Goal: Use online tool/utility: Use online tool/utility

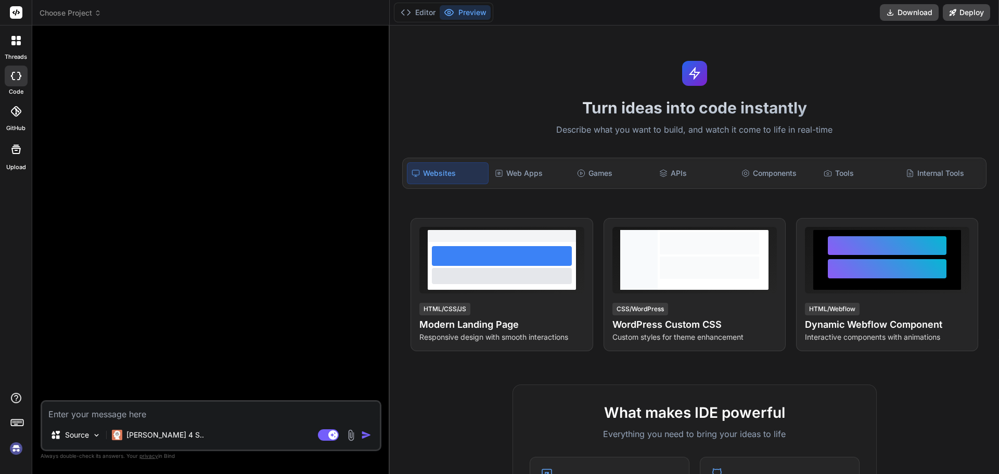
click at [14, 450] on img at bounding box center [16, 449] width 18 height 18
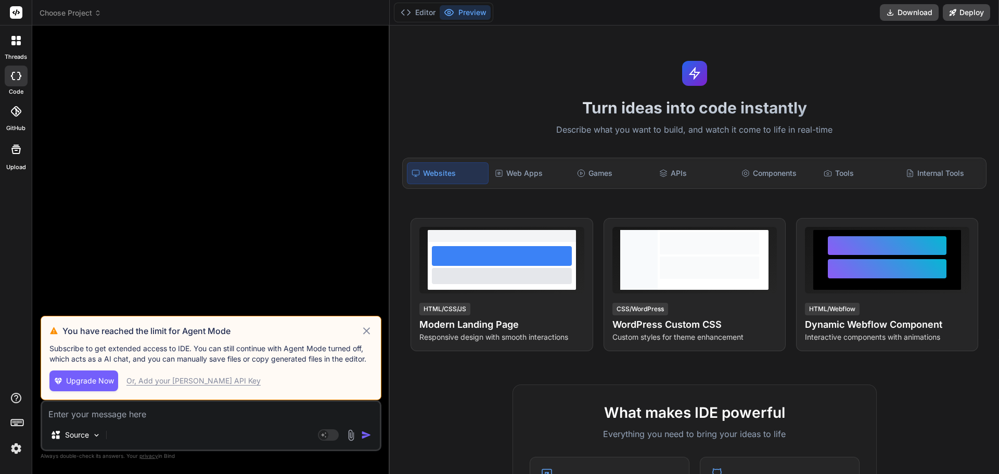
click at [366, 328] on icon at bounding box center [367, 331] width 12 height 12
type textarea "x"
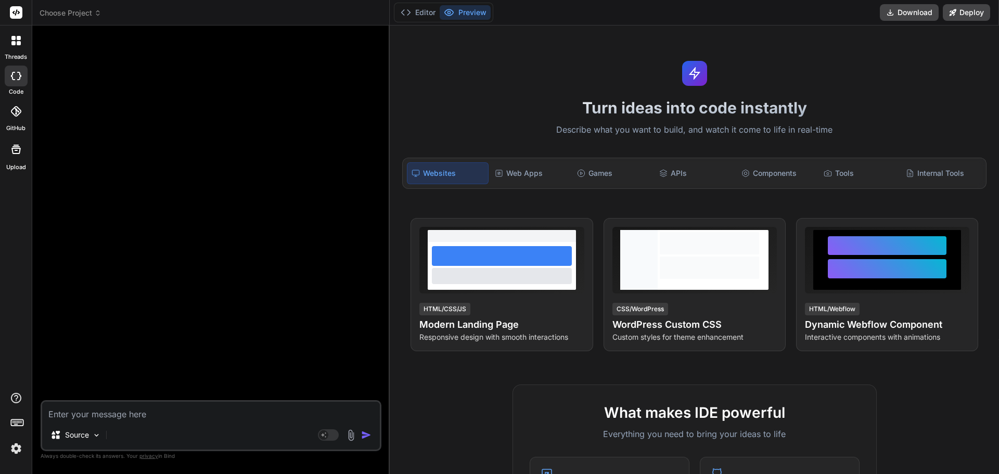
click at [184, 409] on textarea at bounding box center [211, 411] width 338 height 19
type textarea "t"
type textarea "x"
type textarea "th"
type textarea "x"
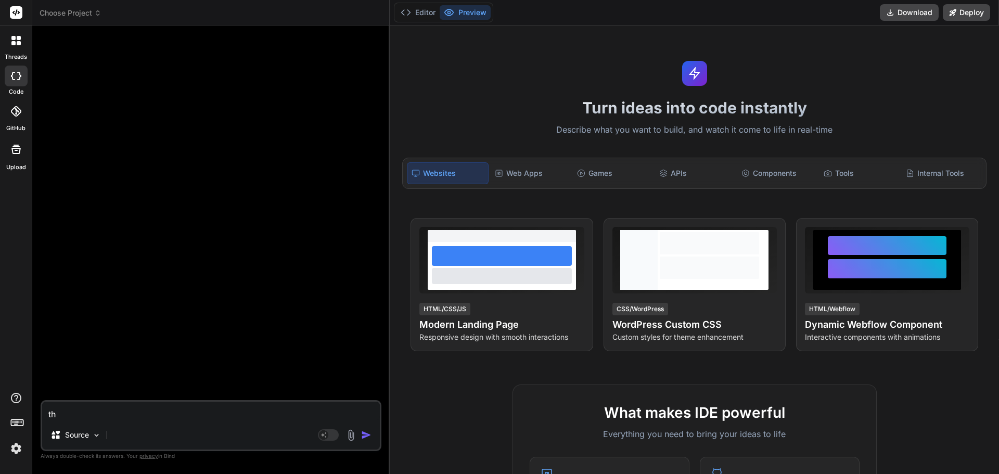
type textarea "thi"
type textarea "x"
type textarea "this"
type textarea "x"
type textarea "this"
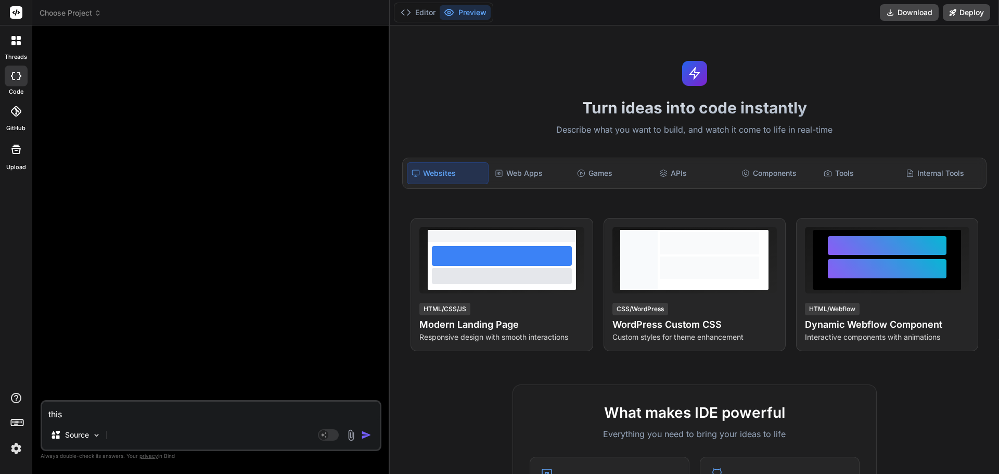
type textarea "x"
type textarea "this s"
type textarea "x"
type textarea "this st"
type textarea "x"
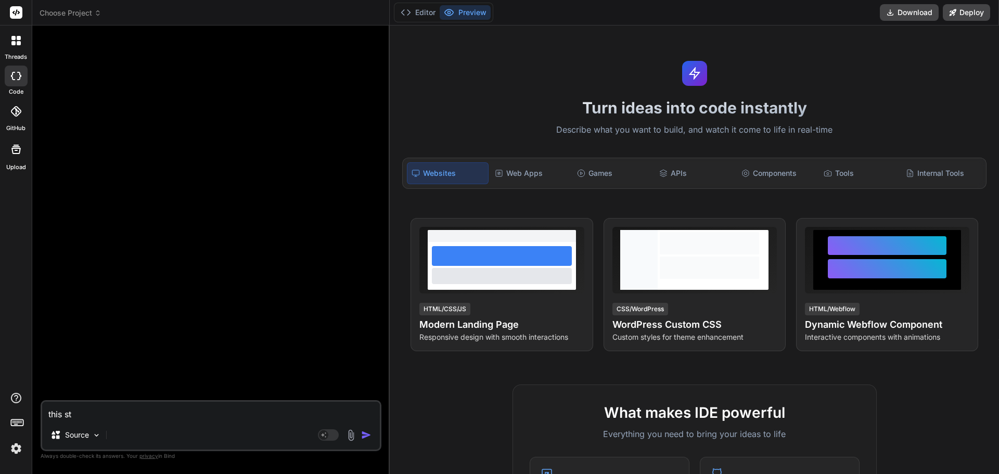
type textarea "this ste"
type textarea "x"
type textarea "this step"
type textarea "x"
type textarea "this step"
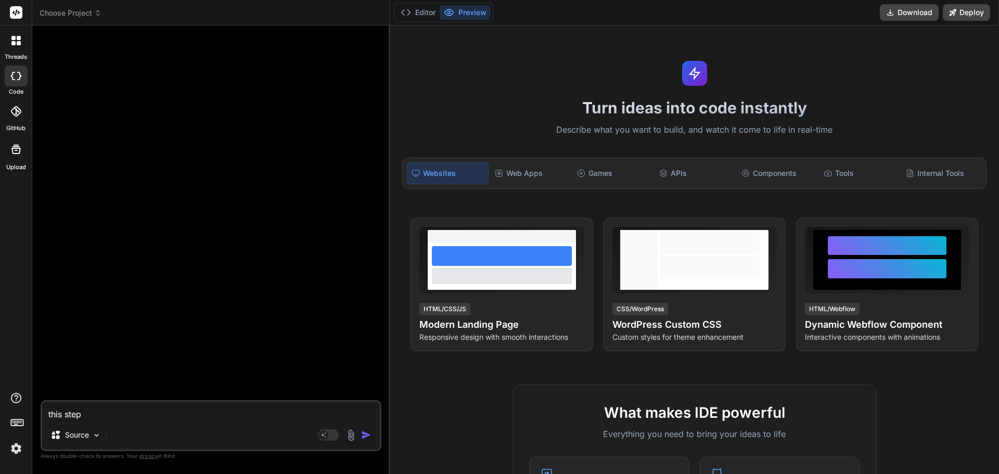
type textarea "x"
type textarea "this step i"
type textarea "x"
type textarea "this step is"
type textarea "x"
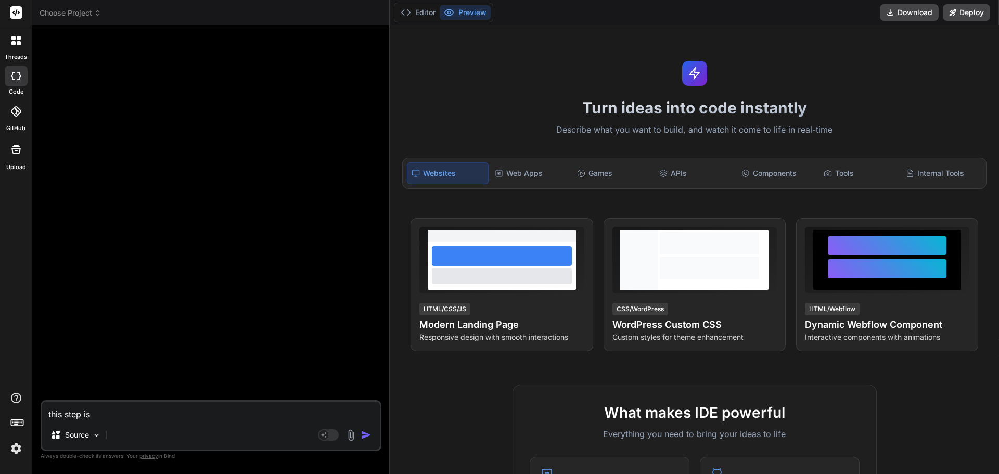
type textarea "this step isn"
type textarea "x"
type textarea "this step isnt"
type textarea "x"
type textarea "this step isnt"
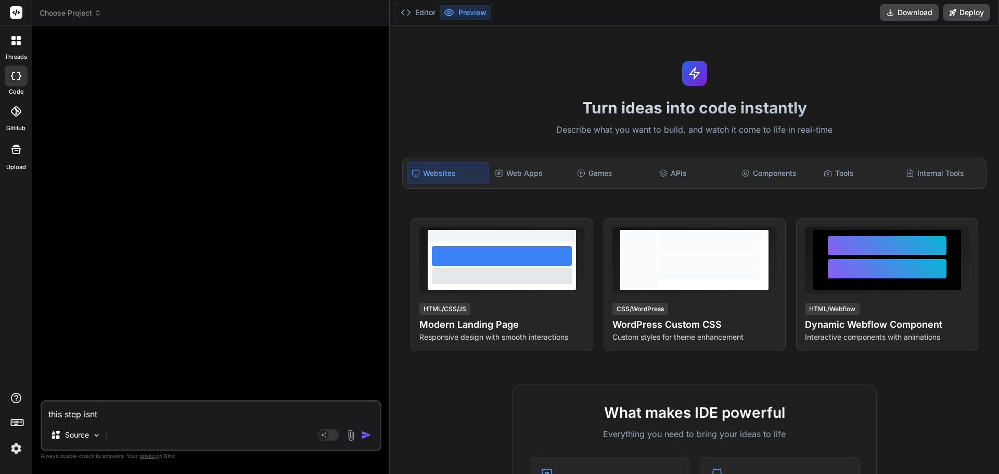
type textarea "x"
type textarea "this step isnt g"
type textarea "x"
type textarea "this step isnt ge"
type textarea "x"
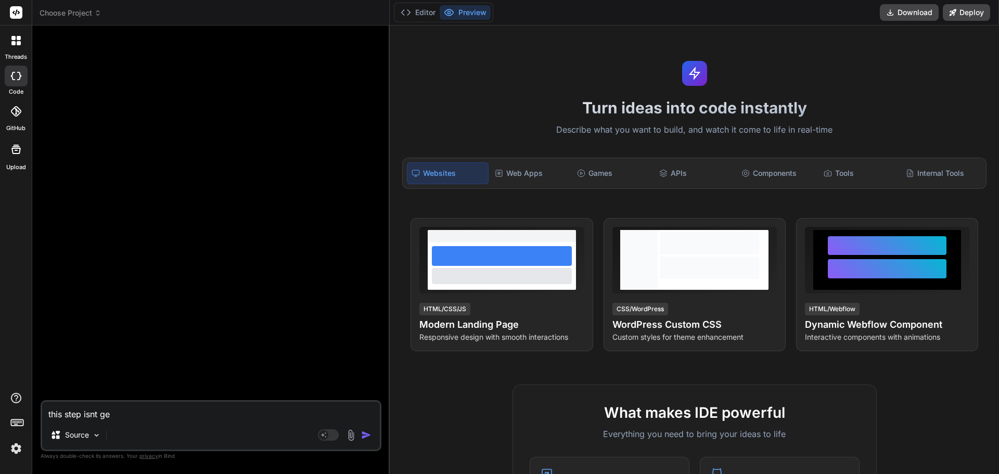
type textarea "this step isnt get"
type textarea "x"
type textarea "this step isnt gett"
type textarea "x"
type textarea "this step isnt getti"
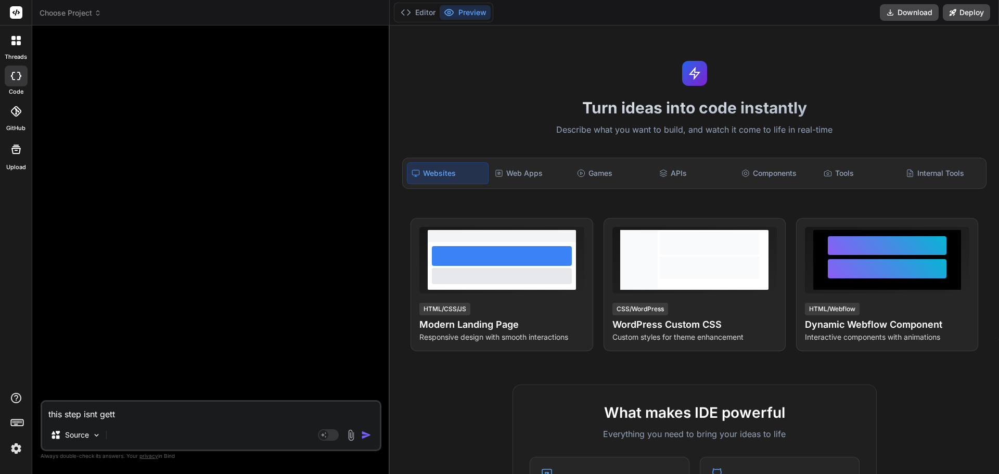
type textarea "x"
type textarea "this step isnt gettin"
type textarea "x"
type textarea "this step isnt getting"
type textarea "x"
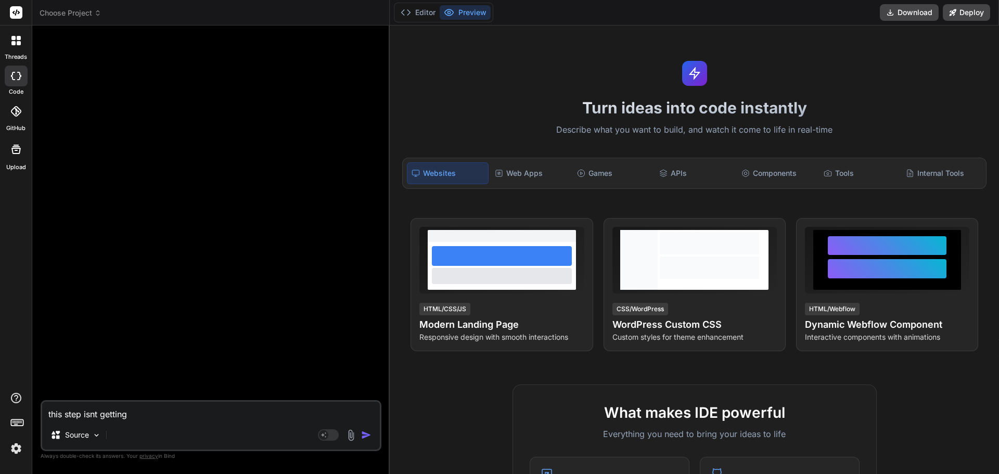
type textarea "this step isnt getting"
type textarea "x"
type textarea "this step isnt getting t"
type textarea "x"
type textarea "this step isnt getting th"
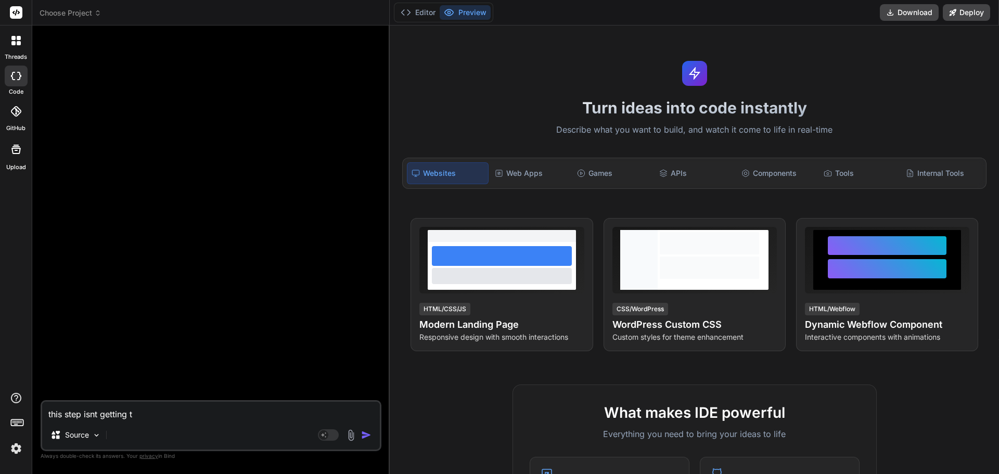
type textarea "x"
type textarea "this step isnt getting the"
type textarea "x"
type textarea "this step isnt getting the"
type textarea "x"
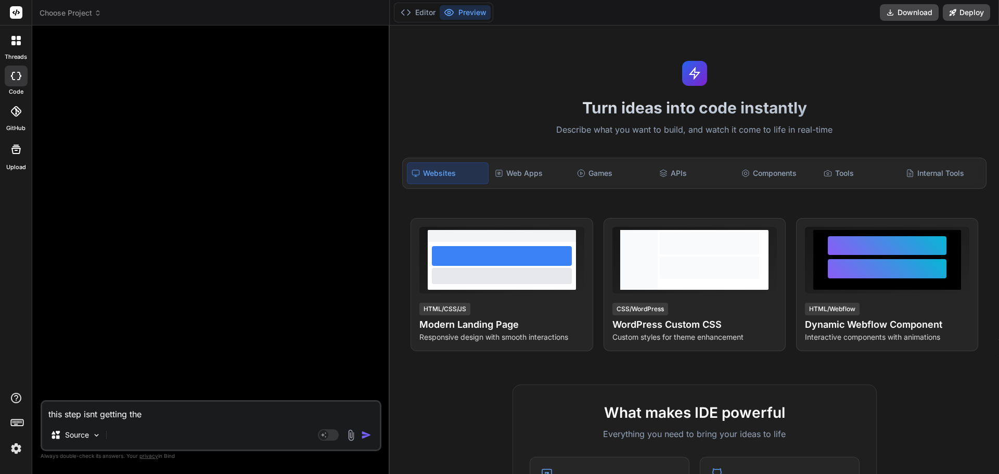
type textarea "this step isnt getting the t"
type textarea "x"
type textarea "this step isnt getting the ta"
type textarea "x"
type textarea "this step isnt getting the tal"
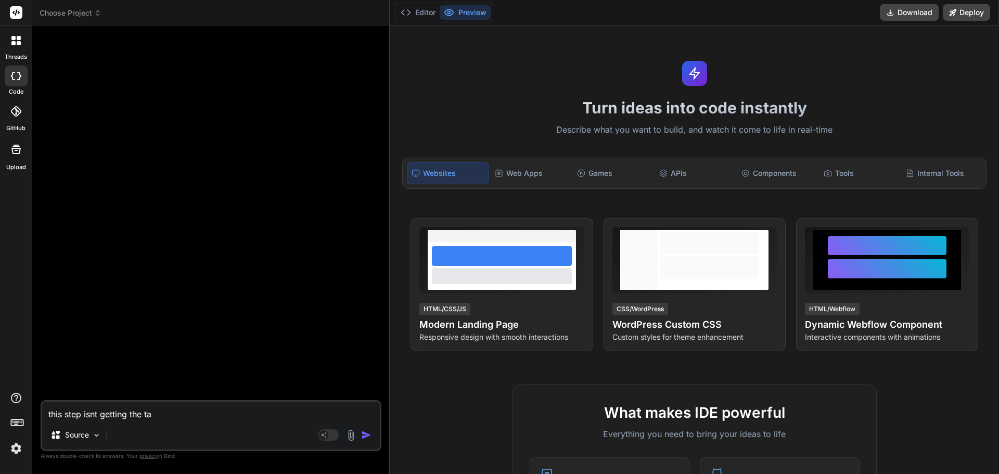
type textarea "x"
type textarea "this step isnt getting the talk"
type textarea "x"
type textarea "this step isnt getting the talki"
type textarea "x"
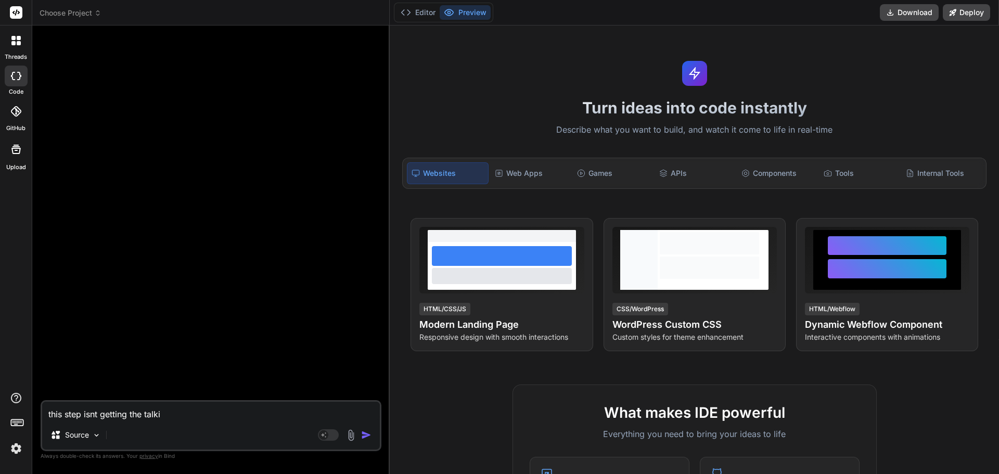
type textarea "this step isnt getting the talkin"
type textarea "x"
type textarea "this step isnt getting the talking"
type textarea "x"
type textarea "this step isnt getting the talking"
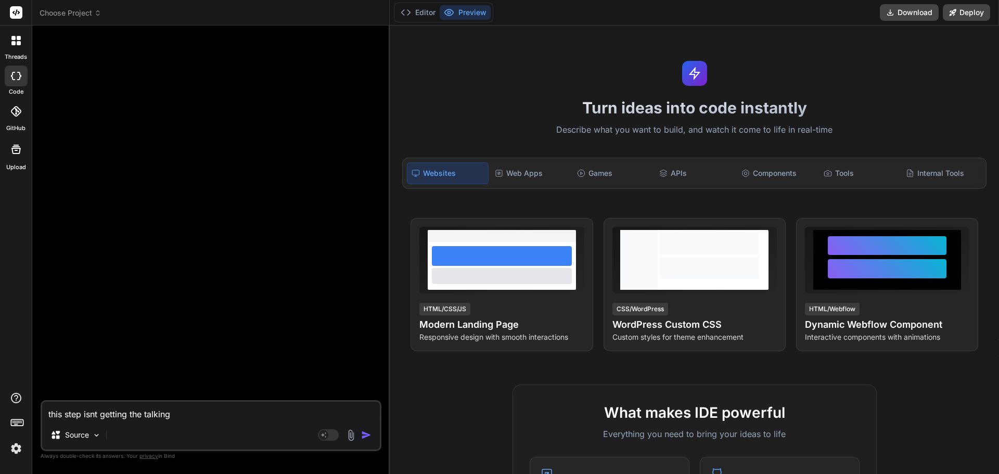
type textarea "x"
type textarea "this step isnt getting the talking p"
type textarea "x"
type textarea "this step isnt getting the talking po"
type textarea "x"
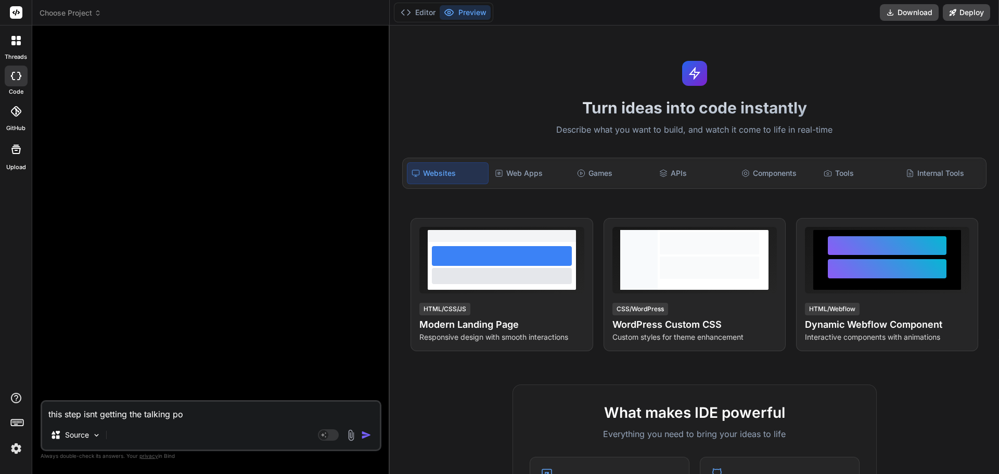
type textarea "this step isnt getting the talking poi"
type textarea "x"
type textarea "this step isnt getting the talking poin"
type textarea "x"
type textarea "this step isnt getting the talking point"
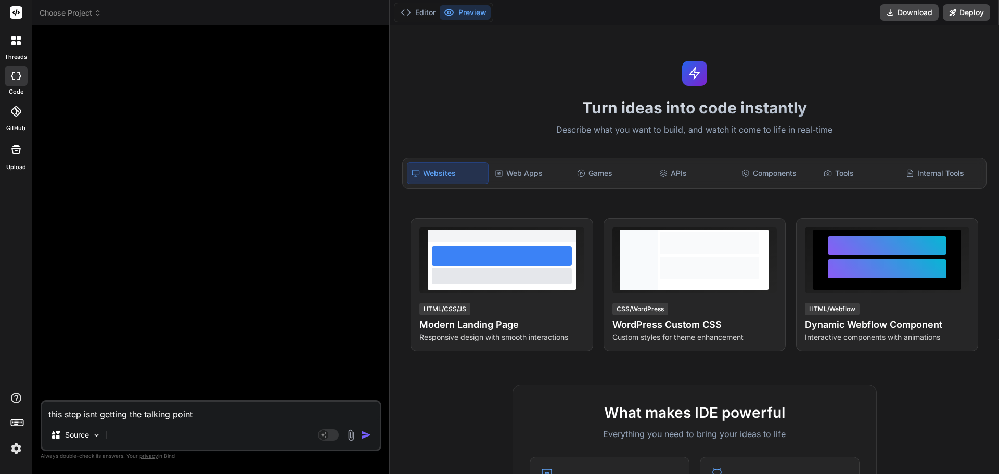
type textarea "x"
type textarea "this step isnt getting the talking points"
type textarea "x"
type textarea "this step isnt getting the talking points"
type textarea "x"
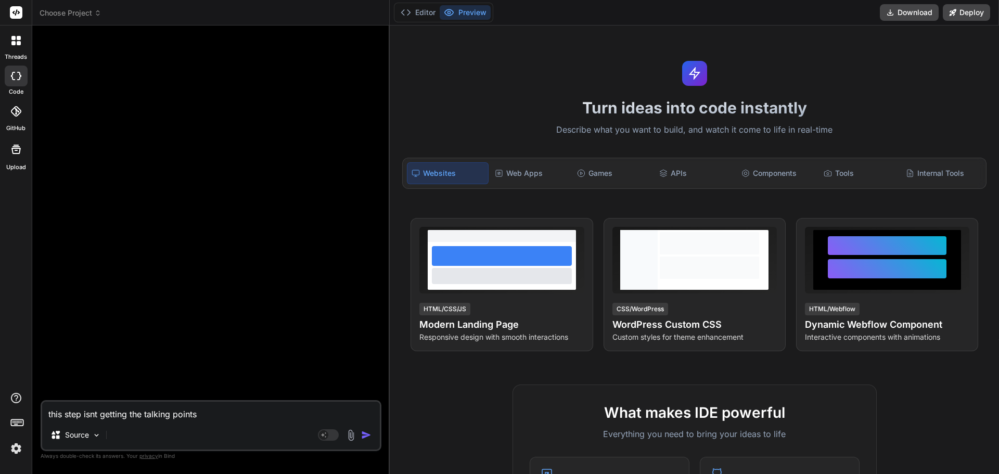
type textarea "this step isnt getting the talking points o"
type textarea "x"
type textarea "this step isnt getting the talking points or"
type textarea "x"
type textarea "this step isnt getting the talking points or"
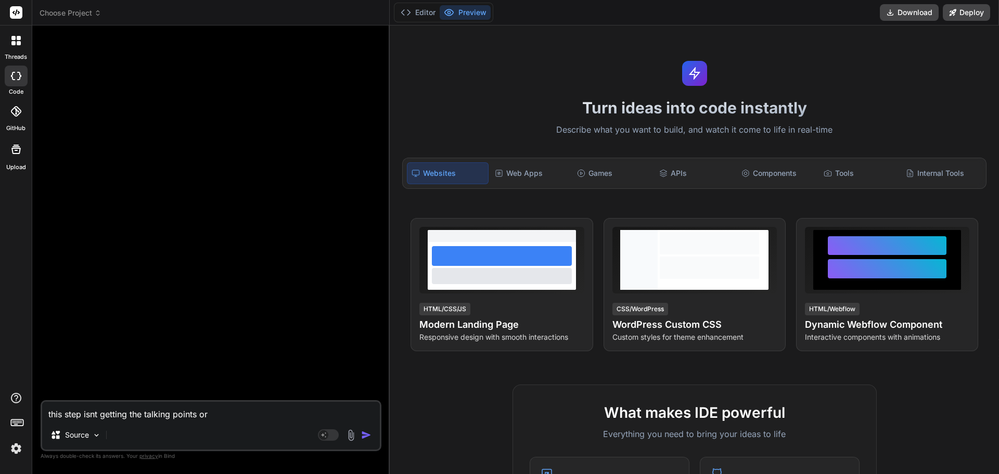
type textarea "x"
type textarea "this step isnt getting the talking points or e"
type textarea "x"
type textarea "this step isnt getting the talking points or em"
type textarea "x"
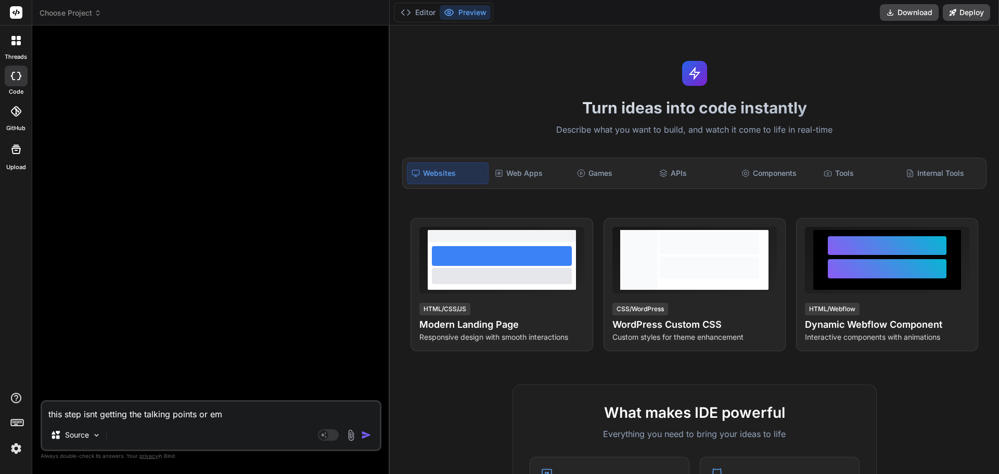
type textarea "this step isnt getting the talking points or emj"
type textarea "x"
type textarea "this step isnt getting the talking points or emji"
type textarea "x"
type textarea "this step isnt getting the talking points or emj"
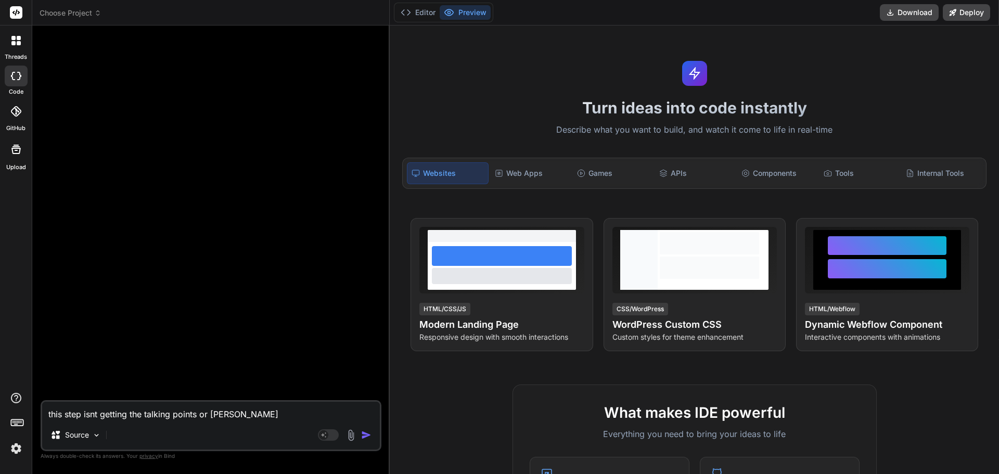
type textarea "x"
type textarea "this step isnt getting the talking points or em"
type textarea "x"
type textarea "this step isnt getting the talking points or emo"
type textarea "x"
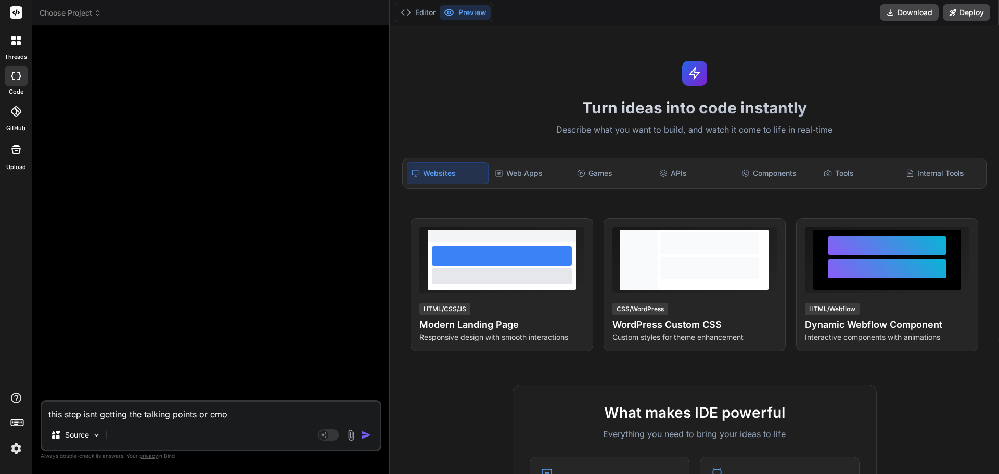
type textarea "this step isnt getting the talking points or emoj"
type textarea "x"
type textarea "this step isnt getting the talking points or emoji"
type textarea "x"
type textarea "this step isnt getting the talking points or emojis"
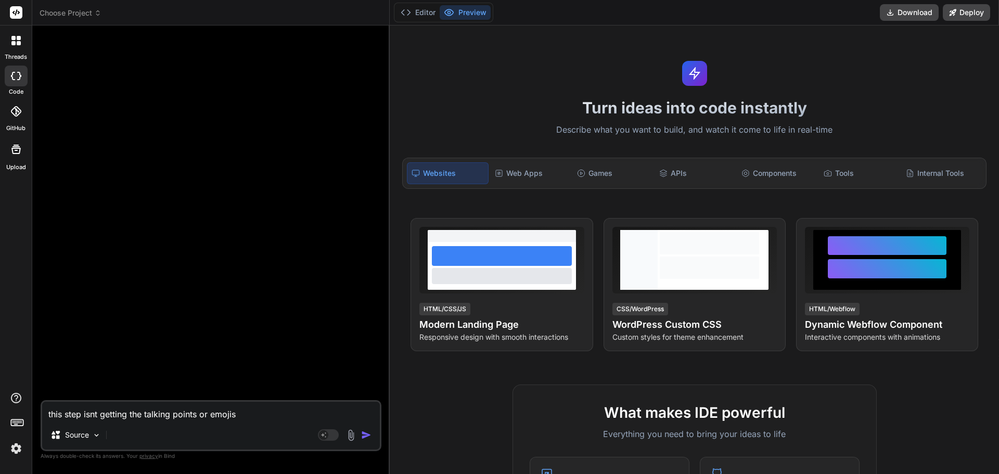
type textarea "x"
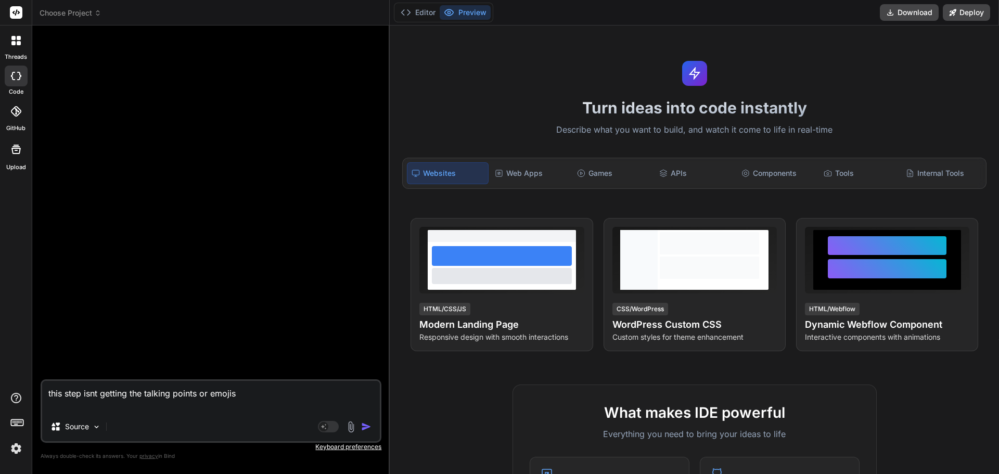
type textarea "this step isnt getting the talking points or emojis"
type textarea "x"
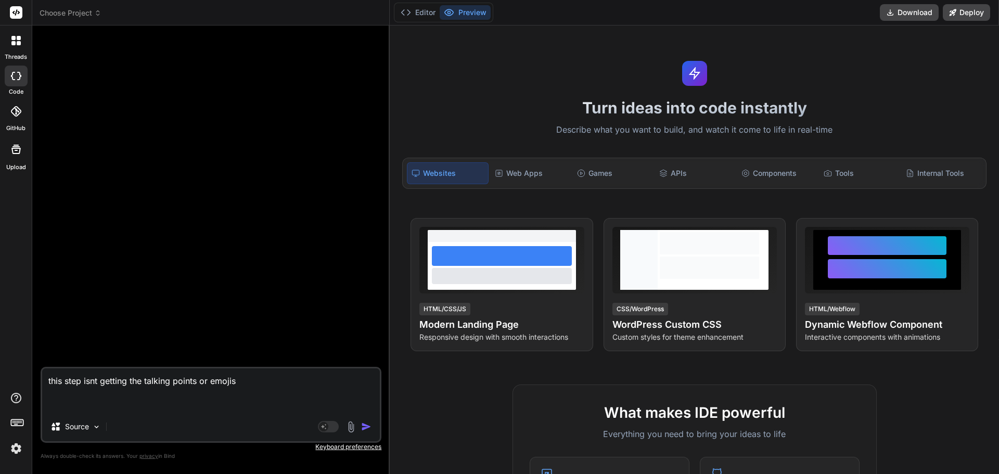
click at [132, 401] on textarea "this step isnt getting the talking points or emojis" at bounding box center [211, 390] width 338 height 44
click at [260, 383] on textarea "this step isnt getting the talking points or emojis" at bounding box center [211, 390] width 338 height 44
type textarea "this step isnt getting the talking points or emojis."
type textarea "x"
type textarea "this step isnt getting the talking points or emojis."
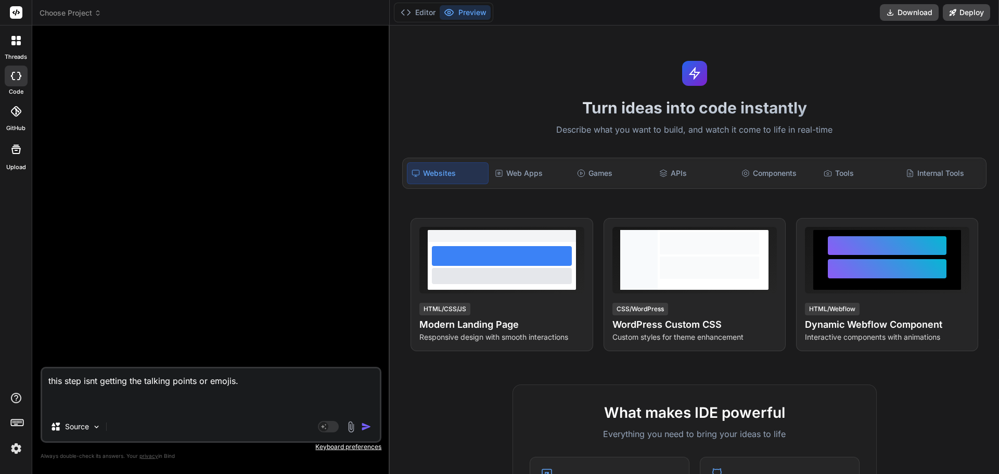
type textarea "x"
type textarea "this step isnt getting the talking points or emojis. h"
type textarea "x"
type textarea "this step isnt getting the talking points or emojis. he"
type textarea "x"
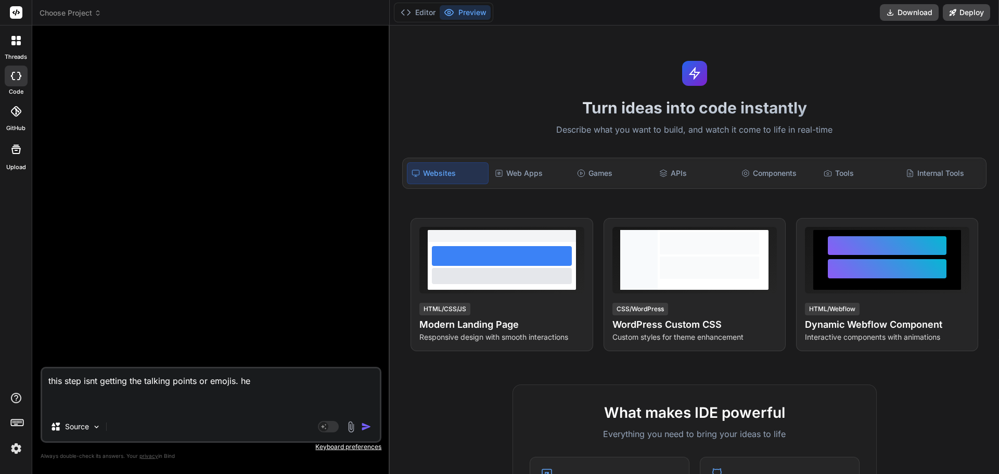
type textarea "this step isnt getting the talking points or emojis. her"
type textarea "x"
type textarea "this step isnt getting the talking points or emojis. here"
type textarea "x"
type textarea "this step isnt getting the talking points or emojis. here"
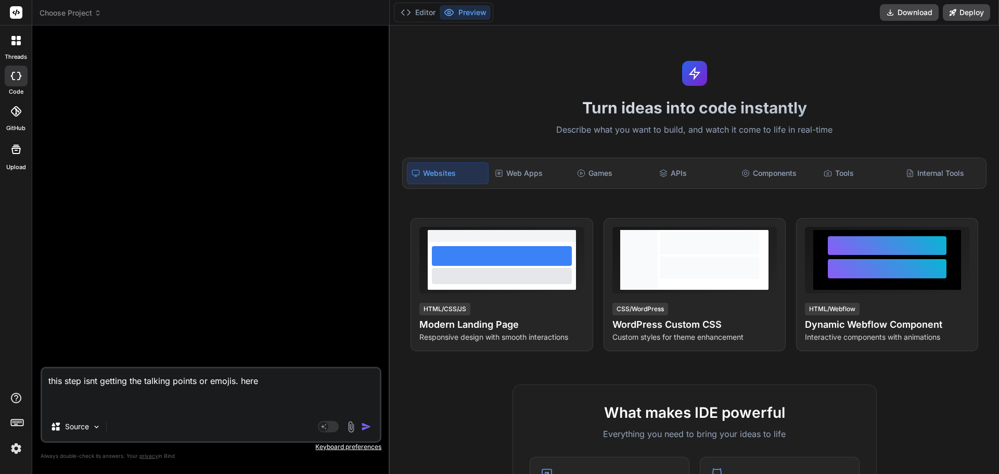
type textarea "x"
type textarea "this step isnt getting the talking points or emojis. here a"
type textarea "x"
type textarea "this step isnt getting the talking points or emojis. here ar"
type textarea "x"
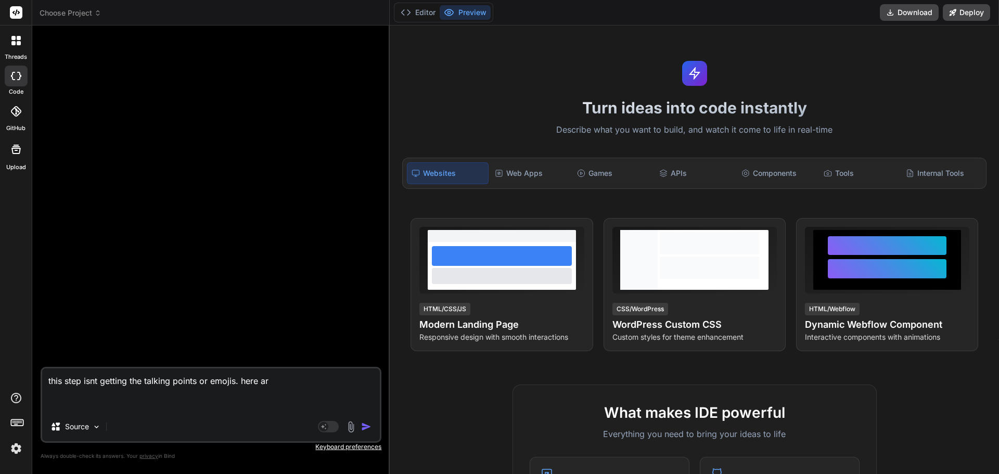
type textarea "this step isnt getting the talking points or emojis. here are"
type textarea "x"
type textarea "this step isnt getting the talking points or emojis. here are"
type textarea "x"
type textarea "this step isnt getting the talking points or emojis. here are t"
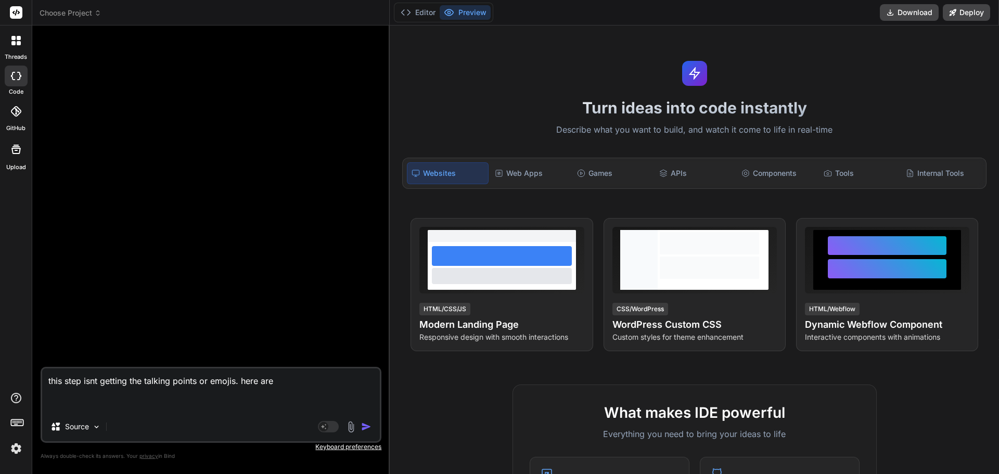
type textarea "x"
type textarea "this step isnt getting the talking points or emojis. here are th"
type textarea "x"
type textarea "this step isnt getting the talking points or emojis. here are the"
type textarea "x"
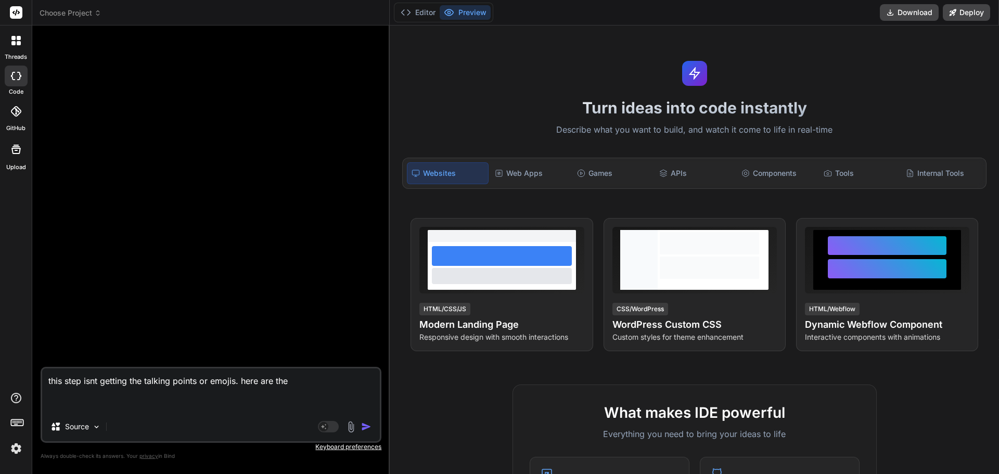
type textarea "this step isnt getting the talking points or emojis. here are the"
type textarea "x"
type textarea "this step isnt getting the talking points or emojis. here are the 4"
type textarea "x"
type textarea "this step isnt getting the talking points or emojis. here are the 4"
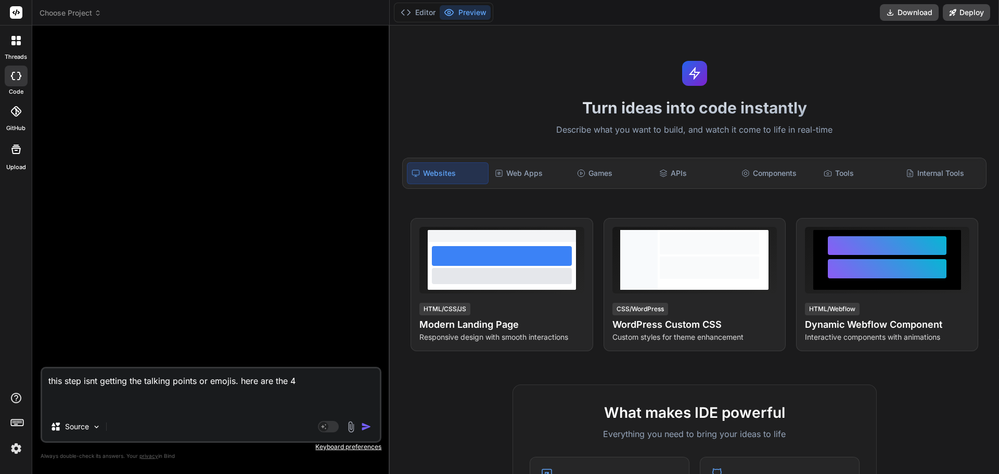
type textarea "x"
type textarea "this step isnt getting the talking points or emojis. here are the 4 i"
type textarea "x"
type textarea "this step isnt getting the talking points or emojis. here are the 4 in"
type textarea "x"
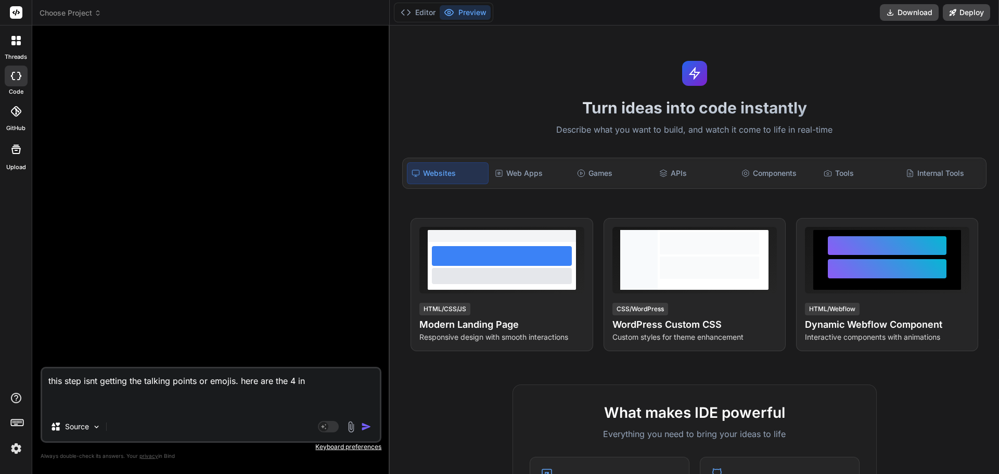
type textarea "this step isnt getting the talking points or emojis. here are the 4 inp"
type textarea "x"
type textarea "this step isnt getting the talking points or emojis. here are the 4 inpu"
type textarea "x"
type textarea "this step isnt getting the talking points or emojis. here are the 4 input"
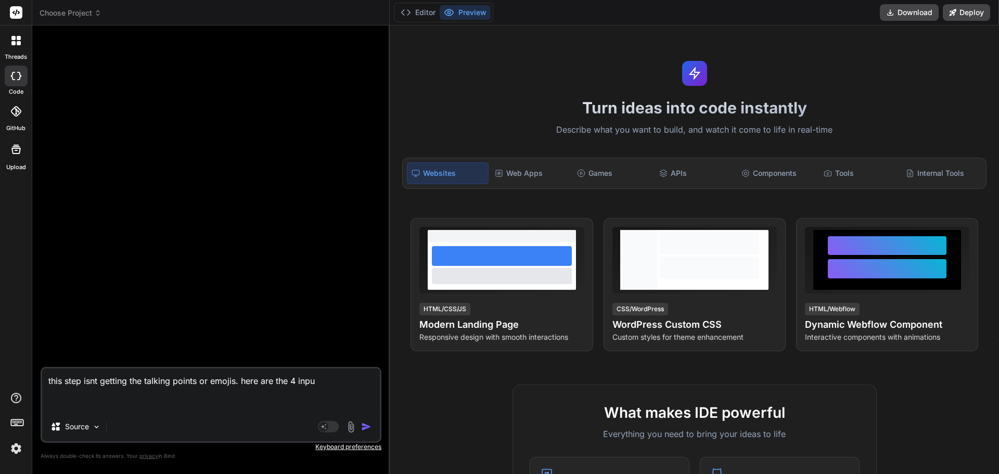
type textarea "x"
type textarea "this step isnt getting the talking points or emojis. here are the 4 inputs"
type textarea "x"
type textarea "this step isnt getting the talking points or emojis. here are the 4 inputs"
type textarea "x"
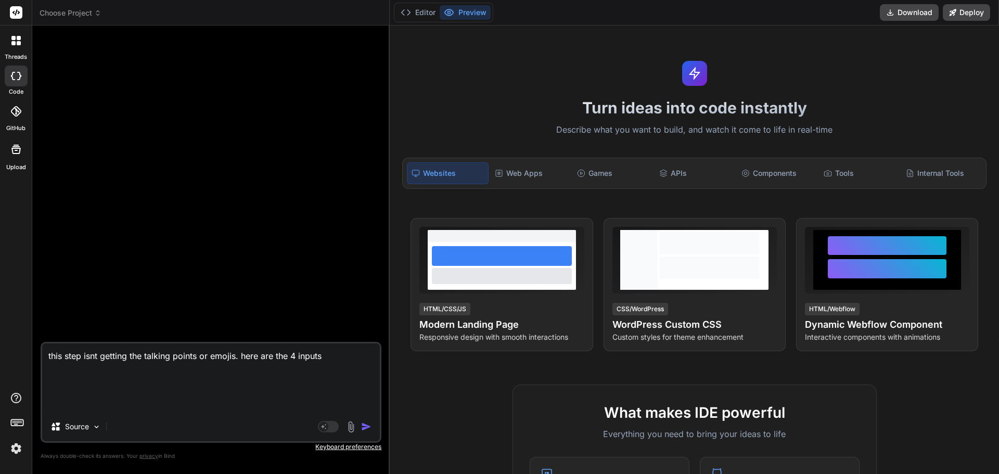
type textarea "this step isnt getting the talking points or emojis. here are the 4 inputs s"
type textarea "x"
type textarea "this step isnt getting the talking points or emojis. here are the 4 inputs st"
type textarea "x"
type textarea "this step isnt getting the talking points or emojis. here are the 4 inputs ste"
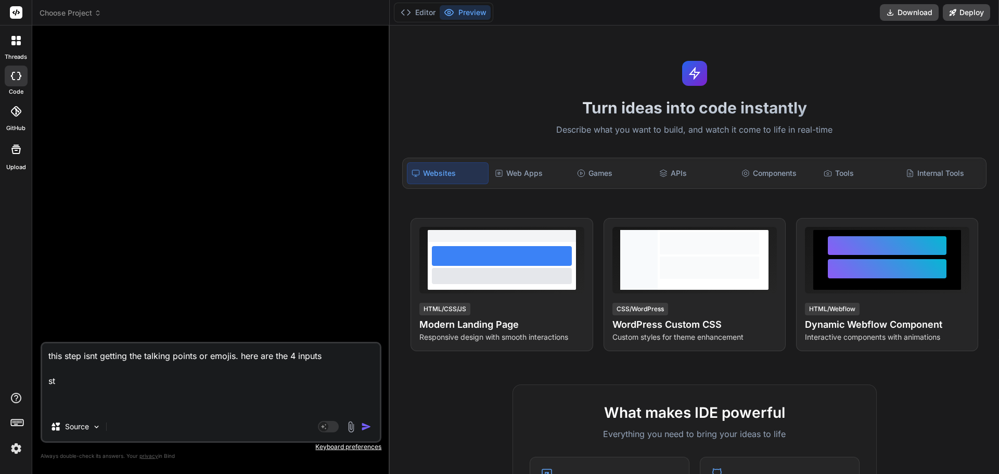
type textarea "x"
type textarea "this step isnt getting the talking points or emojis. here are the 4 inputs step"
type textarea "x"
type textarea "this step isnt getting the talking points or emojis. here are the 4 inputs step"
type textarea "x"
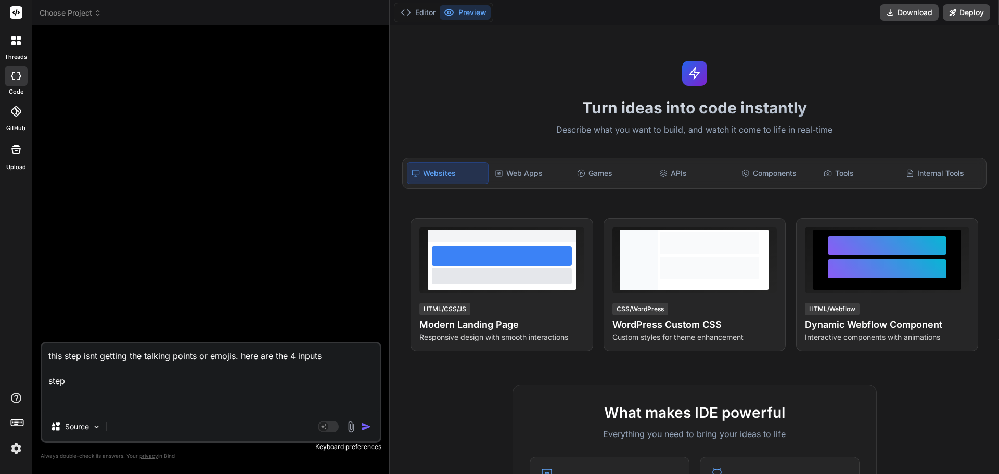
type textarea "this step isnt getting the talking points or emojis. here are the 4 inputs step…"
type textarea "x"
type textarea "this step isnt getting the talking points or emojis. here are the 4 inputs step…"
type textarea "x"
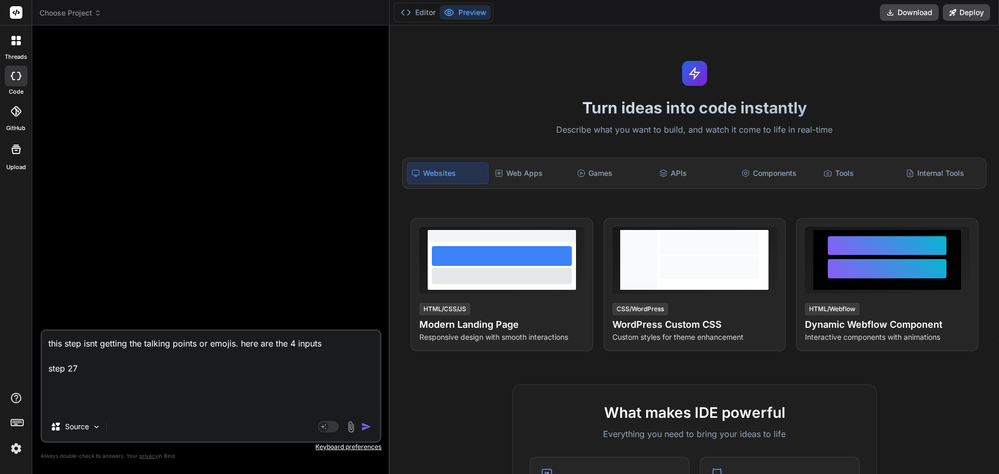
click at [63, 387] on textarea "this step isnt getting the talking points or emojis. here are the 4 inputs step…" at bounding box center [211, 371] width 338 height 81
type textarea "this step isnt getting the talking points or emojis. here are the 4 inputs step…"
type textarea "x"
type textarea "this step isnt getting the talking points or emojis. here are the 4 inputs step…"
type textarea "x"
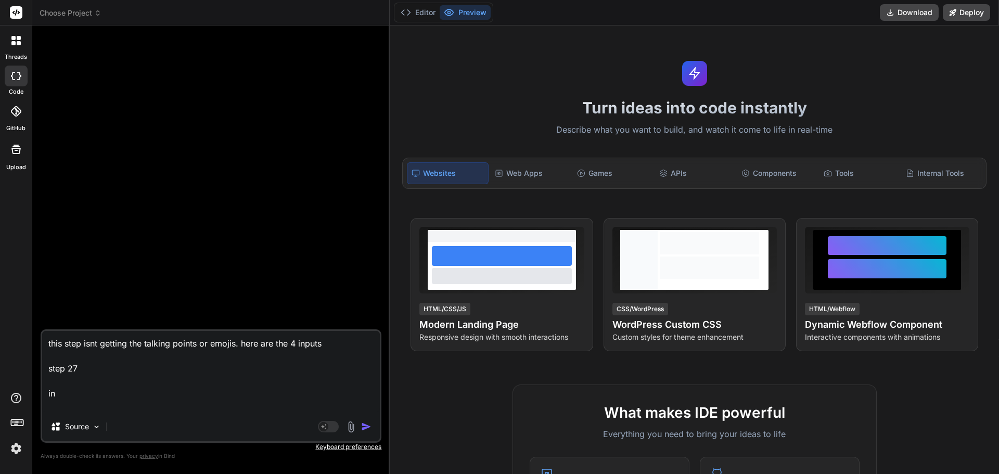
type textarea "this step isnt getting the talking points or emojis. here are the 4 inputs step…"
type textarea "x"
type textarea "this step isnt getting the talking points or emojis. here are the 4 inputs step…"
type textarea "x"
type textarea "this step isnt getting the talking points or emojis. here are the 4 inputs step…"
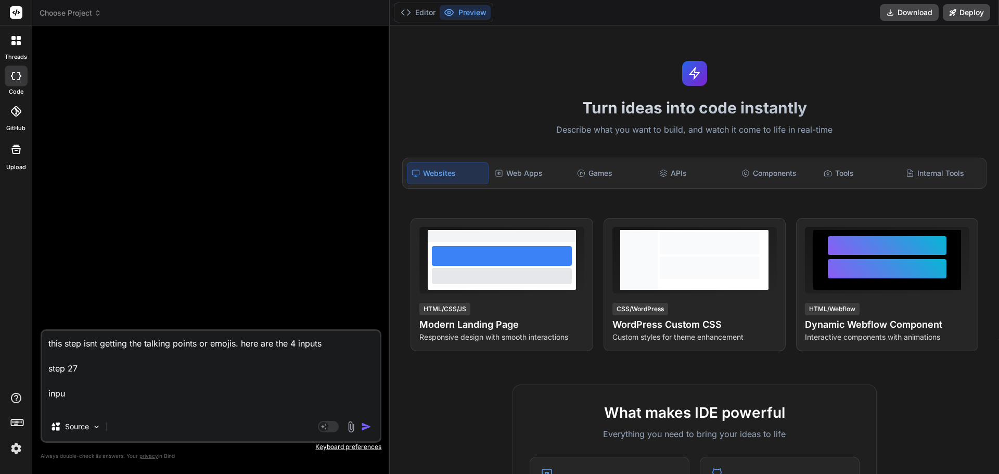
type textarea "x"
type textarea "this step isnt getting the talking points or emojis. here are the 4 inputs step…"
type textarea "x"
type textarea "this step isnt getting the talking points or emojis. here are the 4 inputs step…"
type textarea "x"
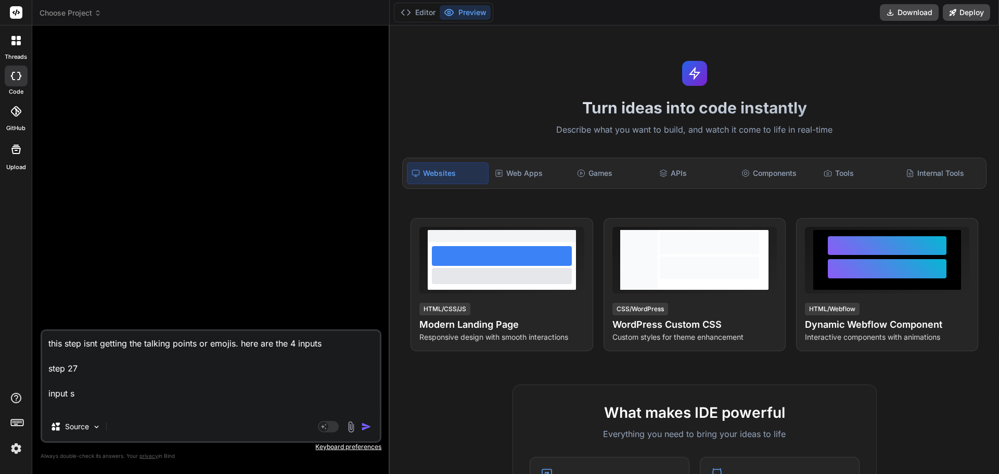
type textarea "this step isnt getting the talking points or emojis. here are the 4 inputs step…"
type textarea "x"
type textarea "this step isnt getting the talking points or emojis. here are the 4 inputs step…"
type textarea "x"
type textarea "this step isnt getting the talking points or emojis. here are the 4 inputs step…"
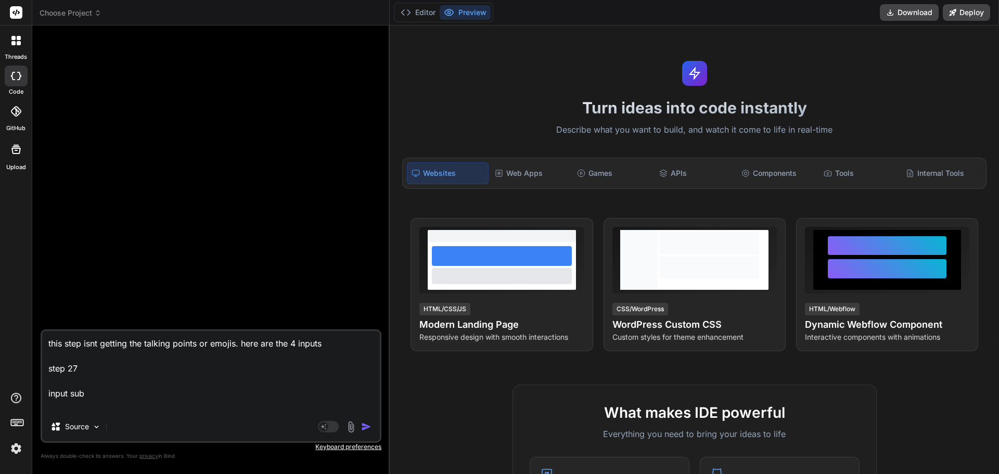
type textarea "x"
type textarea "this step isnt getting the talking points or emojis. here are the 4 inputs step…"
type textarea "x"
type textarea "this step isnt getting the talking points or emojis. here are the 4 inputs step…"
type textarea "x"
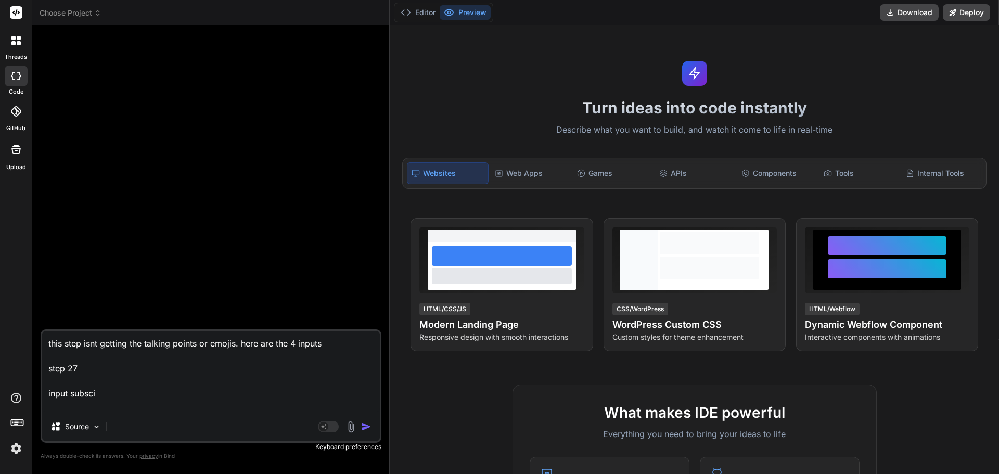
type textarea "this step isnt getting the talking points or emojis. here are the 4 inputs step…"
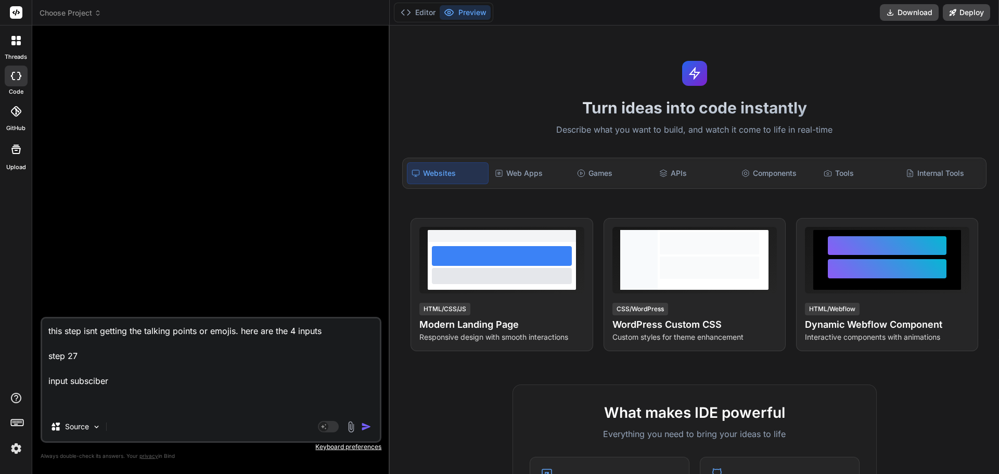
paste textarea "{ "item": { "id": 19, "subscriber_id": "1f518e77-3349-80eb-8b58-d8c5348024ec", …"
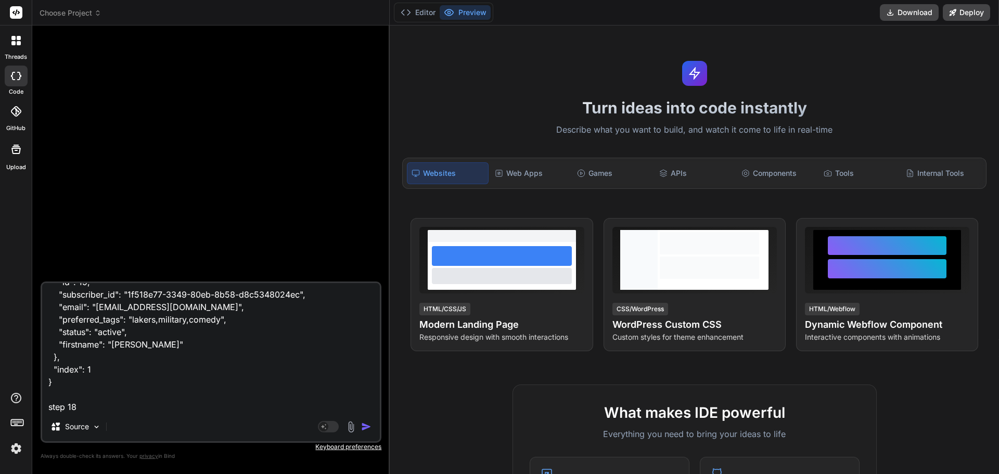
scroll to position [113, 0]
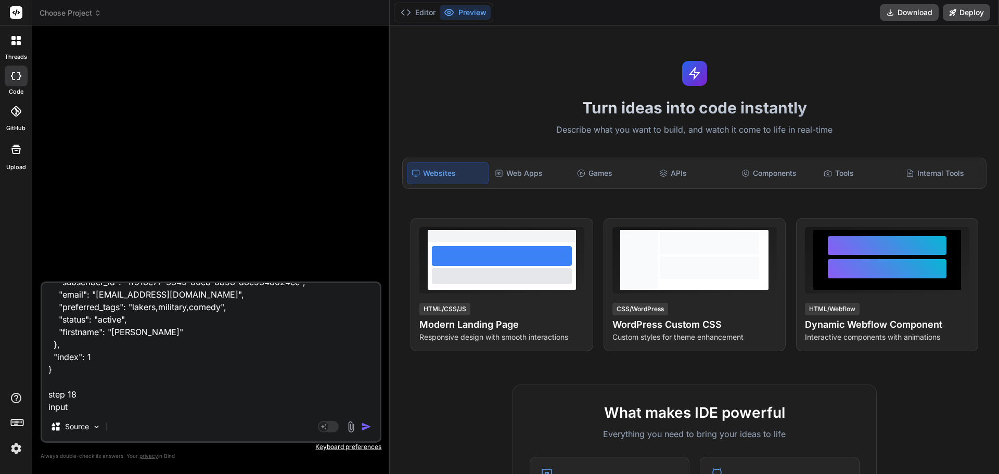
click at [99, 407] on textarea "this step isnt getting the talking points or emojis. here are the 4 inputs step…" at bounding box center [211, 347] width 338 height 129
paste textarea "globalContent"
click at [69, 397] on textarea "this step isnt getting the talking points or emojis. here are the 4 inputs step…" at bounding box center [211, 347] width 338 height 129
paste textarea ""```json\n{\n \"dailyQuoteForSubscriber\": {\n \"quoteText\": \"The best way to…"
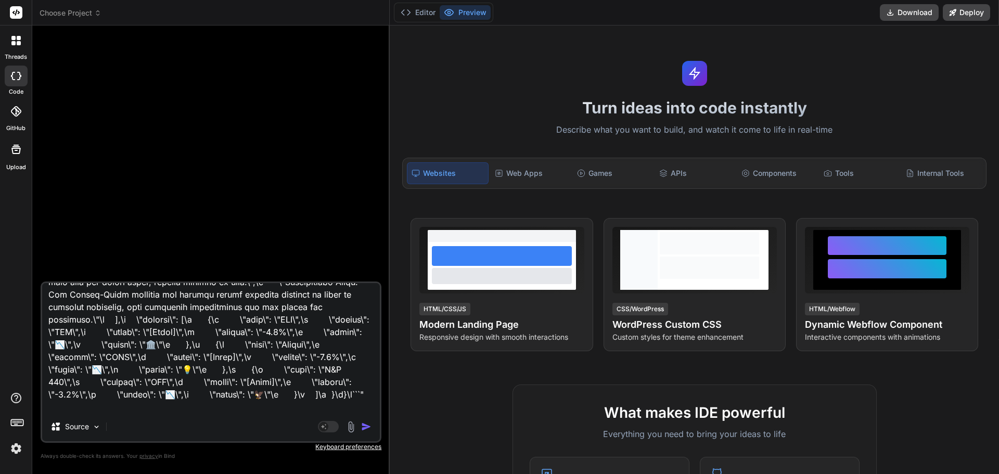
scroll to position [963, 0]
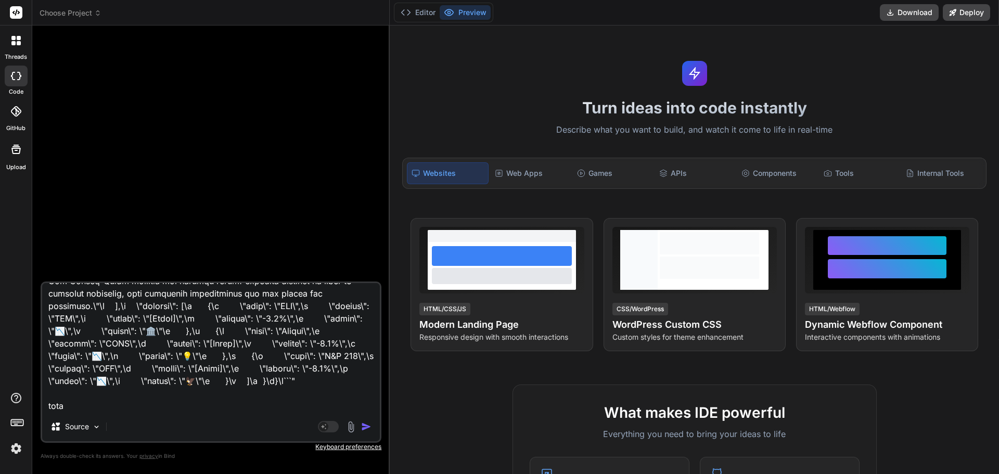
click at [98, 406] on textarea at bounding box center [211, 347] width 338 height 129
paste textarea "allEnrichedArticles"
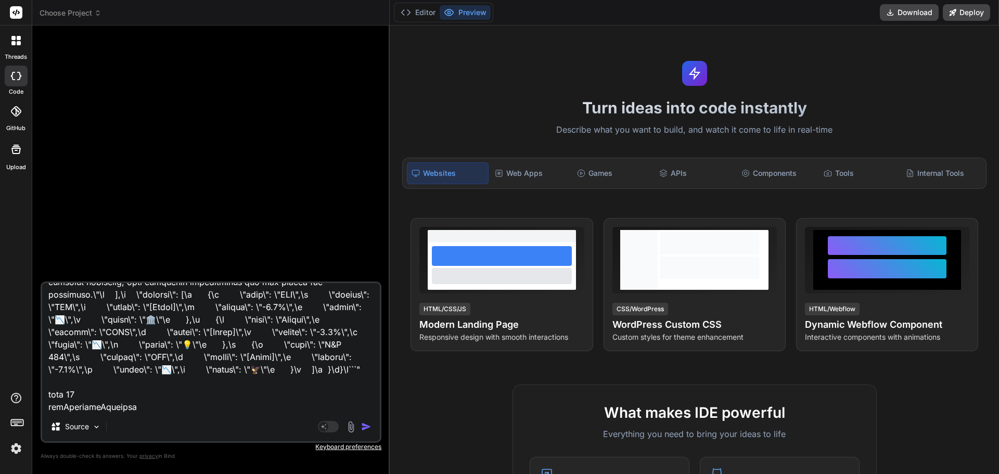
scroll to position [975, 0]
paste textarea "allEnrichedArticles"
click at [163, 405] on textarea at bounding box center [211, 347] width 338 height 129
paste textarea "{ "globallyRelevantArticles": [ { "id": 341, "article_id": "https://mommypoppin…"
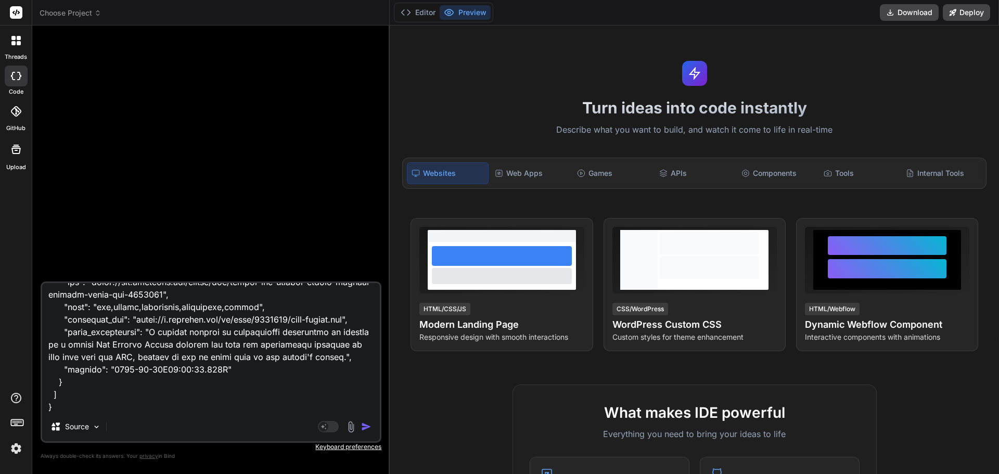
scroll to position [3822, 0]
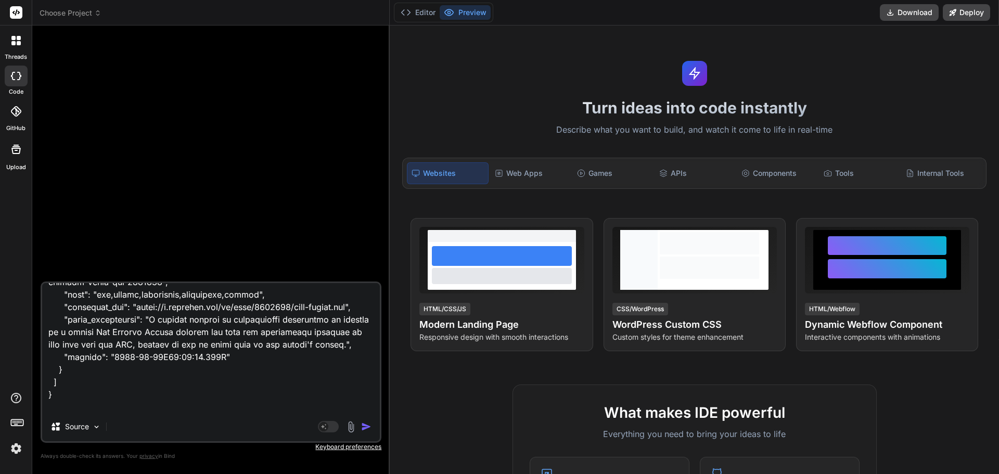
click at [87, 411] on textarea at bounding box center [211, 347] width 338 height 129
paste textarea "extractedTalkingPoints"
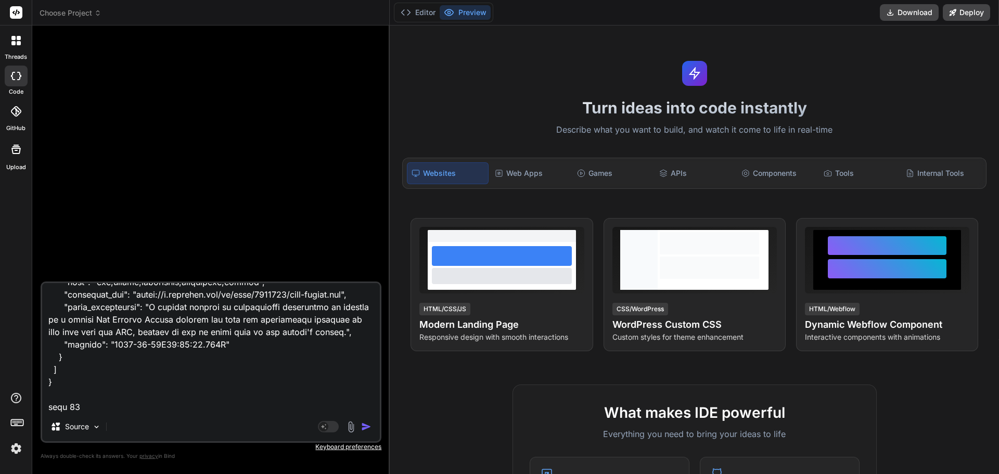
drag, startPoint x: 156, startPoint y: 405, endPoint x: 170, endPoint y: 405, distance: 13.5
click at [159, 405] on textarea at bounding box center [211, 347] width 338 height 129
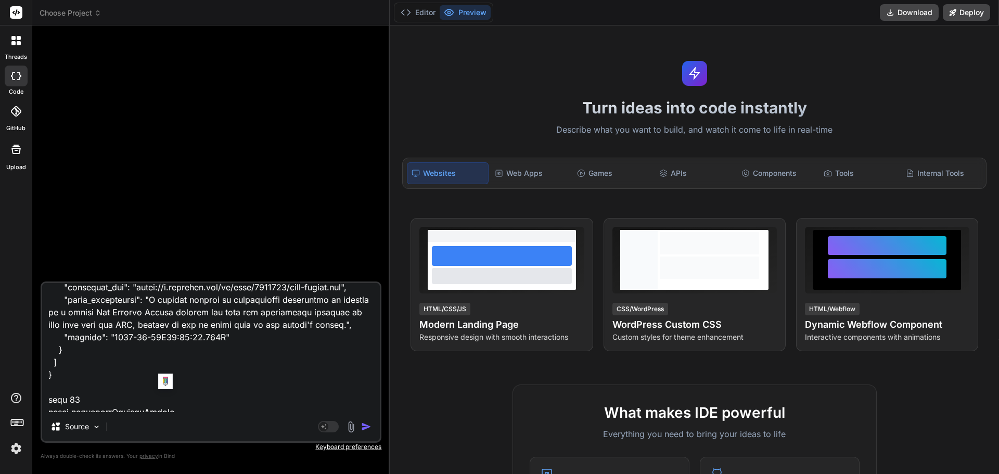
click at [170, 404] on textarea at bounding box center [211, 347] width 338 height 129
paste textarea "{ "extractedTalkingPoints": { "341": [ { "emoji": "🚗", "point": "The Petersen A…"
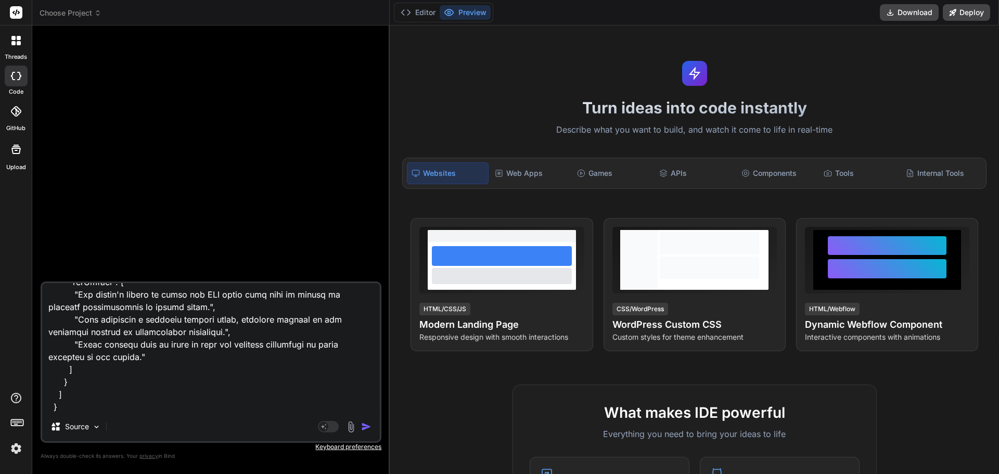
scroll to position [7992, 0]
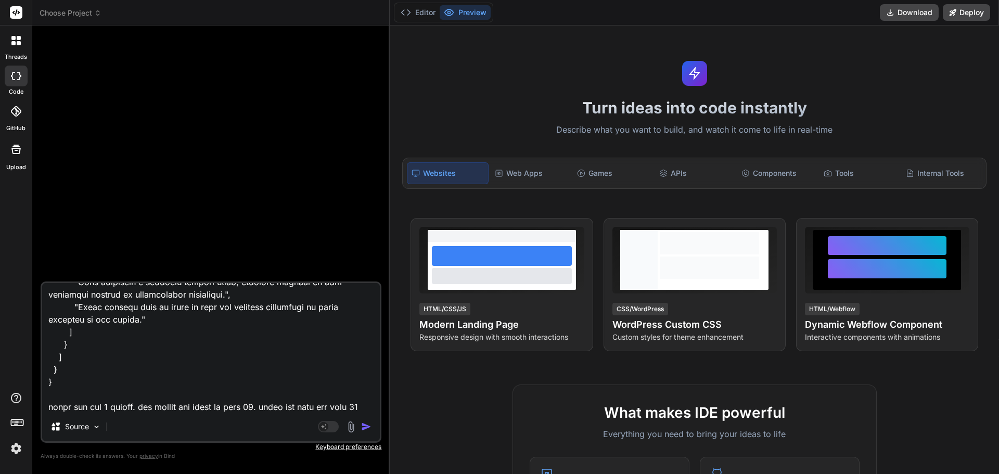
click at [365, 403] on textarea at bounding box center [211, 347] width 338 height 129
paste textarea "export const code = async (inputs) => { const filteredArticles = inputs.filtere…"
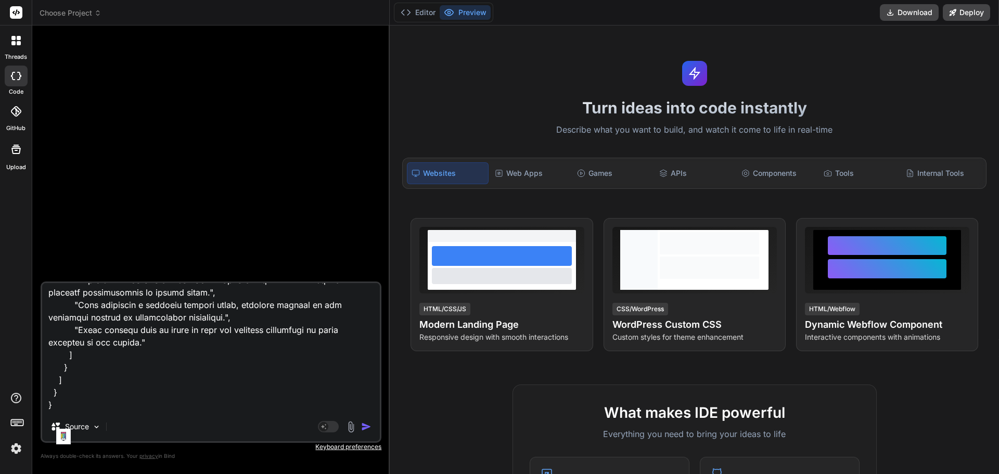
scroll to position [8492, 0]
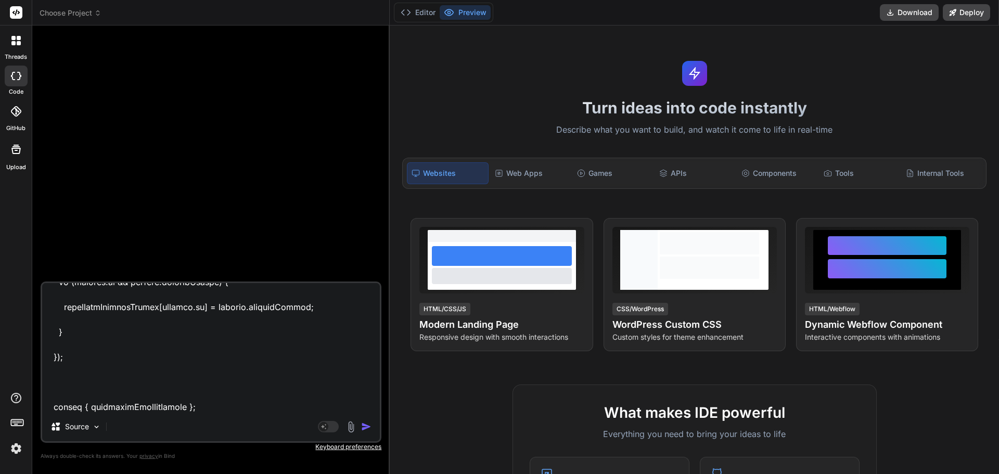
click at [368, 427] on img "button" at bounding box center [366, 426] width 10 height 10
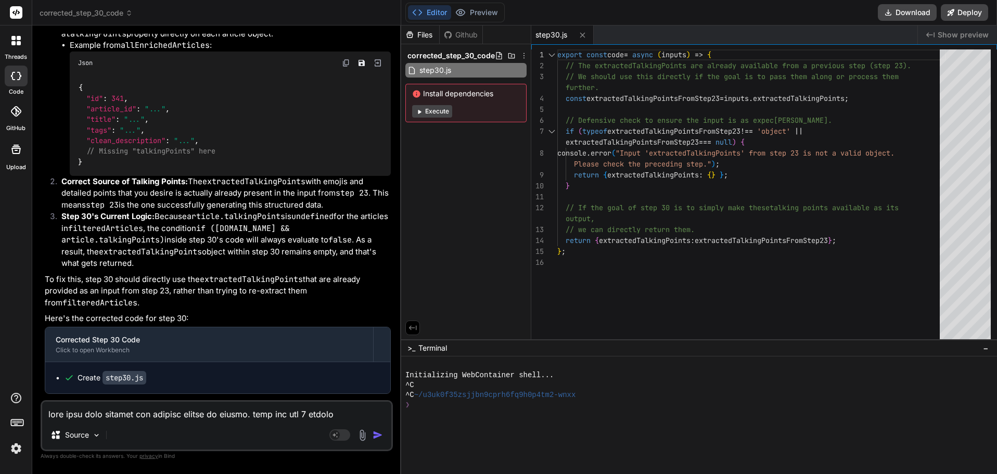
scroll to position [0, 0]
click at [755, 160] on div "export const code = async ( inputs ) => { // The extractedTalkingPoints are alr…" at bounding box center [751, 196] width 389 height 295
click at [175, 414] on textarea at bounding box center [216, 411] width 349 height 19
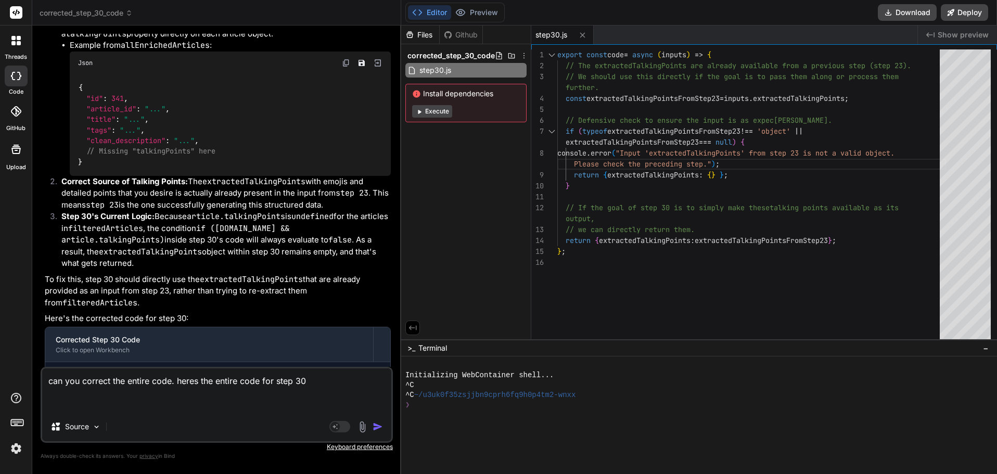
paste textarea "export const code = async (inputs) => { // console.log("--- Starting processDat…"
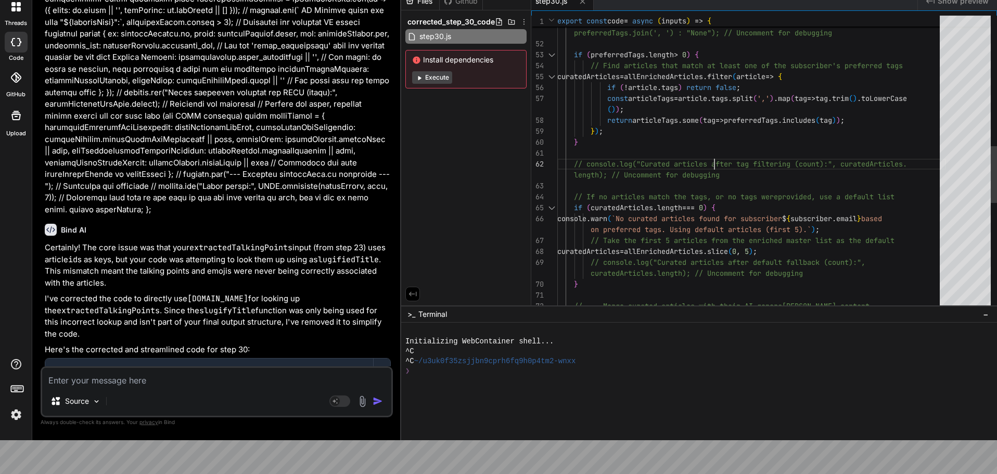
click at [714, 154] on div "// console.log("Subscriber preferred tags:", prefe rredTags.length > 0 ? prefer…" at bounding box center [751, 104] width 389 height 1530
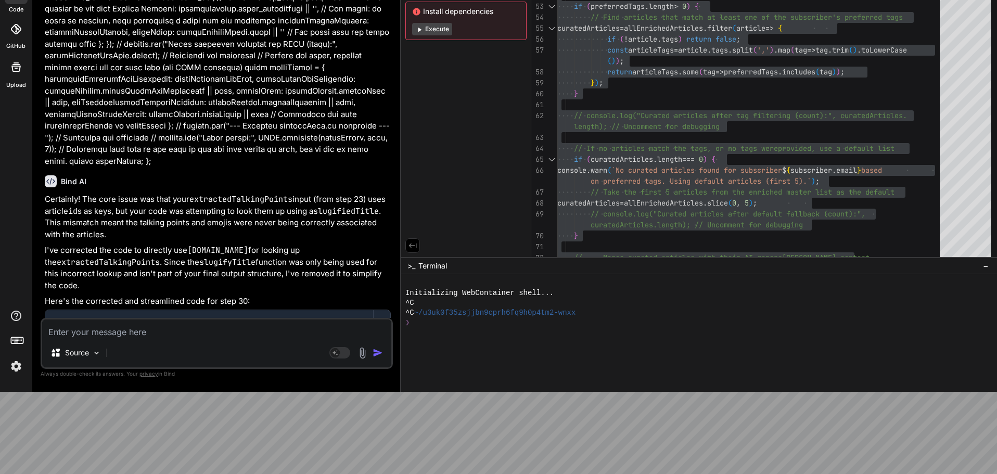
scroll to position [89, 0]
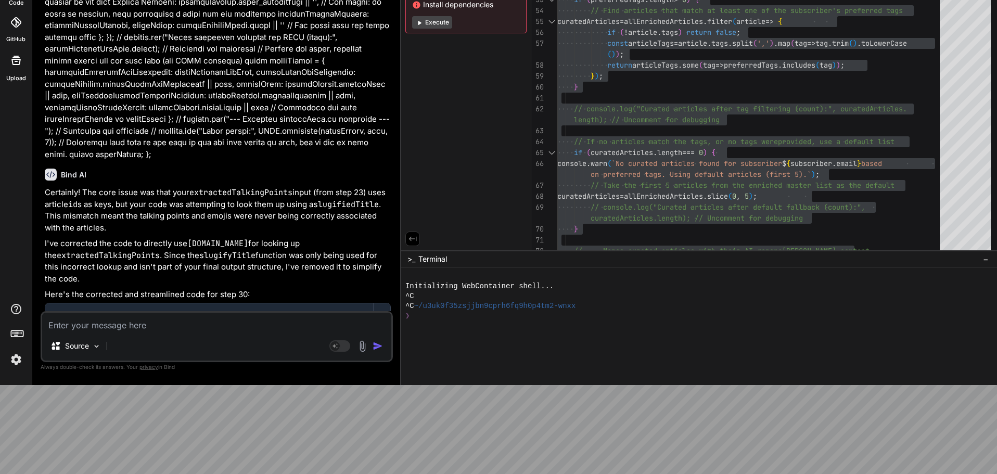
click at [113, 327] on textarea at bounding box center [216, 322] width 349 height 19
click at [113, 327] on textarea "this is an" at bounding box center [216, 322] width 349 height 19
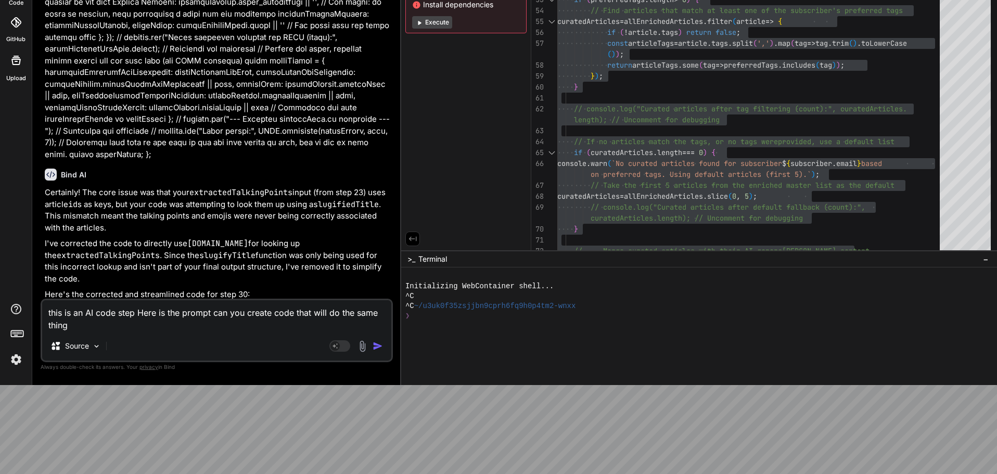
scroll to position [5000, 0]
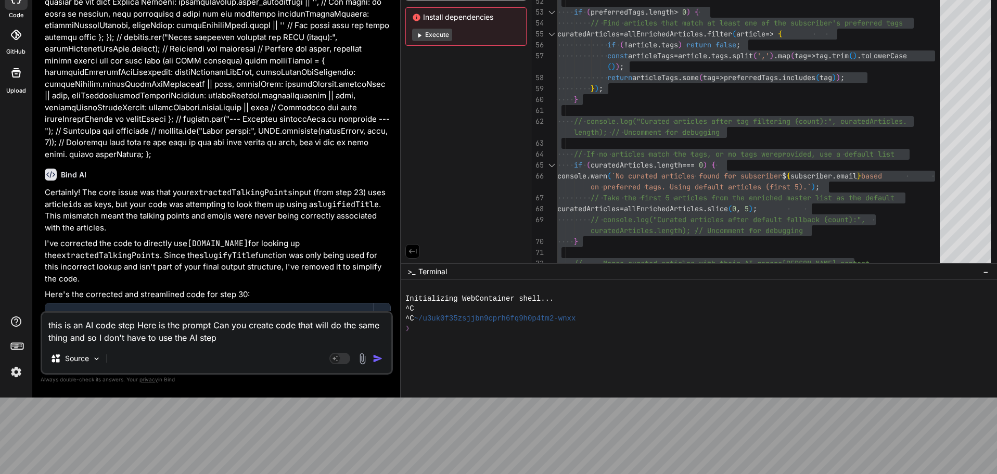
click at [207, 328] on textarea "this is an AI code step Here is the prompt Can you create code that will do the…" at bounding box center [216, 328] width 349 height 31
click at [212, 327] on textarea "this is an AI code step Here is the prompt Can you create code that will do the…" at bounding box center [216, 328] width 349 height 31
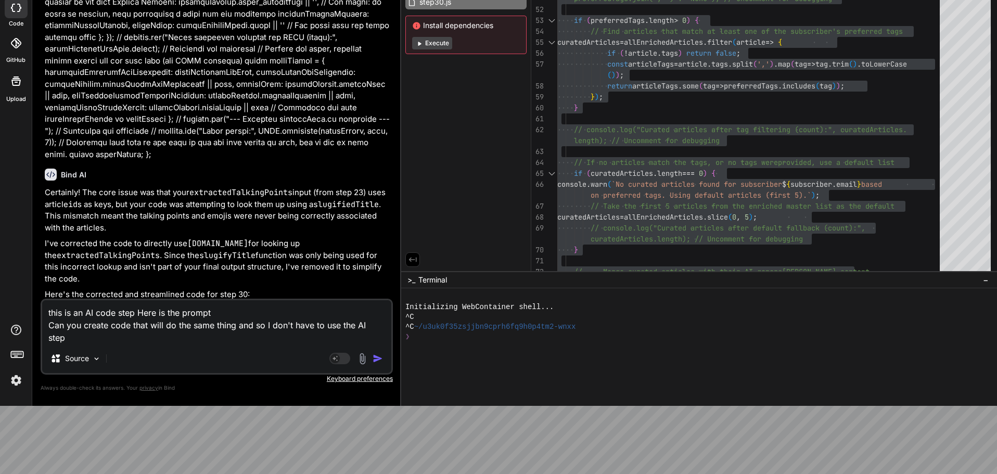
scroll to position [56, 0]
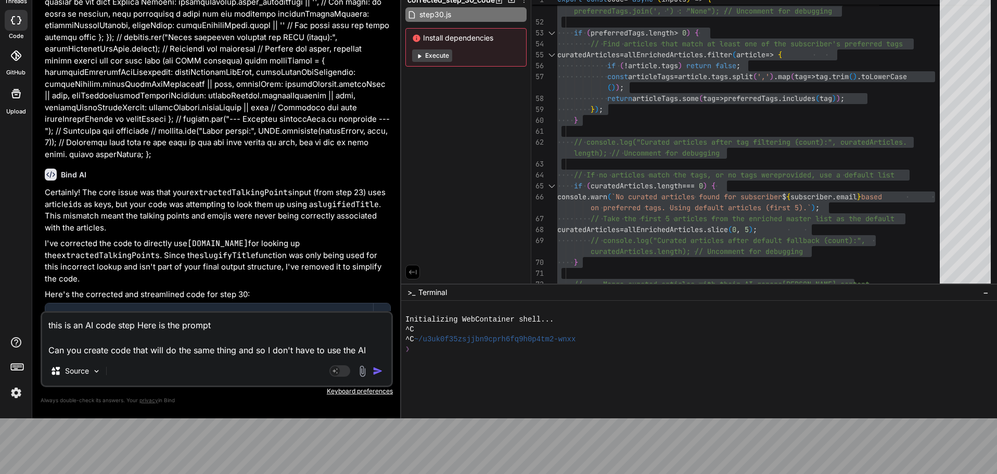
paste textarea "You are an API that processes JSON data. Your only function is to count the num…"
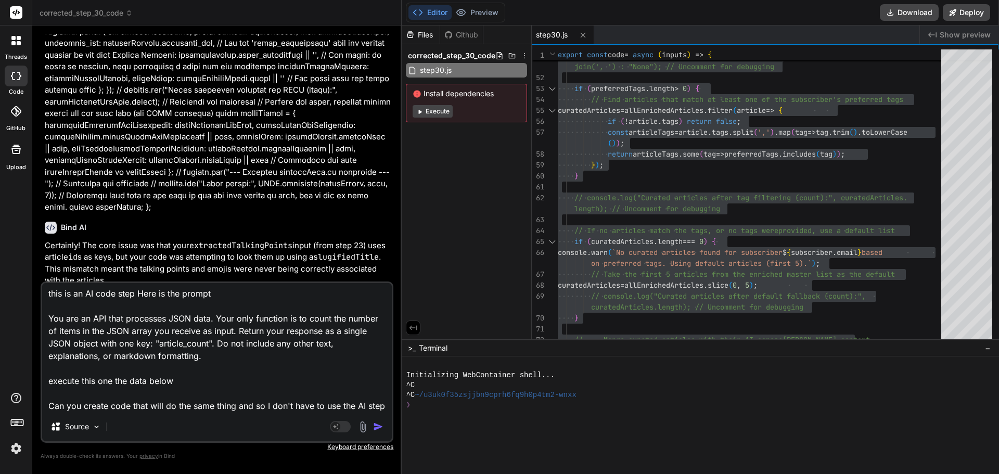
scroll to position [15, 0]
click at [96, 406] on textarea "this is an AI code step Here is the prompt You are an API that processes JSON d…" at bounding box center [217, 347] width 350 height 129
click at [94, 408] on textarea "this is an AI code step Here is the prompt You are an API that processes JSON d…" at bounding box center [217, 347] width 350 height 129
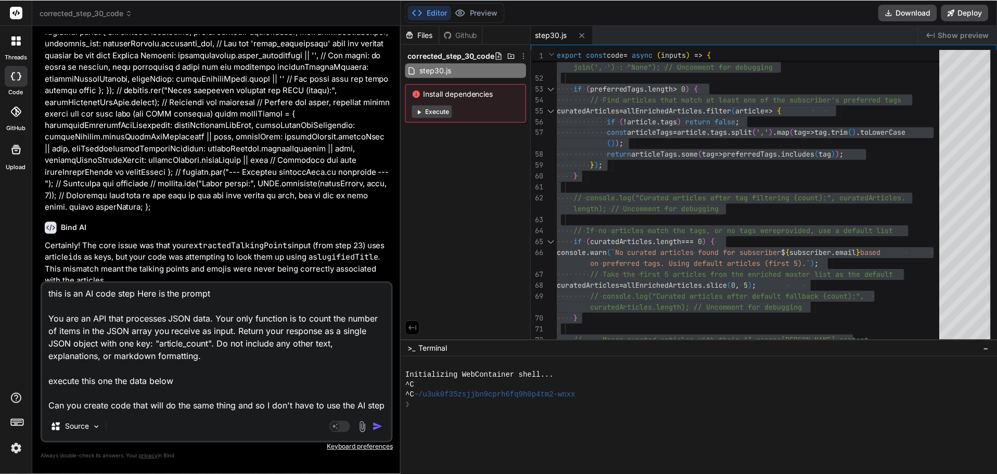
scroll to position [40, 0]
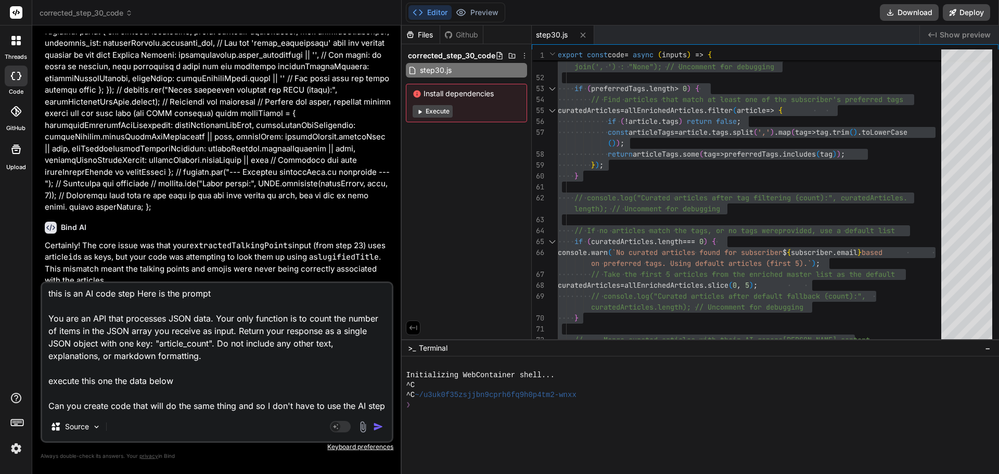
click at [67, 402] on textarea "this is an AI code step Here is the prompt You are an API that processes JSON d…" at bounding box center [217, 347] width 350 height 129
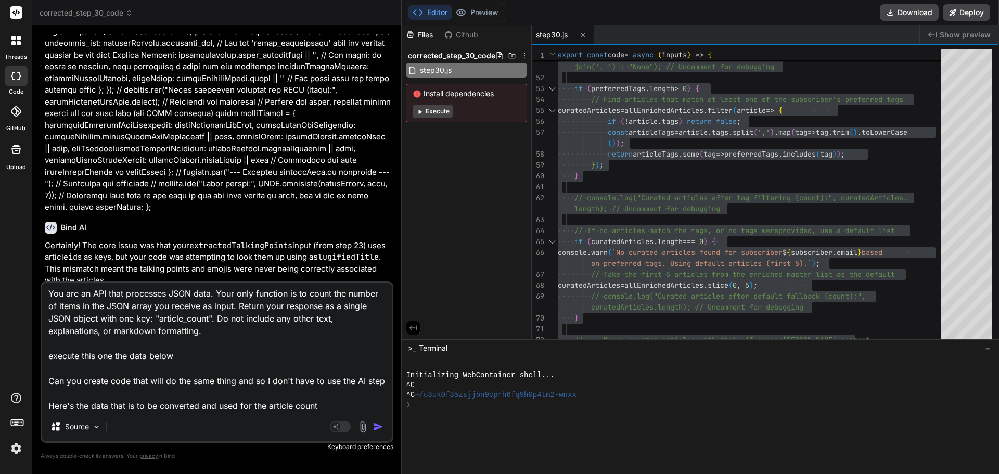
click at [107, 379] on textarea "this is an AI code step Here is the prompt You are an API that processes JSON d…" at bounding box center [217, 347] width 350 height 129
click at [380, 426] on img "button" at bounding box center [378, 426] width 10 height 10
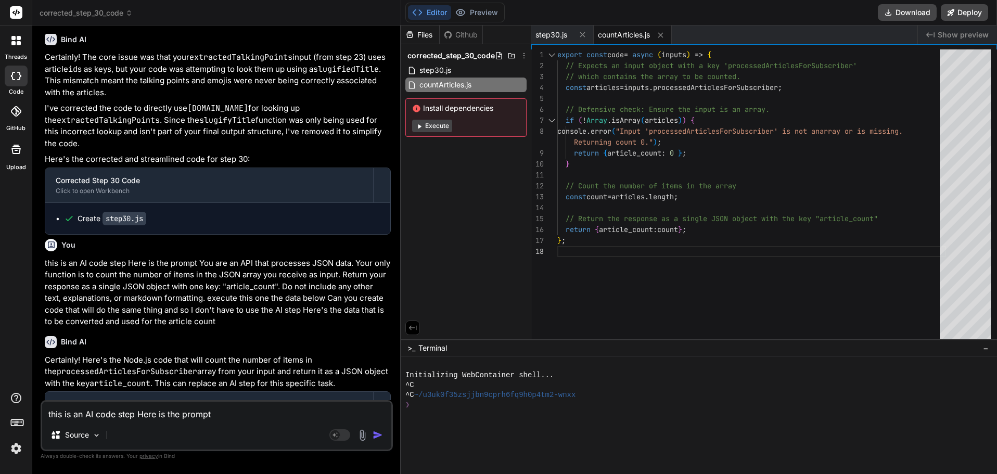
scroll to position [0, 0]
click at [648, 207] on div "export const code = async ( inputs ) => { // Expects an input object with a key…" at bounding box center [751, 196] width 389 height 295
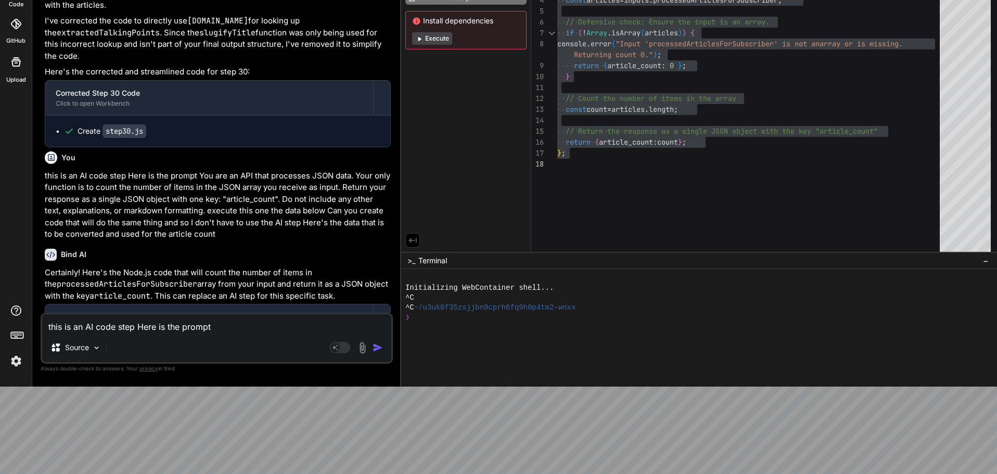
scroll to position [89, 0]
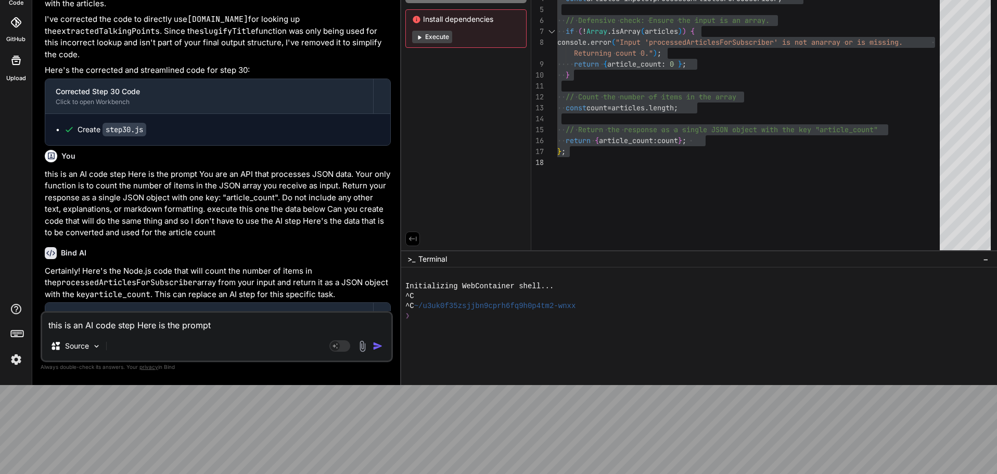
click at [146, 324] on textarea "this is an AI code step Here is the prompt You are an API that processes JSON d…" at bounding box center [216, 322] width 349 height 19
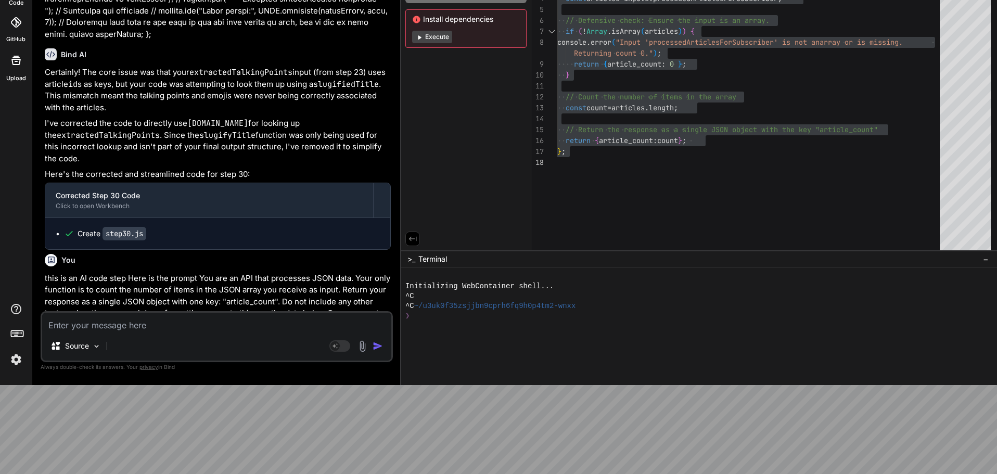
scroll to position [5326, 0]
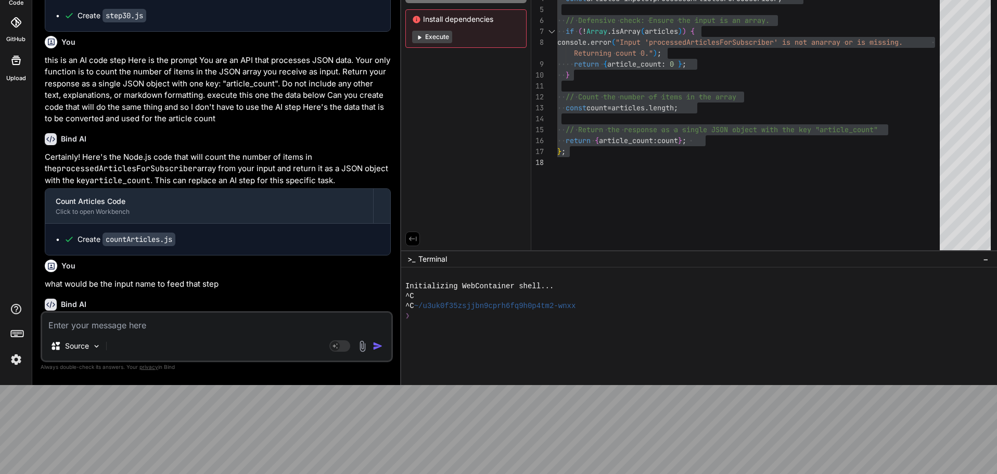
click at [130, 329] on code "processedArticlesForSubscriber" at bounding box center [124, 334] width 140 height 10
copy code "processedArticlesForSubscriber"
click at [106, 331] on textarea at bounding box center [216, 322] width 349 height 19
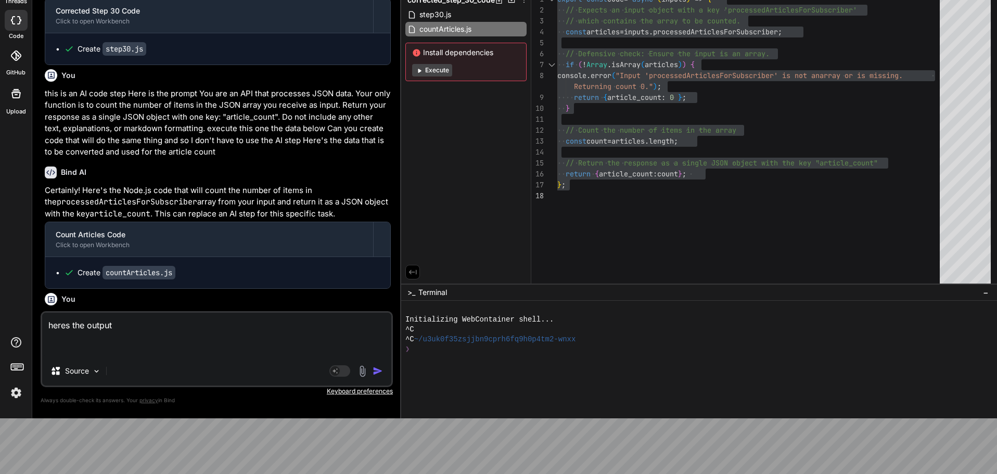
paste textarea "{ "article_count": 0 }"
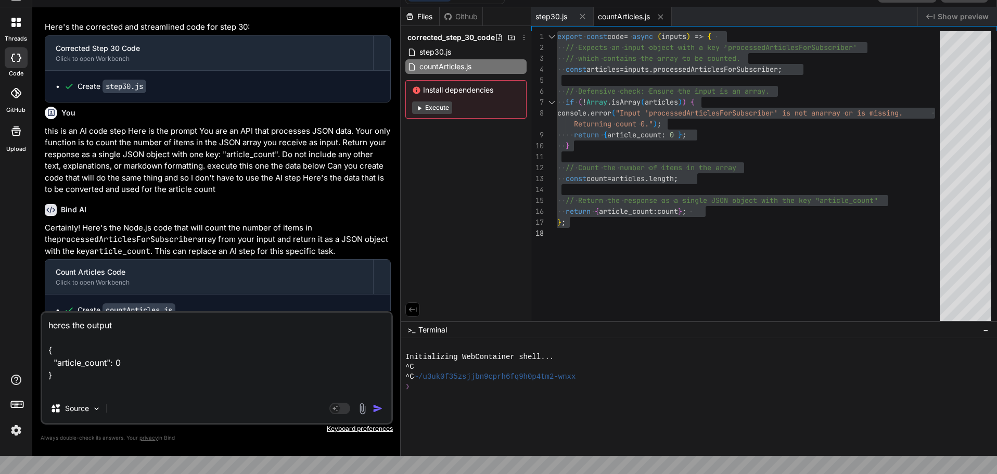
scroll to position [6, 0]
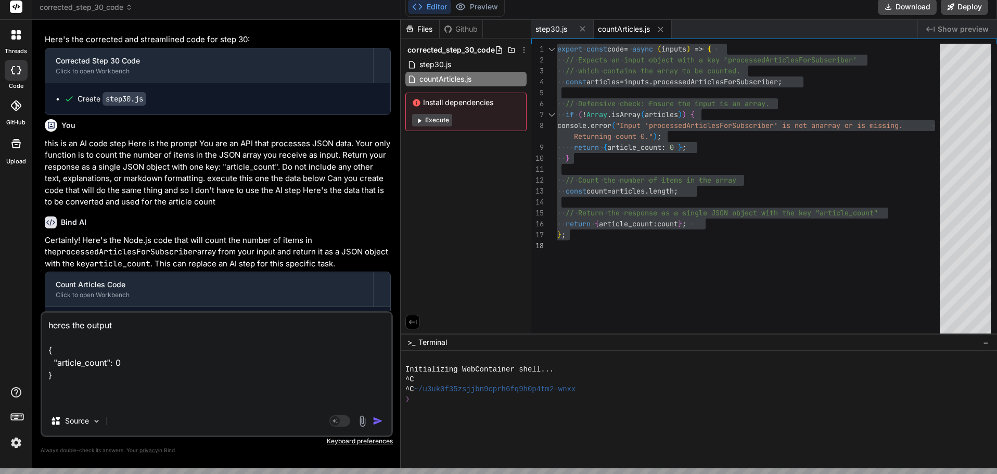
click at [80, 393] on textarea "heres the output { "article_count": 0 }" at bounding box center [216, 360] width 349 height 94
click at [76, 403] on textarea "heres the output { "article_count": 0 }" at bounding box center [216, 360] width 349 height 94
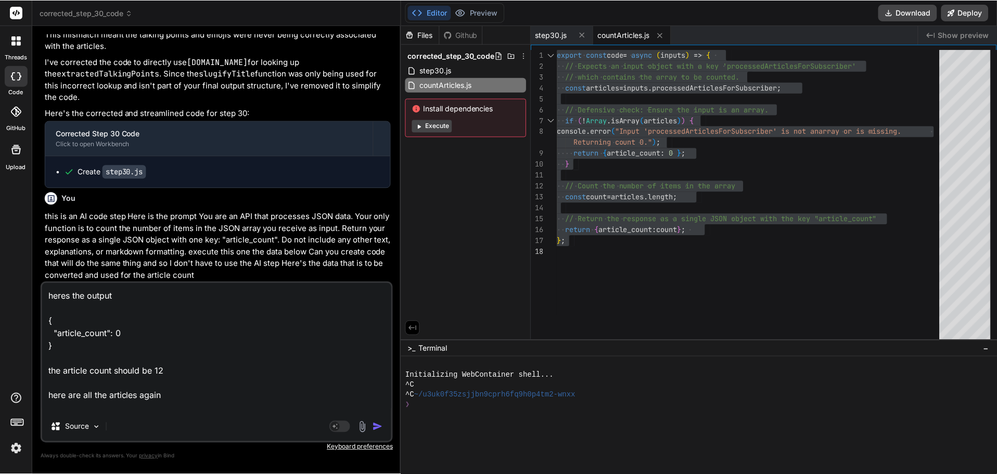
scroll to position [5263, 0]
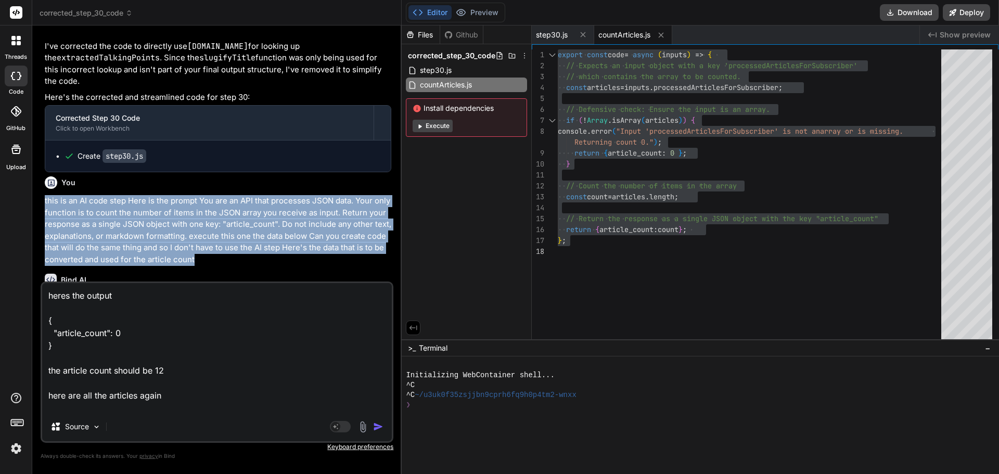
drag, startPoint x: 44, startPoint y: 141, endPoint x: 196, endPoint y: 204, distance: 164.4
click at [196, 204] on div "You Bind AI The issue you're encountering with step 30 not producing the talkin…" at bounding box center [218, 158] width 351 height 248
copy p "this is an AI code step Here is the prompt You are an API that processes JSON d…"
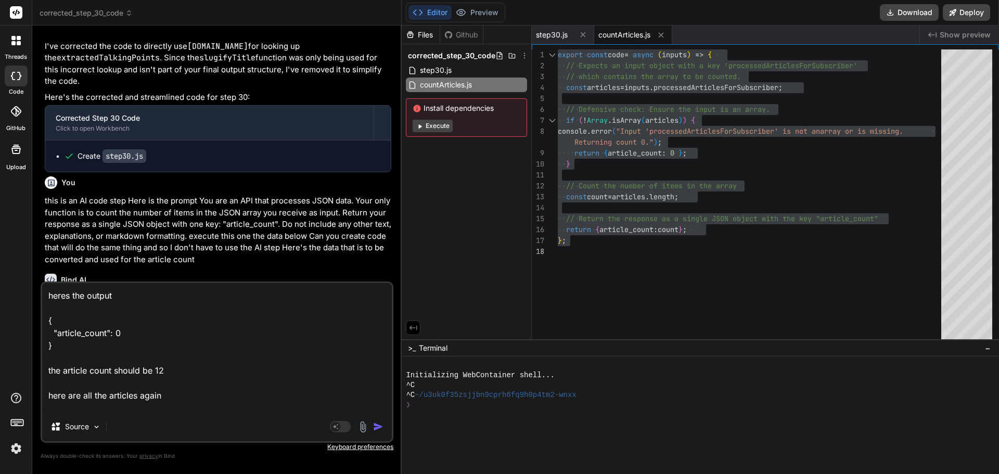
click at [160, 366] on textarea "heres the output { "article_count": 0 } the article count should be 12 here are…" at bounding box center [217, 347] width 350 height 129
paste textarea "this is an AI code step Here is the prompt You are an API that processes JSON d…"
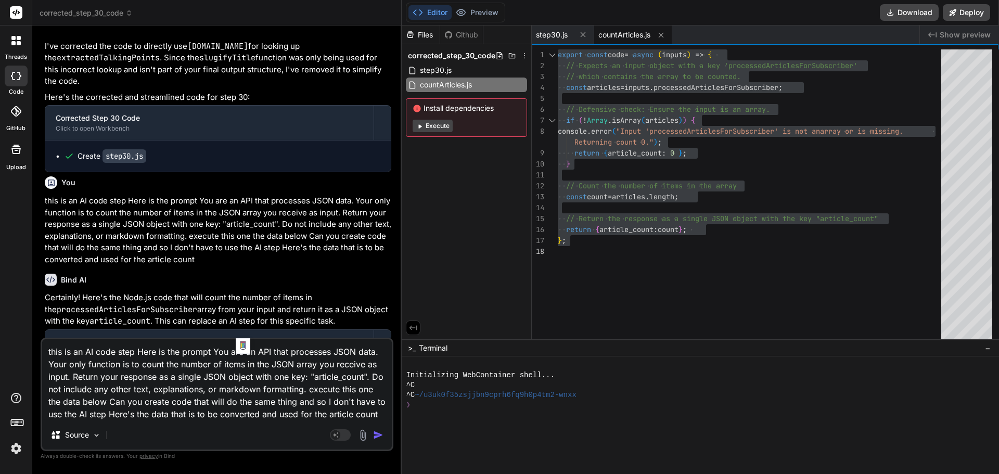
drag, startPoint x: 216, startPoint y: 347, endPoint x: 241, endPoint y: 366, distance: 31.9
click at [241, 366] on textarea "this is an AI code step Here is the prompt You are an API that processes JSON d…" at bounding box center [217, 379] width 350 height 81
click at [232, 363] on textarea "this is an AI code step Here is the prompt You are an API that processes JSON d…" at bounding box center [217, 379] width 350 height 81
drag, startPoint x: 213, startPoint y: 353, endPoint x: 107, endPoint y: 400, distance: 116.3
click at [107, 400] on textarea "this is an AI code step Here is the prompt You are an API that processes JSON d…" at bounding box center [217, 379] width 350 height 81
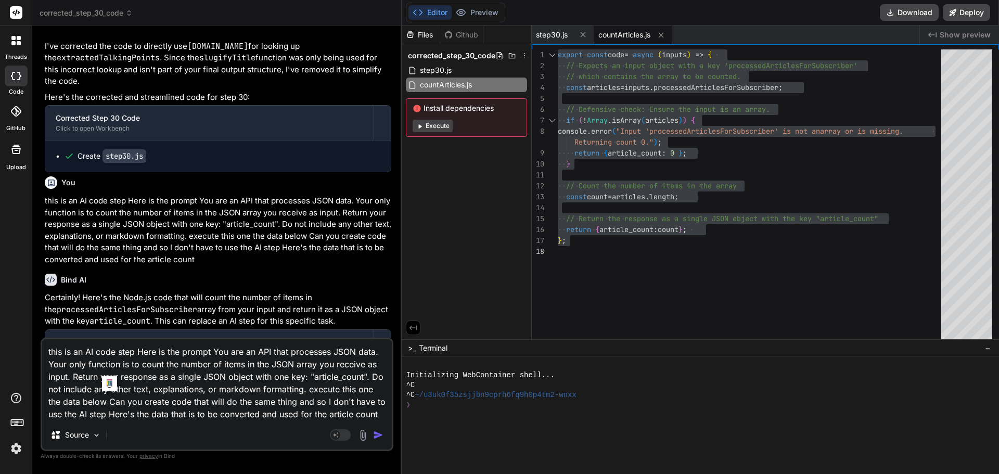
paste textarea "specialized AI agent that functions as a high-fidelity web content extractor. Y…"
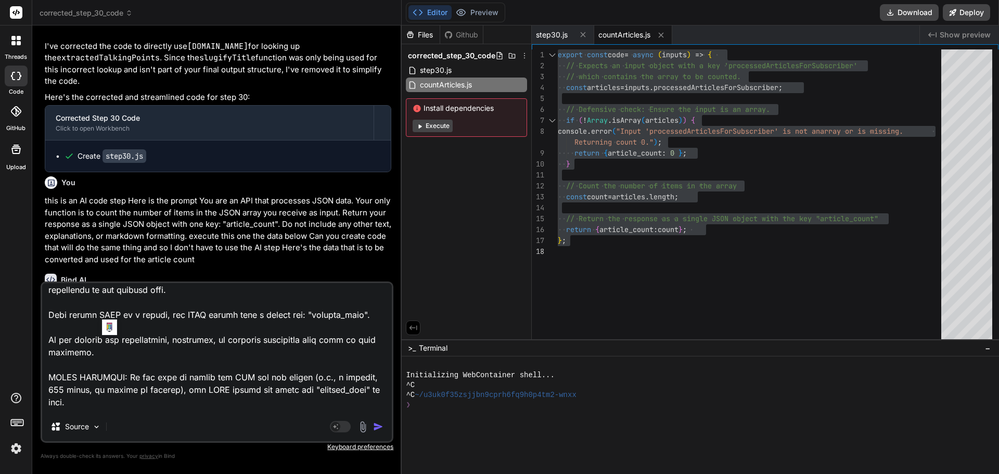
scroll to position [0, 0]
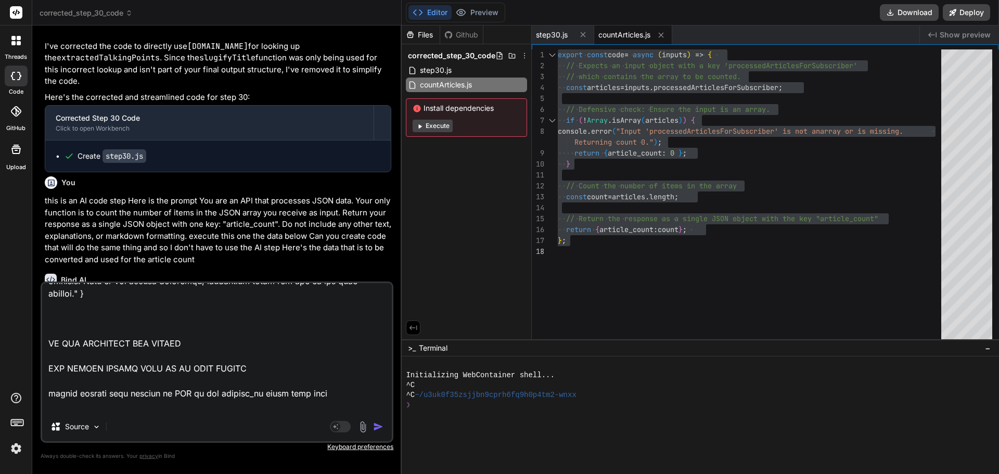
click at [349, 403] on textarea at bounding box center [217, 347] width 350 height 129
drag, startPoint x: 350, startPoint y: 403, endPoint x: 221, endPoint y: 407, distance: 128.6
click at [221, 407] on textarea at bounding box center [217, 347] width 350 height 129
paste textarea "{ "globallyRelevantArticles": [ { "id": 341, "article_id": "https://mommypoppin…"
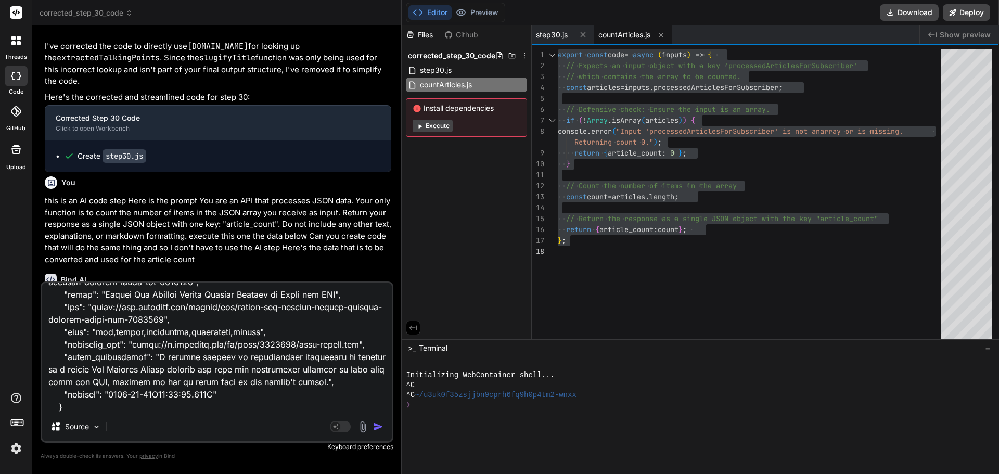
click at [377, 425] on img "button" at bounding box center [378, 426] width 10 height 10
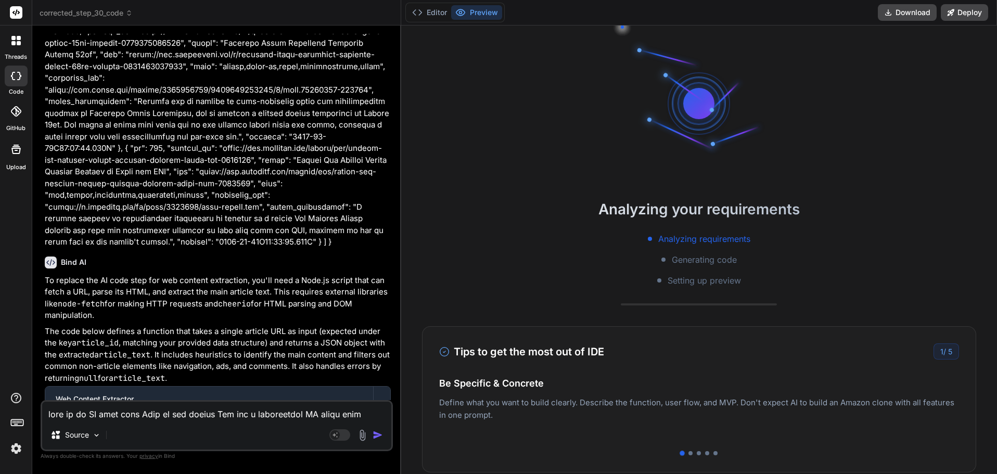
click at [219, 419] on textarea at bounding box center [216, 411] width 349 height 19
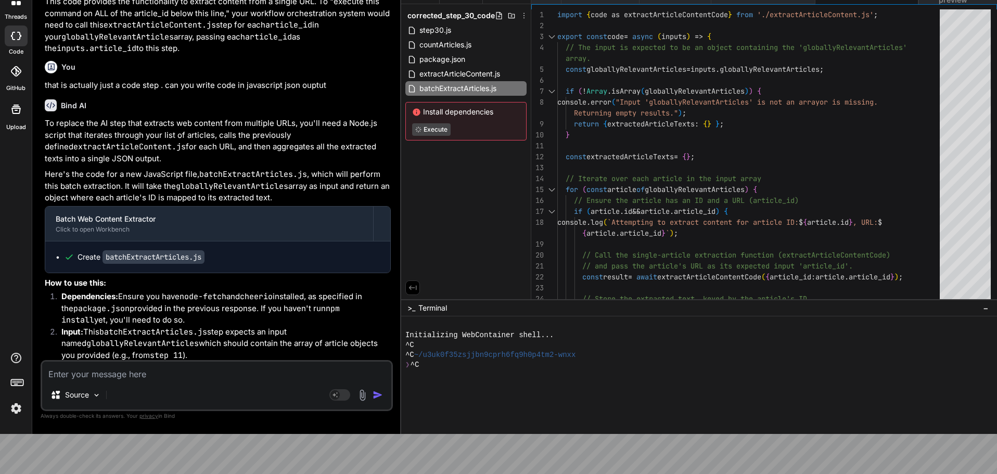
scroll to position [7825, 0]
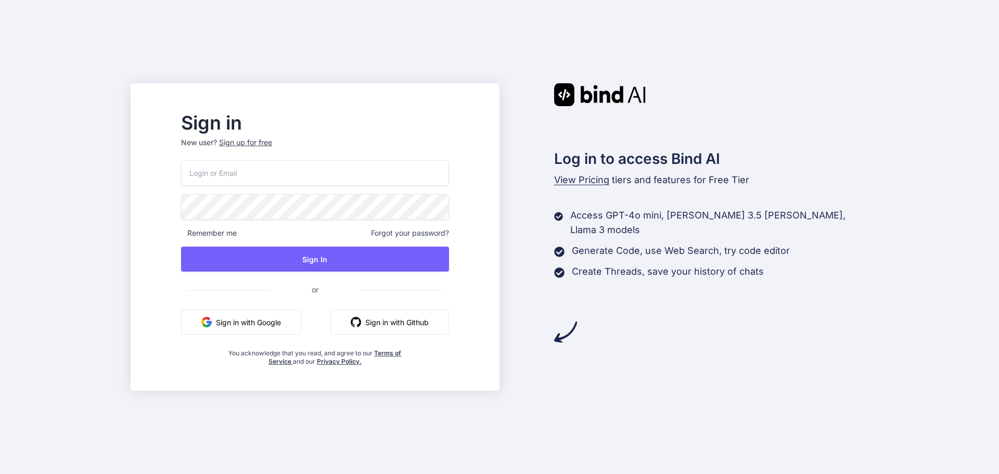
click at [326, 174] on input "email" at bounding box center [315, 172] width 268 height 25
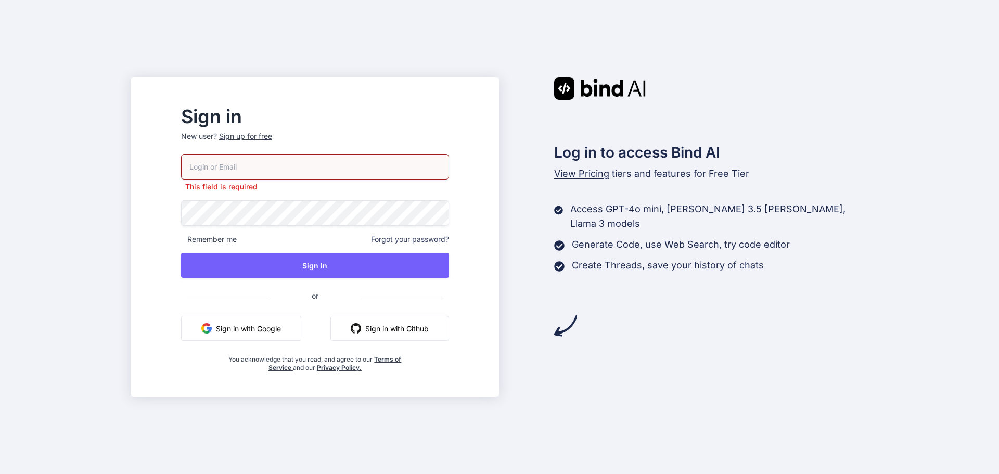
type input "landon.hairston@citybenefitscounseling.com"
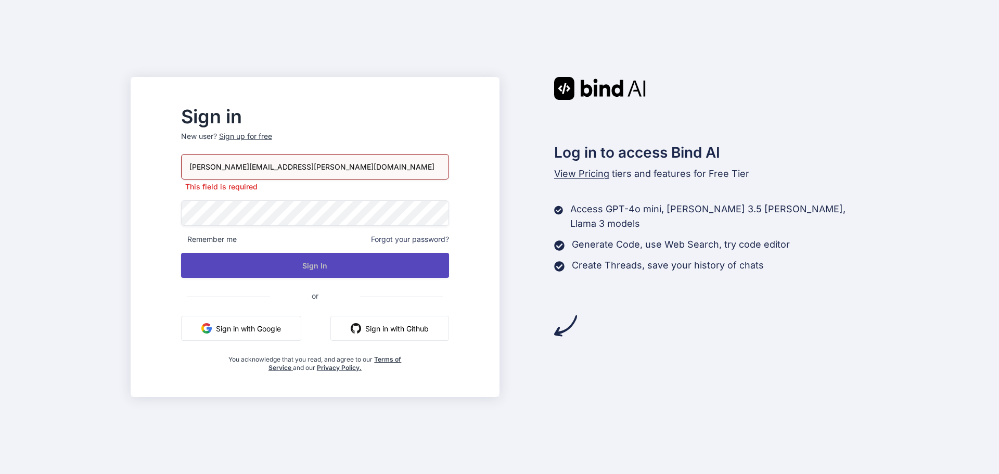
click at [342, 259] on button "Sign In" at bounding box center [315, 265] width 268 height 25
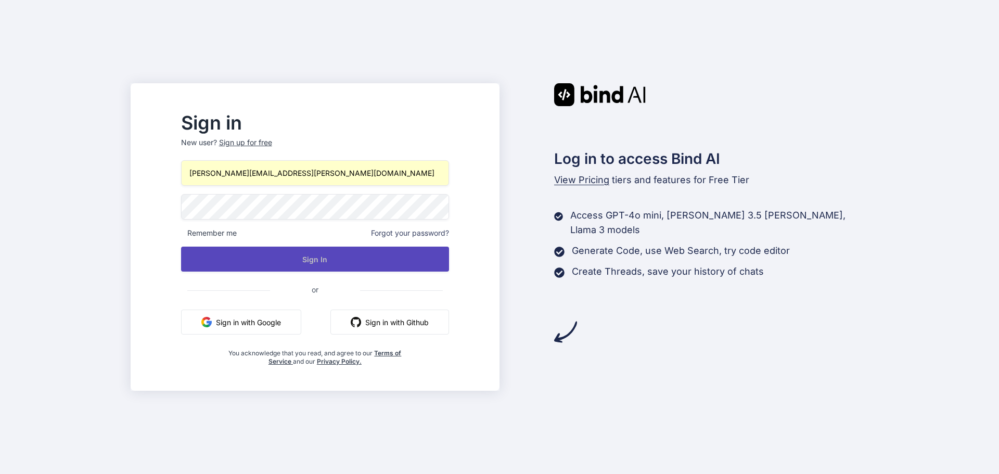
click at [333, 254] on button "Sign In" at bounding box center [315, 259] width 268 height 25
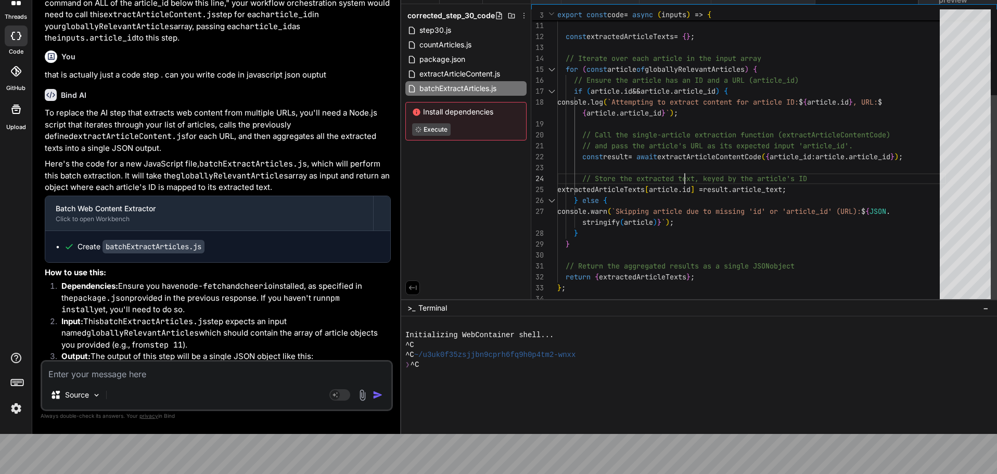
click at [683, 170] on div "} const extractedArticleTexts = { } ; // Iterate over each article in the input…" at bounding box center [751, 96] width 389 height 415
type textarea "import { code as extractArticleContentCode } from './extractArticleContent.js';…"
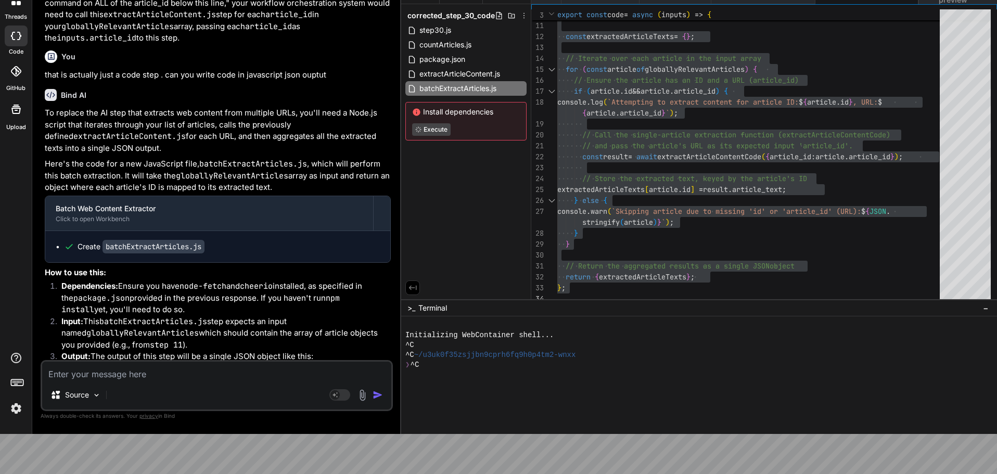
click at [111, 328] on code "globallyRelevantArticles" at bounding box center [142, 333] width 112 height 10
copy li "globallyRelevantArticles"
click at [116, 380] on div "Source Agent Mode. When this toggle is activated, AI automatically makes decisi…" at bounding box center [217, 385] width 352 height 51
click at [115, 378] on textarea at bounding box center [216, 371] width 349 height 19
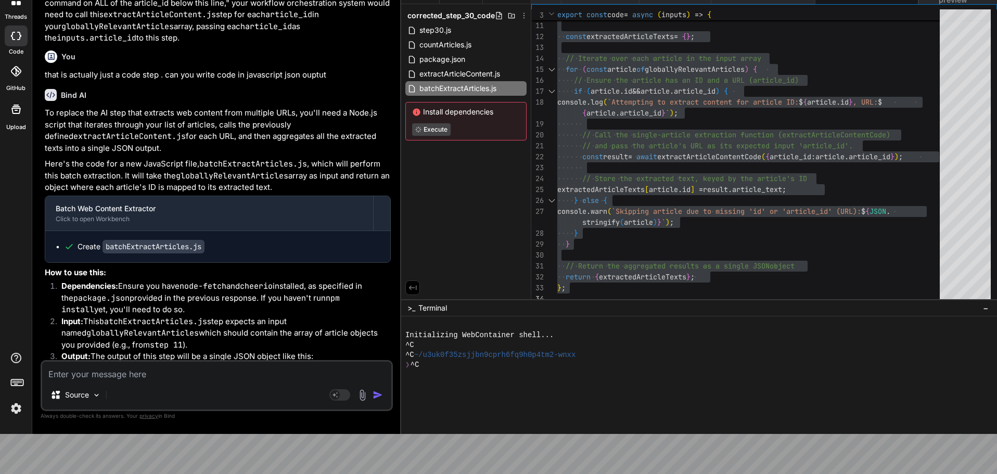
paste textarea ""Error 1: \"Compilation\n Error 2: \\\"index.ts(1,51): error TS2307: Cannot fin…"
type textarea ""Error 1: \"Compilation\n Error 2: \\\"index.ts(1,51): error TS2307: Cannot fin…"
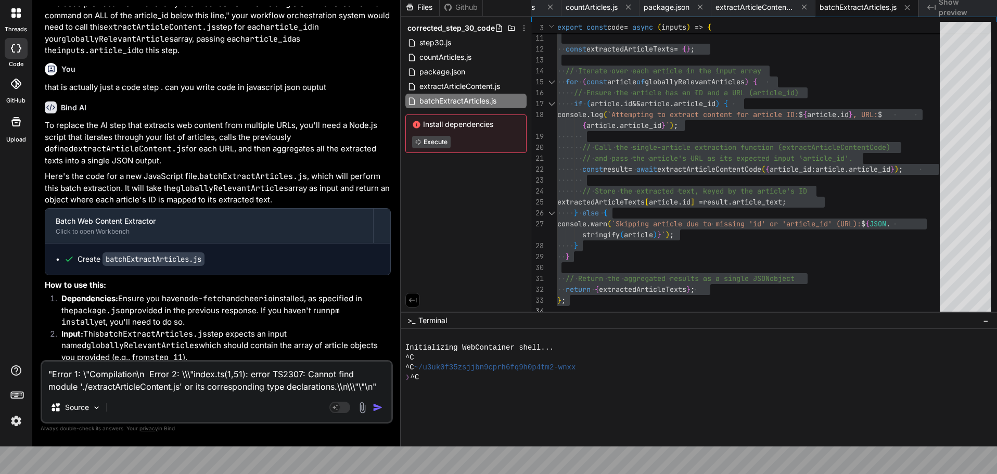
type textarea "x"
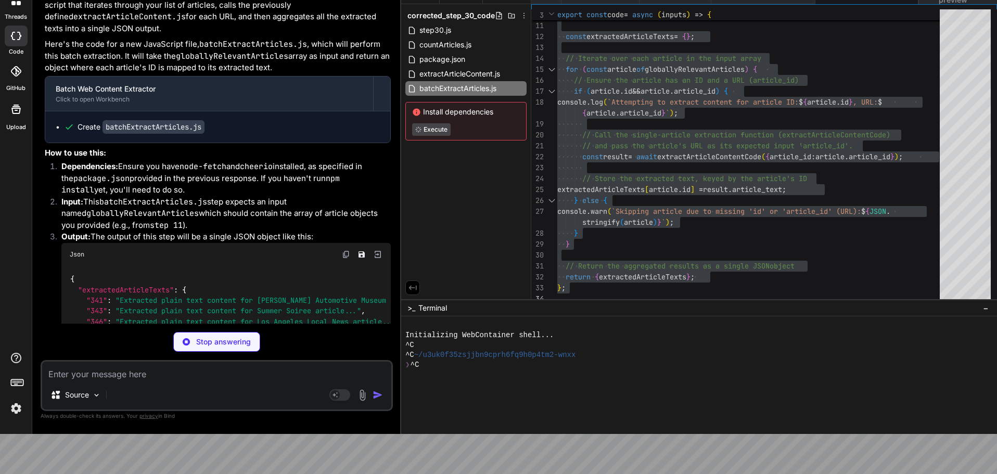
scroll to position [7945, 0]
type textarea "x"
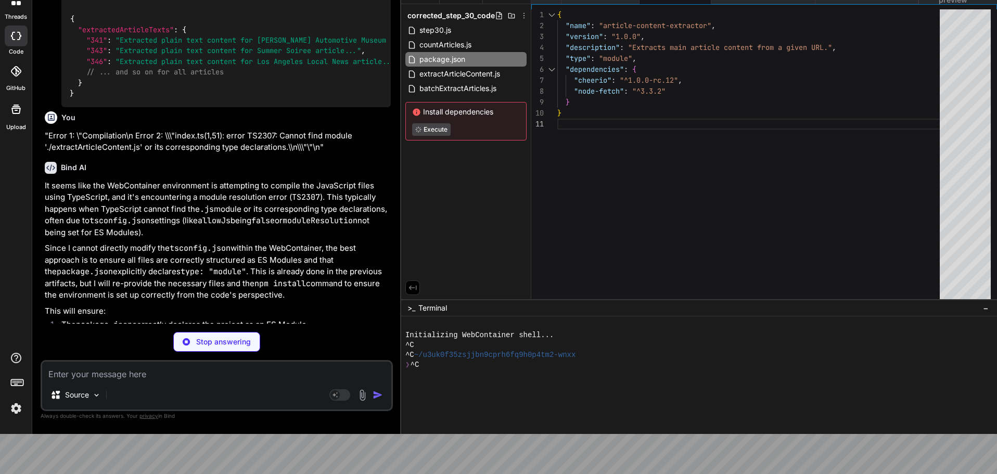
scroll to position [8230, 0]
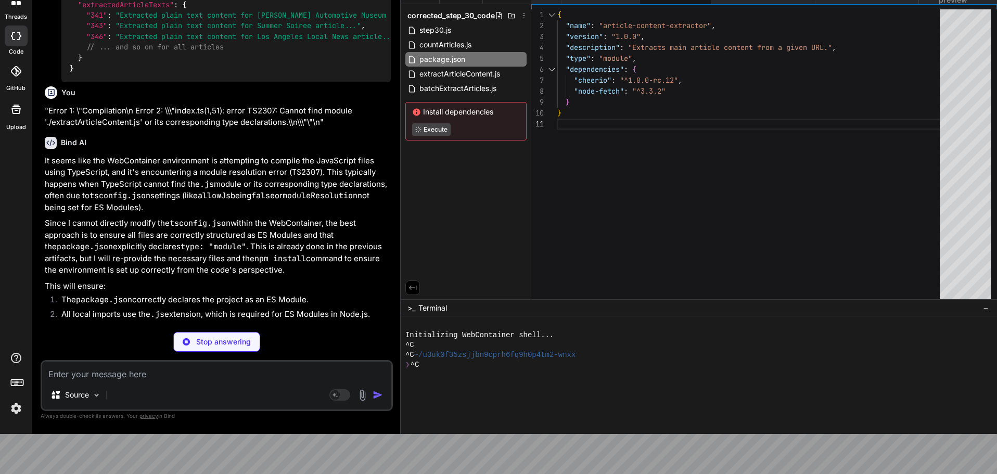
type textarea "x"
type textarea "console.error(`Error processing URL ${url}:`, error.message); articleText = nul…"
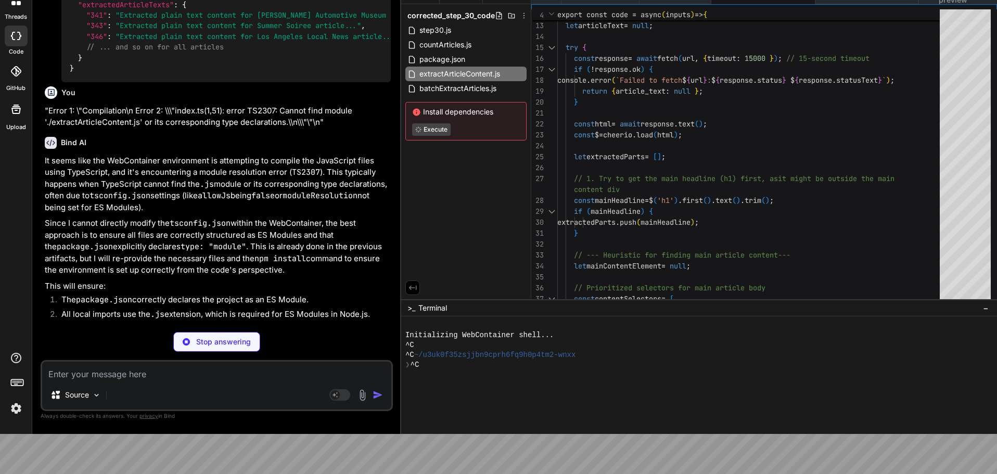
type textarea "x"
type textarea "stringify(article)}`); } } // Return the aggregated results as a single JSON ob…"
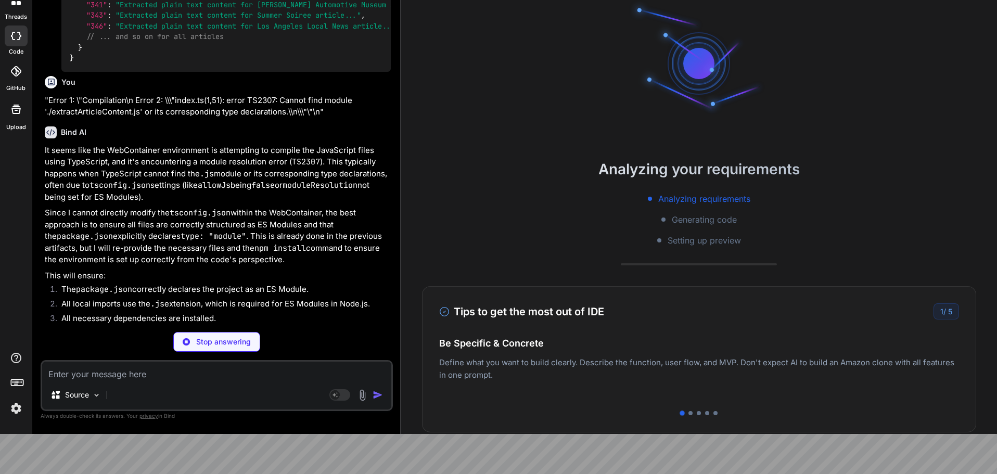
type textarea "x"
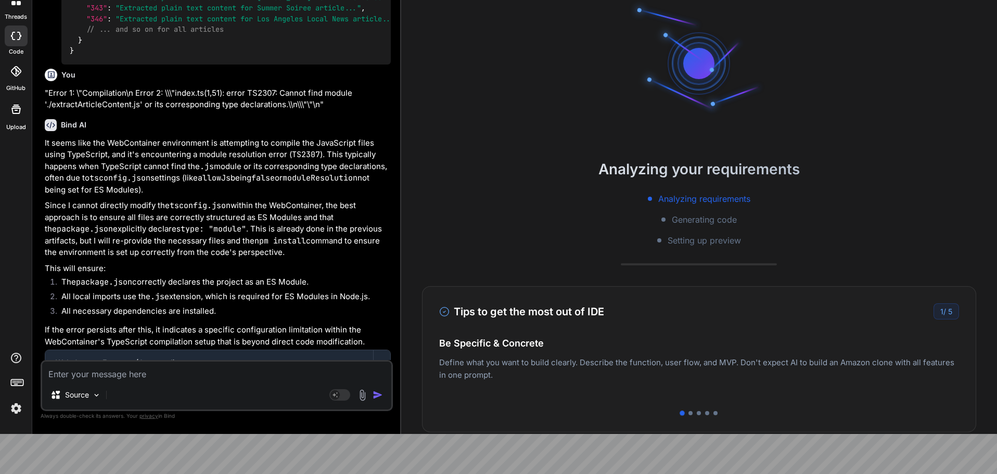
click at [174, 376] on textarea at bounding box center [216, 371] width 349 height 19
type textarea "p"
type textarea "x"
type textarea "pl"
type textarea "x"
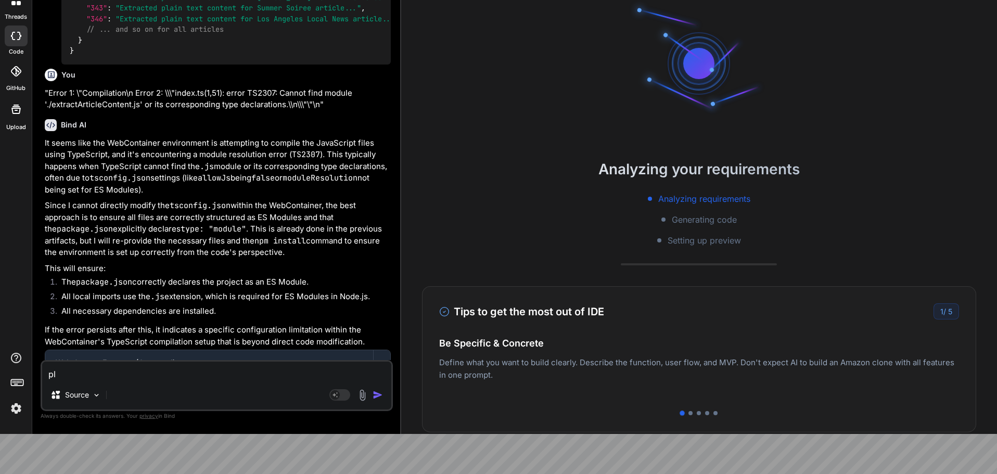
type textarea "ple"
type textarea "x"
type textarea "plea"
type textarea "x"
type textarea "pleas"
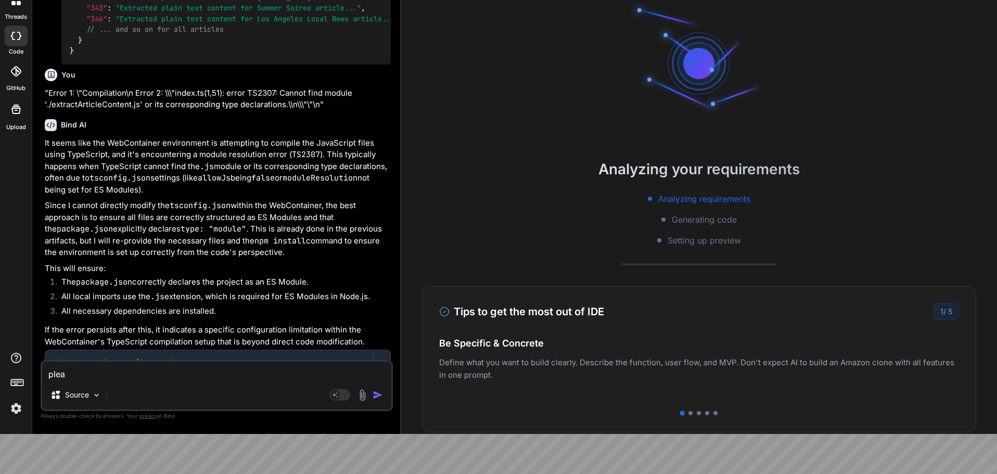
type textarea "x"
type textarea "please"
type textarea "x"
type textarea "please"
type textarea "x"
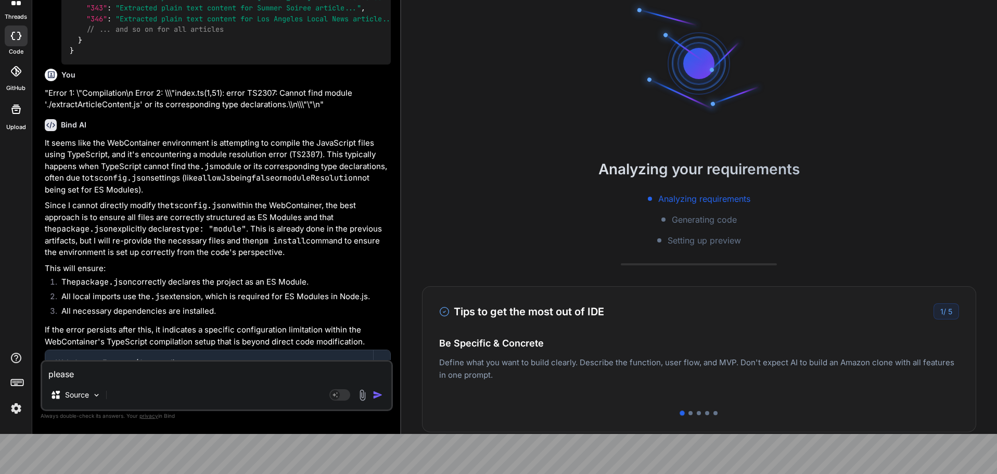
type textarea "please a"
type textarea "x"
type textarea "please al"
type textarea "x"
type textarea "please alw"
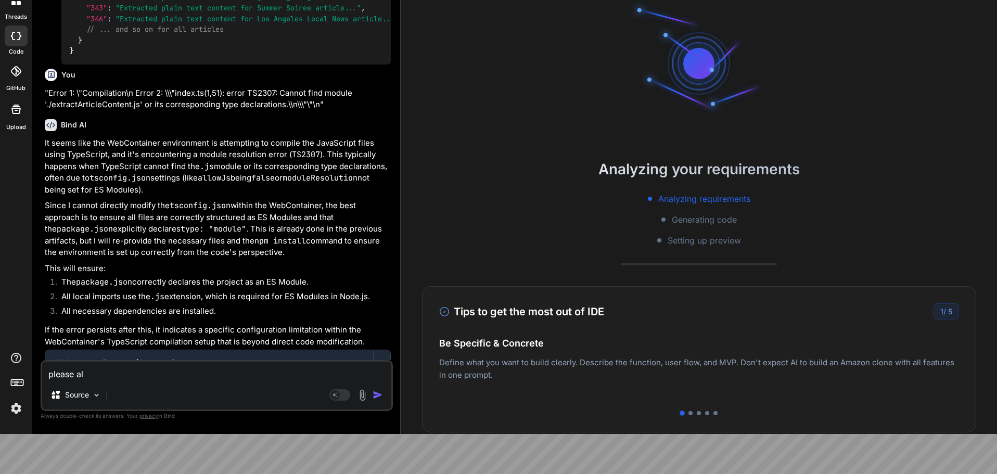
type textarea "x"
type textarea "please alwa"
type textarea "x"
type textarea "please alway"
type textarea "x"
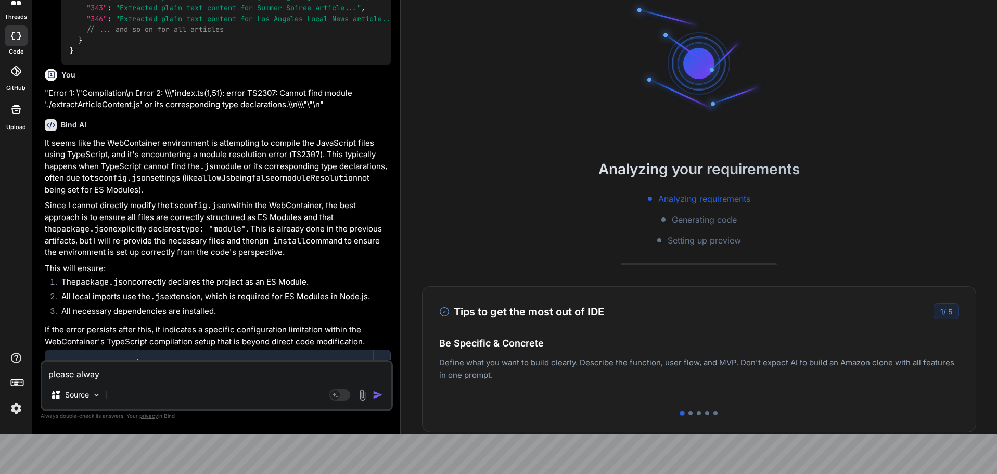
type textarea "please always"
type textarea "x"
type textarea "please always"
type textarea "x"
type textarea "please always o"
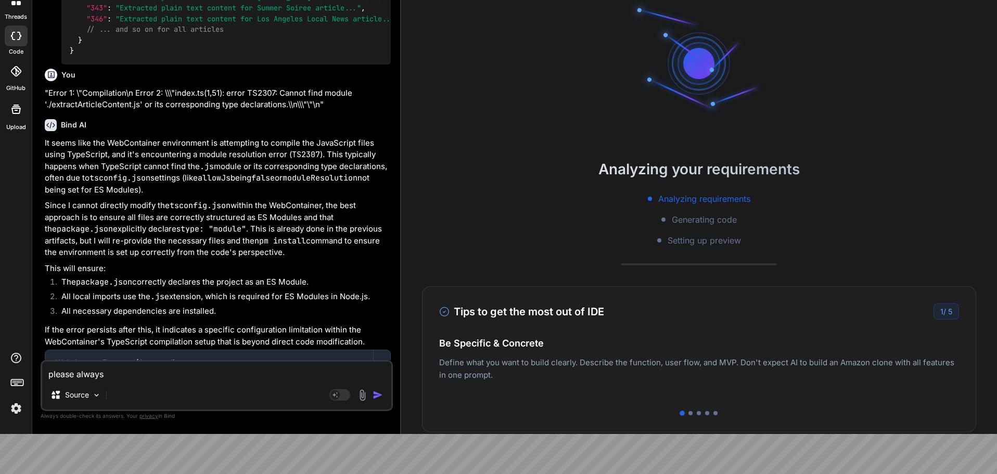
type textarea "x"
type textarea "please always on"
type textarea "x"
type textarea "please always onl"
type textarea "x"
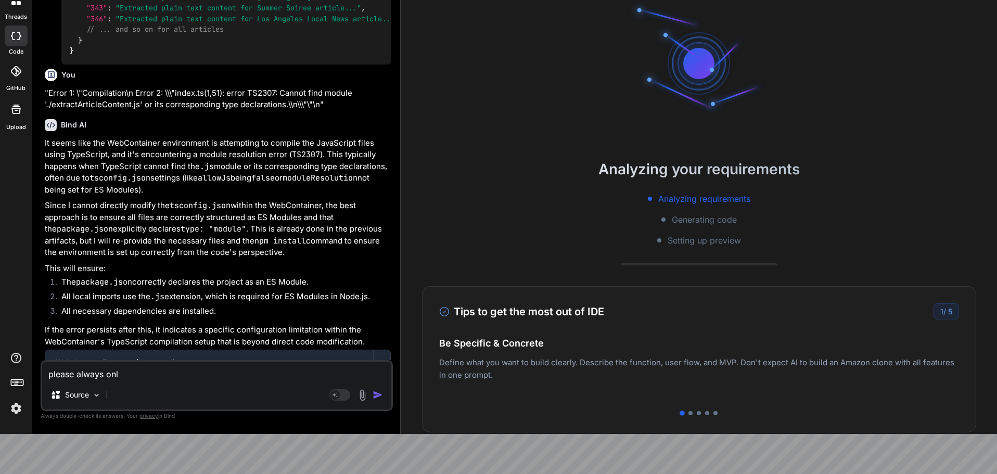
type textarea "please always only"
type textarea "x"
type textarea "please always only"
type textarea "x"
type textarea "please always only w"
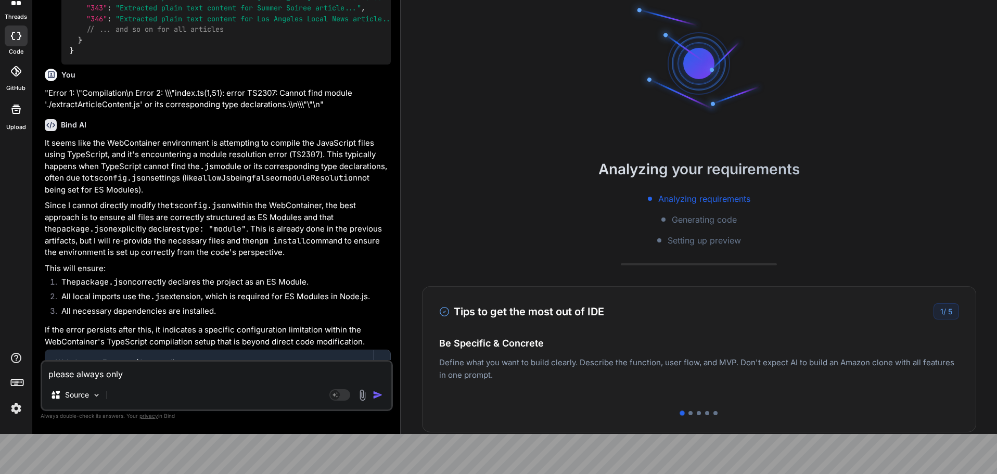
type textarea "x"
type textarea "please always only wr"
type textarea "x"
type textarea "please always only wri"
type textarea "x"
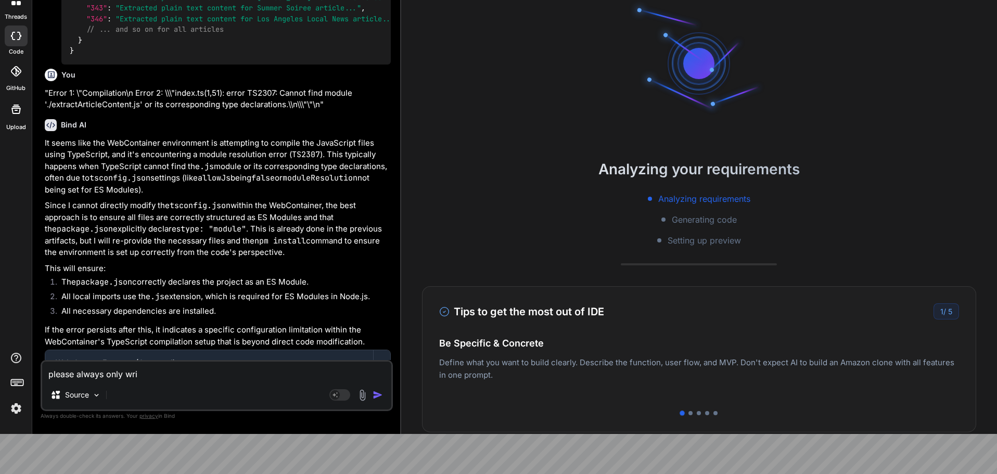
type textarea "please always only writ"
type textarea "x"
type textarea "please always only write"
type textarea "x"
type textarea "please always only write"
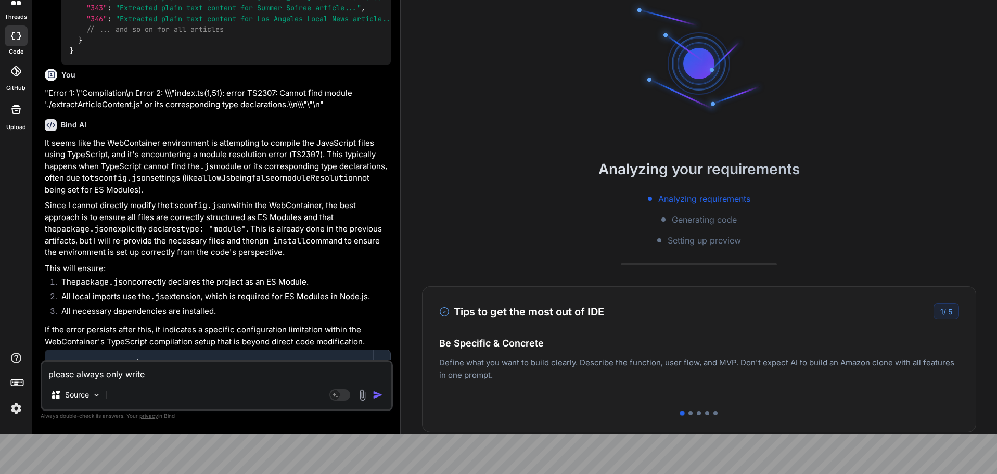
type textarea "x"
type textarea "please always only write a"
type textarea "x"
type textarea "please always only write"
type textarea "x"
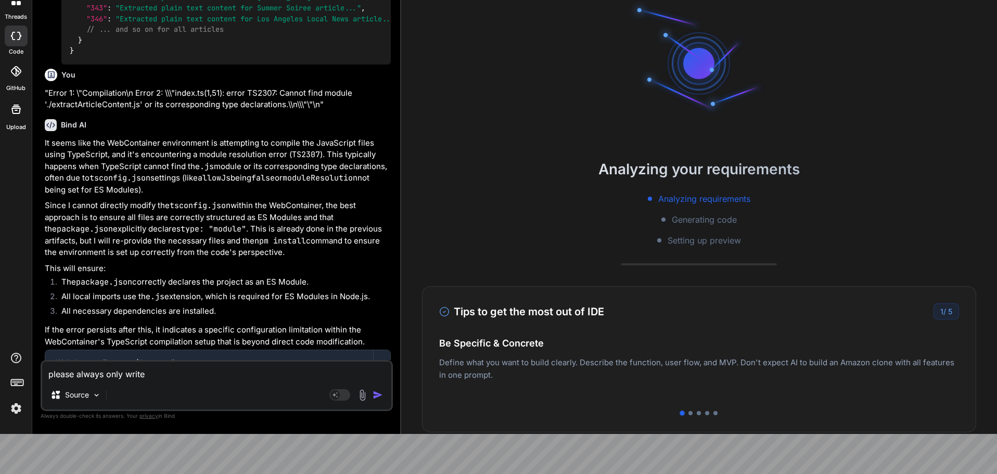
type textarea "please always only write c"
type textarea "x"
type textarea "please always only write co"
type textarea "x"
type textarea "please always only write cod"
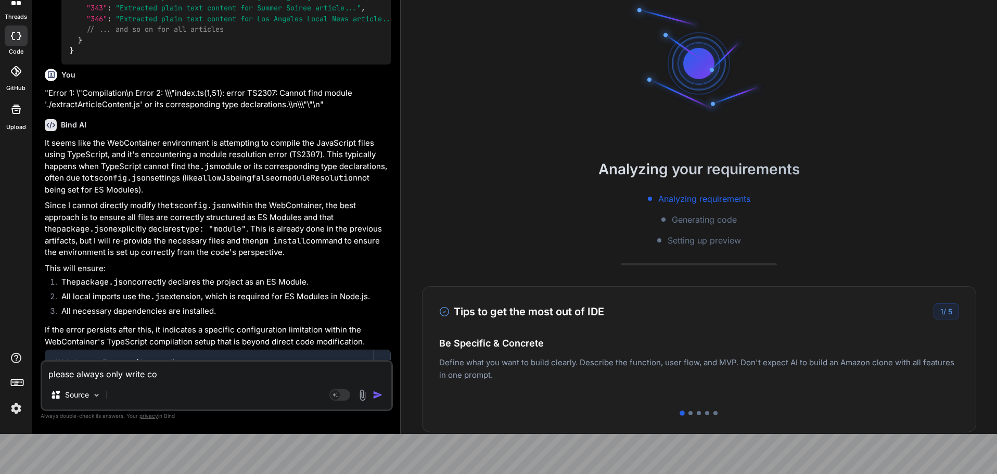
type textarea "x"
type textarea "please always only write code"
type textarea "x"
type textarea "please always only write code"
type textarea "x"
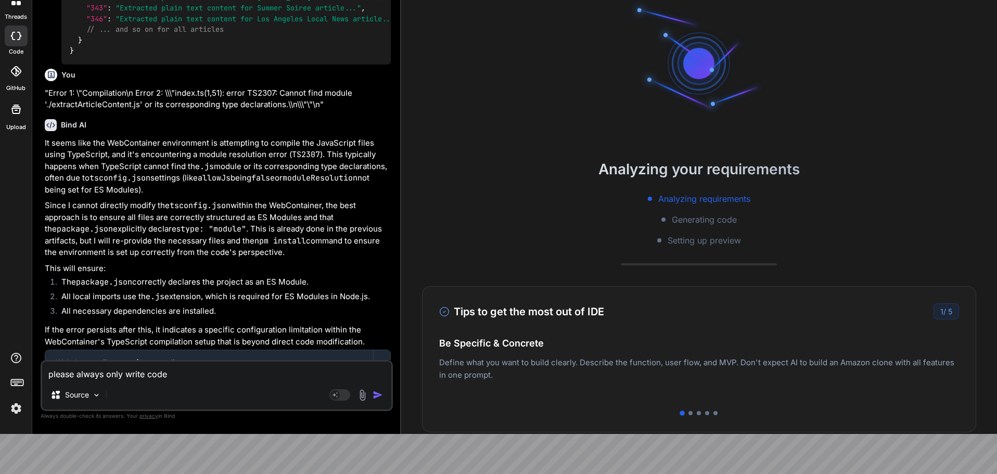
type textarea "please always only write code i"
type textarea "x"
type textarea "please always only write code in"
type textarea "x"
type textarea "please always only write code in"
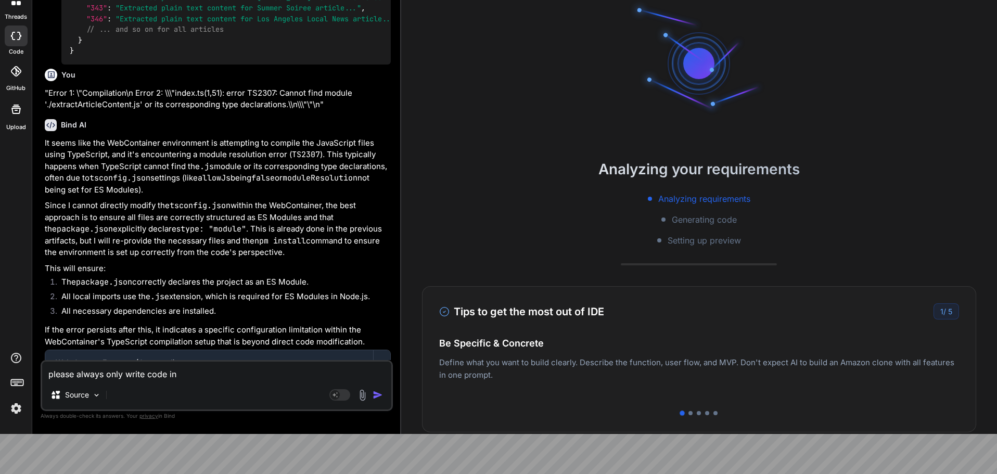
type textarea "x"
type textarea "please always only write code in j"
type textarea "x"
type textarea "please always only write code in ja"
type textarea "x"
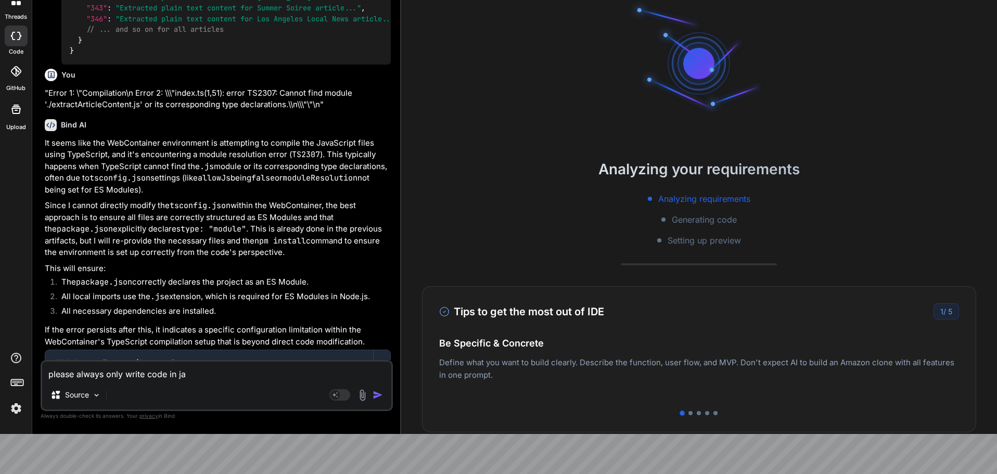
type textarea "please always only write code in jav"
type textarea "x"
type textarea "please always only write code in java"
type textarea "x"
type textarea "please always only write code in javac"
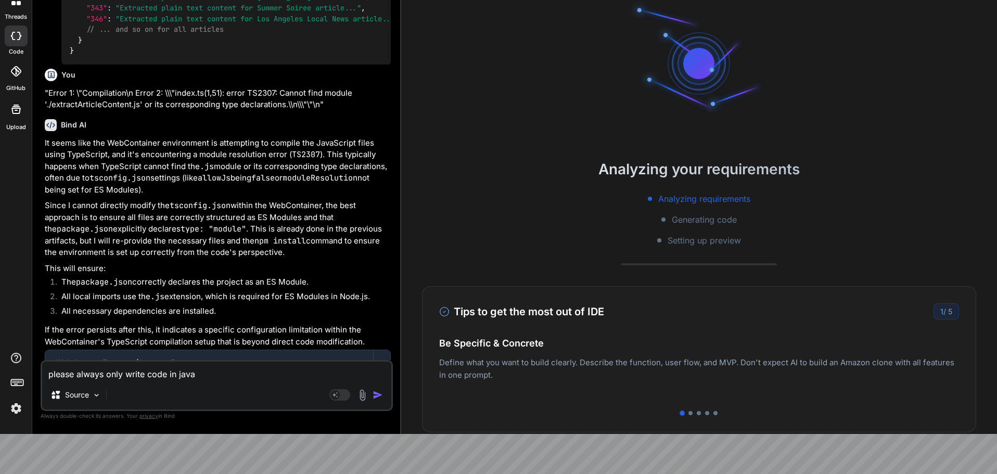
type textarea "x"
type textarea "please always only write code in java"
type textarea "x"
type textarea "please always only write code in javas"
type textarea "x"
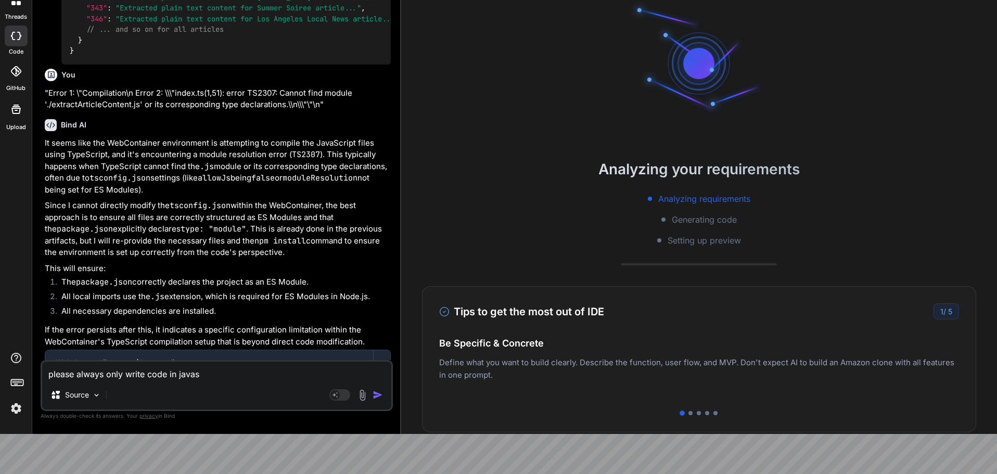
type textarea "please always only write code in javasc"
type textarea "x"
type textarea "please always only write code in javascr"
type textarea "x"
type textarea "please always only write code in javascri"
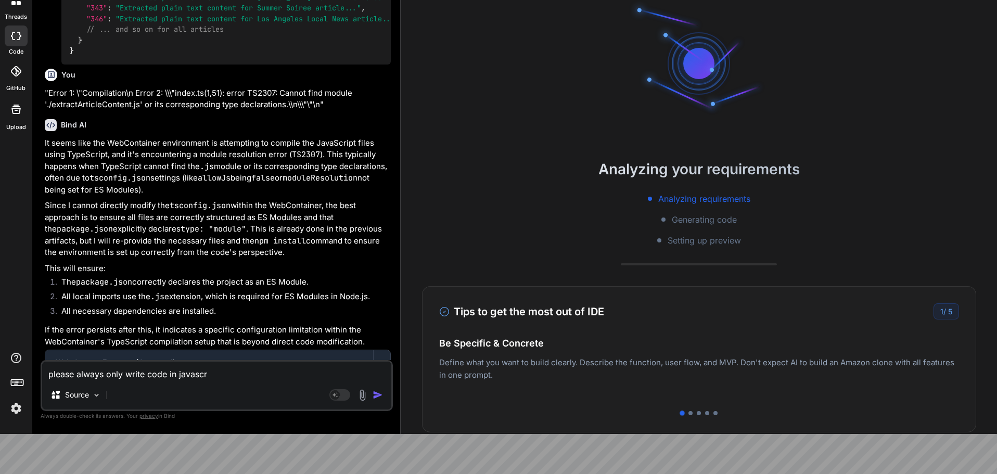
type textarea "x"
type textarea "please always only write code in javascrip"
type textarea "x"
type textarea "please always only write code in javascript"
type textarea "x"
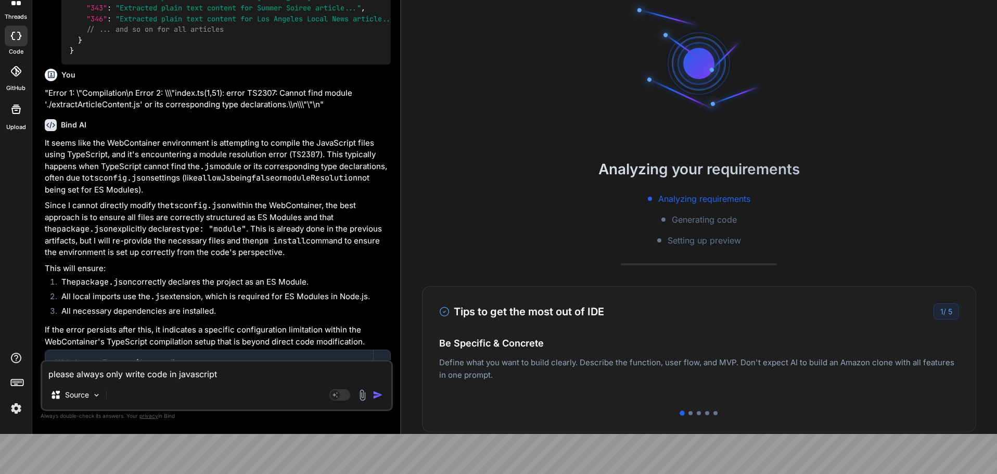
type textarea "please always only write code in javascript"
type textarea "x"
type textarea "please always only write code in javascript j"
type textarea "x"
type textarea "please always only write code in javascript js"
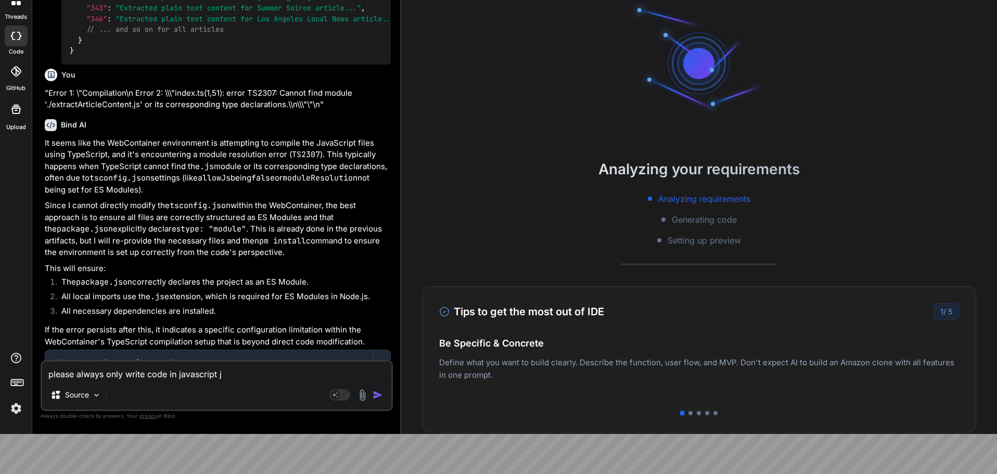
type textarea "x"
type textarea "please always only write code in javascript jso"
type textarea "x"
type textarea "please always only write code in javascript json"
type textarea "x"
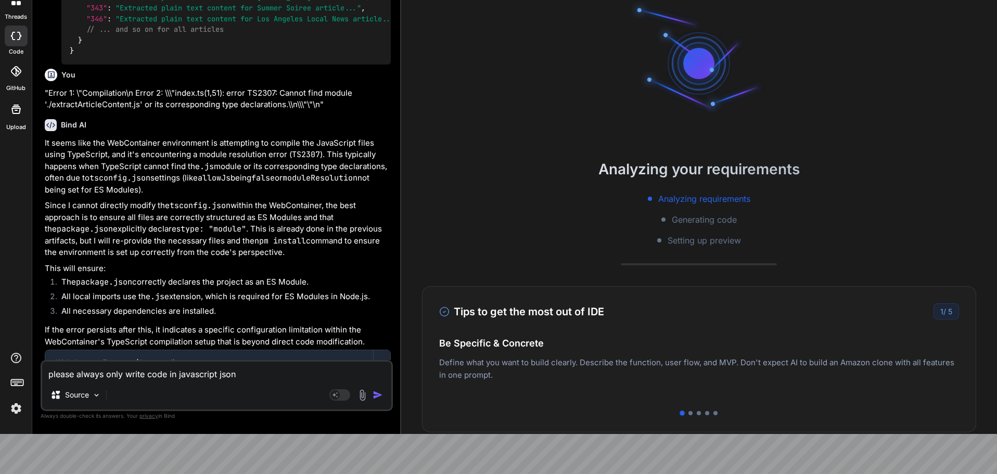
type textarea "please always only write code in javascript json"
type textarea "x"
type textarea "please always only write code in javascript json o"
type textarea "x"
type textarea "please always only write code in javascript json ou"
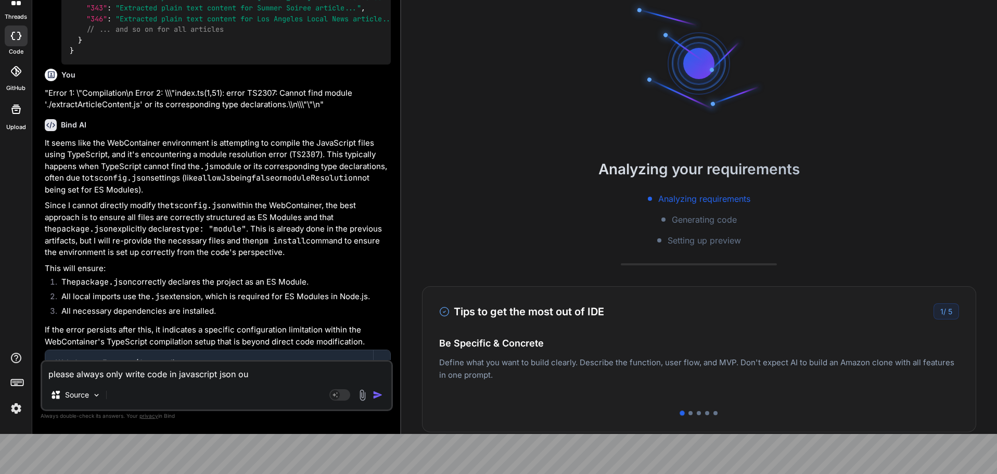
type textarea "x"
type textarea "please always only write code in javascript json out"
type textarea "x"
type textarea "please always only write code in javascript json outp"
type textarea "x"
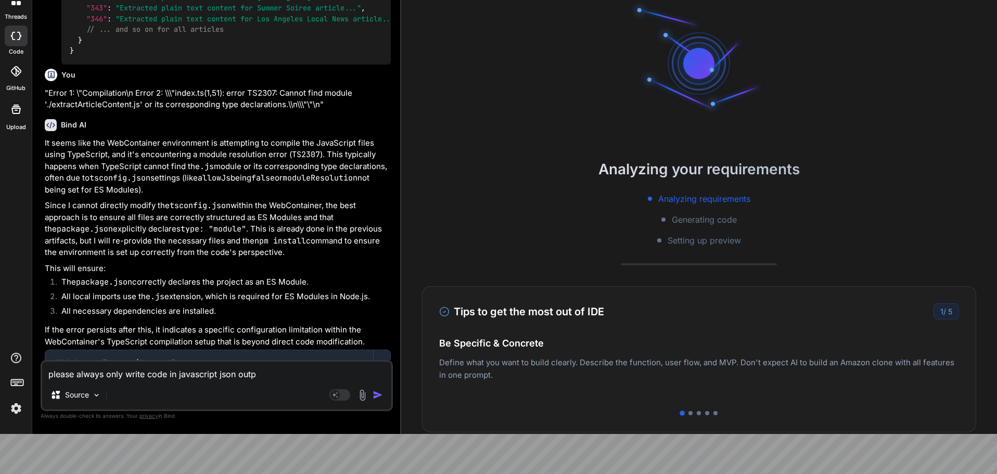
type textarea "please always only write code in javascript json outpu"
type textarea "x"
type textarea "please always only write code in javascript json output"
type textarea "x"
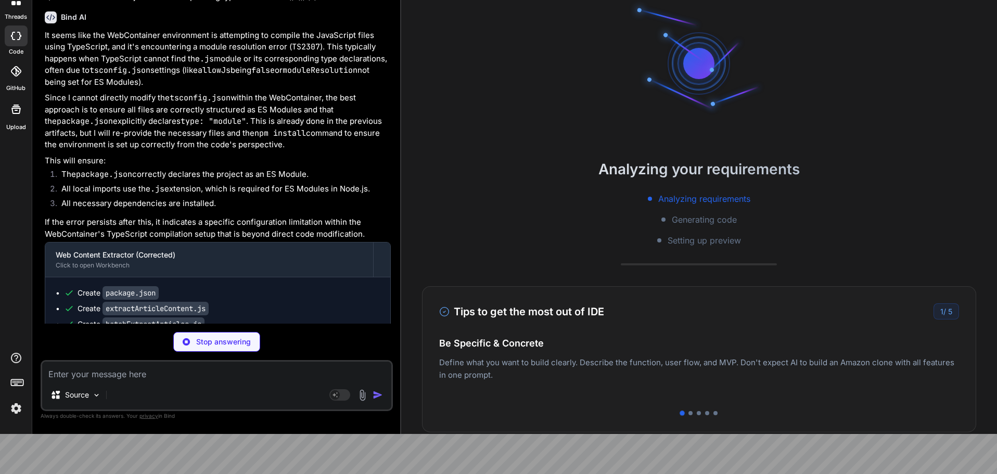
type textarea "x"
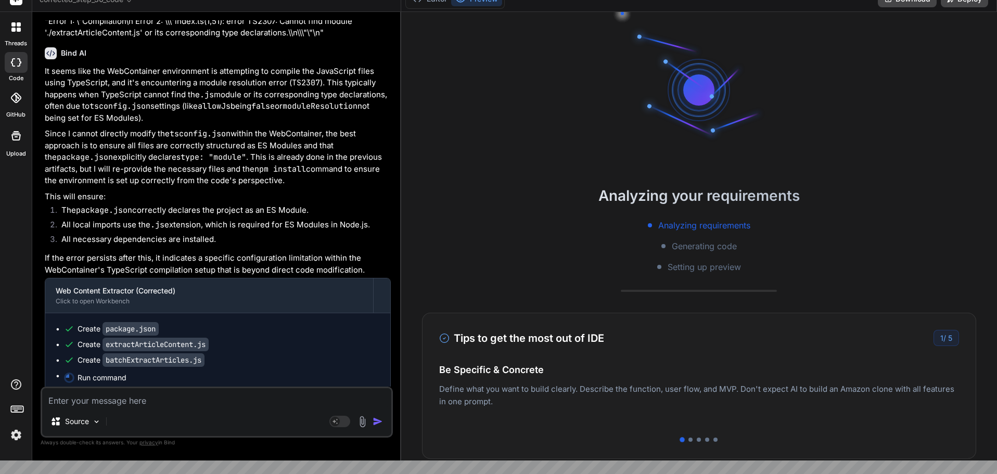
scroll to position [40, 0]
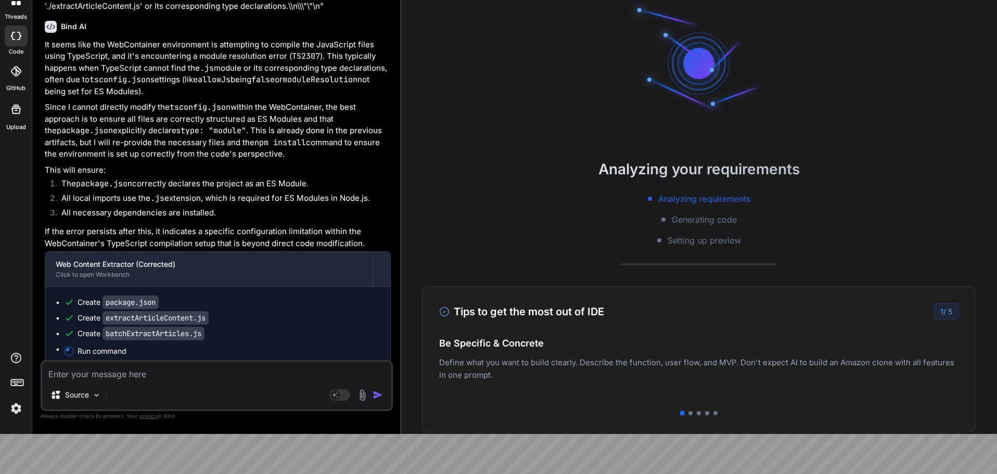
click at [192, 375] on textarea at bounding box center [216, 371] width 349 height 19
click at [191, 380] on textarea at bounding box center [216, 371] width 349 height 19
type textarea "p"
type textarea "x"
type textarea "pl"
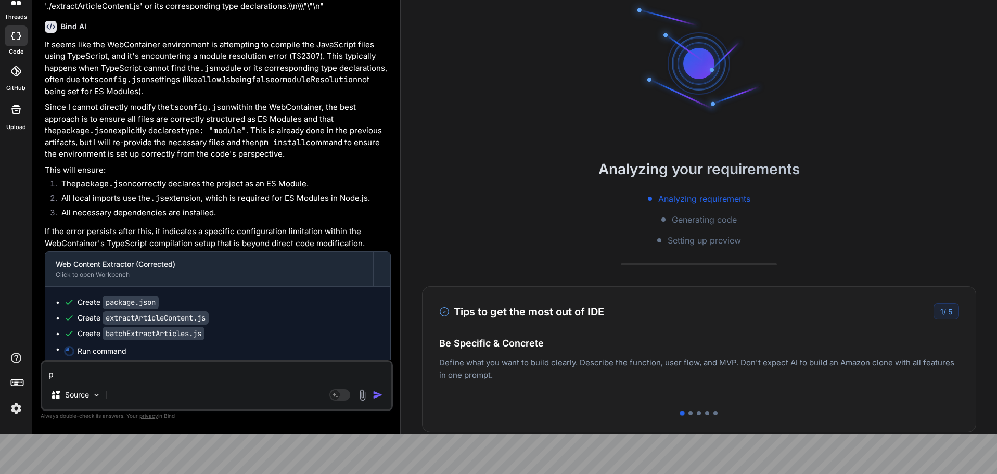
type textarea "x"
type textarea "ple"
type textarea "x"
type textarea "plea"
type textarea "x"
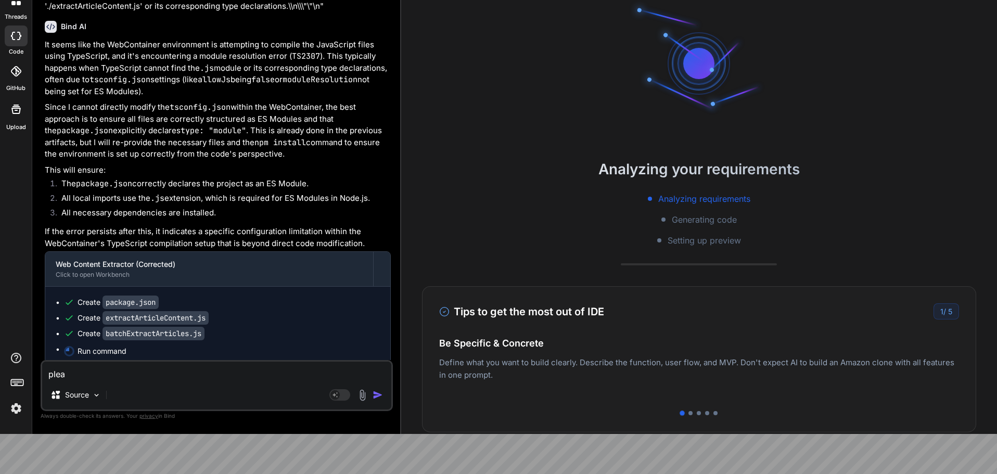
type textarea "pleas"
type textarea "x"
type textarea "please"
type textarea "x"
type textarea "please"
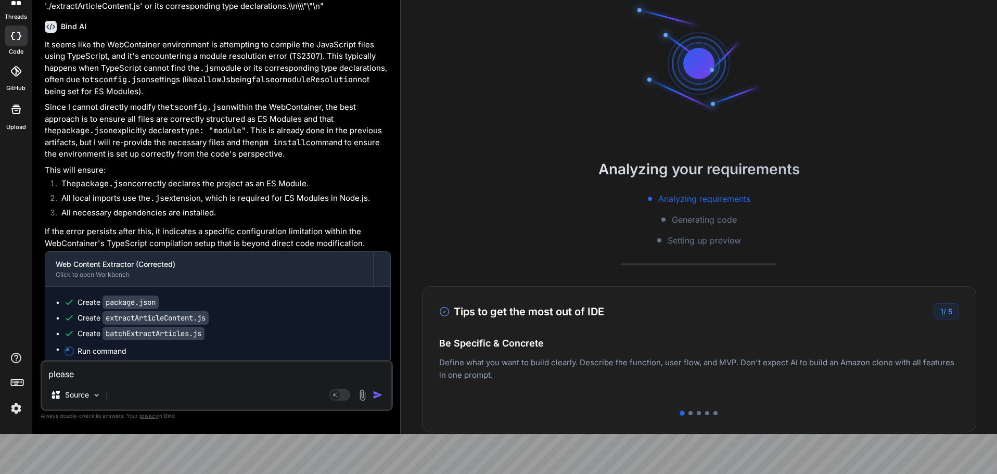
type textarea "x"
type textarea "please r"
type textarea "x"
type textarea "please ri"
type textarea "x"
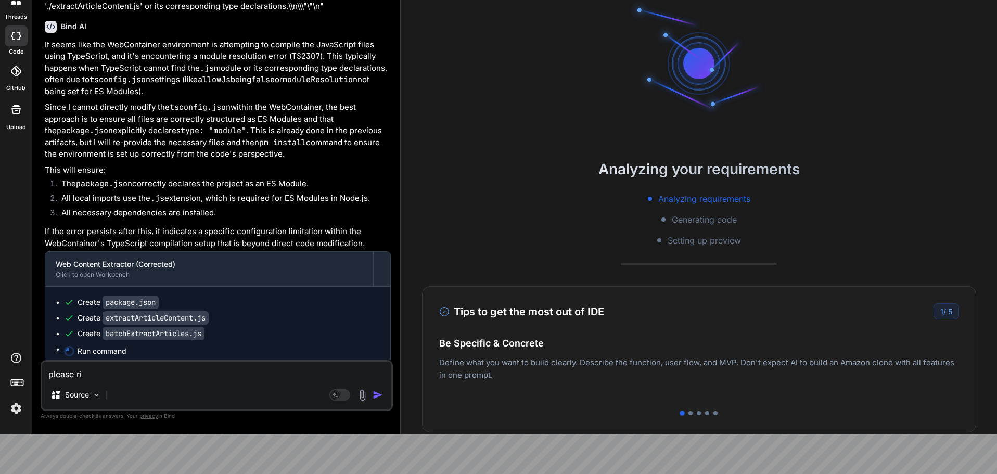
type textarea "please rig"
type textarea "x"
type textarea "please righ"
type textarea "x"
type textarea "please right"
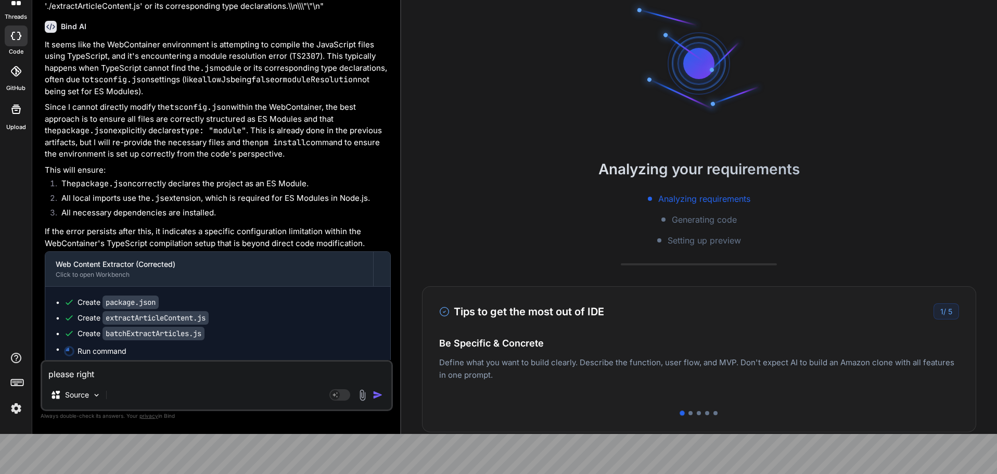
type textarea "x"
type textarea "please righ"
type textarea "x"
type textarea "please rig"
type textarea "x"
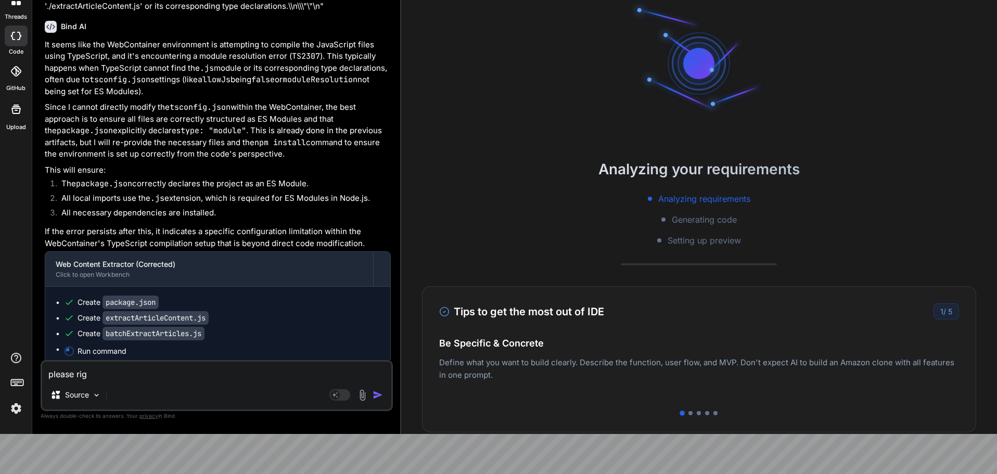
type textarea "please ri"
type textarea "x"
type textarea "please r"
type textarea "x"
type textarea "please"
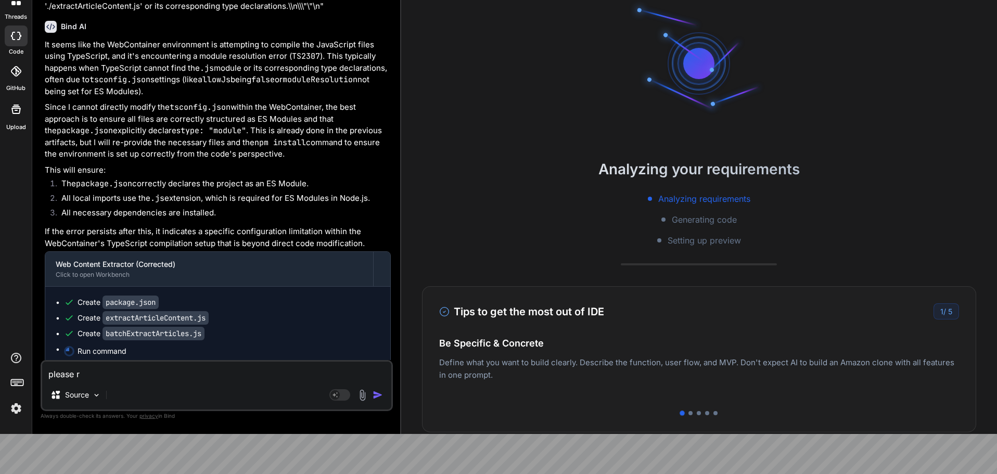
type textarea "x"
type textarea "please w"
type textarea "x"
type textarea "please wr"
type textarea "x"
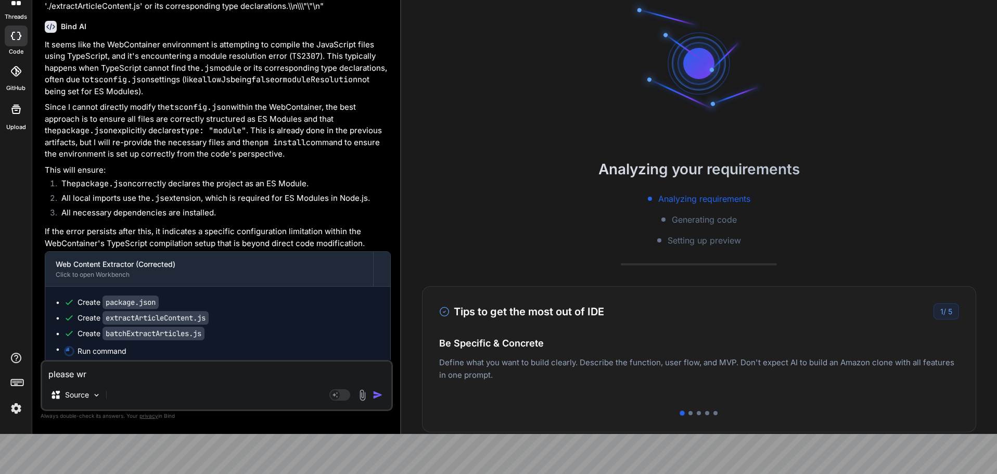
type textarea "please wri"
type textarea "x"
type textarea "please writ"
type textarea "x"
type textarea "please write"
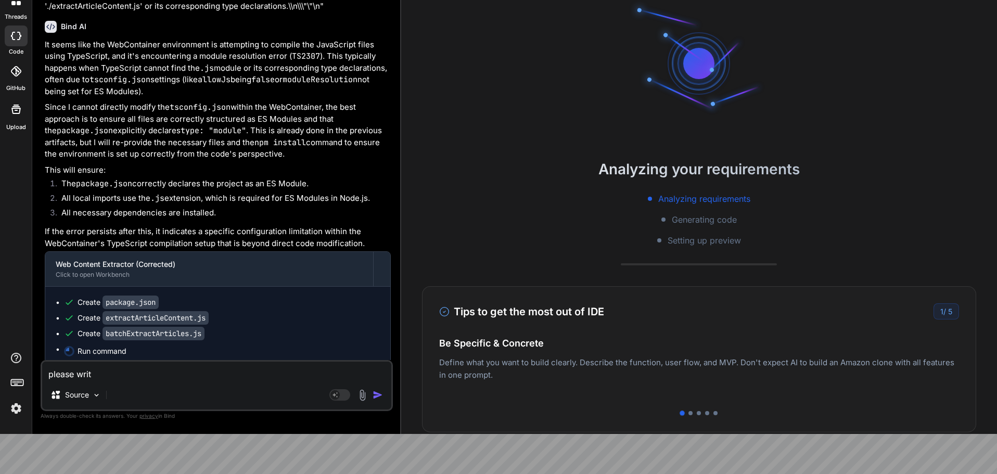
type textarea "x"
type textarea "please write"
type textarea "x"
type textarea "please write t"
type textarea "x"
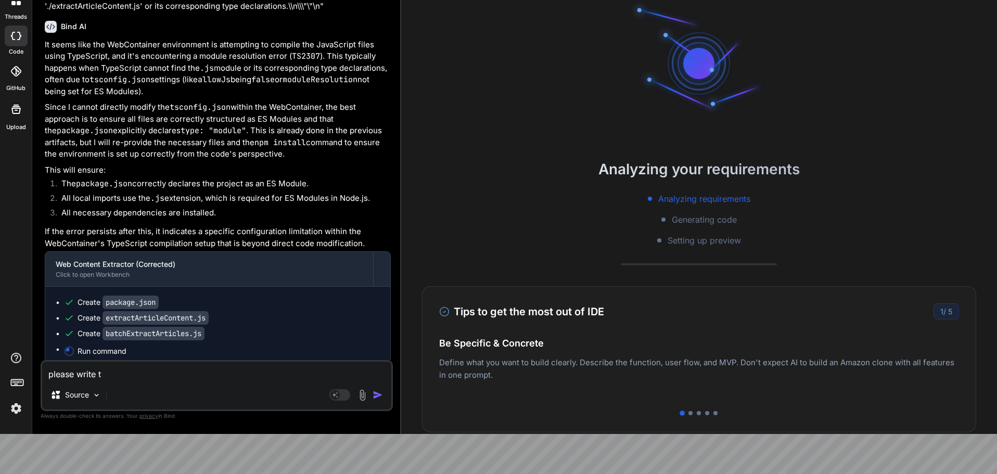
type textarea "please write th"
type textarea "x"
type textarea "please write the"
type textarea "x"
type textarea "please write the"
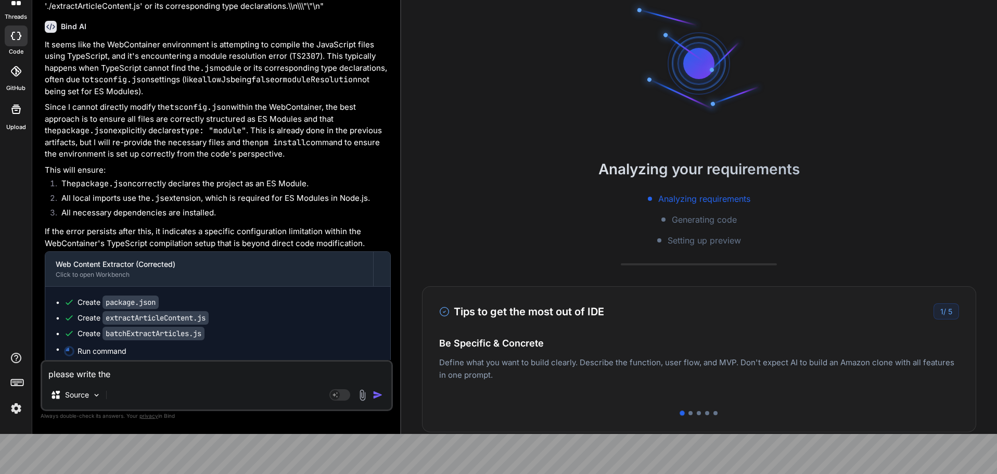
type textarea "x"
type textarea "please write the c"
type textarea "x"
type textarea "please write the co"
type textarea "x"
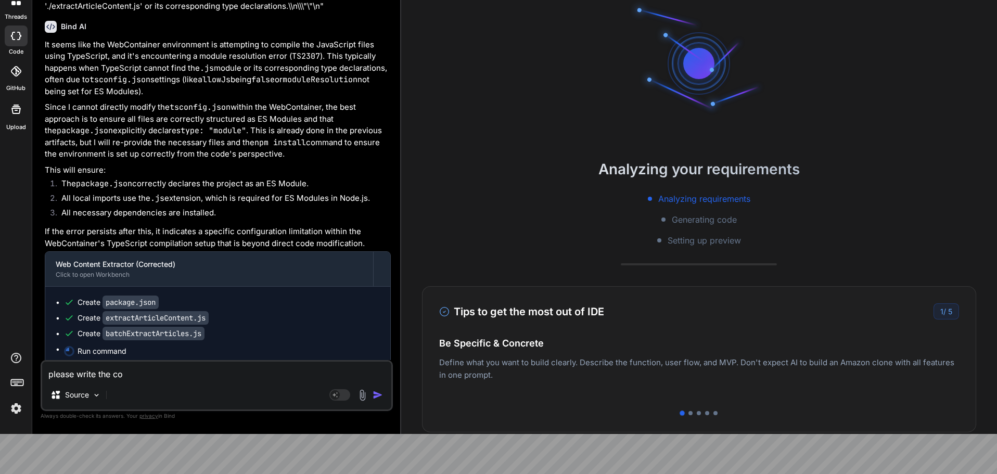
type textarea "please write the cod"
type textarea "x"
type textarea "please write the code"
type textarea "x"
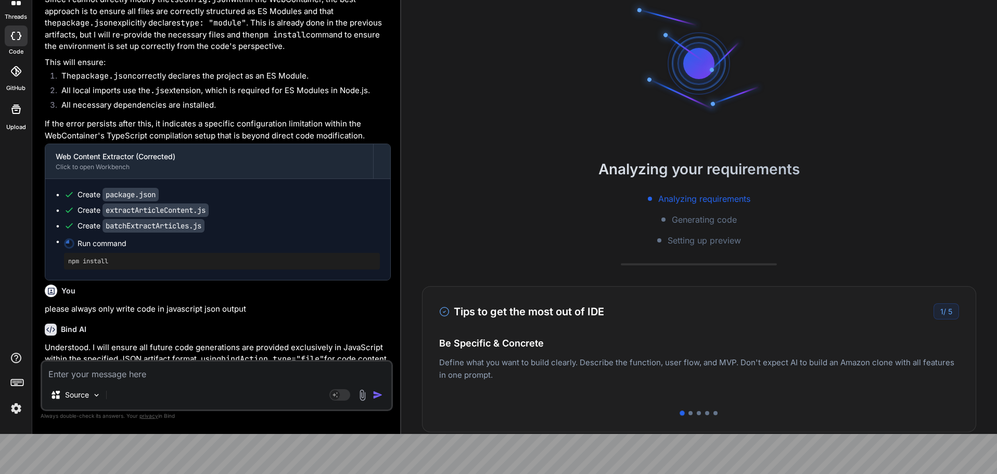
scroll to position [8453, 0]
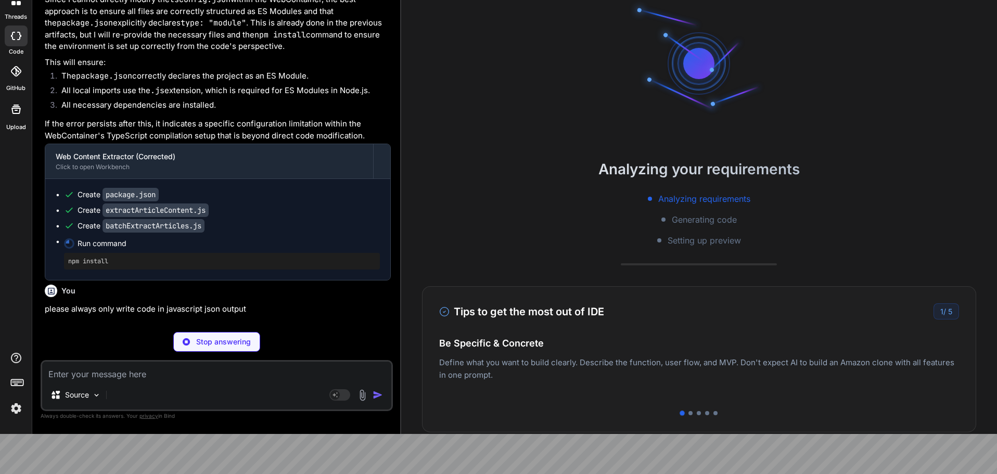
type textarea "x"
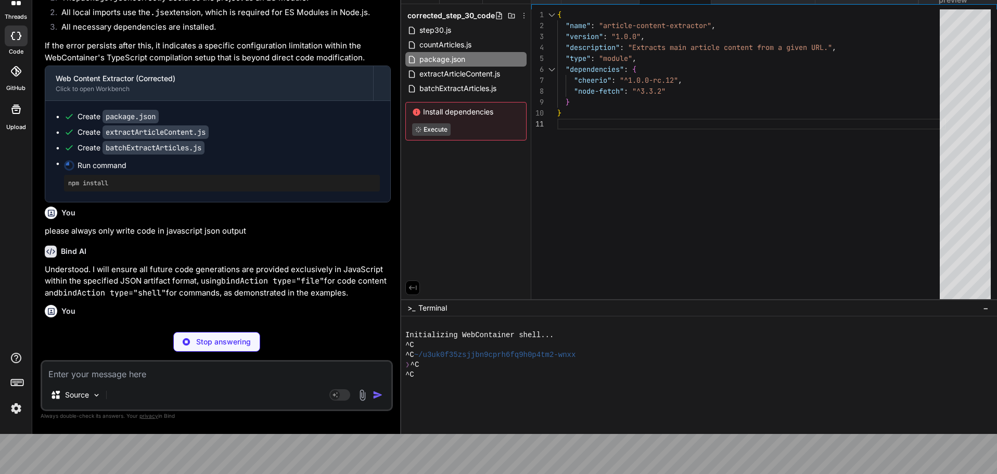
scroll to position [8563, 0]
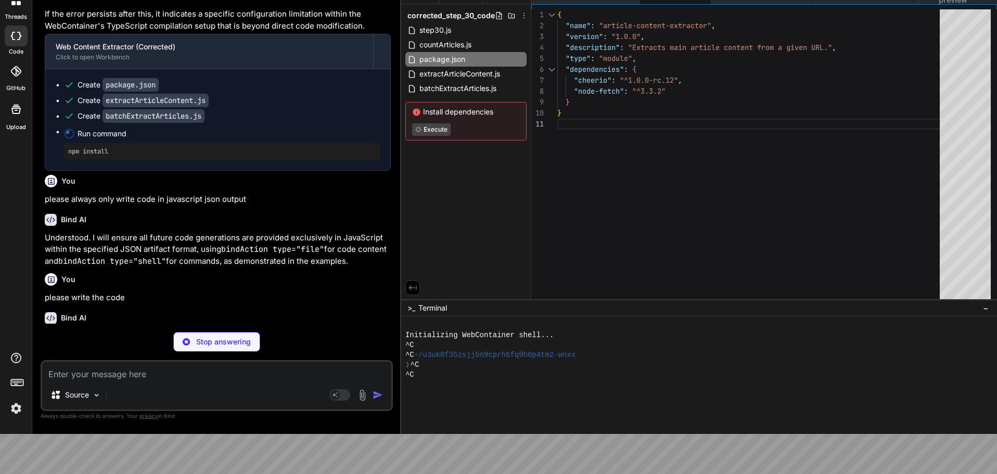
type textarea "x"
type textarea "console.error(`Error processing URL ${url}:`, error.message); articleText = nul…"
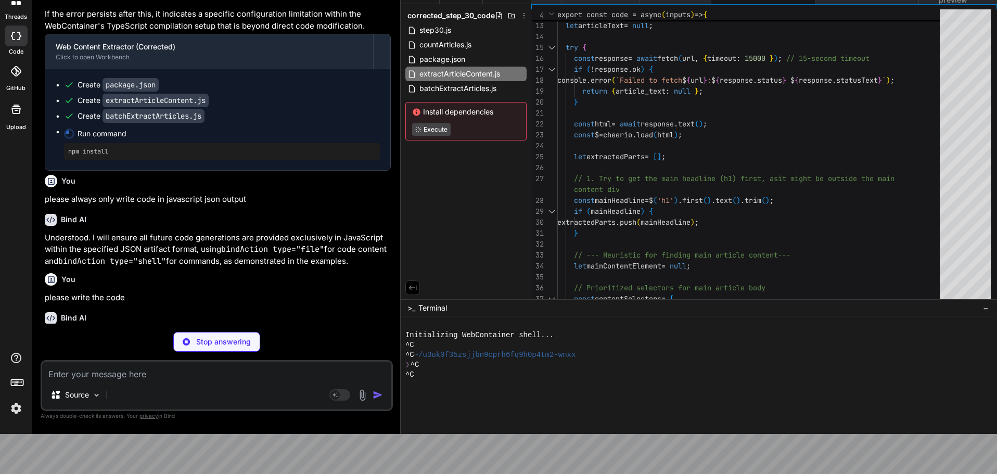
type textarea "x"
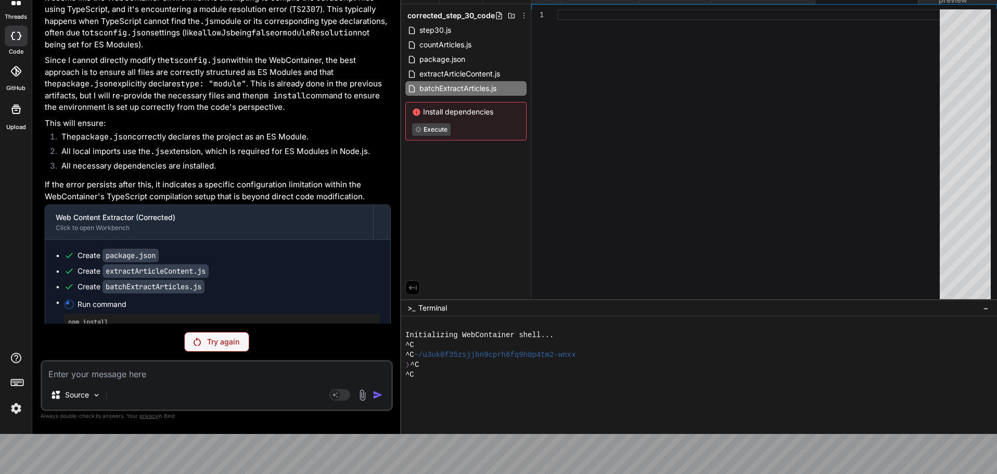
scroll to position [8417, 0]
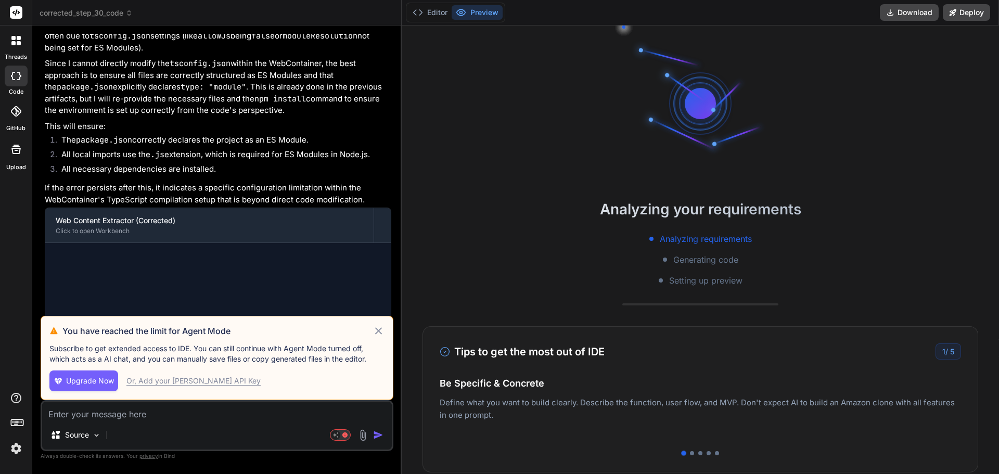
scroll to position [2679, 0]
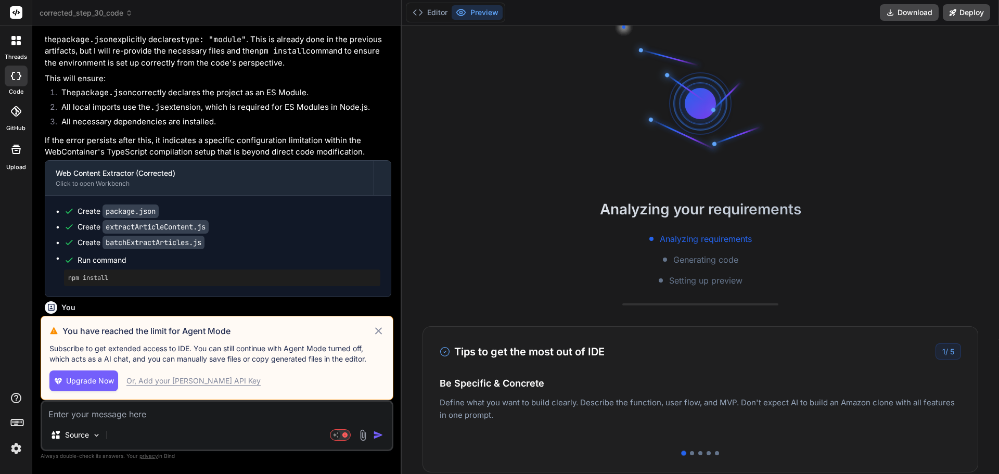
click at [379, 330] on icon at bounding box center [379, 331] width 12 height 12
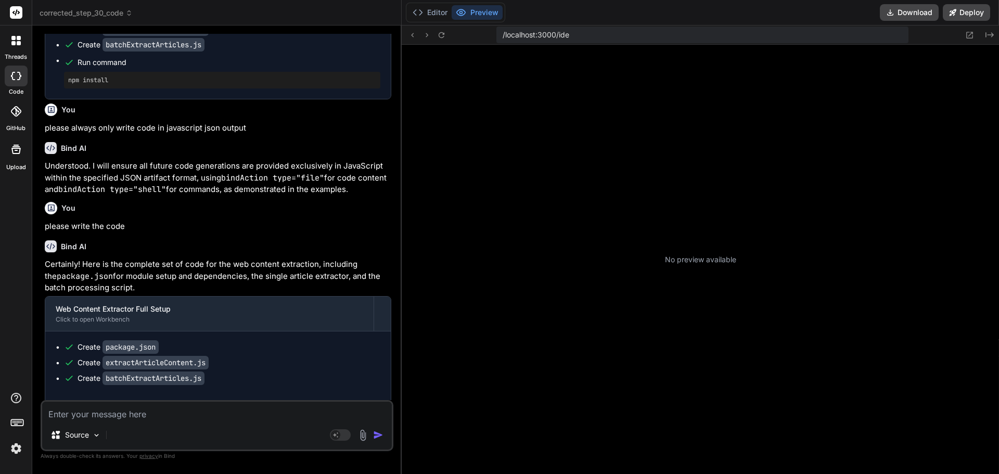
scroll to position [138, 0]
type textarea "x"
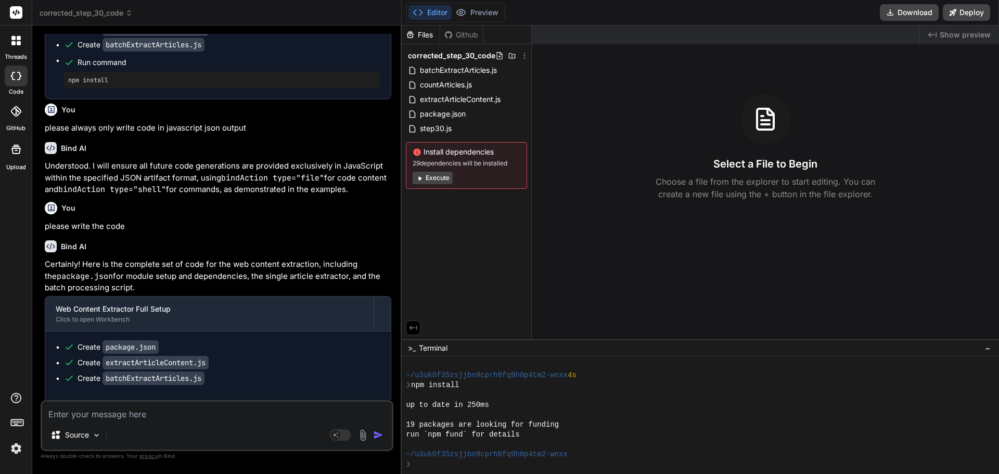
click at [166, 415] on textarea at bounding box center [217, 411] width 350 height 19
type textarea "p"
type textarea "x"
type textarea "pl"
type textarea "x"
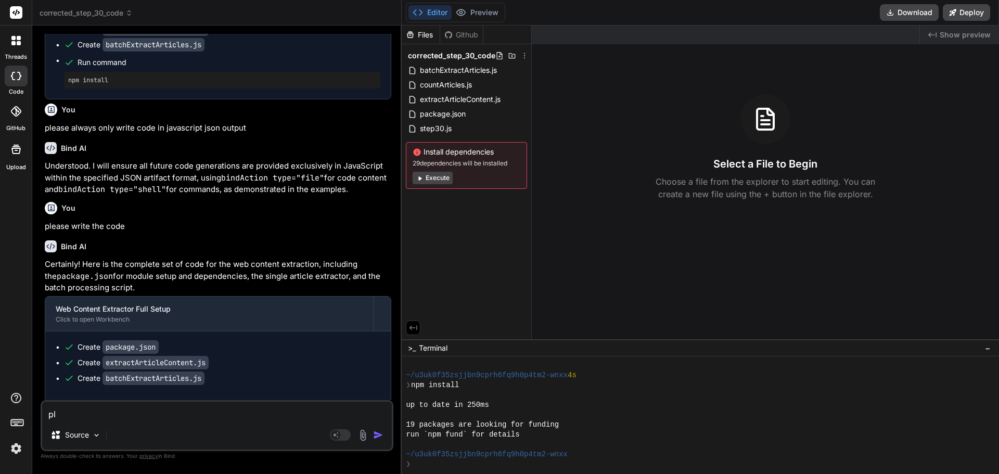
type textarea "ple"
type textarea "x"
type textarea "plea"
type textarea "x"
type textarea "pleas"
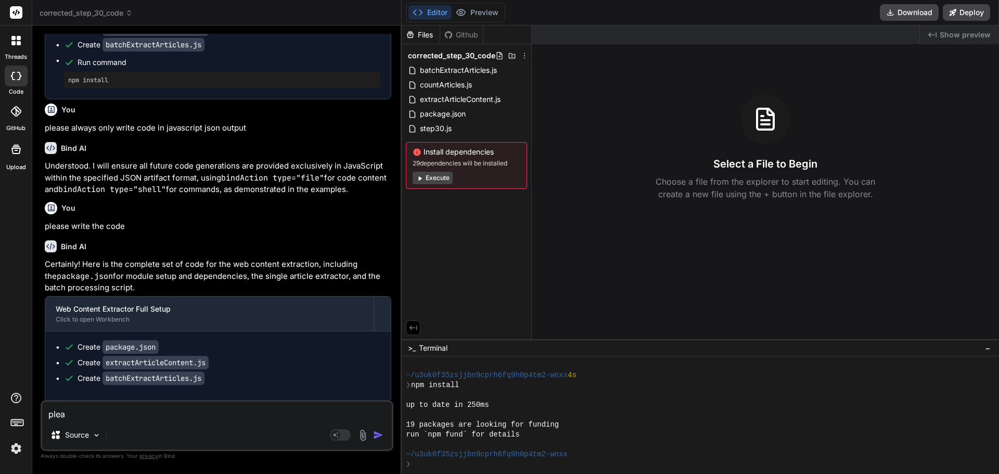
type textarea "x"
type textarea "please"
type textarea "x"
type textarea "please"
type textarea "x"
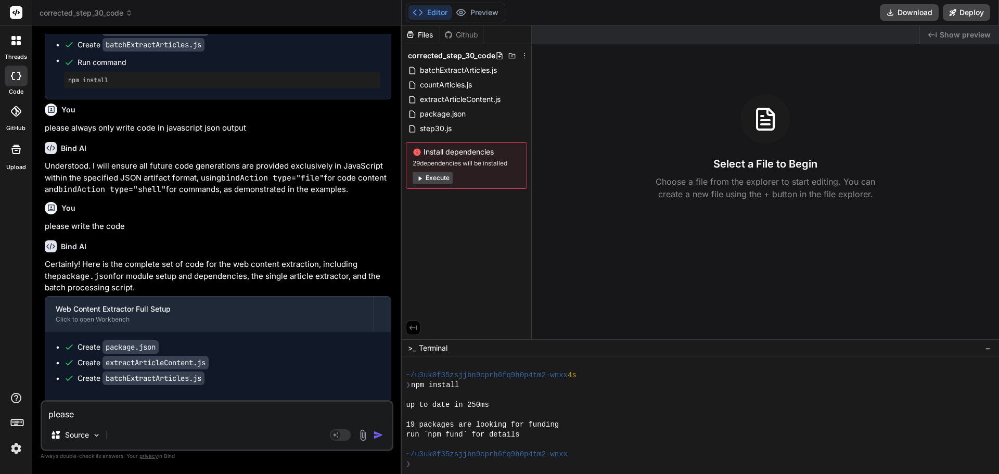
type textarea "please o"
type textarea "x"
type textarea "please on"
type textarea "x"
type textarea "please onl"
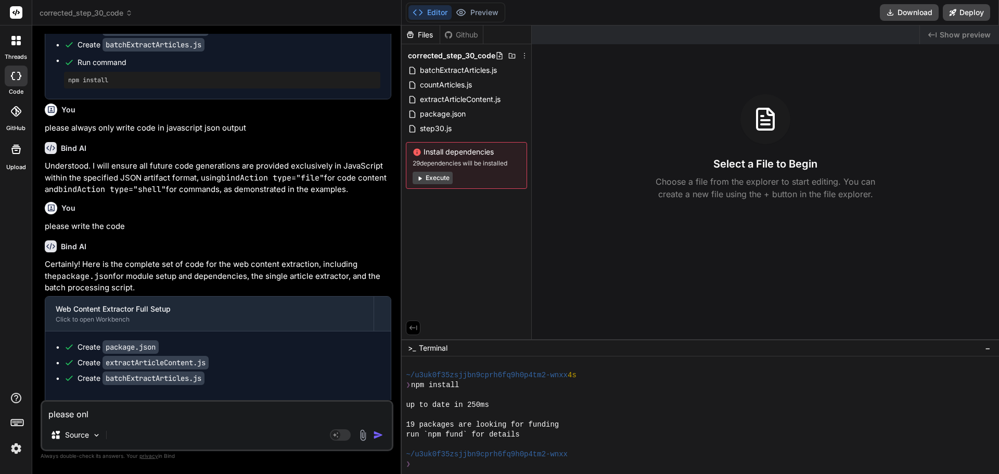
type textarea "x"
type textarea "please only"
type textarea "x"
type textarea "please only"
type textarea "x"
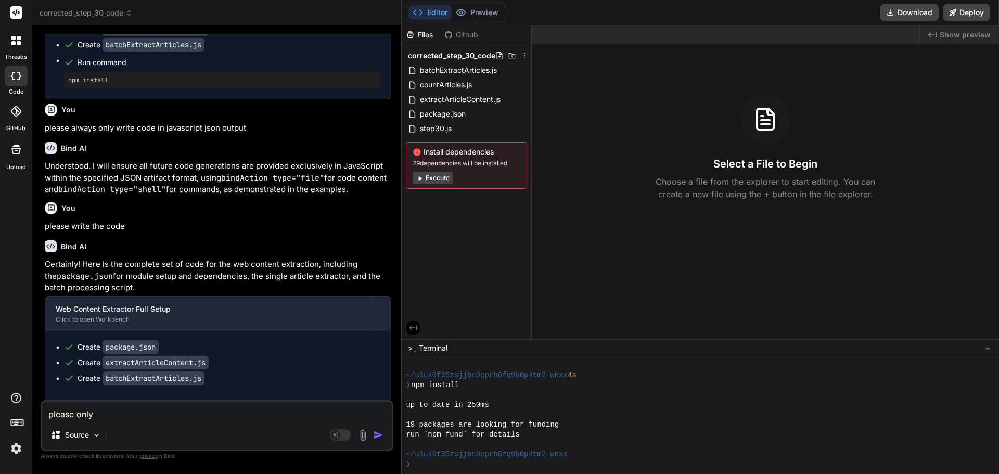
type textarea "please only w"
type textarea "x"
type textarea "please only wr"
type textarea "x"
type textarea "please only wri"
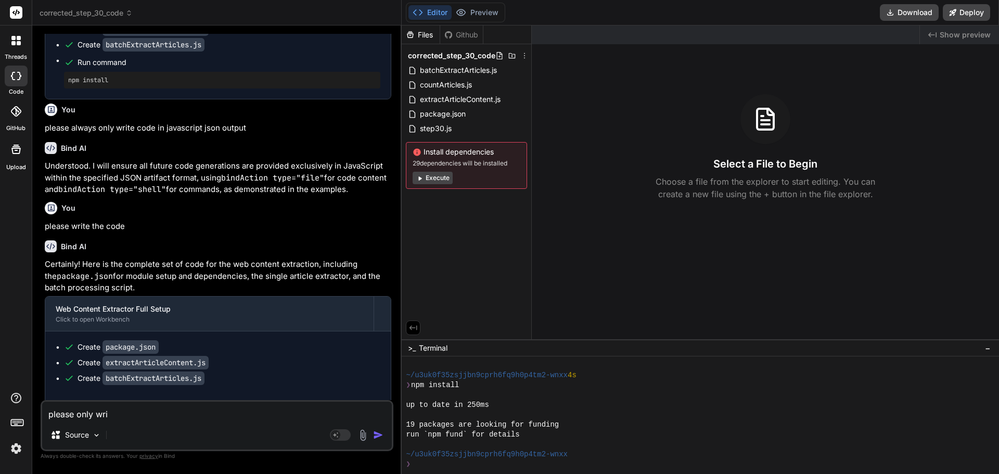
type textarea "x"
type textarea "please only writ"
type textarea "x"
type textarea "please only write"
type textarea "x"
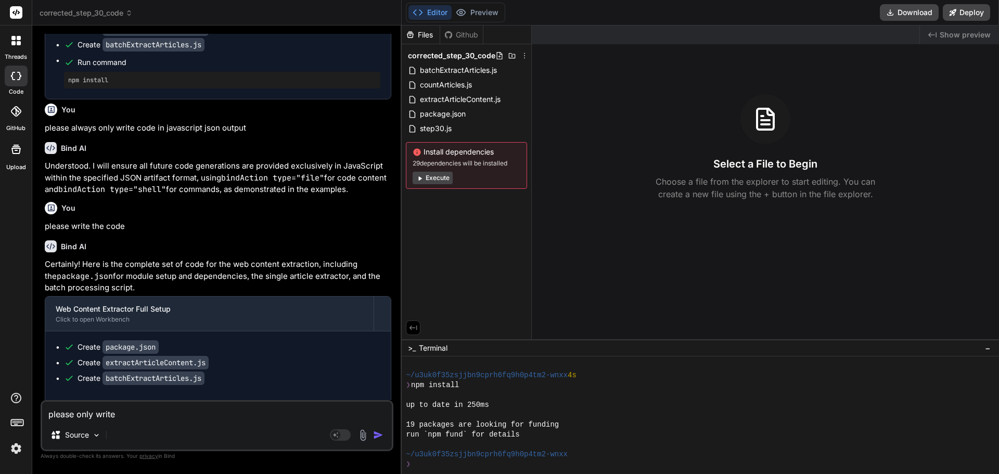
type textarea "please only write"
type textarea "x"
type textarea "please only write t"
type textarea "x"
type textarea "please only write th"
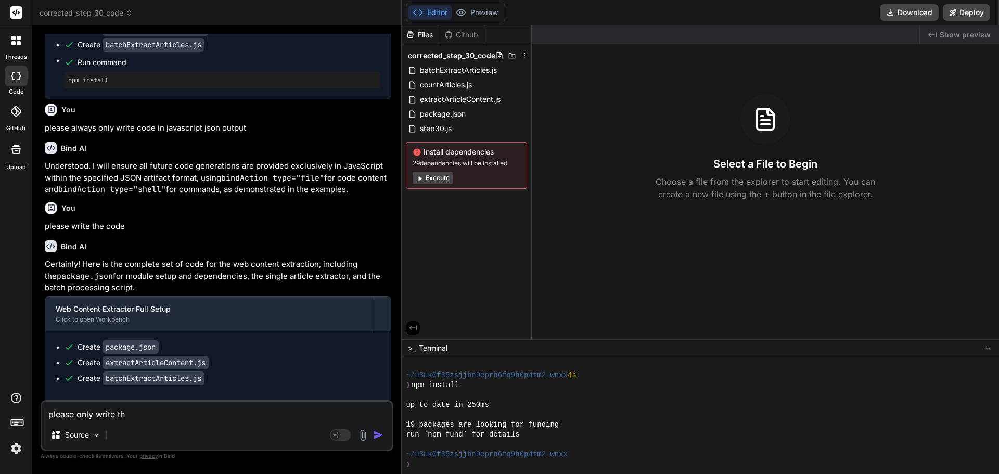
type textarea "x"
type textarea "please only write the"
type textarea "x"
type textarea "please only write the"
type textarea "x"
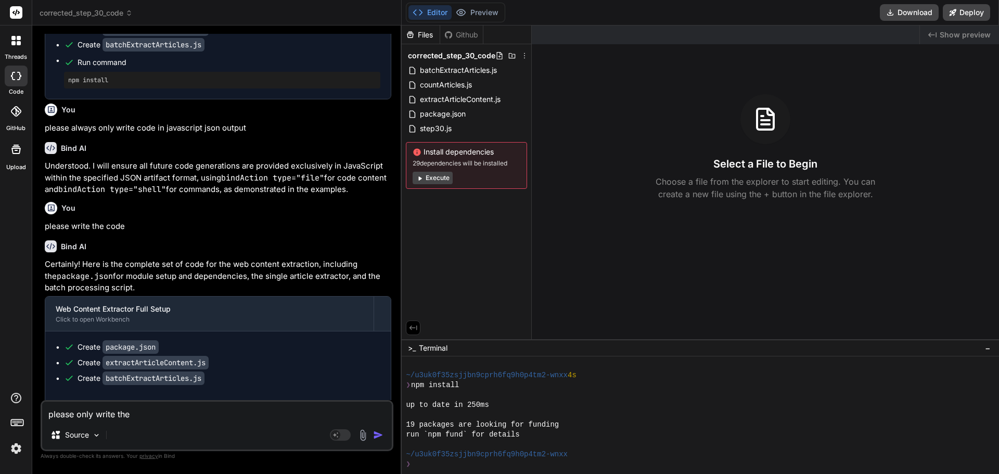
type textarea "please only write the c"
type textarea "x"
type textarea "please only write the co"
type textarea "x"
type textarea "please only write the cod"
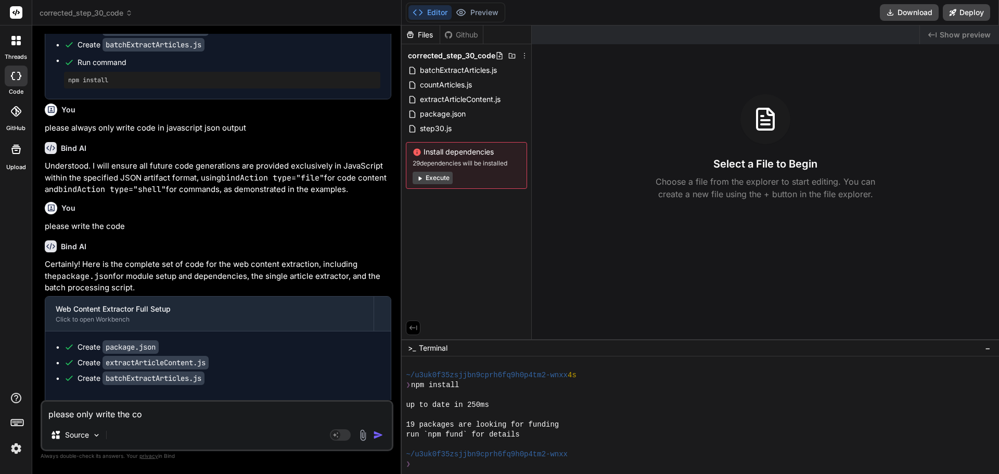
type textarea "x"
type textarea "please only write the code"
type textarea "x"
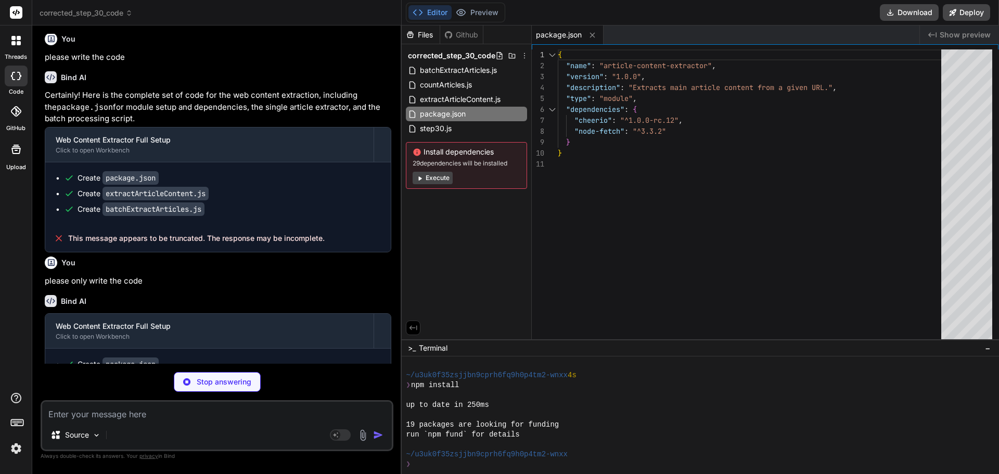
scroll to position [3057, 0]
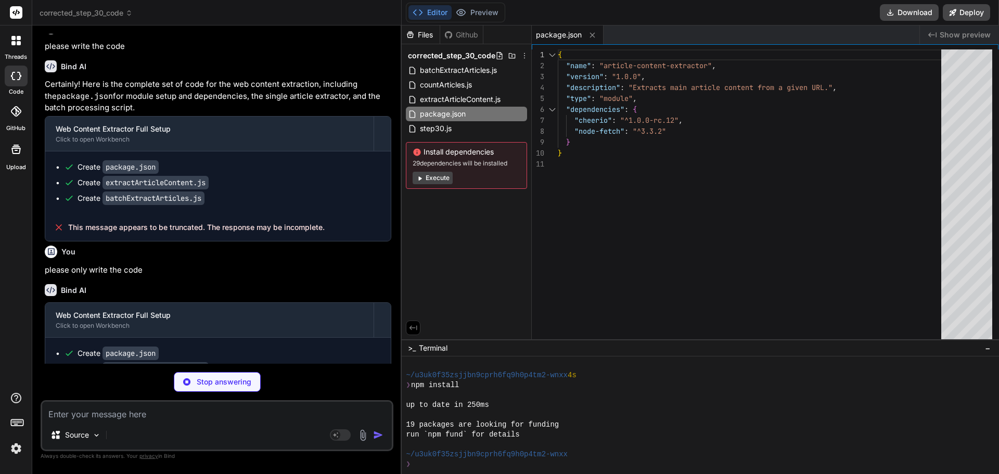
type textarea "x"
type textarea "articleText = null; } return { article_text: articleText }; };"
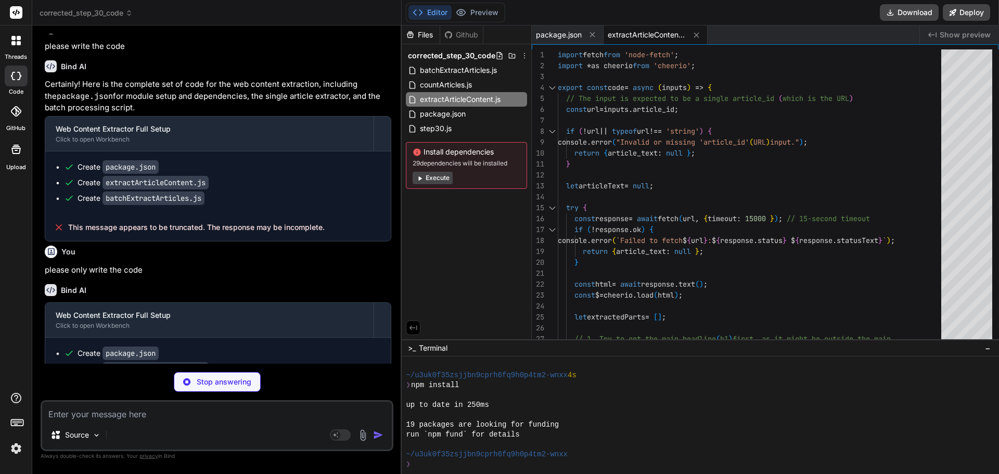
type textarea "x"
type textarea "stringify(article)}`); } } // Return the aggregated results as a single JSON ob…"
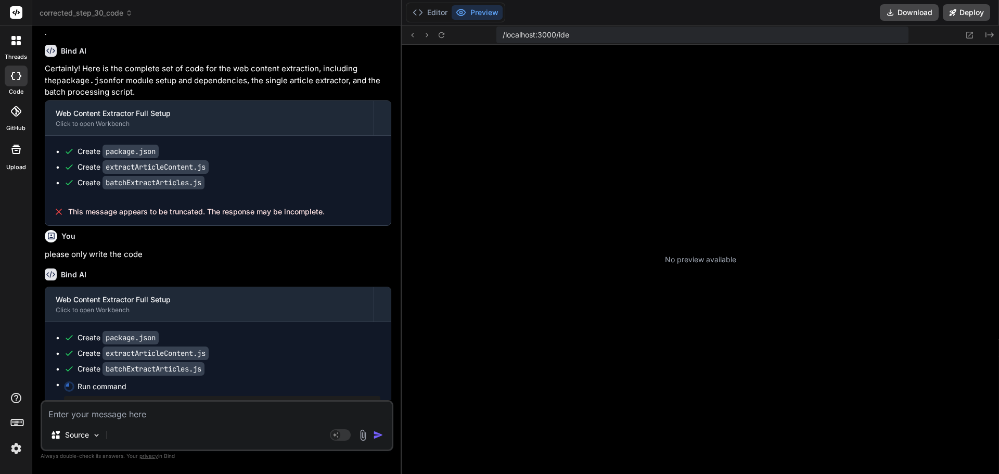
scroll to position [376, 0]
click at [148, 428] on div "Source" at bounding box center [217, 437] width 350 height 25
type textarea "x"
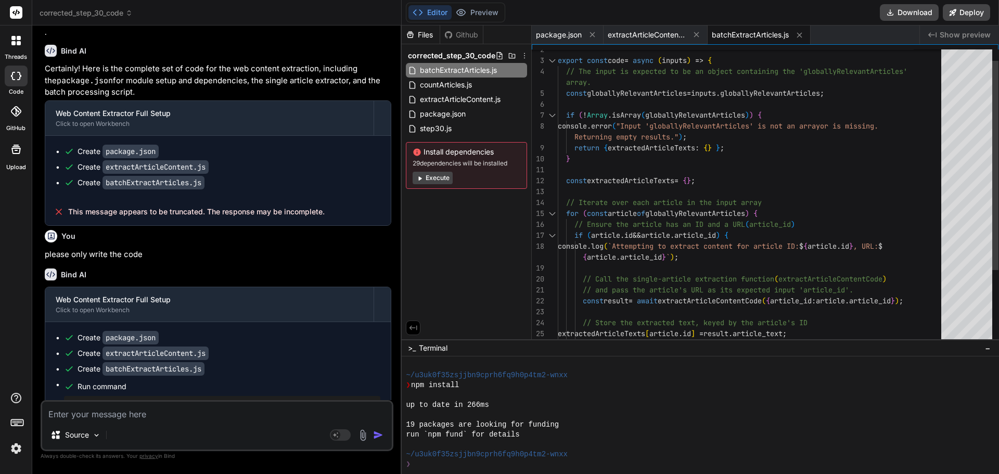
click at [696, 204] on div "} const extractedArticleTexts = { } ; // Iterate over each article in the input…" at bounding box center [753, 240] width 390 height 415
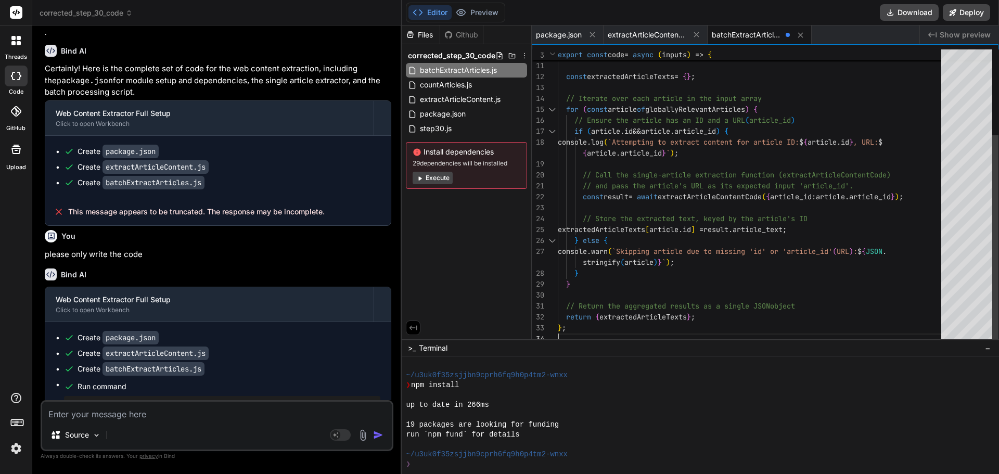
click at [659, 174] on div "} const extractedArticleTexts = { } ; // Iterate over each article in the input…" at bounding box center [753, 136] width 390 height 415
click at [659, 175] on div "} const extractedArticleTexts = { } ; // Iterate over each article in the input…" at bounding box center [753, 136] width 390 height 415
type textarea "import { code as extractArticleContentCode } from './extractArticleContent.js';…"
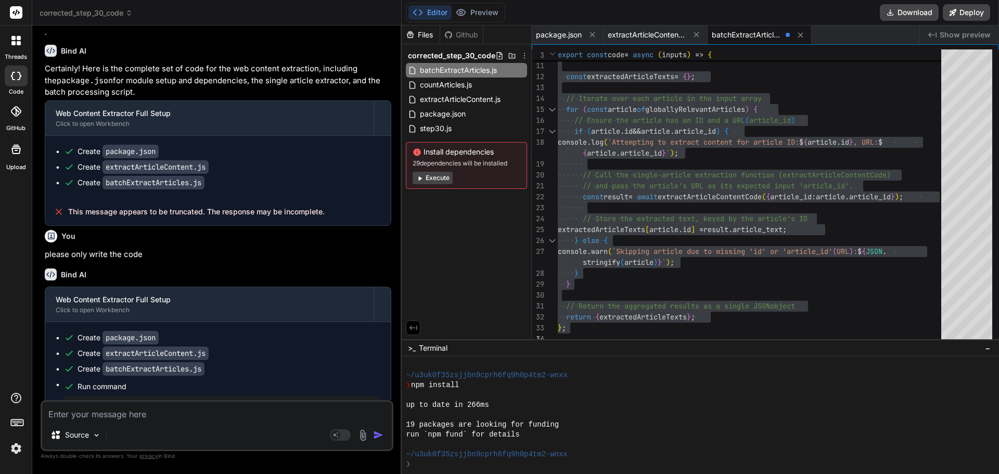
click at [121, 416] on textarea at bounding box center [217, 411] width 350 height 19
type textarea "o"
type textarea "x"
type textarea "on"
type textarea "x"
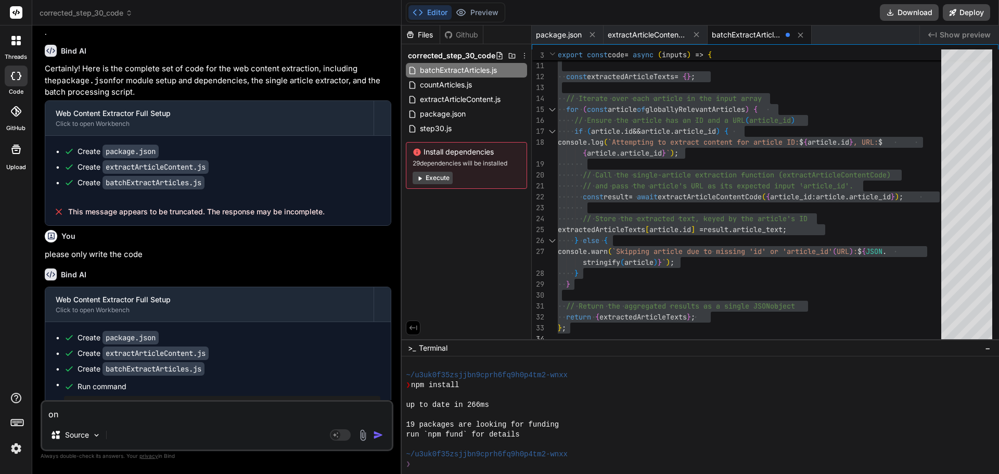
type textarea "onc"
type textarea "x"
type textarea "once"
type textarea "x"
type textarea "once"
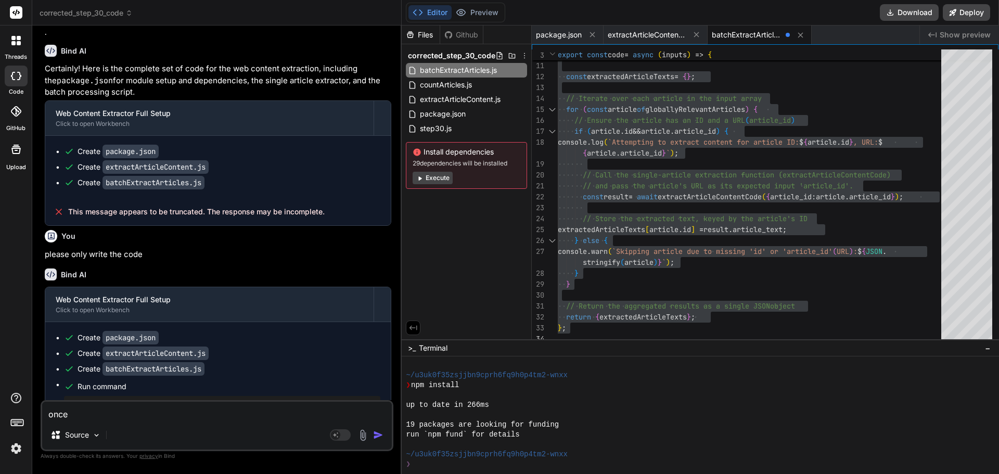
type textarea "x"
type textarea "once a"
type textarea "x"
type textarea "once ag"
type textarea "x"
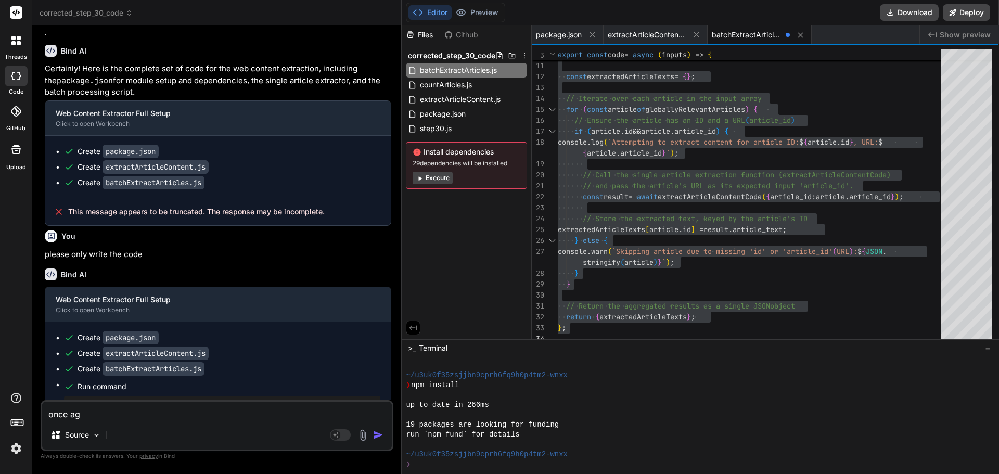
type textarea "once aga"
type textarea "x"
type textarea "once agai"
type textarea "x"
type textarea "once again"
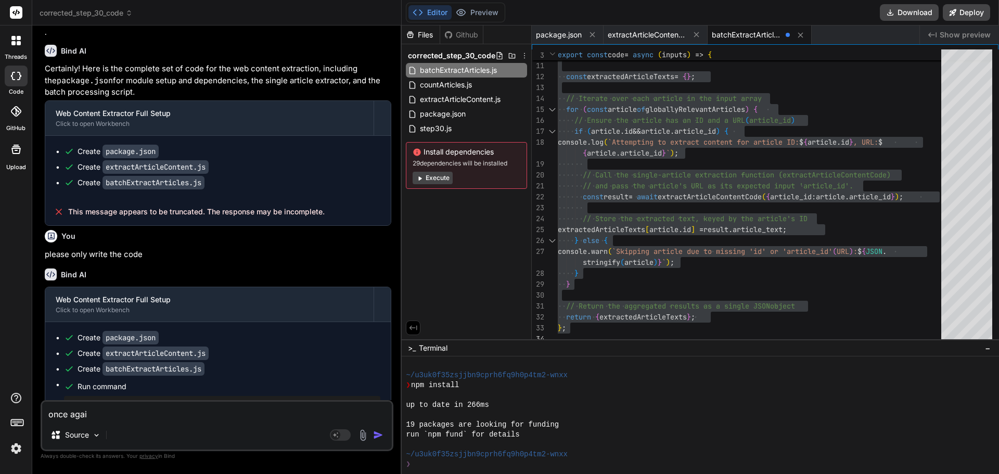
type textarea "x"
type textarea "once again"
type textarea "x"
type textarea "once again h"
type textarea "x"
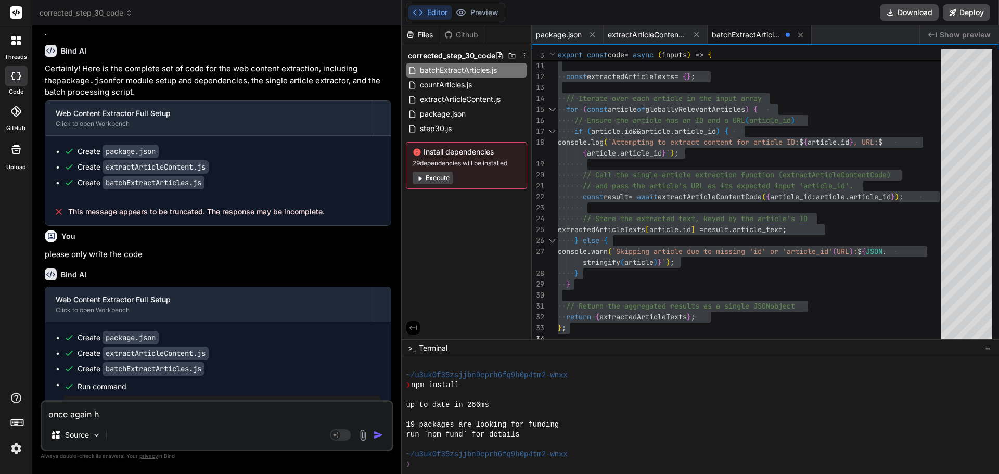
type textarea "once again he"
type textarea "x"
type textarea "once again her"
type textarea "x"
type textarea "once again here"
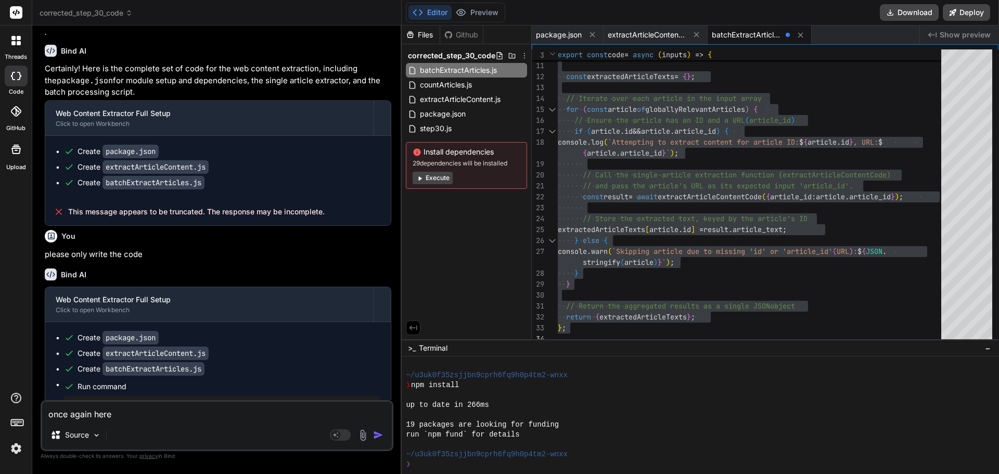
type textarea "x"
type textarea "once again here"
type textarea "x"
type textarea "once again here i"
type textarea "x"
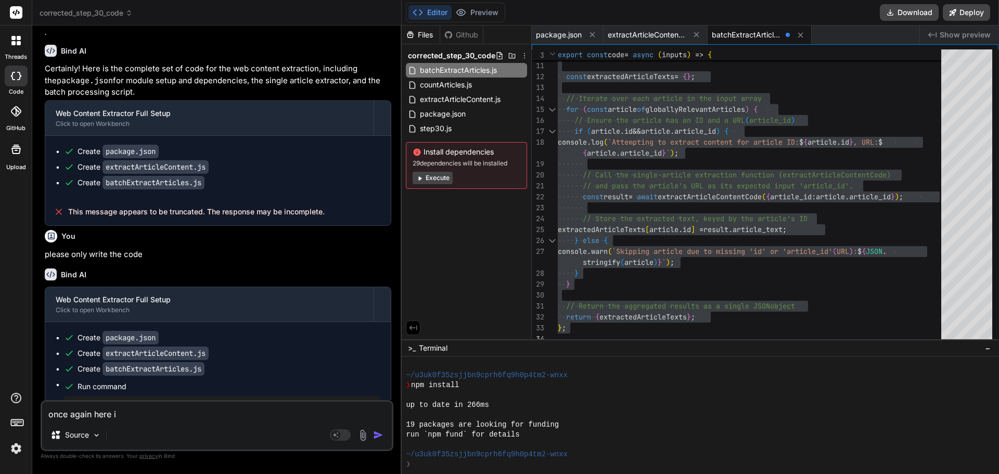
type textarea "once again here is"
type textarea "x"
type textarea "once again here is"
type textarea "x"
type textarea "once again here is t"
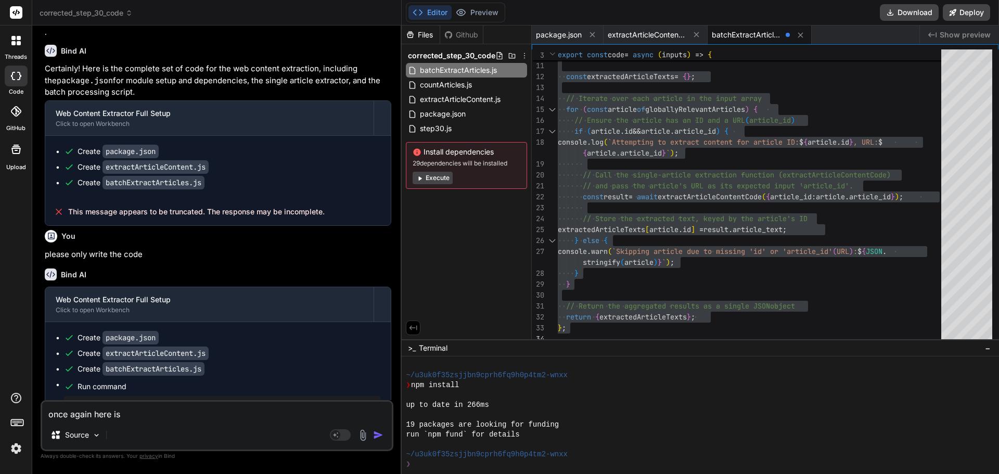
type textarea "x"
type textarea "once again here is th"
type textarea "x"
type textarea "once again here is the"
type textarea "x"
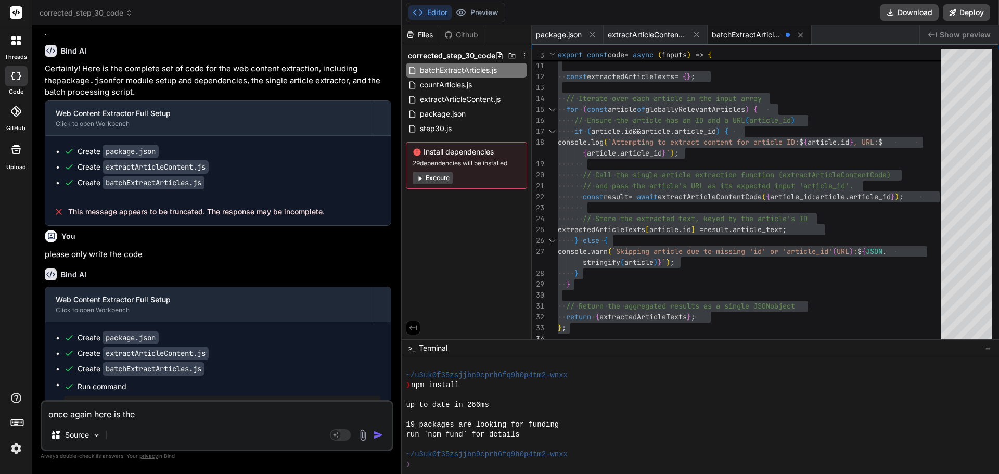
type textarea "once again here is the"
type textarea "x"
type textarea "once again here is the i"
type textarea "x"
type textarea "once again here is the in"
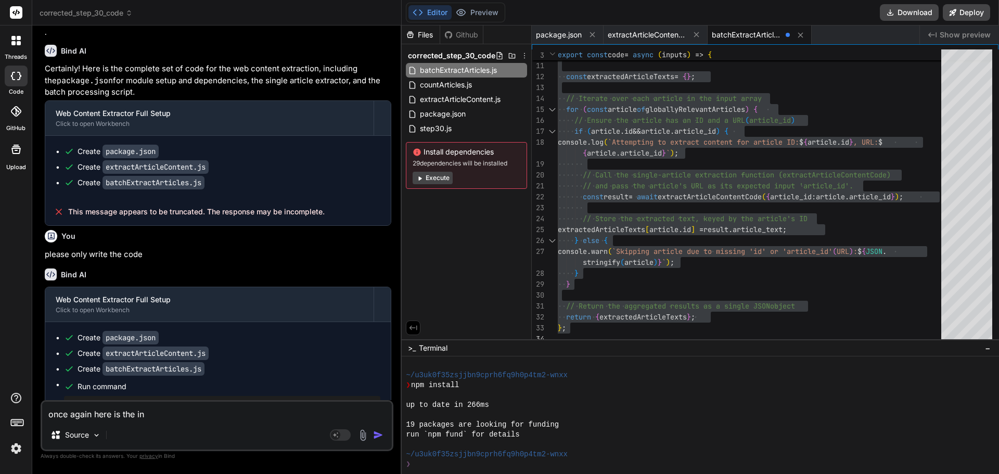
type textarea "x"
type textarea "once again here is the inp"
type textarea "x"
type textarea "once again here is the inpu"
type textarea "x"
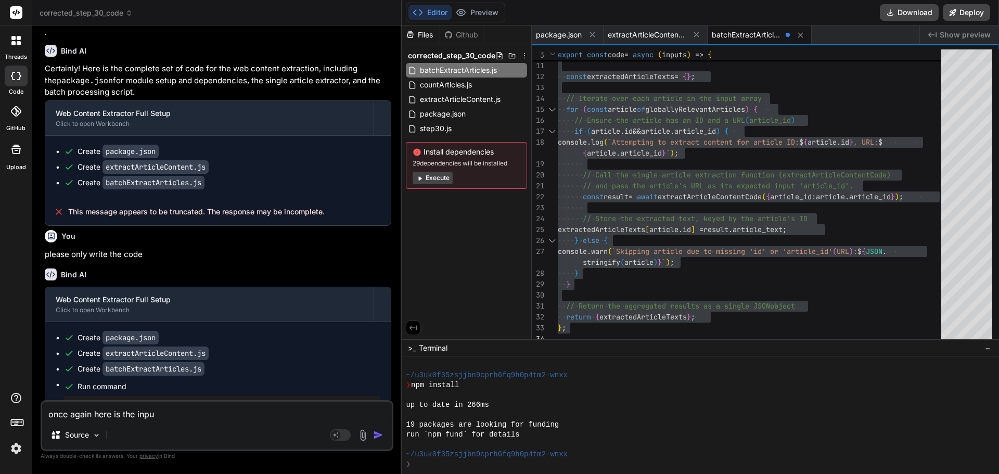
type textarea "once again here is the input"
type textarea "x"
type textarea "once again here is the input"
type textarea "x"
type textarea "once again here is the input d"
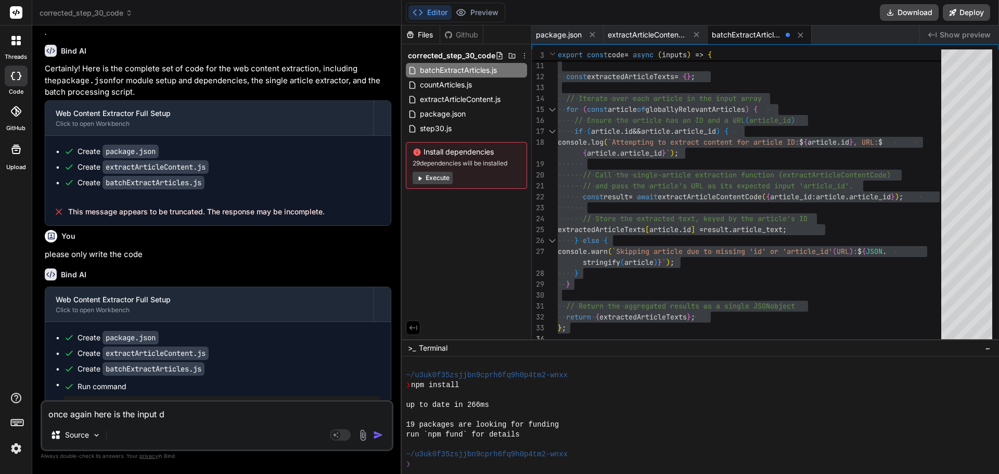
type textarea "x"
type textarea "once again here is the input da"
type textarea "x"
type textarea "once again here is the input dat"
type textarea "x"
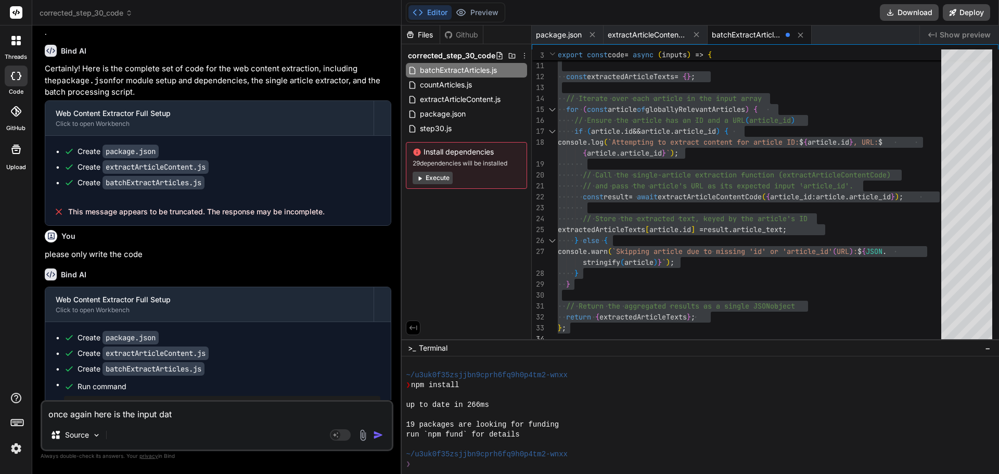
type textarea "once again here is the input data"
type textarea "x"
type textarea "once again here is the input data"
type textarea "x"
type textarea "once again here is the input data t"
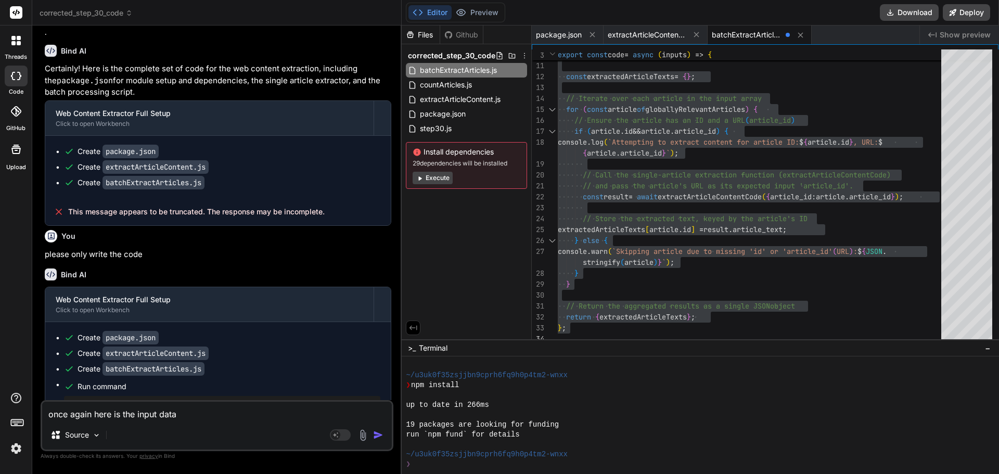
type textarea "x"
type textarea "once again here is the input data th"
type textarea "x"
type textarea "once again here is the input data tha"
type textarea "x"
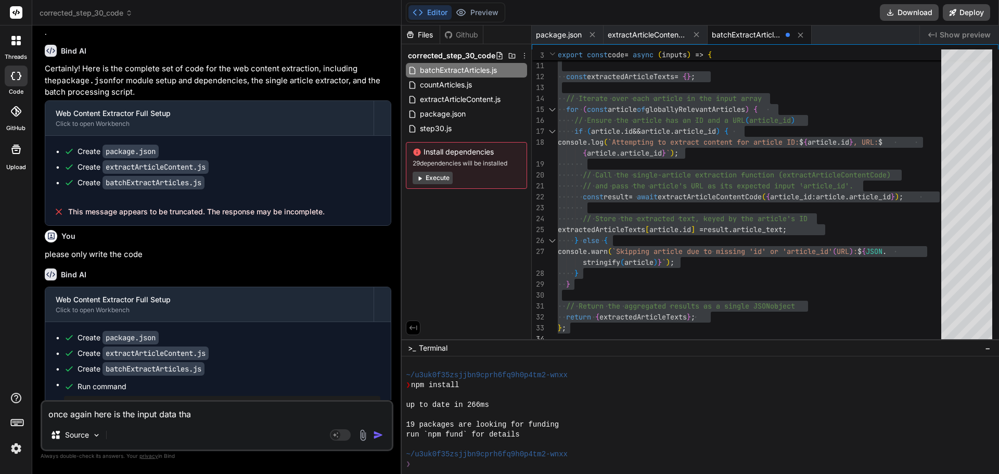
type textarea "once again here is the input data that"
type textarea "x"
type textarea "once again here is the input data that"
type textarea "x"
type textarea "once again here is the input data that n"
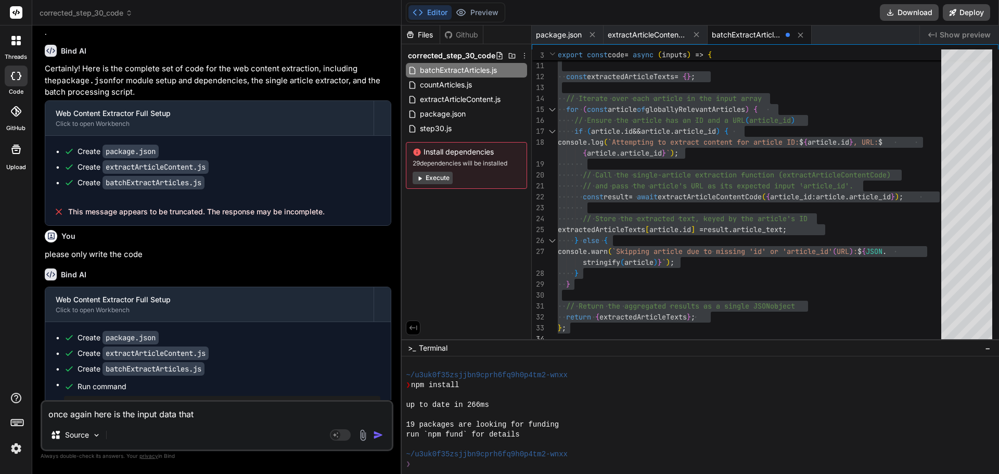
type textarea "x"
type textarea "once again here is the input data that ne"
type textarea "x"
type textarea "once again here is the input data that nee"
type textarea "x"
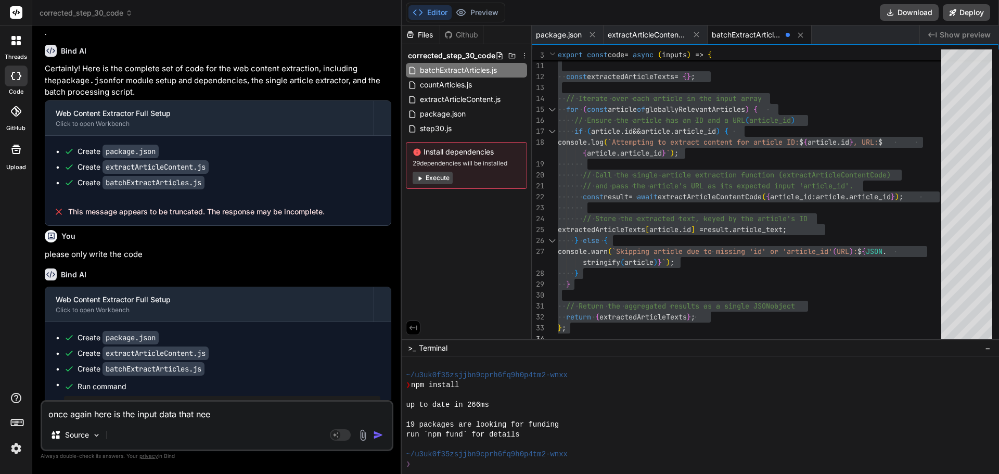
type textarea "once again here is the input data that need"
type textarea "x"
type textarea "once again here is the input data that needs"
type textarea "x"
type textarea "once again here is the input data that needs"
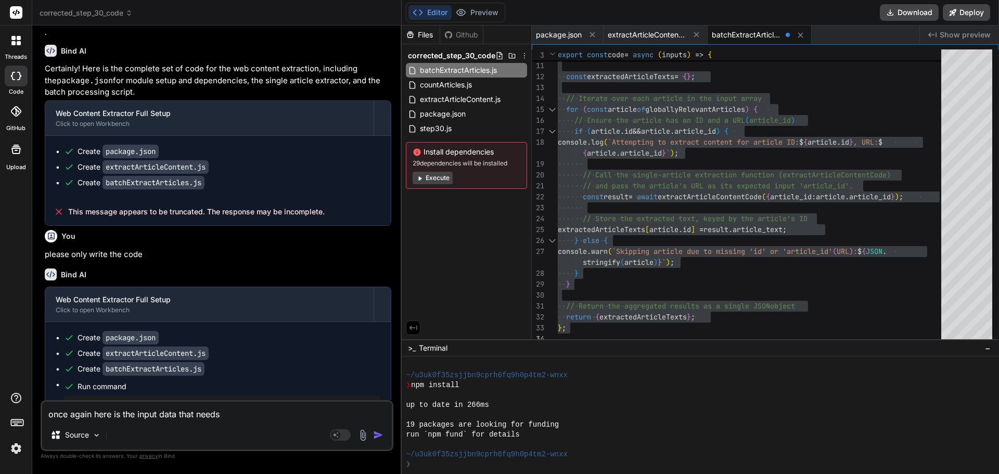
type textarea "x"
type textarea "once again here is the input data that needs t"
type textarea "x"
type textarea "once again here is the input data that needs to"
type textarea "x"
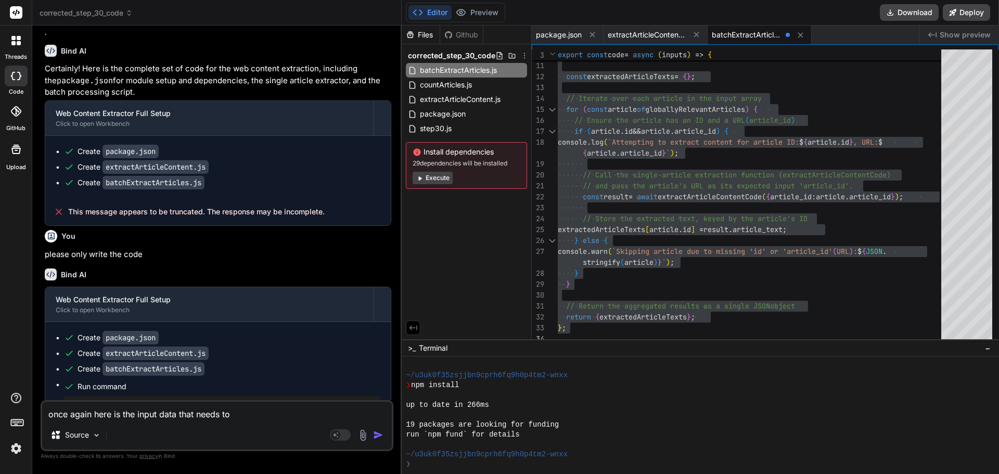
type textarea "once again here is the input data that needs to"
type textarea "x"
type textarea "once again here is the input data that needs to c"
type textarea "x"
type textarea "once again here is the input data that needs to"
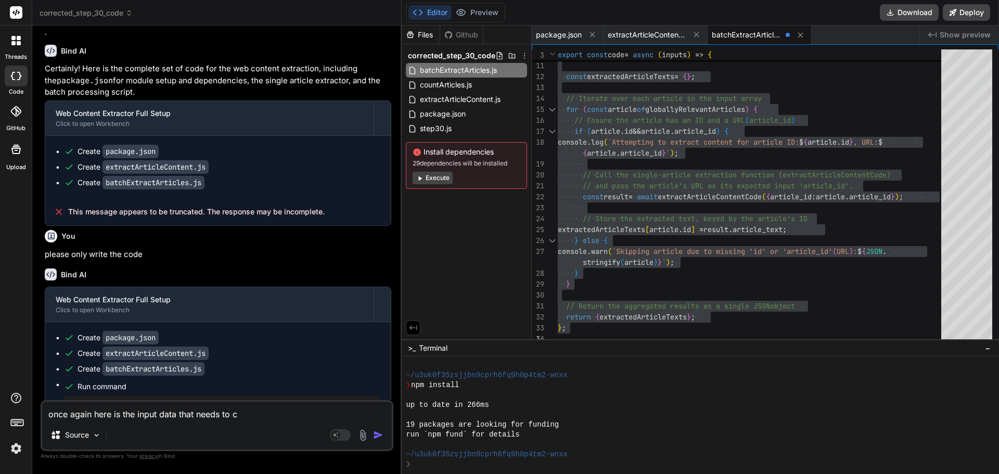
type textarea "x"
type textarea "once again here is the input data that needs to b"
type textarea "x"
type textarea "once again here is the input data that needs to be"
type textarea "x"
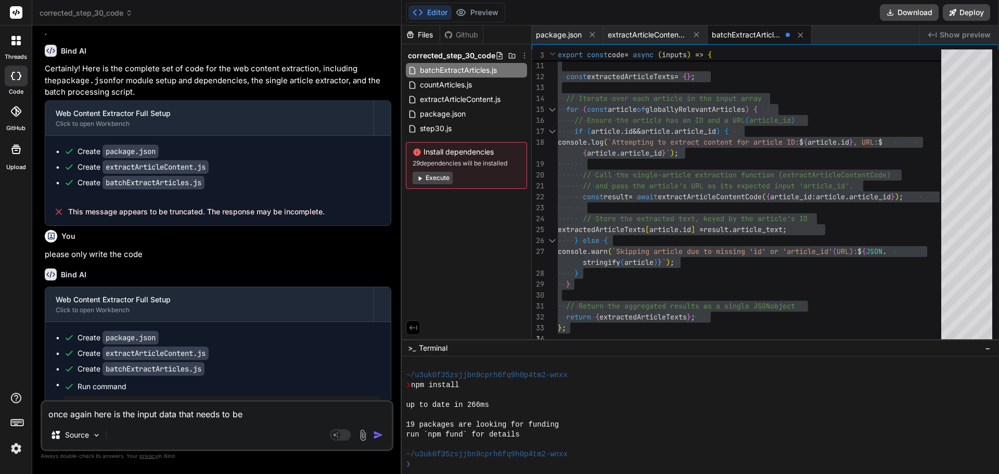
type textarea "once again here is the input data that needs to be"
type textarea "x"
type textarea "once again here is the input data that needs to be c"
type textarea "x"
type textarea "once again here is the input data that needs to be co"
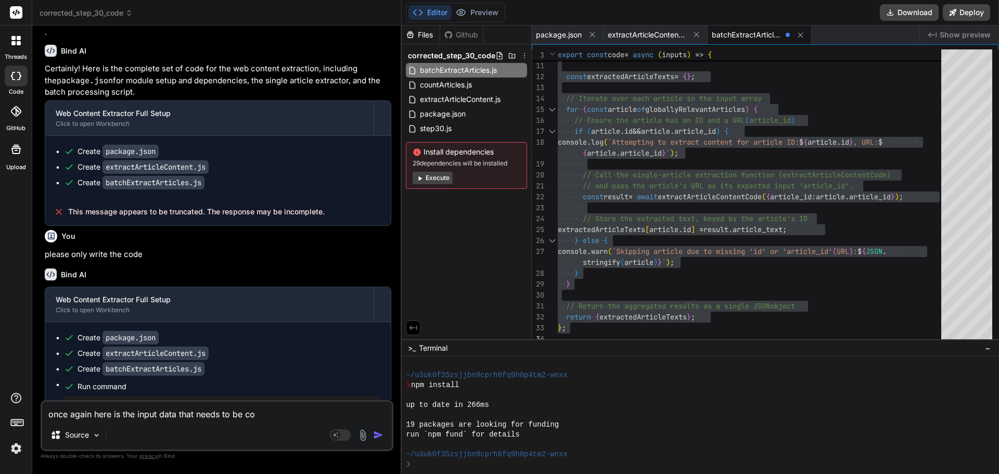
type textarea "x"
type textarea "once again here is the input data that needs to be con"
type textarea "x"
type textarea "once again here is the input data that needs to be conv"
type textarea "x"
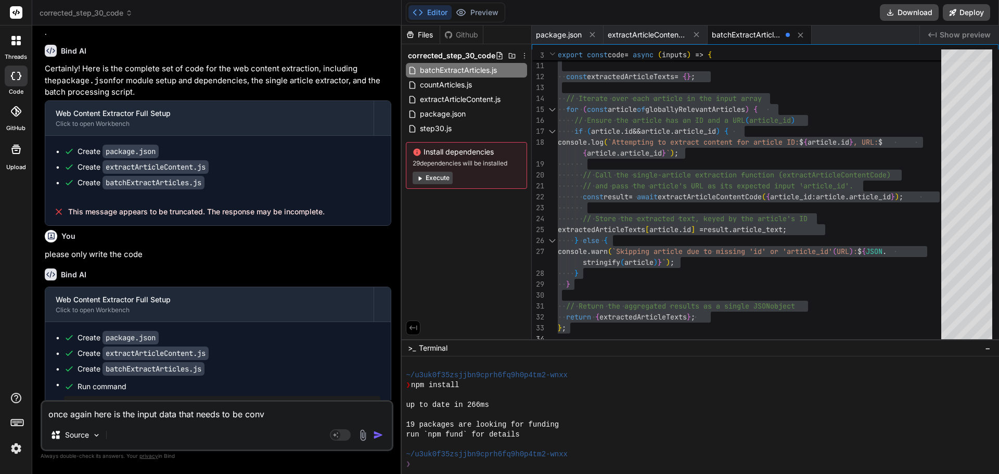
type textarea "once again here is the input data that needs to be conve"
type textarea "x"
type textarea "once again here is the input data that needs to be conver"
type textarea "x"
type textarea "once again here is the input data that needs to be convert"
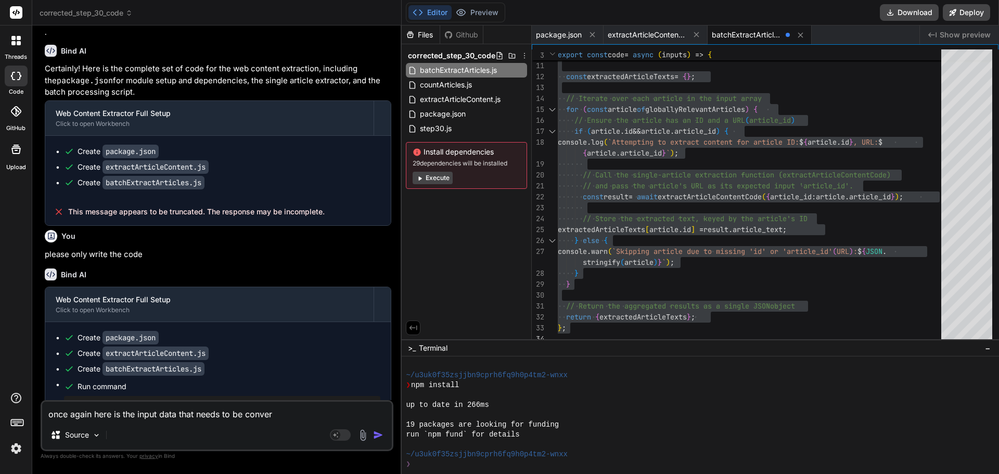
type textarea "x"
type textarea "once again here is the input data that needs to be converte"
type textarea "x"
type textarea "once again here is the input data that needs to be converted"
type textarea "x"
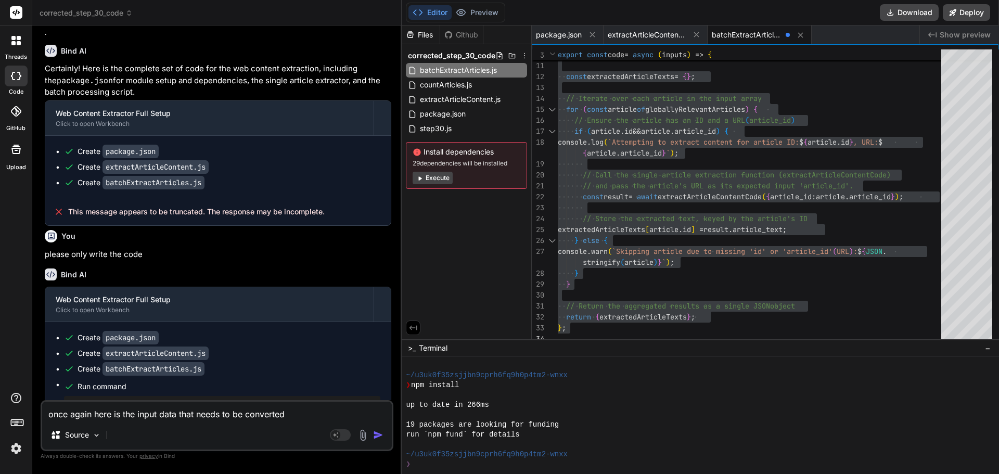
type textarea "once again here is the input data that needs to be converted"
type textarea "x"
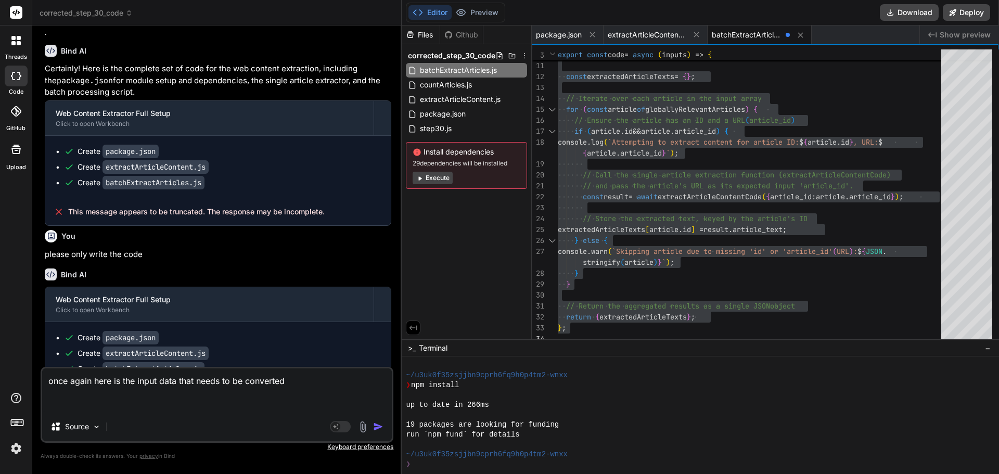
paste textarea "{ "globallyRelevantArticles": [ { "id": 341, "article_id": "https://mommypoppin…"
type textarea "once again here is the input data that needs to be converted { "globallyRelevan…"
type textarea "x"
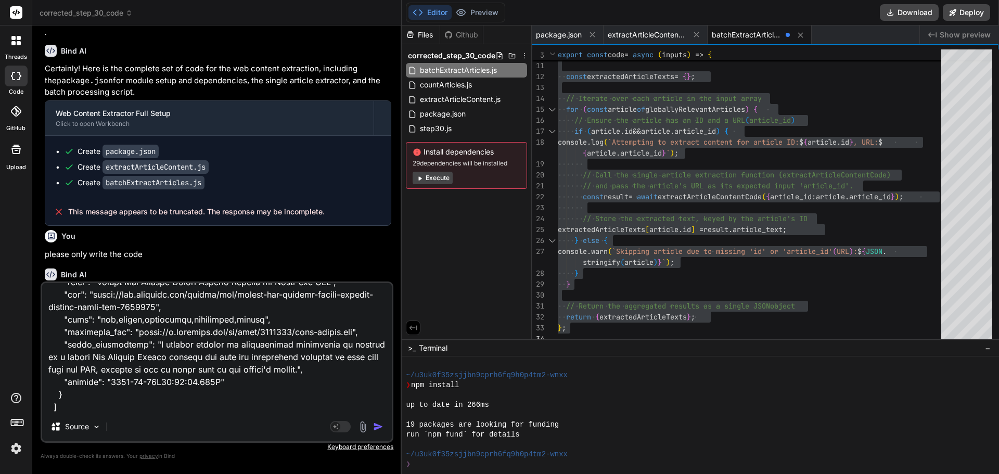
type textarea "once again here is the input data that needs to be converted { "globallyRelevan…"
type textarea "x"
type textarea "once again here is the input data that needs to be converted { "globallyRelevan…"
type textarea "x"
type textarea "once again here is the input data that needs to be converted { "globallyRelevan…"
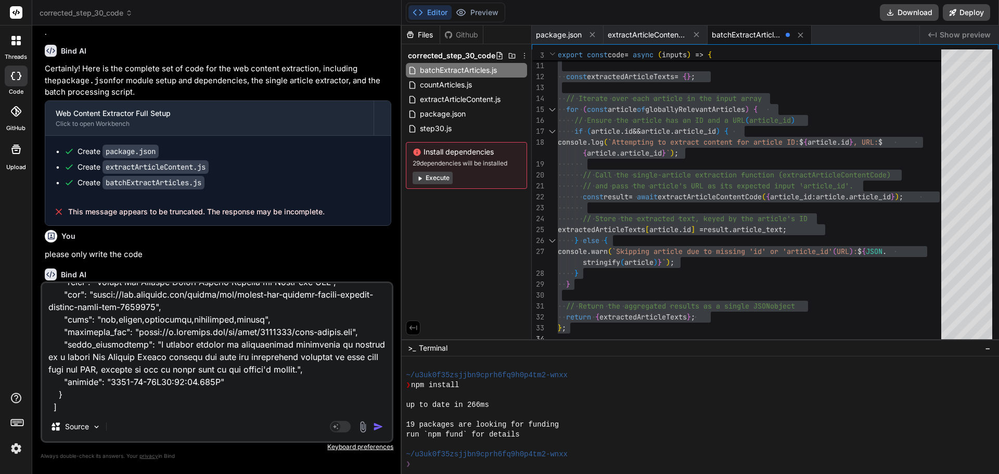
type textarea "x"
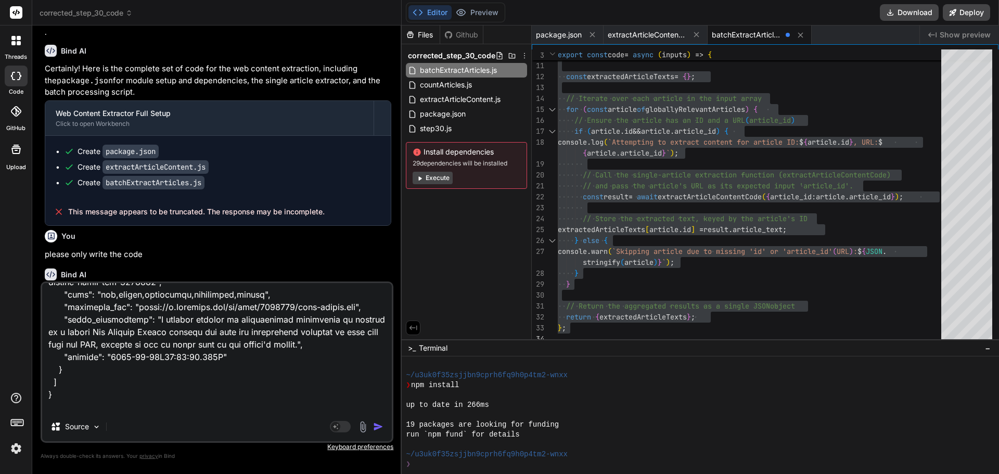
type textarea "once again here is the input data that needs to be converted { "globallyRelevan…"
type textarea "x"
type textarea "once again here is the input data that needs to be converted { "globallyRelevan…"
type textarea "x"
type textarea "once again here is the input data that needs to be converted { "globallyRelevan…"
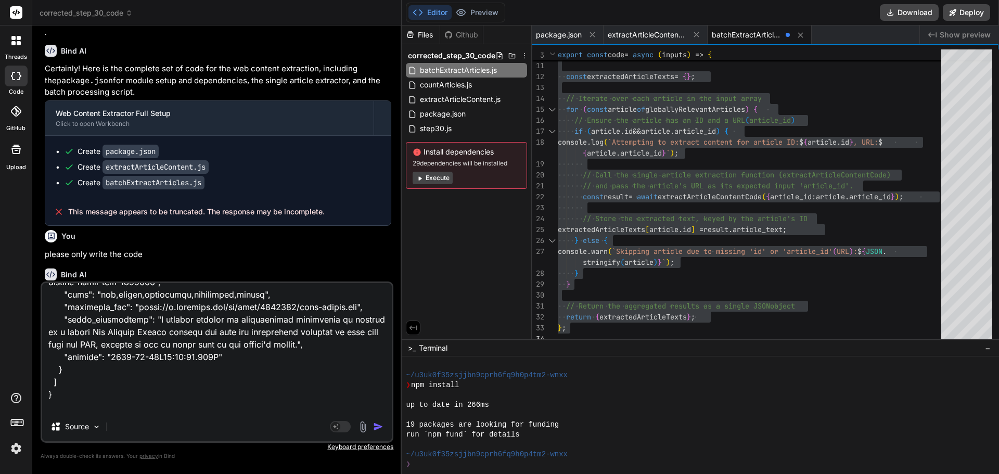
type textarea "x"
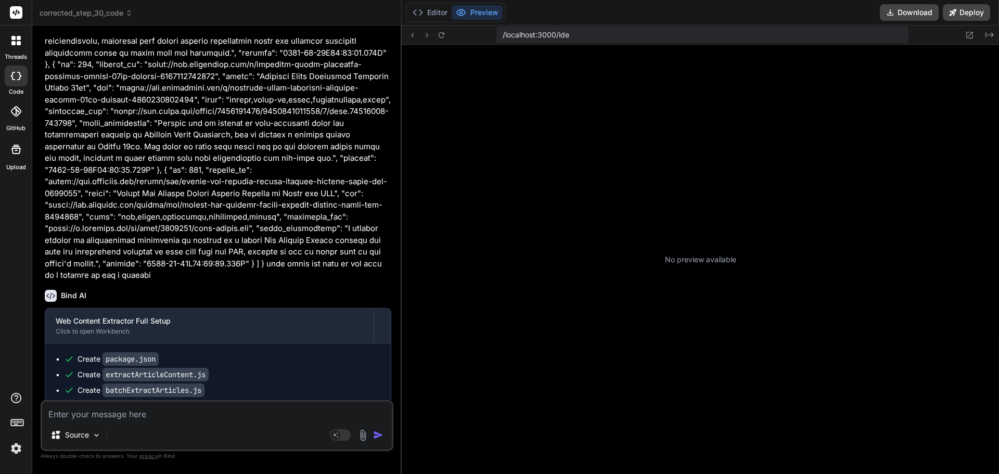
scroll to position [613, 0]
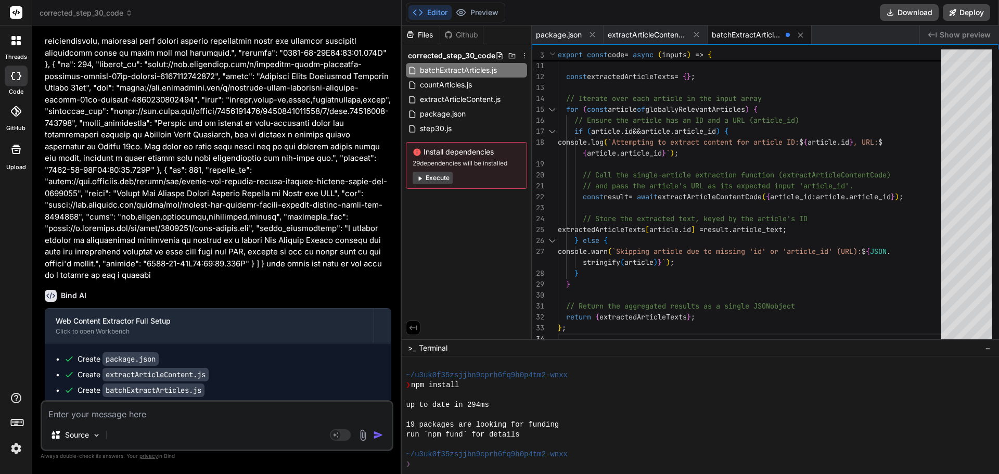
click at [158, 383] on code "batchExtractArticles.js" at bounding box center [153, 390] width 102 height 14
click at [669, 184] on div "const extractedArticleTexts = { } ; // Iterate over each article in the input a…" at bounding box center [753, 136] width 390 height 415
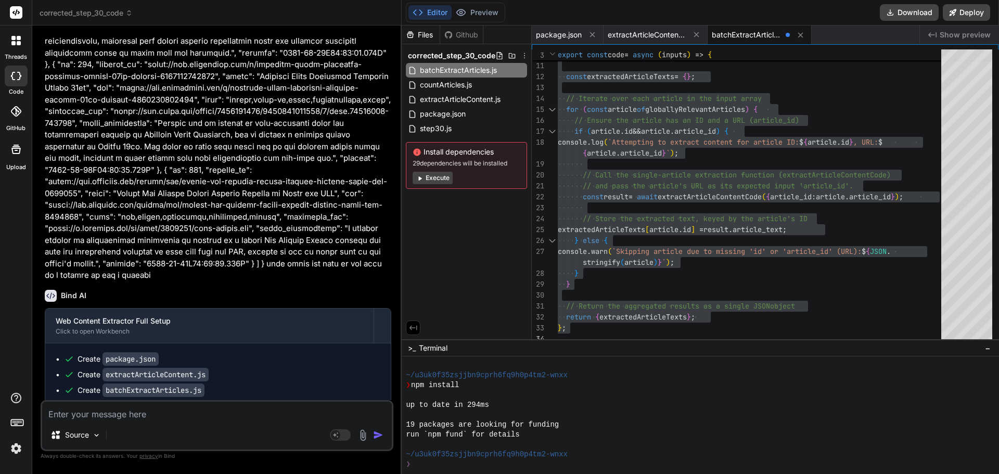
click at [152, 421] on div "Source Agent Mode. When this toggle is activated, AI automatically makes decisi…" at bounding box center [217, 425] width 353 height 51
click at [152, 419] on textarea at bounding box center [217, 411] width 350 height 19
paste textarea ""Error 1: \"Compilation\n Error 2: \\\"index.ts(1,51): error TS2307: Cannot fin…"
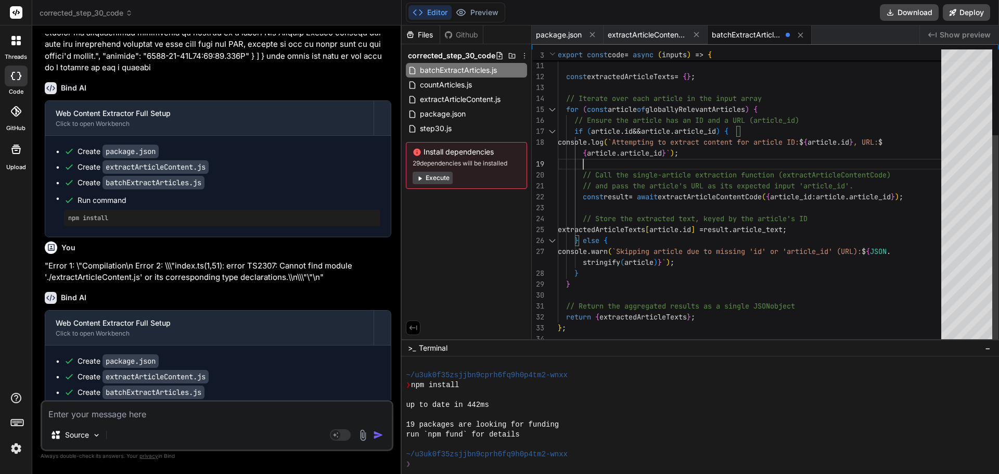
click at [739, 164] on div "const extractedArticleTexts = { } ; // Iterate over each article in the input a…" at bounding box center [753, 136] width 390 height 415
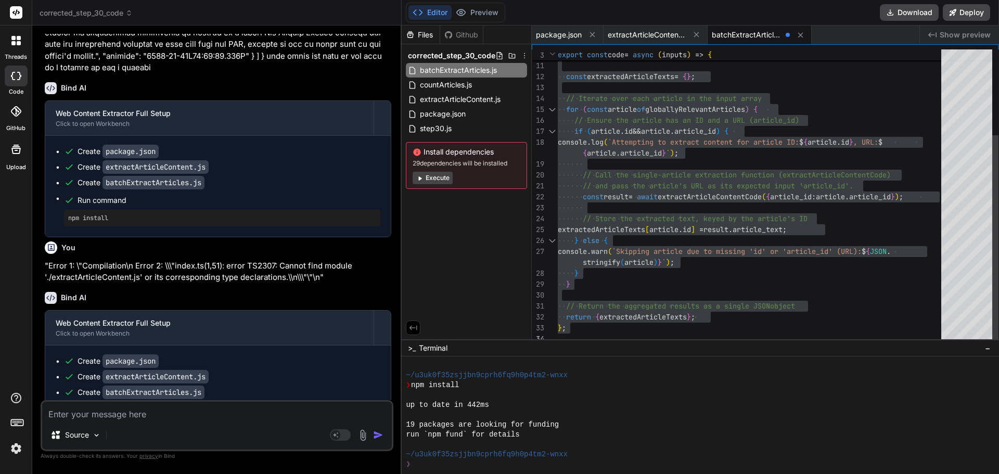
click at [647, 127] on div "const extractedArticleTexts = { } ; // Iterate over each article in the input a…" at bounding box center [753, 136] width 390 height 415
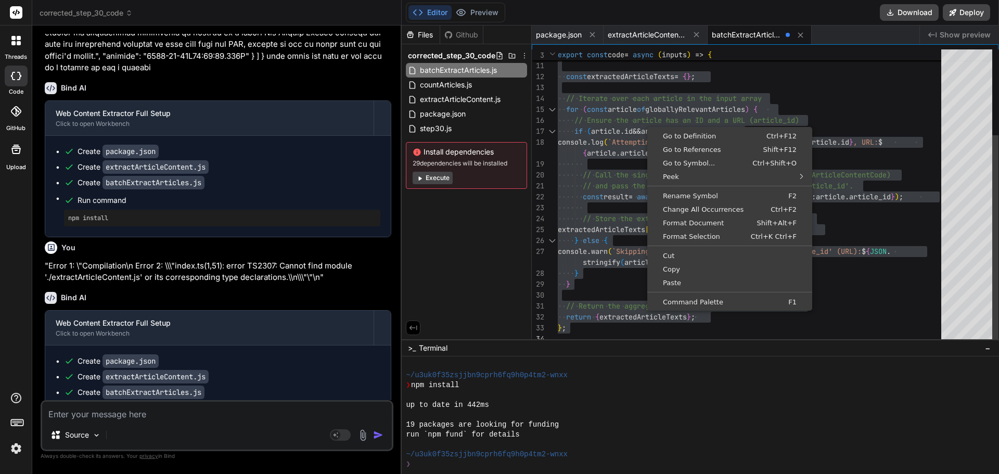
click at [595, 138] on div "const extractedArticleTexts = { } ; // Iterate over each article in the input a…" at bounding box center [753, 136] width 390 height 415
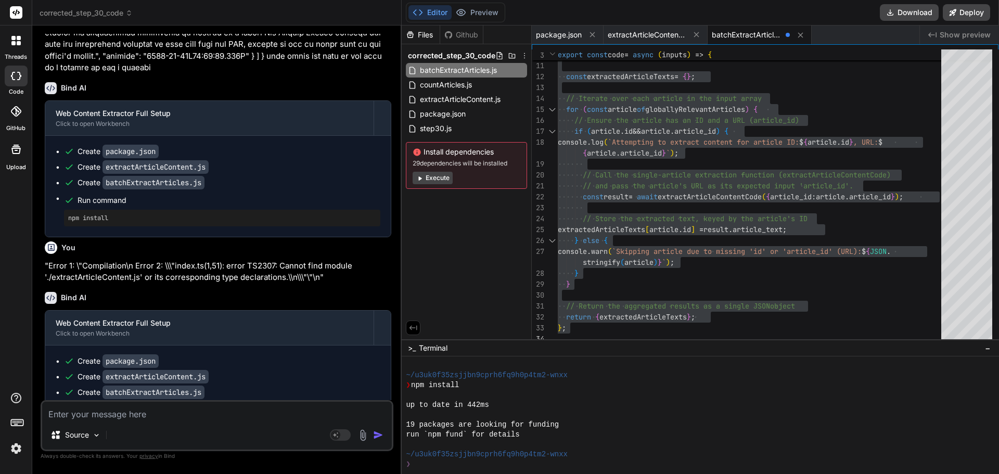
click at [175, 415] on textarea at bounding box center [217, 411] width 350 height 19
paste textarea ""Error 1: \"Compilation\n Error 2: \\\"index.ts(1,51): error TS2307: Cannot fin…"
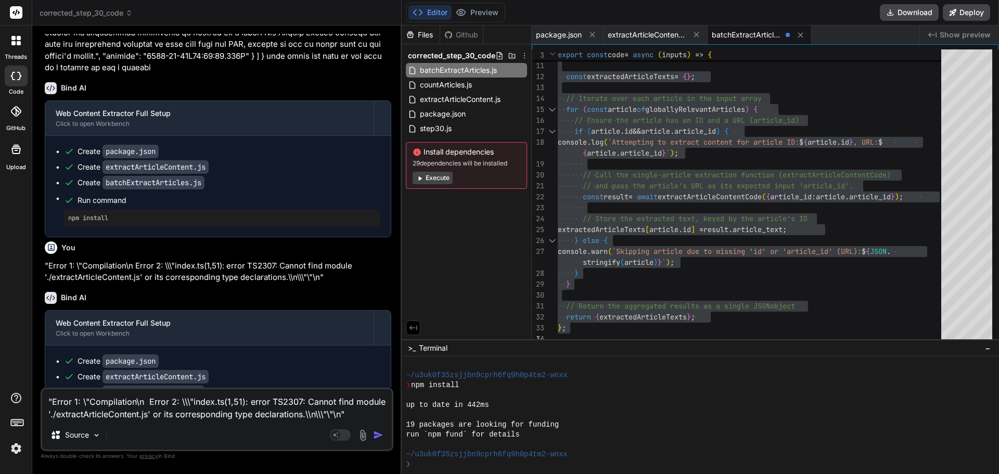
click at [379, 434] on img "button" at bounding box center [378, 435] width 10 height 10
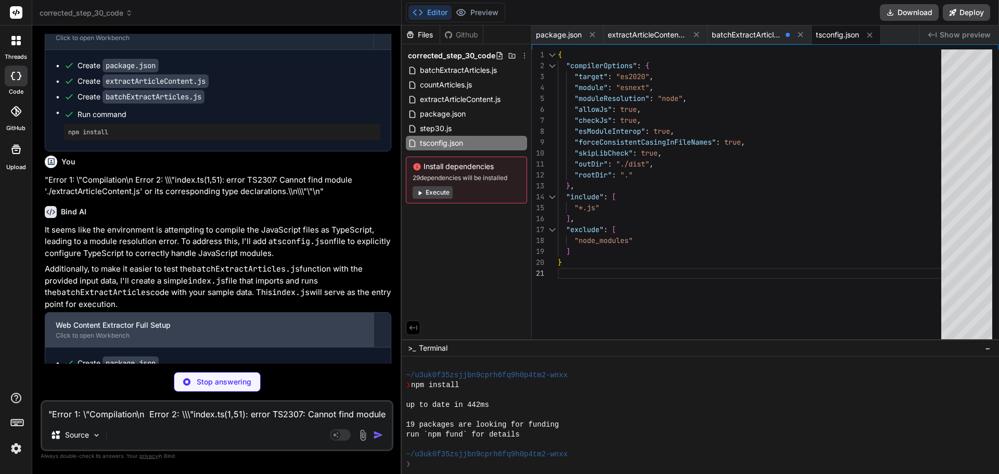
scroll to position [5300, 0]
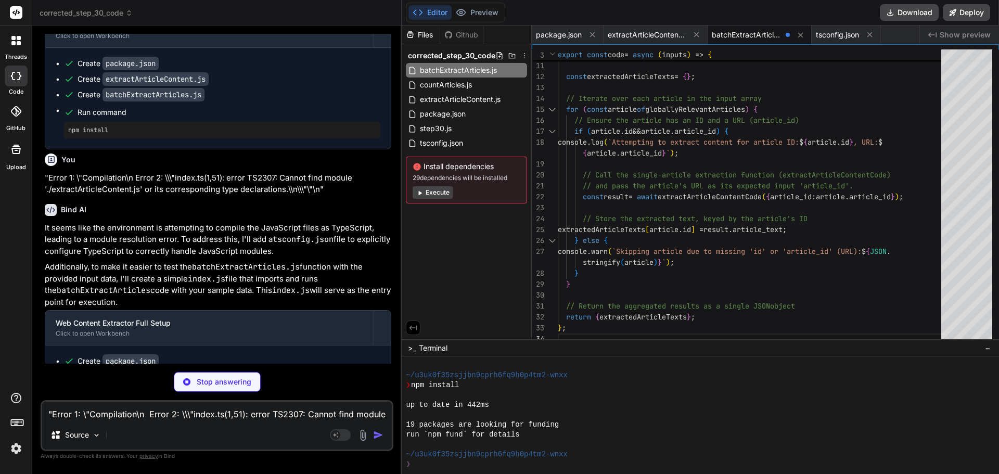
click at [109, 410] on textarea ""Error 1: \"Compilation\n Error 2: \\\"index.ts(1,51): error TS2307: Cannot fin…" at bounding box center [217, 411] width 350 height 19
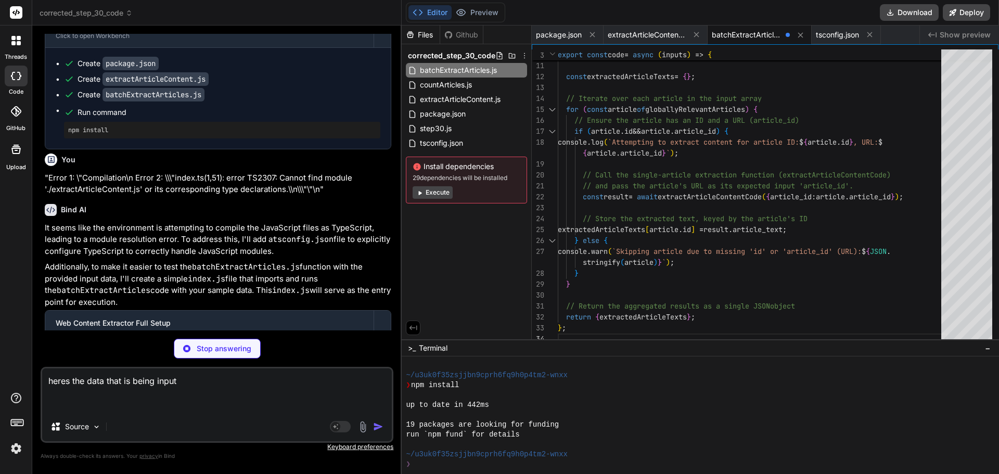
paste textarea "{ "globallyRelevantArticles": [ { "id": 341, "article_id": "https://mommypoppin…"
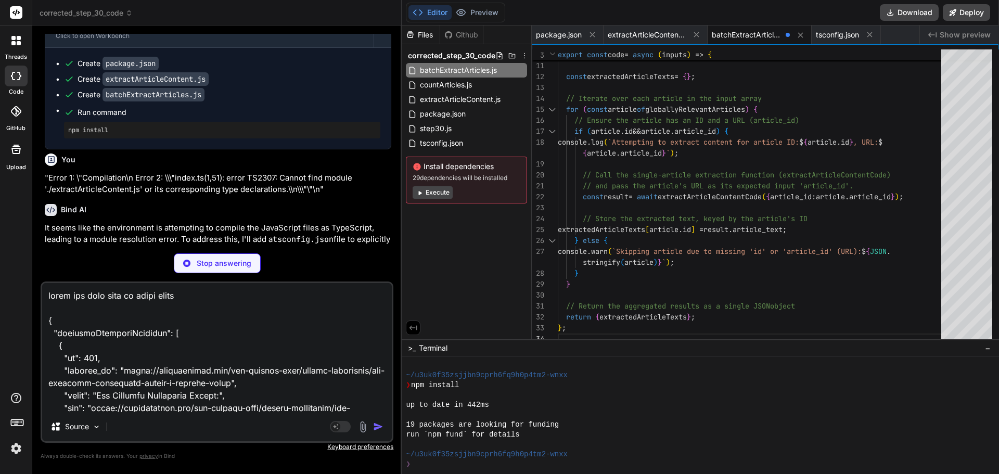
scroll to position [2661, 0]
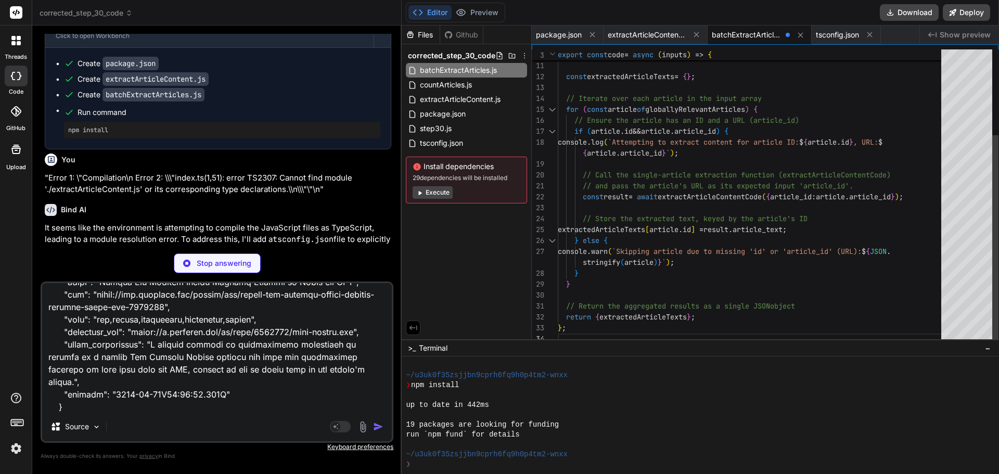
click at [620, 173] on div "const extractedArticleTexts = { } ; // Iterate over each article in the input a…" at bounding box center [753, 136] width 390 height 415
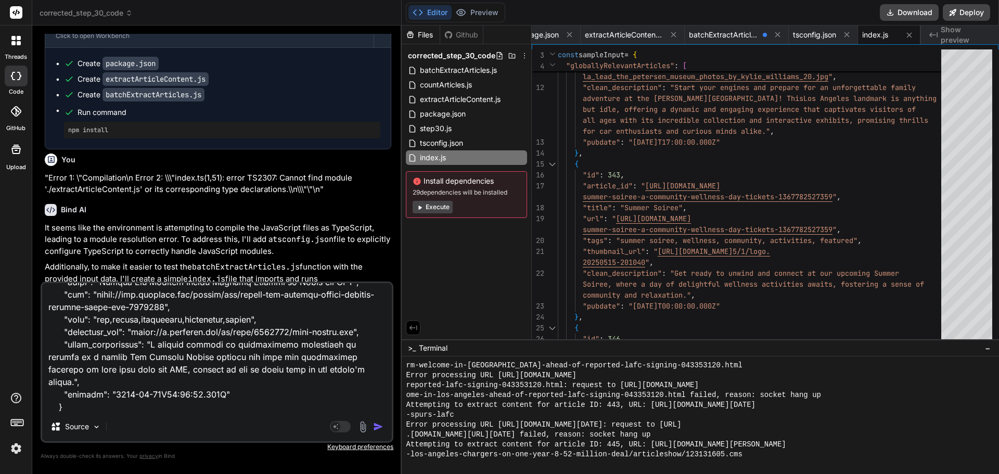
scroll to position [1364, 0]
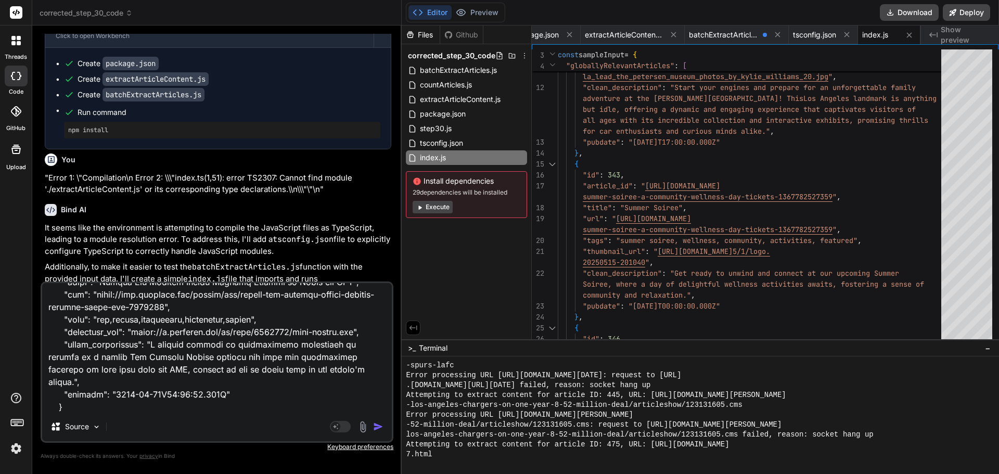
click at [379, 426] on img "button" at bounding box center [378, 426] width 10 height 10
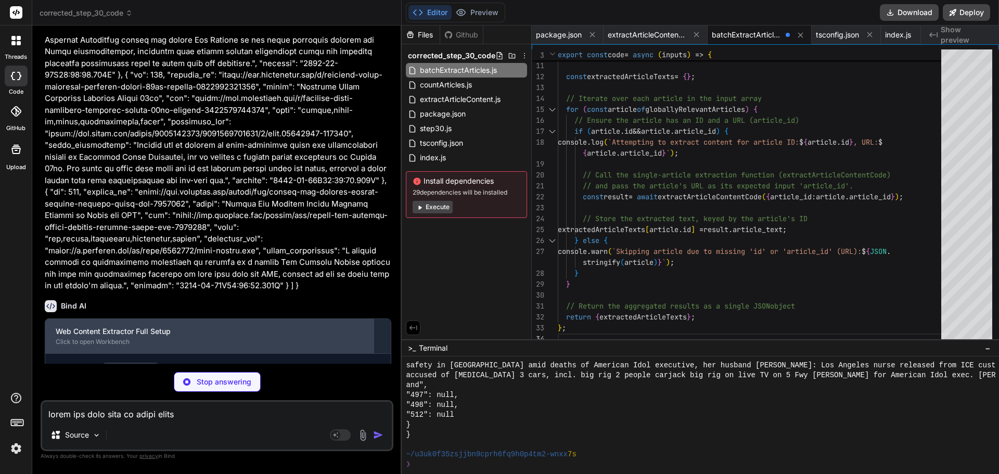
scroll to position [7109, 0]
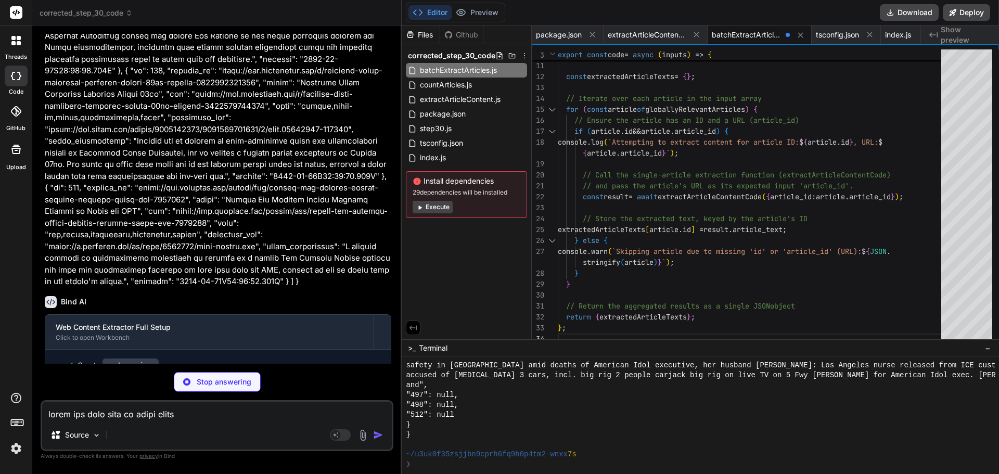
click at [165, 414] on textarea at bounding box center [217, 411] width 350 height 19
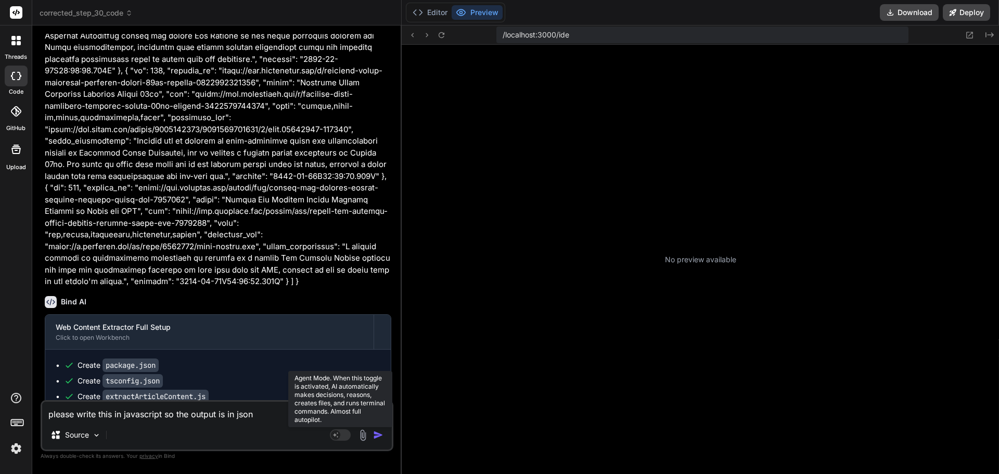
scroll to position [2778, 0]
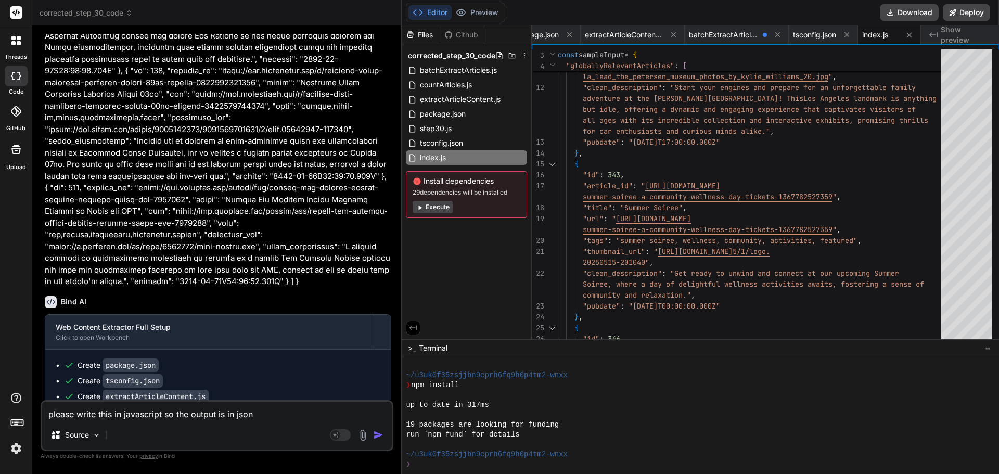
click at [377, 435] on img "button" at bounding box center [378, 435] width 10 height 10
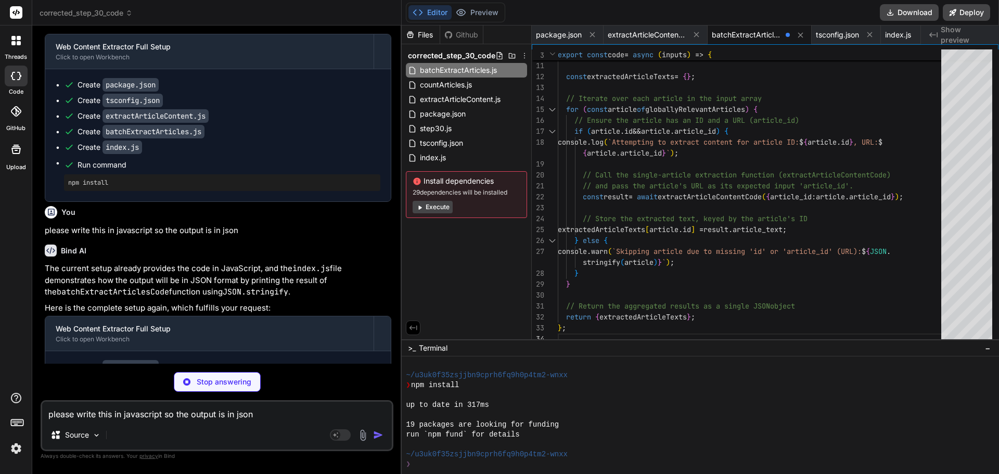
scroll to position [7392, 0]
click at [162, 417] on textarea "please write this in javascript so the output is in json" at bounding box center [217, 411] width 350 height 19
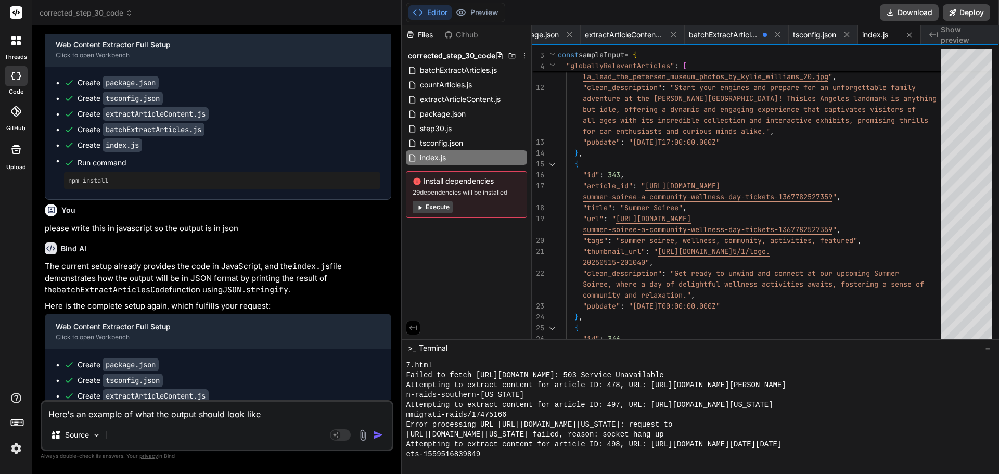
scroll to position [4468, 0]
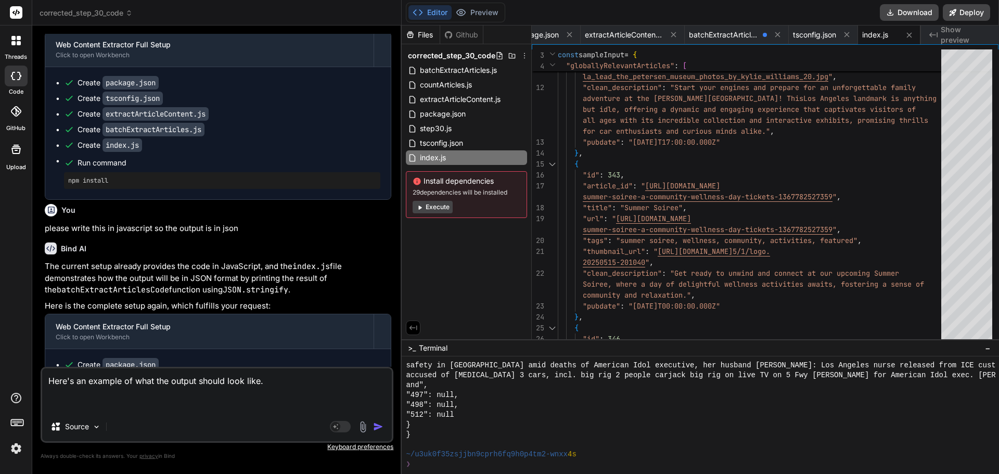
paste textarea ""```json\n{\n \"globallyRelevantArticles\": [\n {\n \"id\": 341,\n \"article_id…"
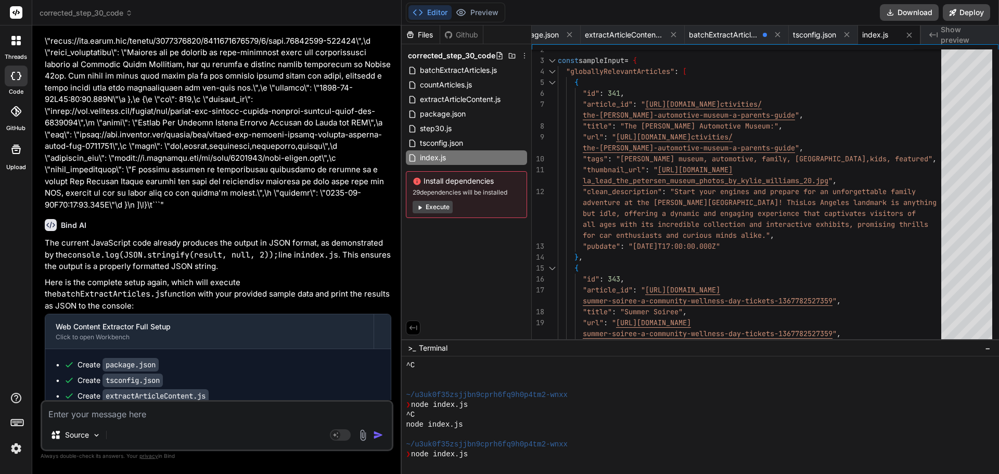
scroll to position [4794, 0]
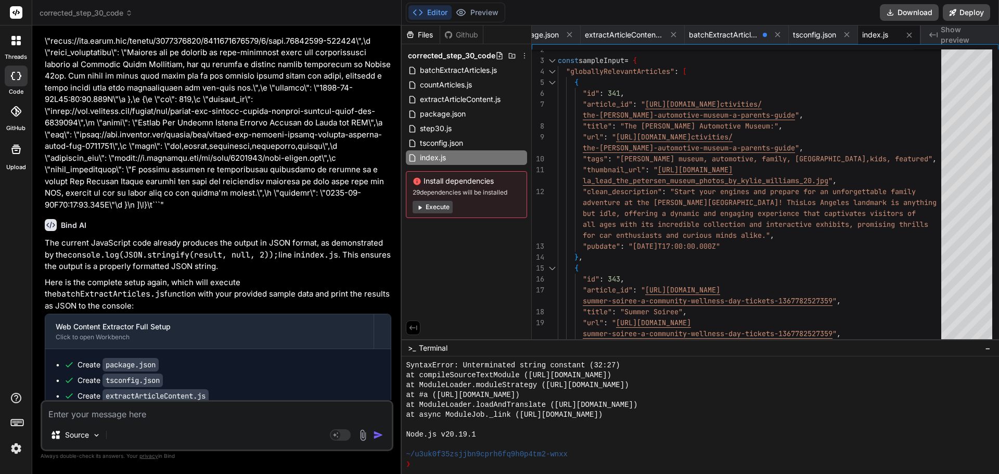
click at [132, 358] on code "package.json" at bounding box center [130, 365] width 56 height 14
click at [131, 358] on code "package.json" at bounding box center [130, 365] width 56 height 14
click at [89, 360] on div "Create package.json" at bounding box center [118, 365] width 81 height 10
click at [117, 358] on code "package.json" at bounding box center [130, 365] width 56 height 14
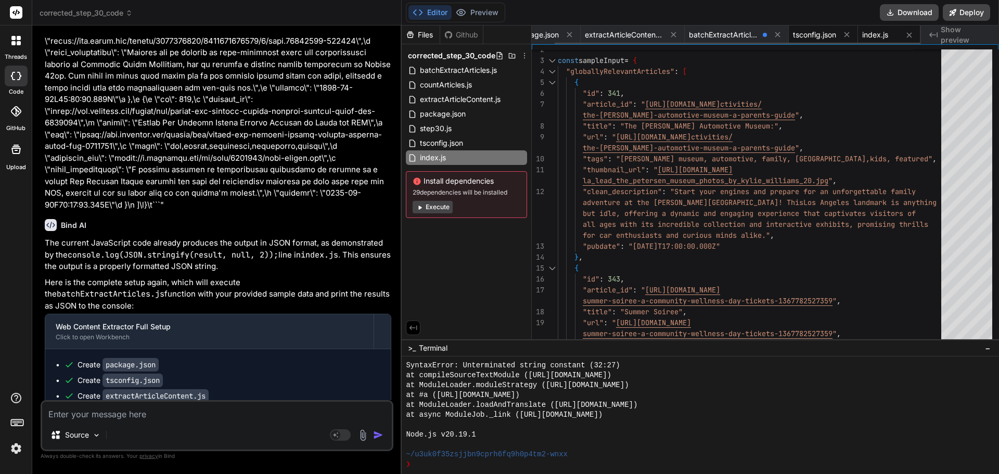
click at [812, 35] on span "tsconfig.json" at bounding box center [814, 35] width 43 height 10
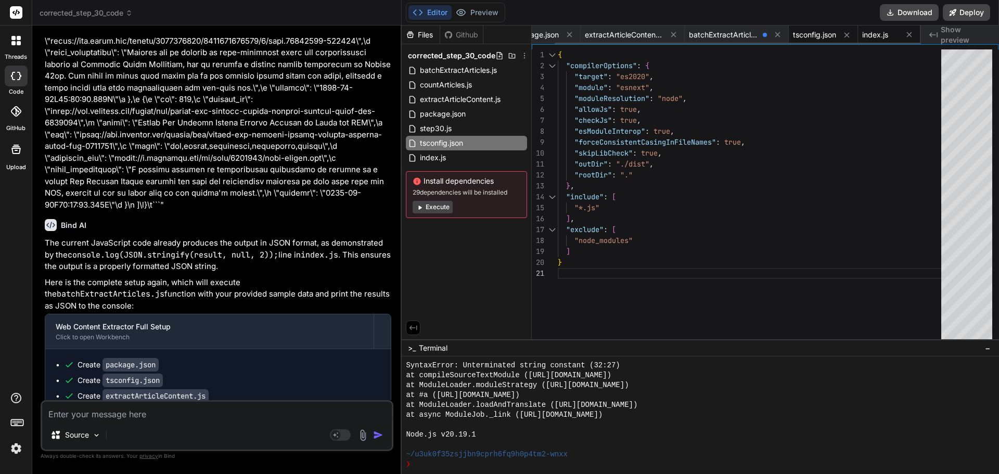
click at [876, 36] on span "index.js" at bounding box center [875, 35] width 26 height 10
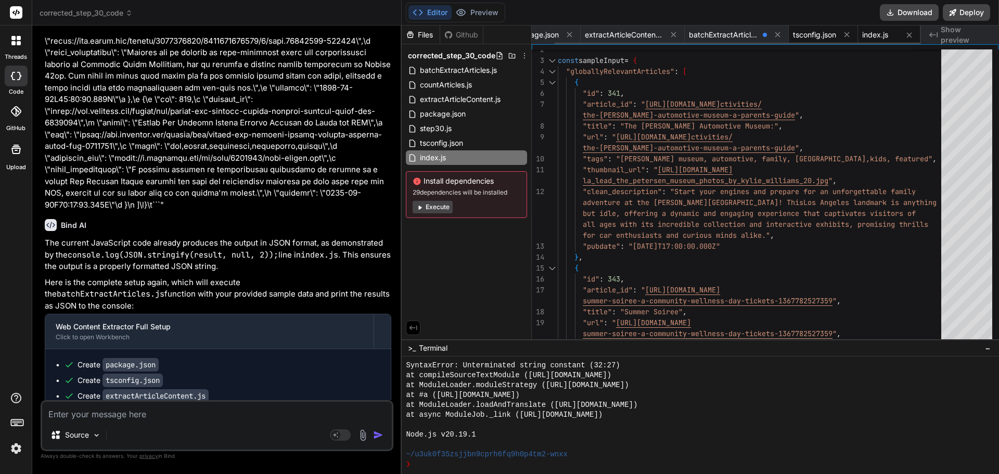
click at [797, 34] on span "tsconfig.json" at bounding box center [814, 35] width 43 height 10
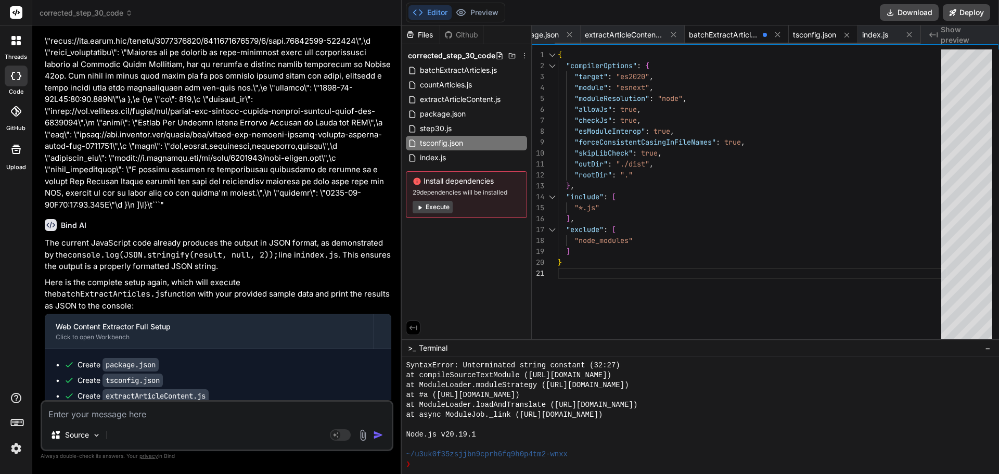
click at [728, 33] on span "batchExtractArticles.js" at bounding box center [724, 35] width 70 height 10
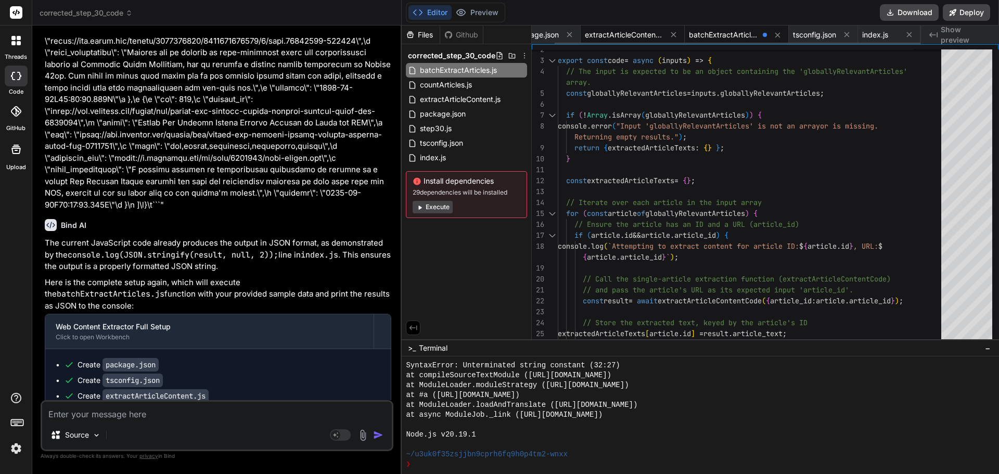
click at [623, 35] on span "extractArticleContent.js" at bounding box center [624, 35] width 78 height 10
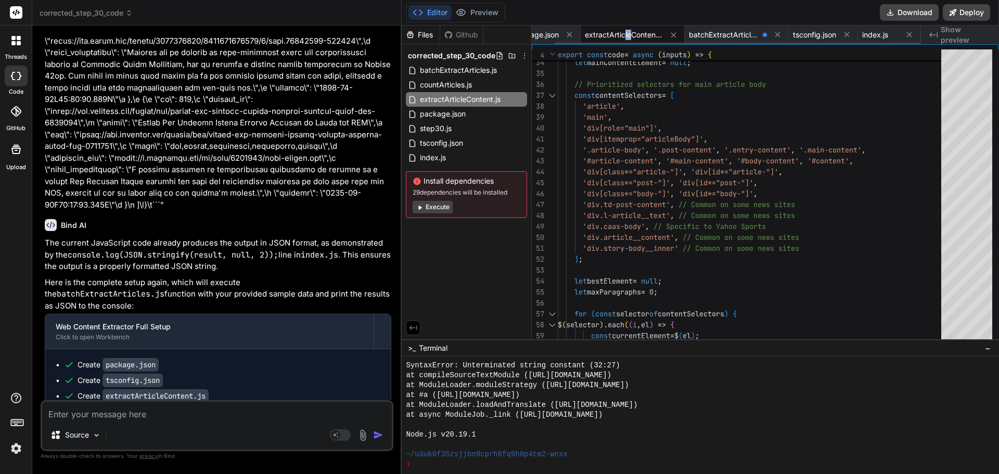
click at [625, 36] on span "extractArticleContent.js" at bounding box center [624, 35] width 78 height 10
click at [661, 163] on div "const currentElement = $ ( el ) ; const paragraphs = currentElement . find ( 'p…" at bounding box center [753, 483] width 390 height 1595
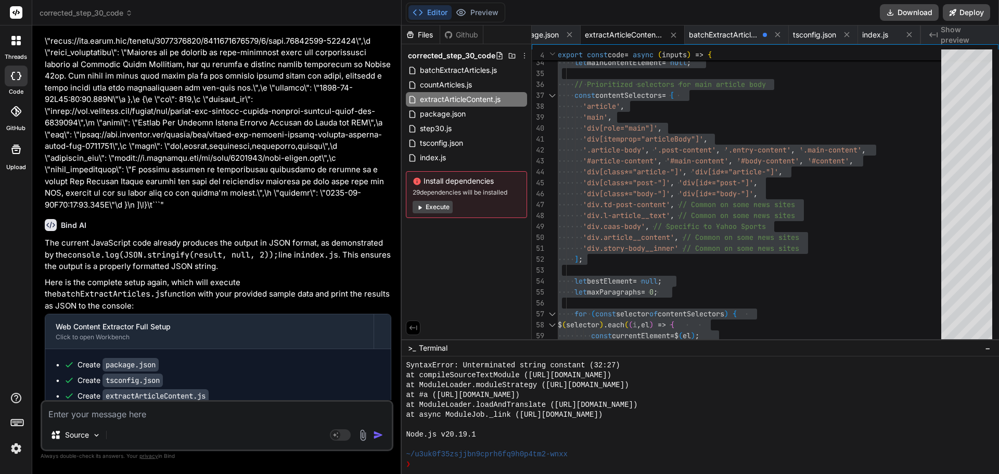
click at [112, 405] on code "batchExtractArticles.js" at bounding box center [153, 412] width 102 height 14
drag, startPoint x: 115, startPoint y: 352, endPoint x: 88, endPoint y: 348, distance: 27.5
click at [114, 420] on code "index.js" at bounding box center [122, 427] width 40 height 14
drag, startPoint x: 86, startPoint y: 348, endPoint x: 49, endPoint y: 352, distance: 37.8
click at [83, 422] on div "Create index.js" at bounding box center [110, 427] width 65 height 10
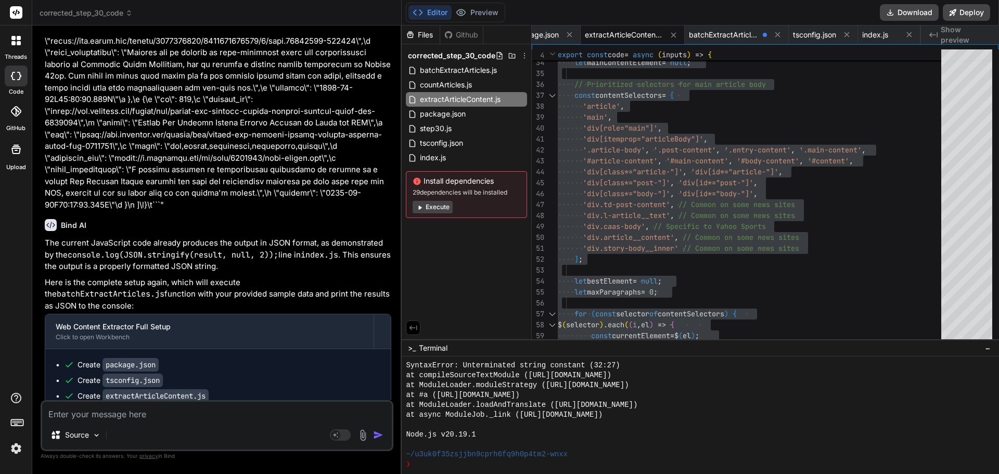
click at [49, 352] on div "Create package.json Create tsconfig.json Create extractArticleContent.js Create…" at bounding box center [217, 434] width 345 height 171
click at [64, 422] on li "Create index.js" at bounding box center [222, 427] width 316 height 10
click at [117, 420] on code "index.js" at bounding box center [122, 427] width 40 height 14
click at [125, 405] on code "batchExtractArticles.js" at bounding box center [153, 412] width 102 height 14
click at [814, 33] on span "tsconfig.json" at bounding box center [814, 35] width 43 height 10
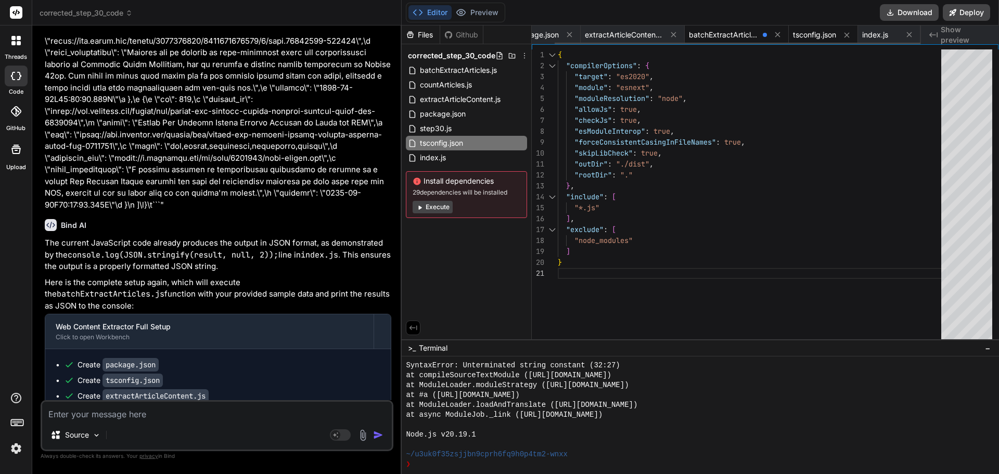
click at [704, 31] on span "batchExtractArticles.js" at bounding box center [724, 35] width 70 height 10
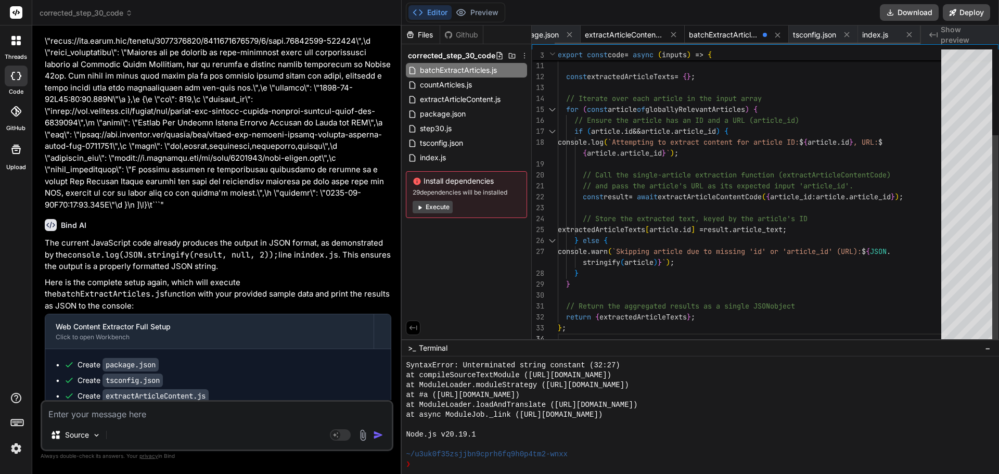
click at [617, 27] on div "extractArticleContent.js" at bounding box center [633, 34] width 104 height 19
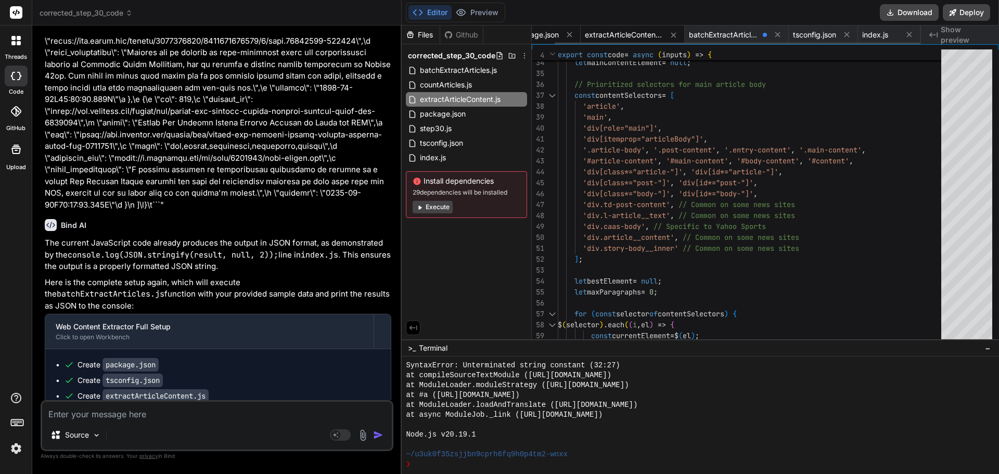
click at [542, 31] on span "package.json" at bounding box center [536, 35] width 46 height 10
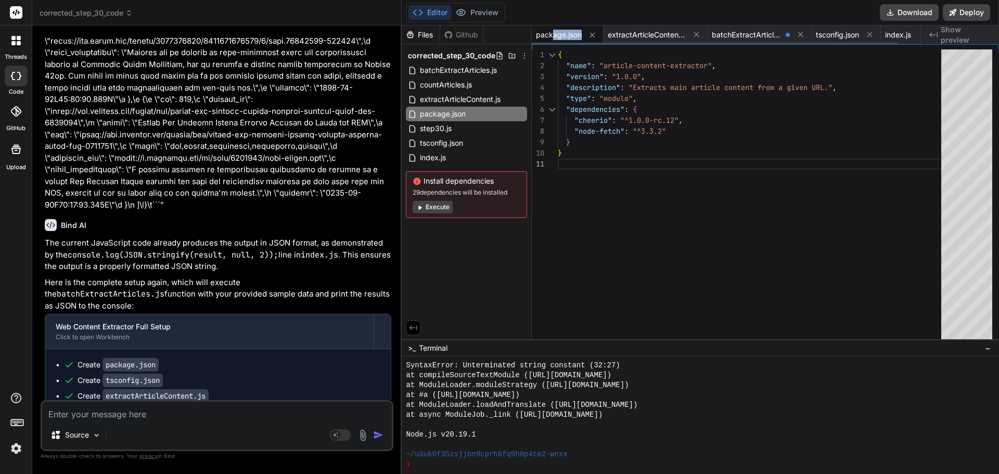
drag, startPoint x: 553, startPoint y: 31, endPoint x: 559, endPoint y: 31, distance: 6.2
click at [605, 30] on div "package.json extractArticleContent.js batchExtractArticles.js tsconfig.json ind…" at bounding box center [726, 34] width 389 height 19
click at [959, 32] on span "Show preview" at bounding box center [966, 34] width 50 height 21
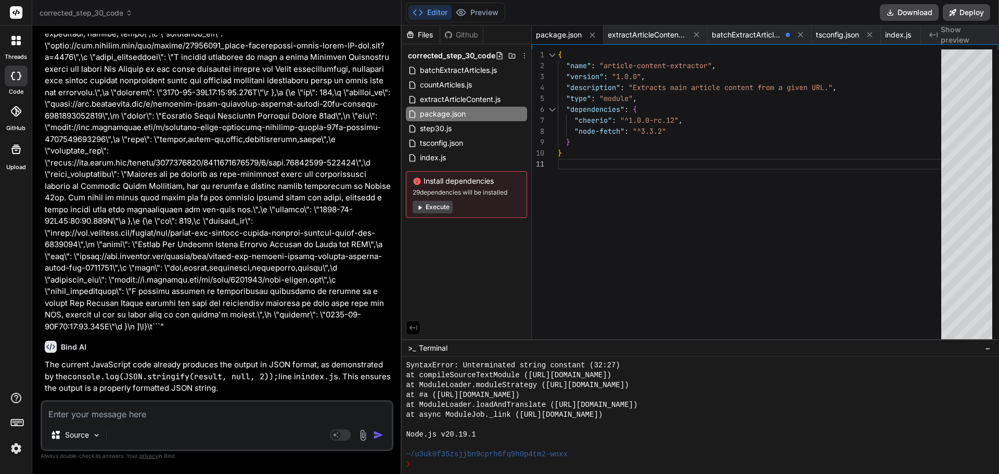
scroll to position [9380, 0]
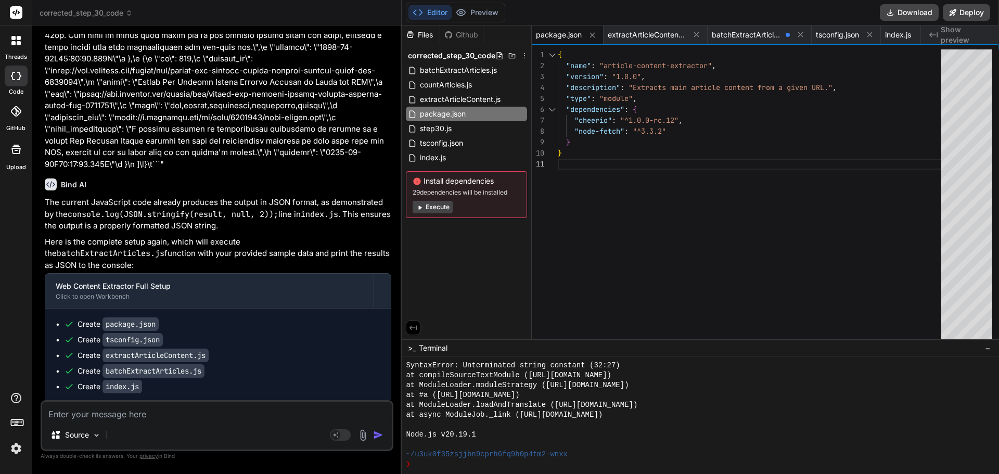
click at [151, 419] on textarea at bounding box center [217, 411] width 350 height 19
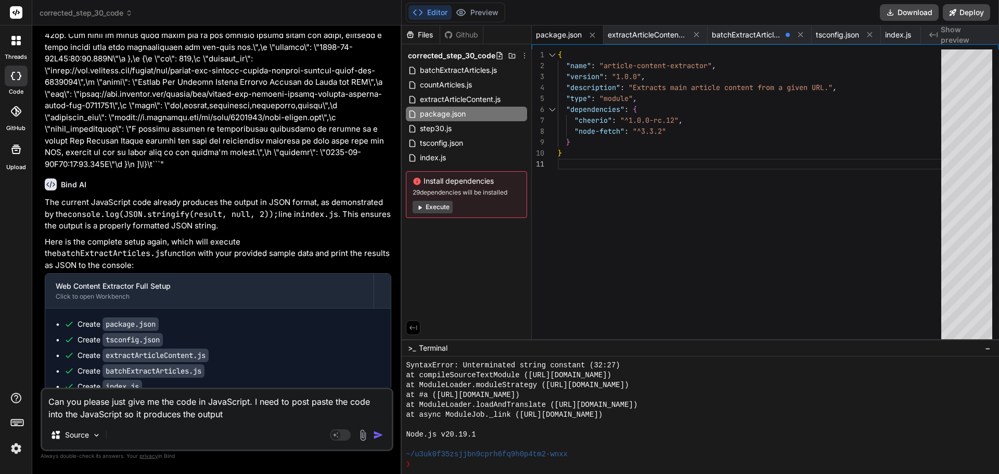
click at [383, 430] on button "button" at bounding box center [380, 435] width 15 height 10
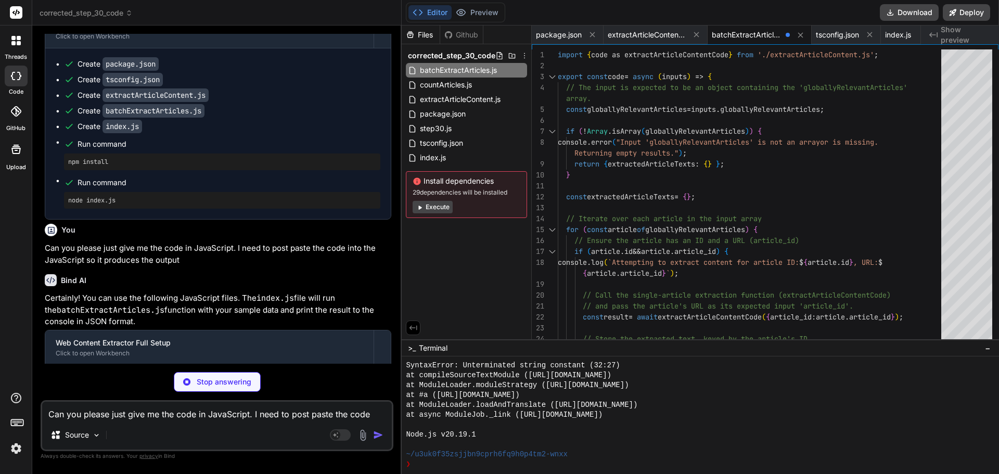
scroll to position [9656, 0]
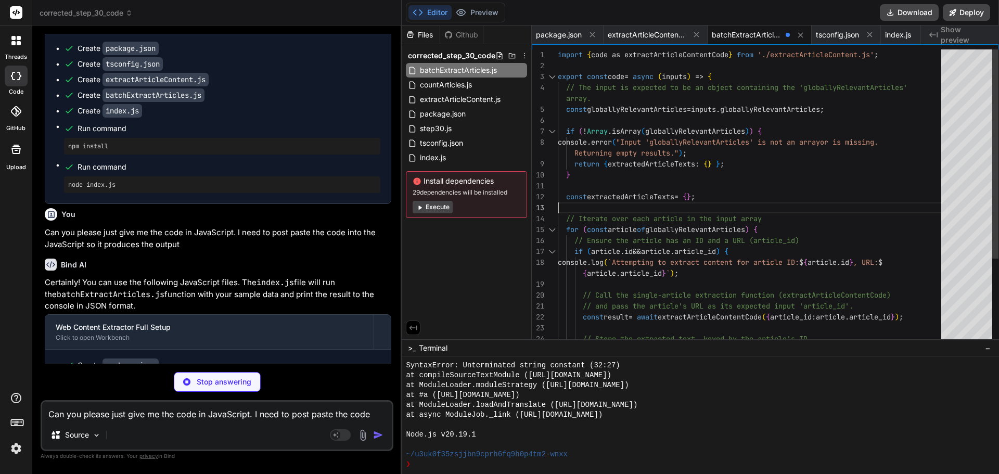
click at [646, 199] on div "} const extractedArticleTexts = { } ; // Iterate over each article in the input…" at bounding box center [753, 256] width 390 height 415
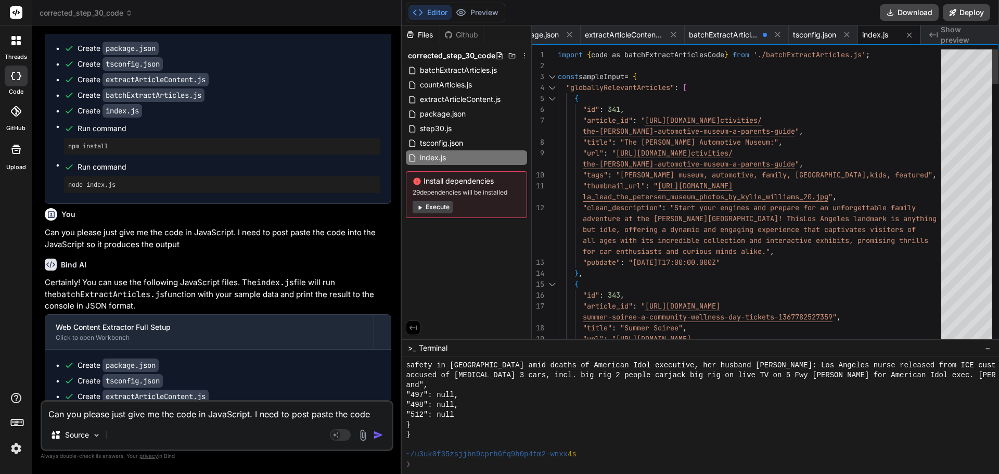
scroll to position [6752, 0]
click at [819, 37] on span "tsconfig.json" at bounding box center [814, 35] width 43 height 10
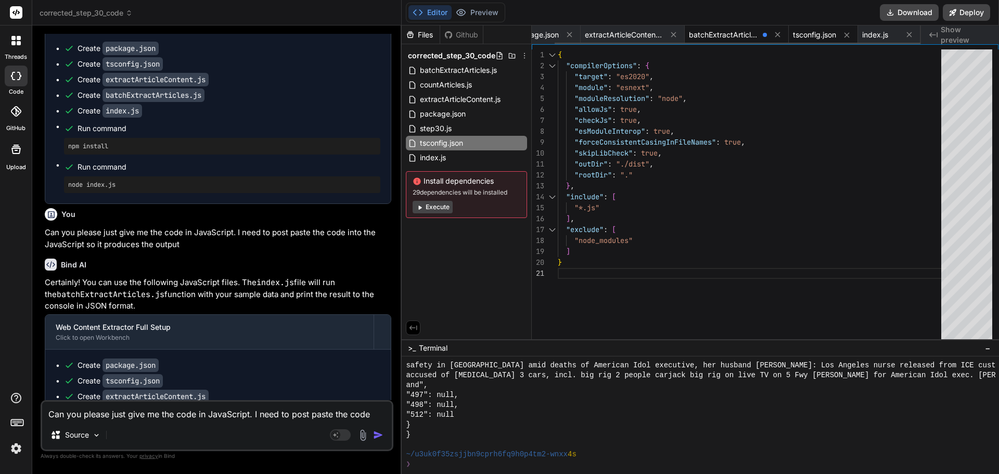
click at [733, 36] on span "batchExtractArticles.js" at bounding box center [724, 35] width 70 height 10
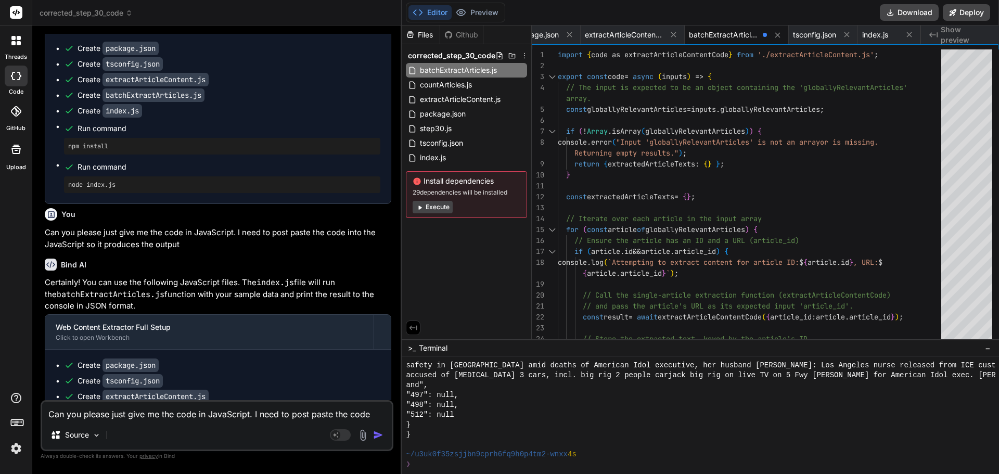
click at [132, 419] on textarea "Can you please just give me the code in JavaScript. I need to post paste the co…" at bounding box center [217, 411] width 350 height 19
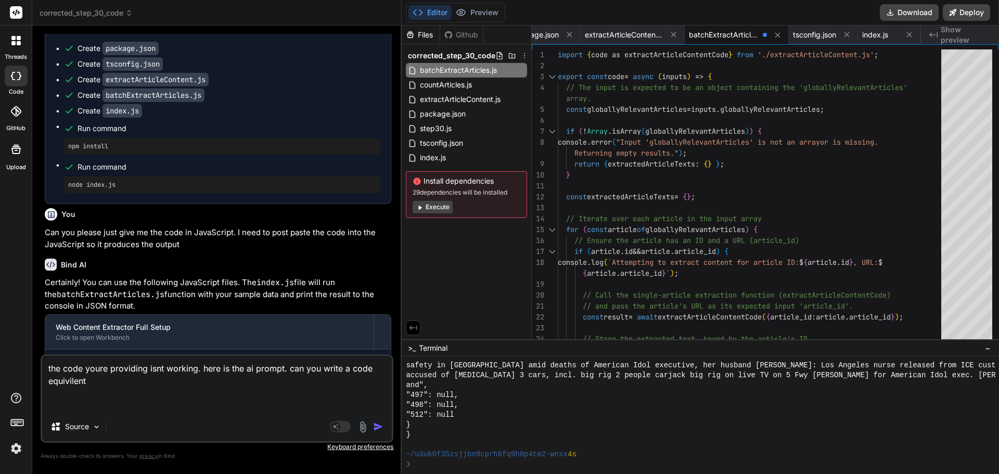
paste textarea "You are a specialized AI agent that functions as a high-fidelity web content ex…"
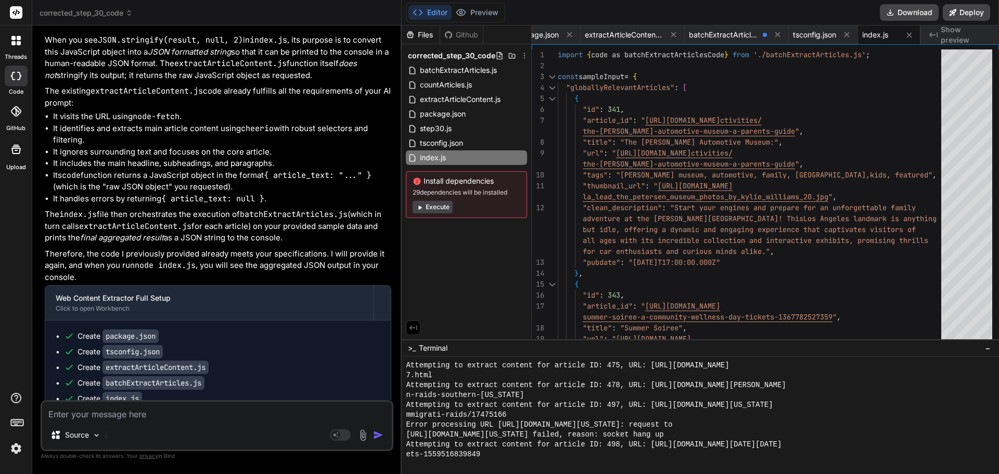
scroll to position [8195, 0]
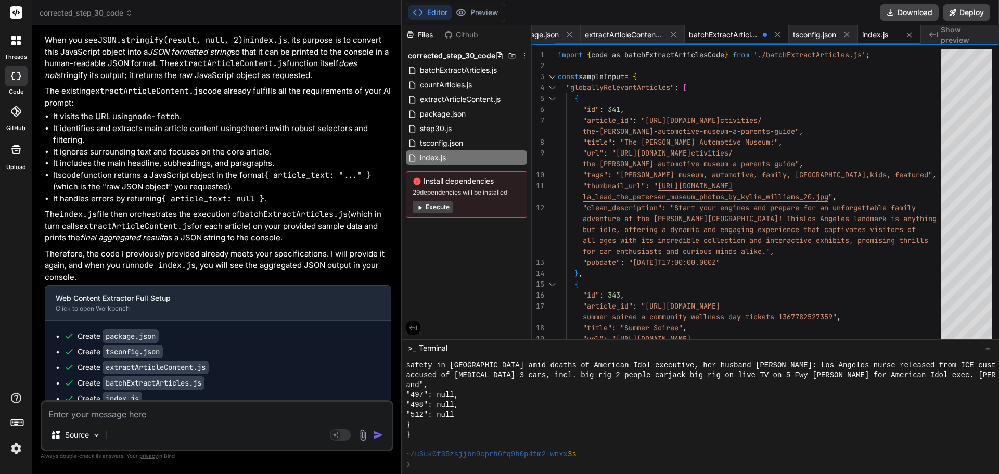
click at [726, 34] on span "batchExtractArticles.js" at bounding box center [724, 35] width 70 height 10
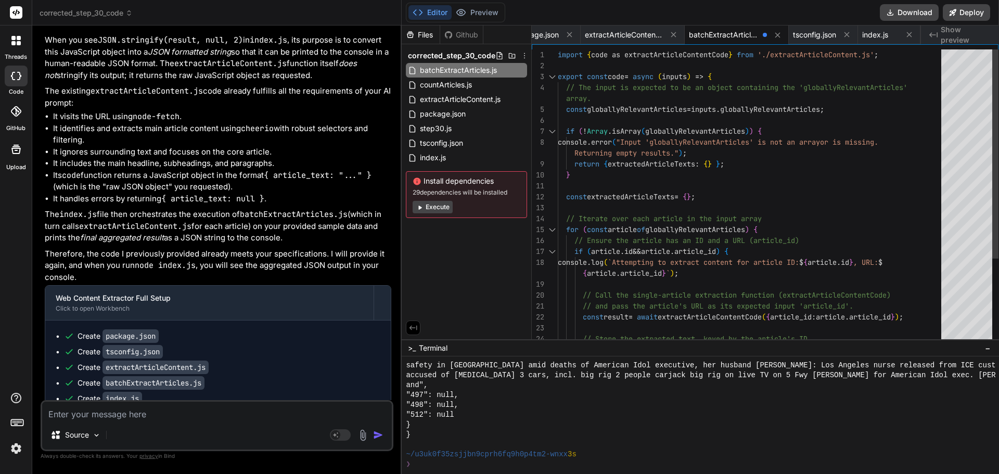
scroll to position [0, 0]
click at [668, 109] on div "} console . error ( "Input 'globallyRelevantArticles' is not an array or is mis…" at bounding box center [753, 256] width 390 height 415
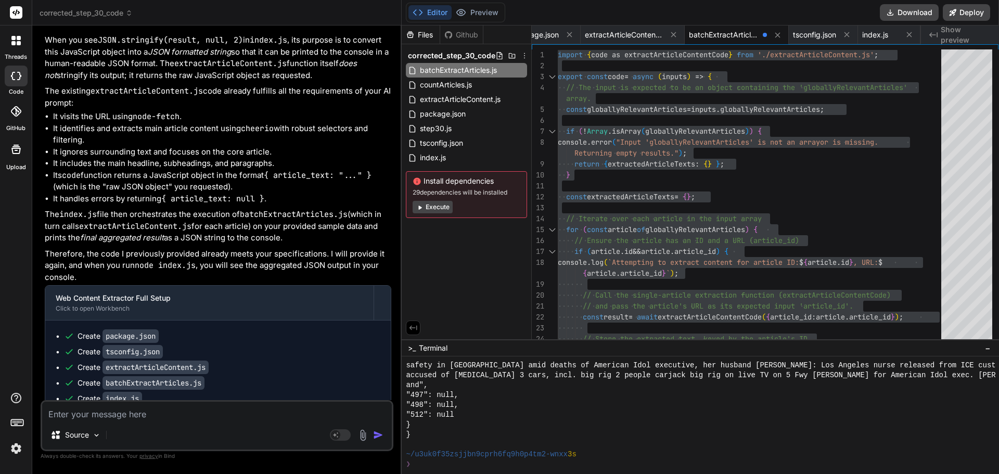
click at [123, 415] on textarea at bounding box center [217, 411] width 350 height 19
paste textarea ""Error 1: \"Compilation\n Error 2: \\\"index.ts(1,51): error TS2307: Cannot fin…"
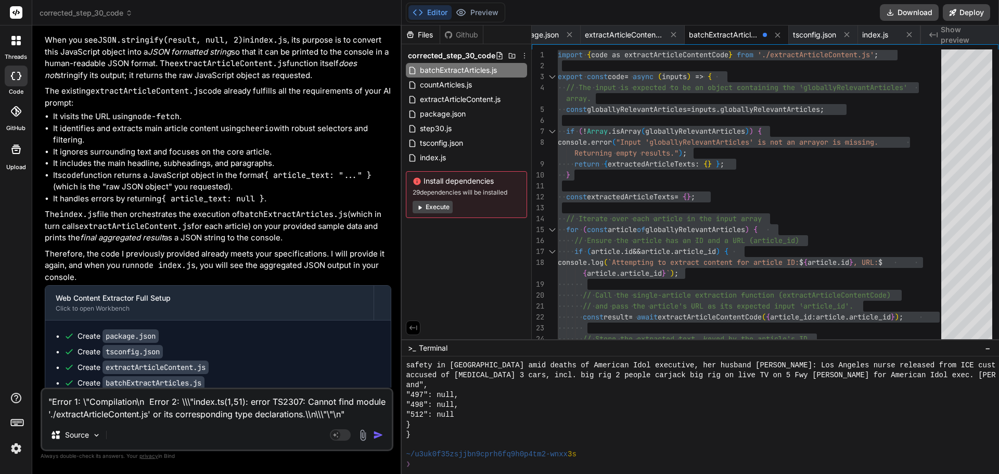
click at [379, 434] on img "button" at bounding box center [378, 435] width 10 height 10
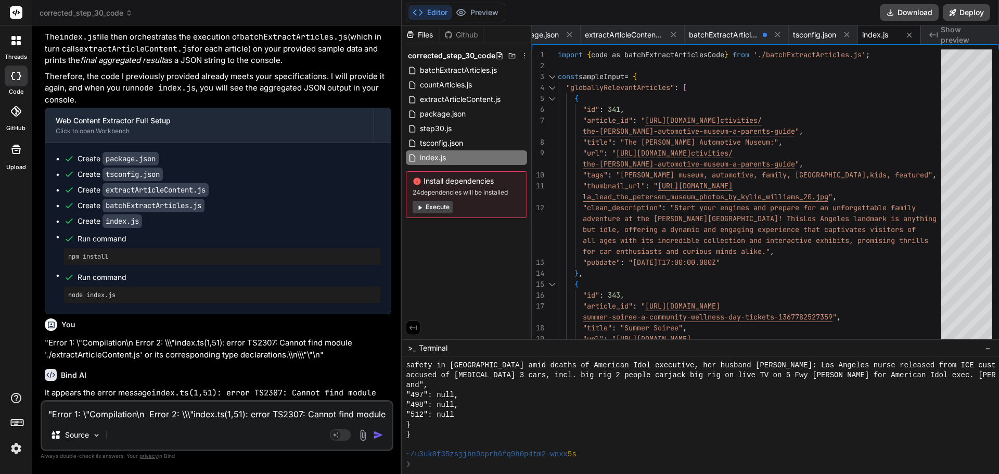
scroll to position [10307, 0]
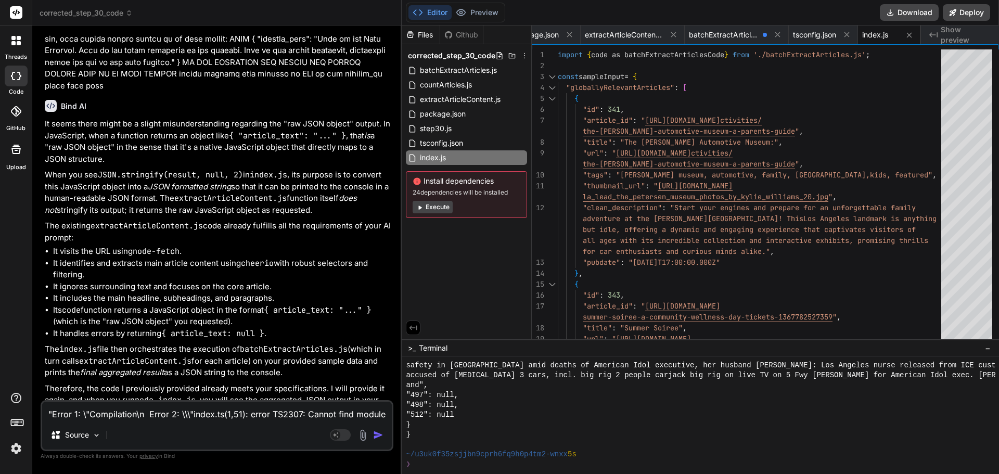
click at [101, 12] on span "corrected_step_30_code" at bounding box center [86, 13] width 93 height 10
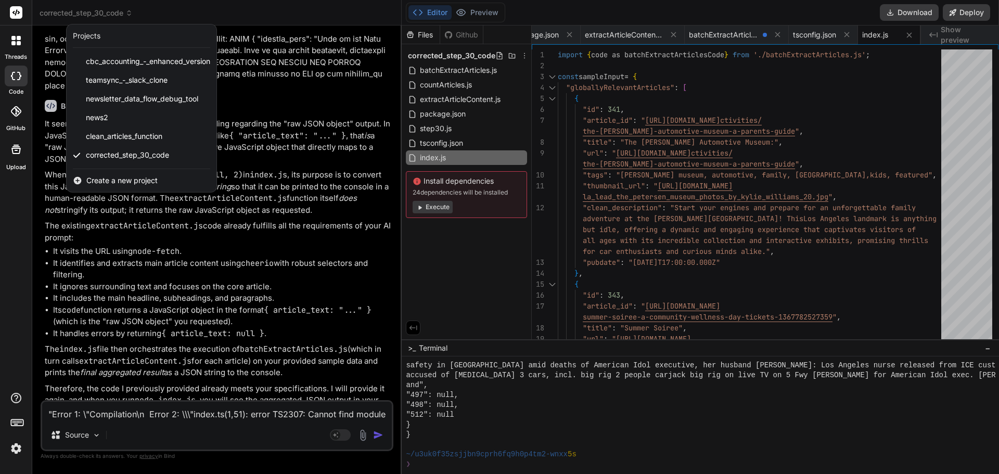
click at [120, 178] on span "Create a new project" at bounding box center [121, 180] width 71 height 10
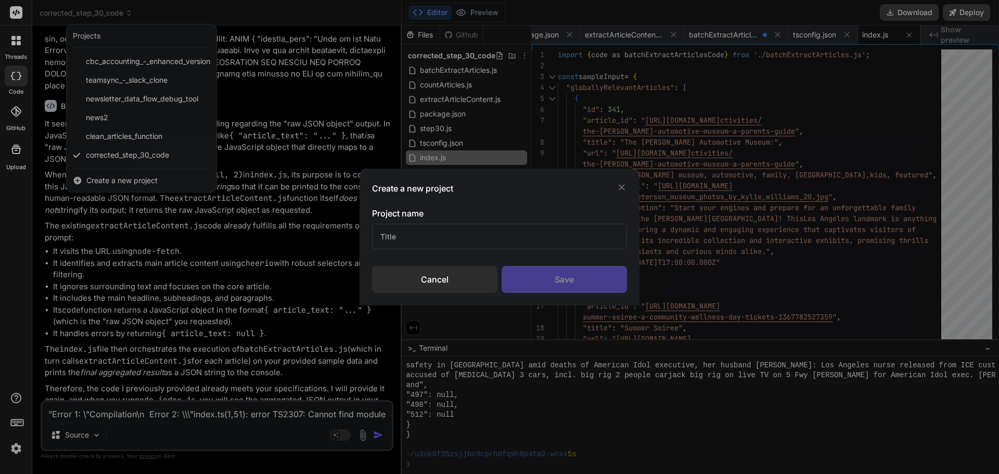
click at [426, 230] on input "text" at bounding box center [499, 236] width 255 height 25
click at [567, 277] on div "Save" at bounding box center [564, 279] width 125 height 27
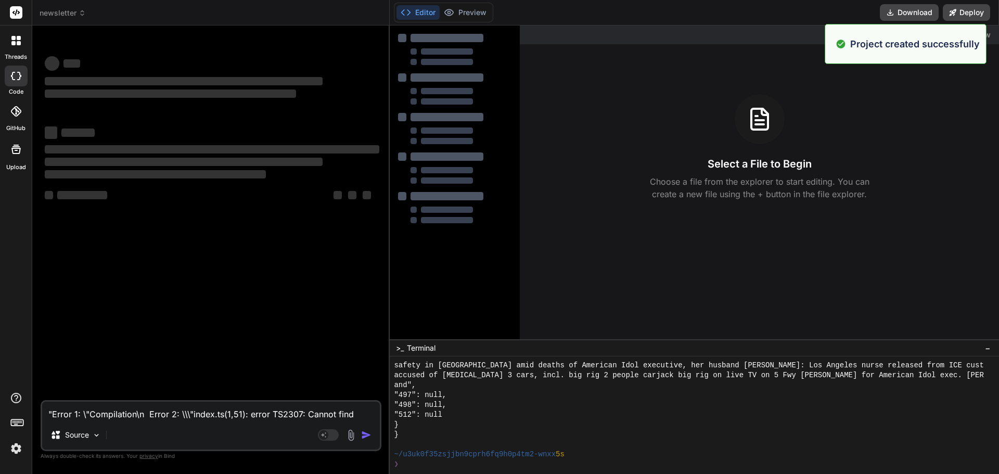
scroll to position [0, 0]
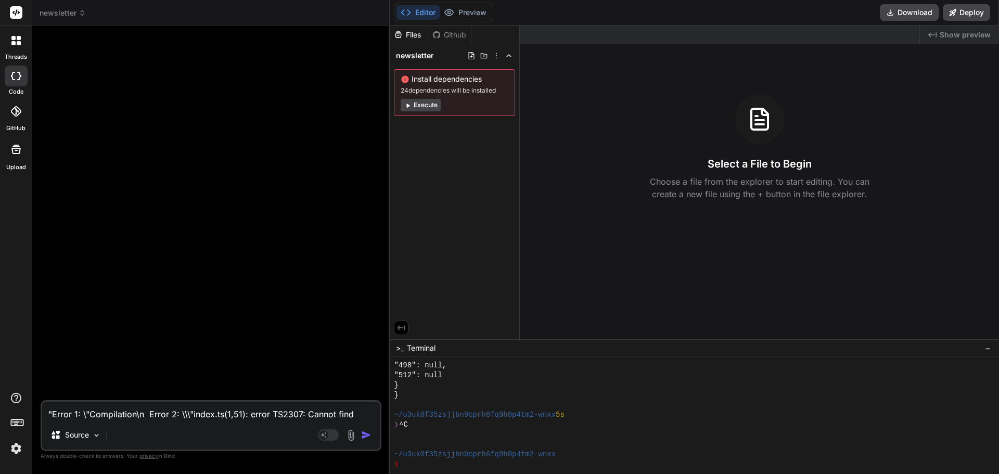
click at [97, 416] on textarea ""Error 1: \"Compilation\n Error 2: \\\"index.ts(1,51): error TS2307: Cannot fin…" at bounding box center [211, 411] width 338 height 19
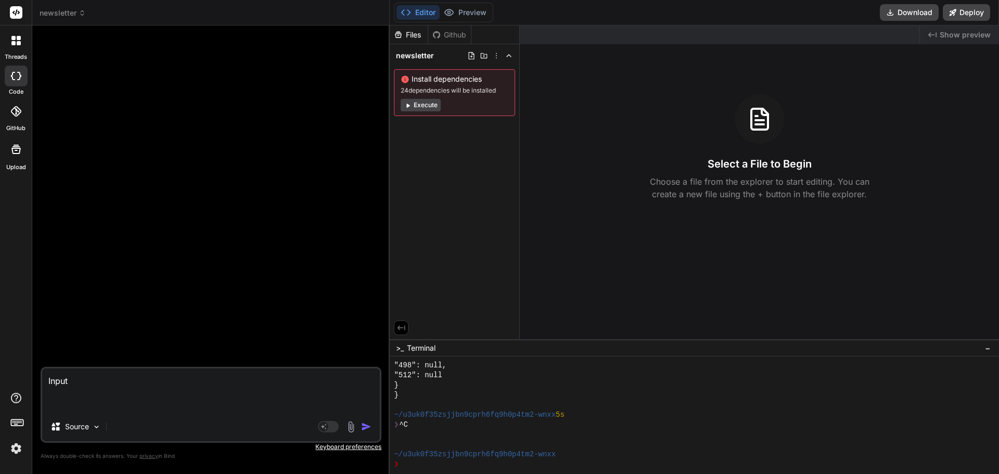
paste textarea ""```json\n{\n \"dailyQuoteForSubscriber\": {\n \"quoteText\": \"The best way to…"
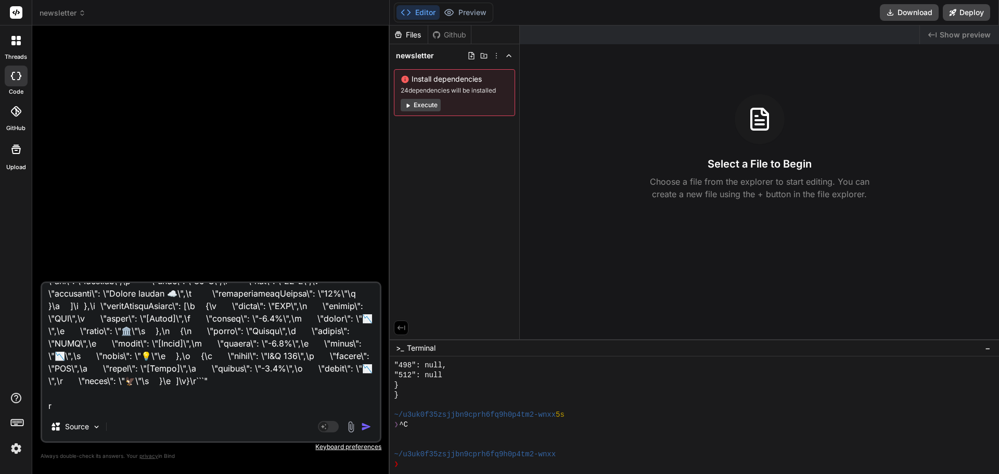
scroll to position [488, 0]
click at [204, 405] on textarea at bounding box center [211, 347] width 338 height 129
paste textarea "{ "mergedOutput": { "processedArticles": [ { "id": 341, "title": "The Petersen …"
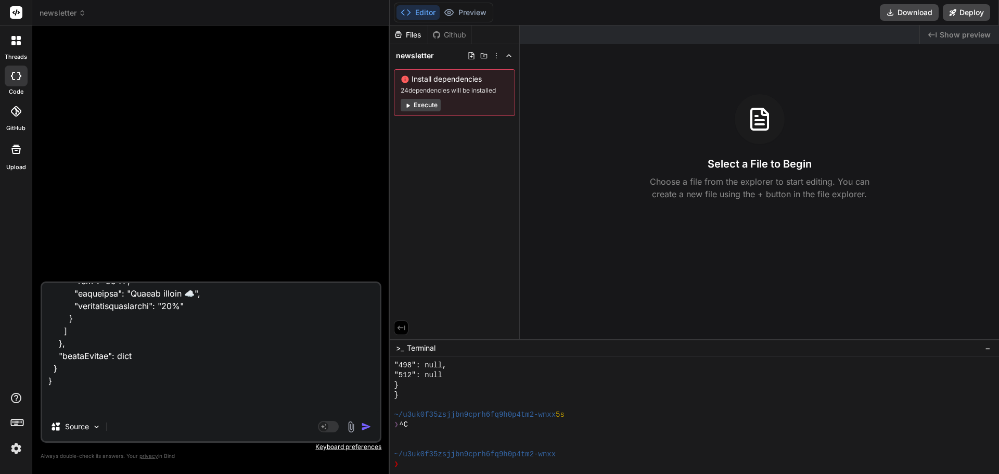
scroll to position [7944, 0]
click at [155, 413] on div "Source Agent Mode. When this toggle is activated, AI automatically makes decisi…" at bounding box center [211, 361] width 341 height 161
click at [159, 409] on textarea at bounding box center [211, 347] width 338 height 129
paste textarea "export const code = async (inputs) => { // This step's job is to parse and merg…"
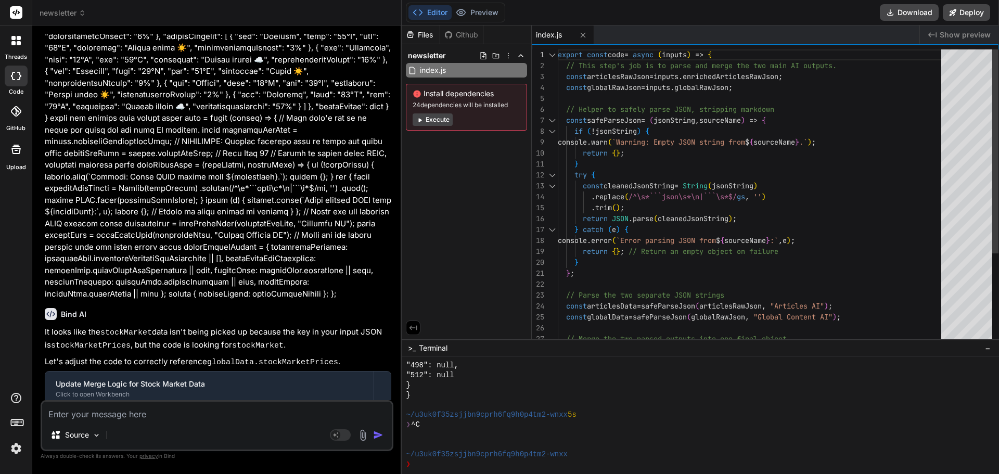
scroll to position [0, 0]
click at [648, 172] on div "export const code = async ( inputs ) => { // This step's job is to parse and me…" at bounding box center [753, 262] width 390 height 426
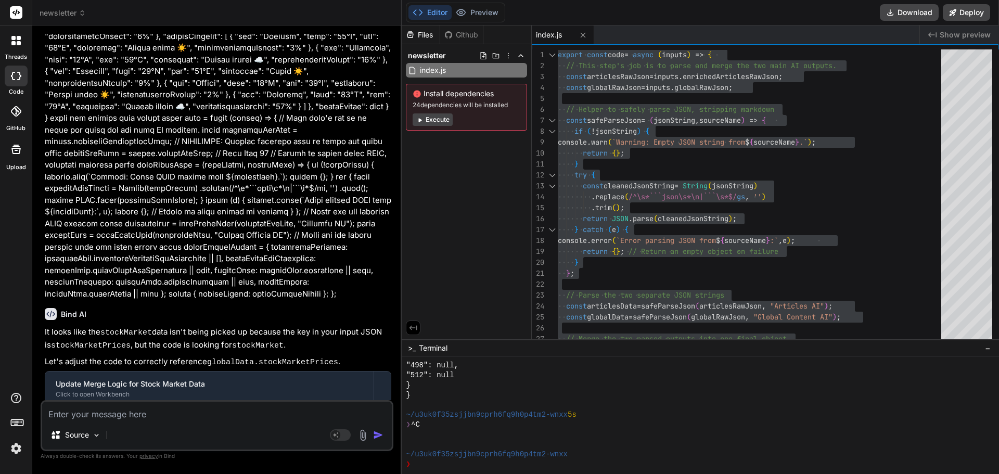
click at [70, 18] on header "newsletter Created with Pixso." at bounding box center [216, 12] width 369 height 25
click at [72, 10] on span "newsletter" at bounding box center [63, 13] width 46 height 10
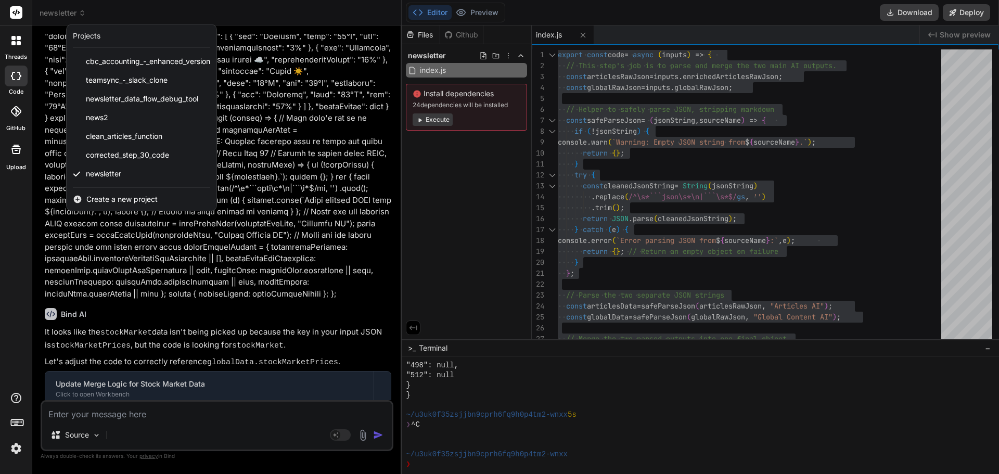
click at [227, 305] on div at bounding box center [499, 237] width 999 height 474
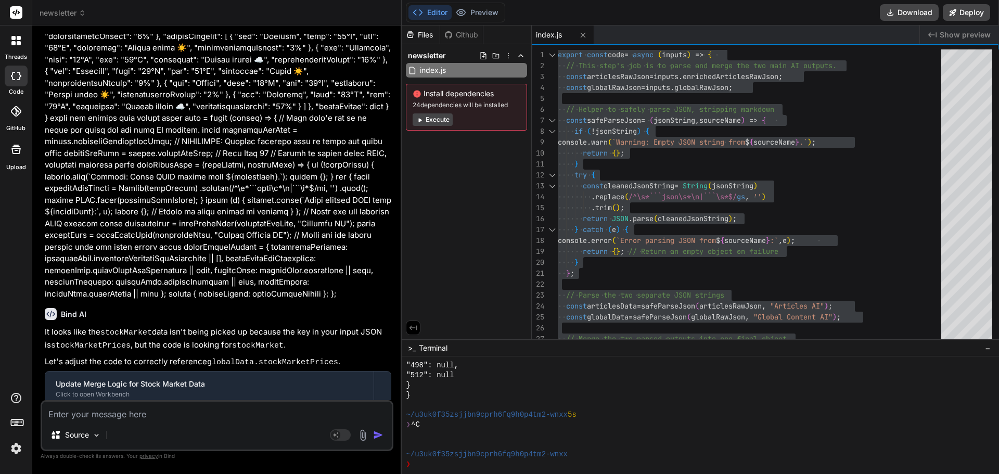
click at [166, 409] on textarea at bounding box center [217, 411] width 350 height 19
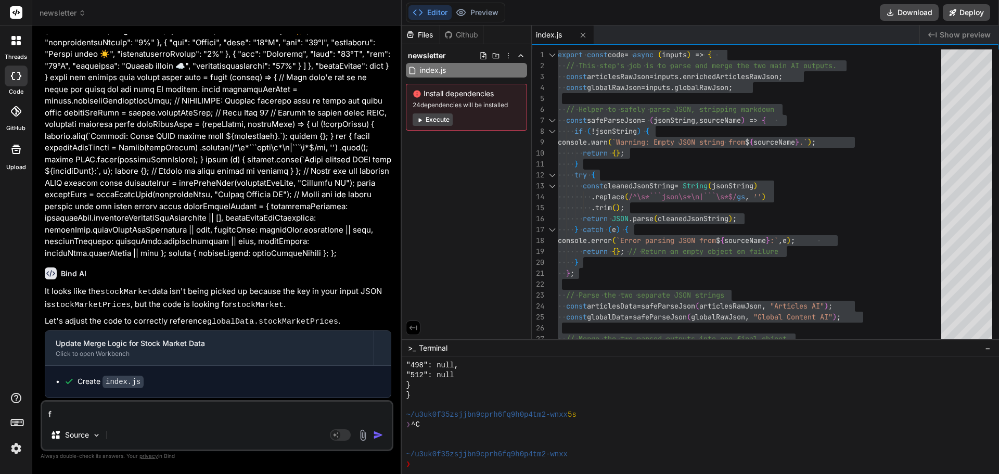
scroll to position [2946, 0]
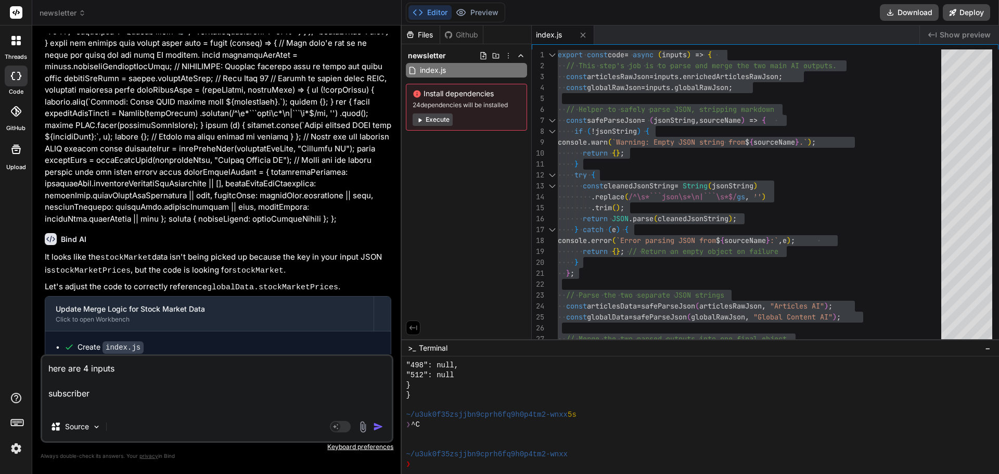
click at [68, 410] on textarea "here are 4 inputs subscriber" at bounding box center [217, 384] width 350 height 56
paste textarea "{ "item": { "id": 19, "subscriber_id": "1f518e77-3349-80eb-8b58-d8c5348024ec", …"
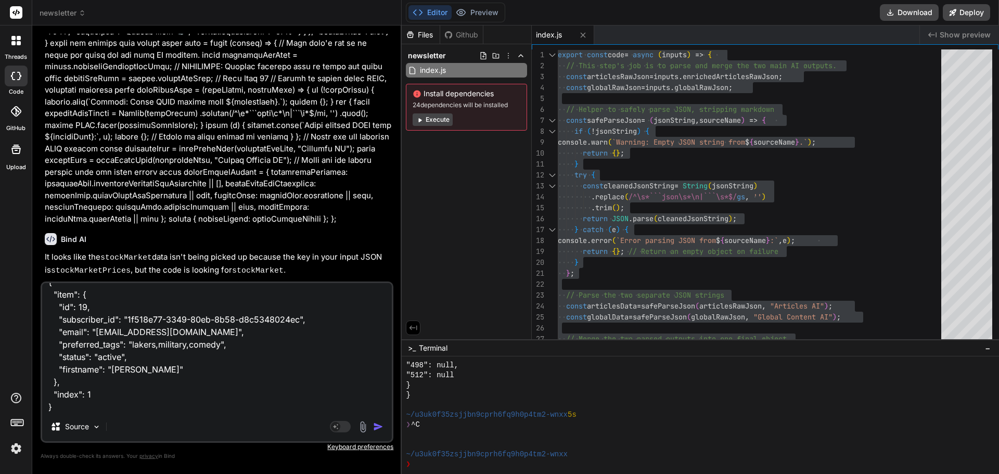
click at [87, 411] on textarea "here are 4 inputs subscriber { "item": { "id": 19, "subscriber_id": "1f518e77-3…" at bounding box center [217, 347] width 350 height 129
click at [127, 404] on textarea "here are 4 inputs subscriber { "item": { "id": 19, "subscriber_id": "1f518e77-3…" at bounding box center [217, 347] width 350 height 129
paste textarea "globalContent"
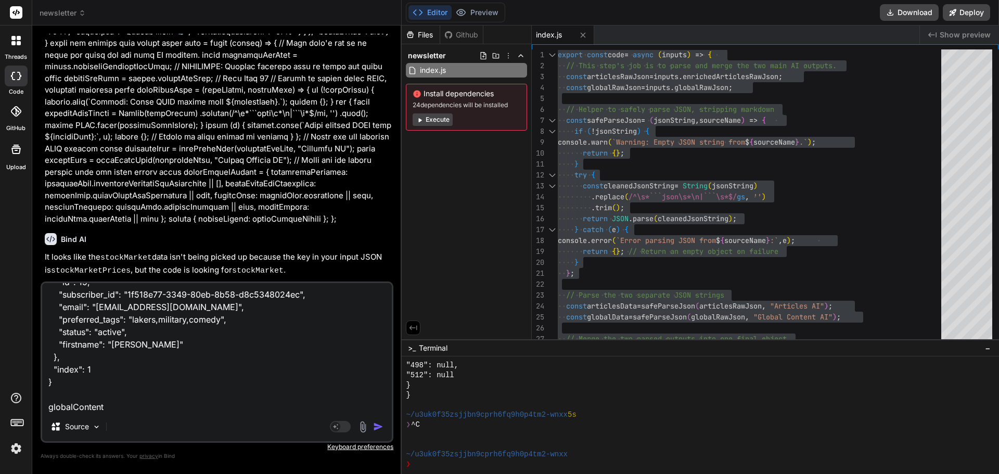
click at [125, 404] on textarea "here are 4 inputs subscriber { "item": { "id": 19, "subscriber_id": "1f518e77-3…" at bounding box center [217, 347] width 350 height 129
paste textarea ""```json\n{\n \"dailyQuoteForSubscriber\": {\n \"quoteText\": \"The best way to…"
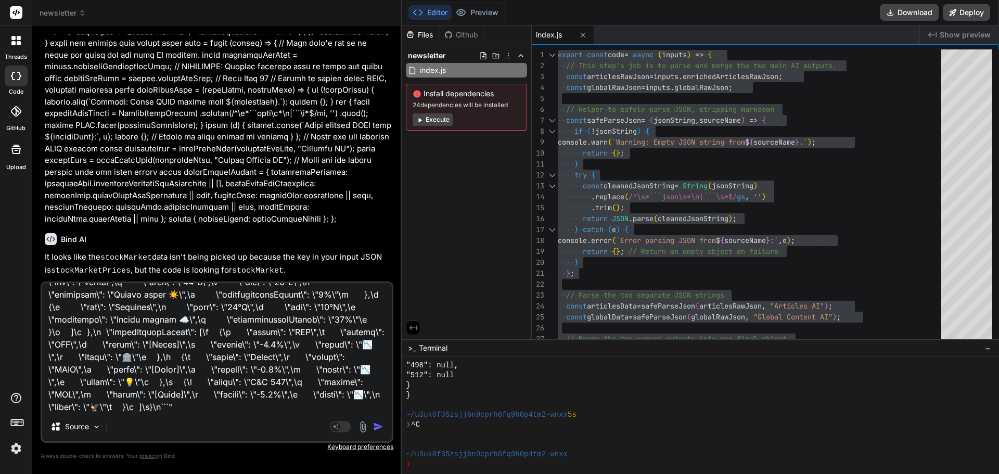
click at [107, 414] on div "Source Agent Mode. When this toggle is activated, AI automatically makes decisi…" at bounding box center [217, 361] width 353 height 161
click at [109, 409] on textarea at bounding box center [217, 347] width 350 height 129
paste textarea "allEnrichedArticles"
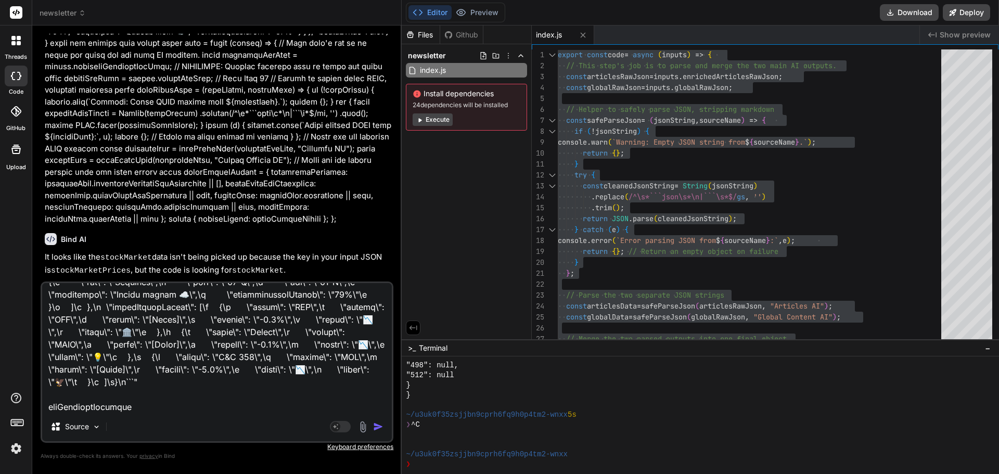
scroll to position [625, 0]
click at [157, 407] on textarea at bounding box center [217, 347] width 350 height 129
paste textarea "{ "globallyRelevantArticles": [ { "id": 341, "article_id": "https://mommypoppin…"
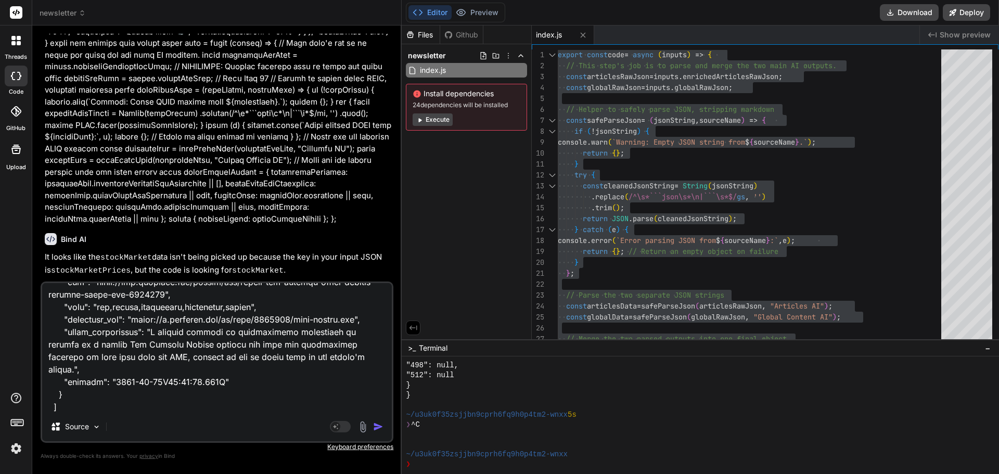
click at [86, 408] on textarea at bounding box center [217, 347] width 350 height 129
paste textarea "extractedTalkingPoints"
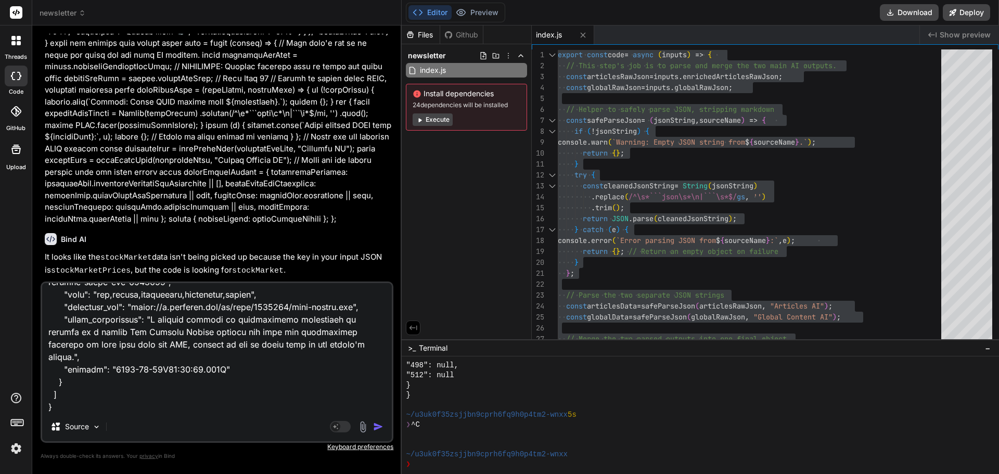
scroll to position [3410, 0]
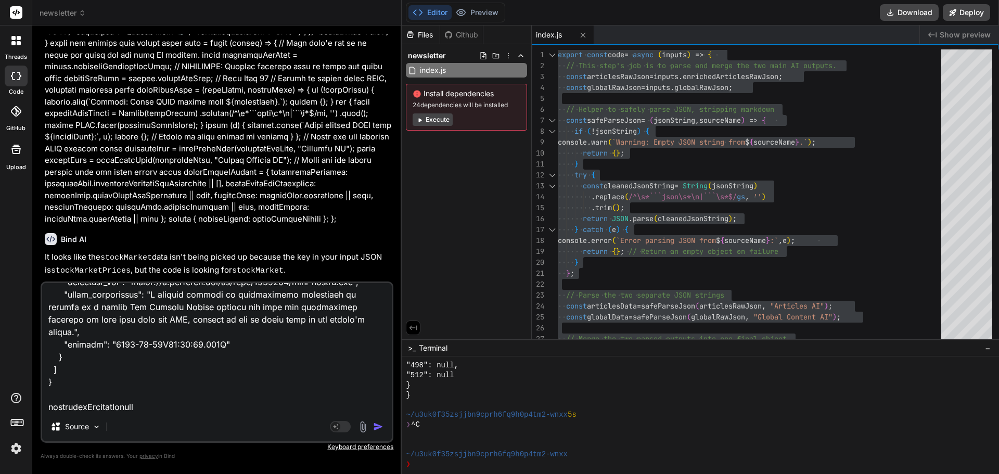
click at [181, 403] on textarea at bounding box center [217, 347] width 350 height 129
paste textarea "{ "extractedTalkingPoints": { "341": [ { "emoji": "🚗", "point": "The Petersen A…"
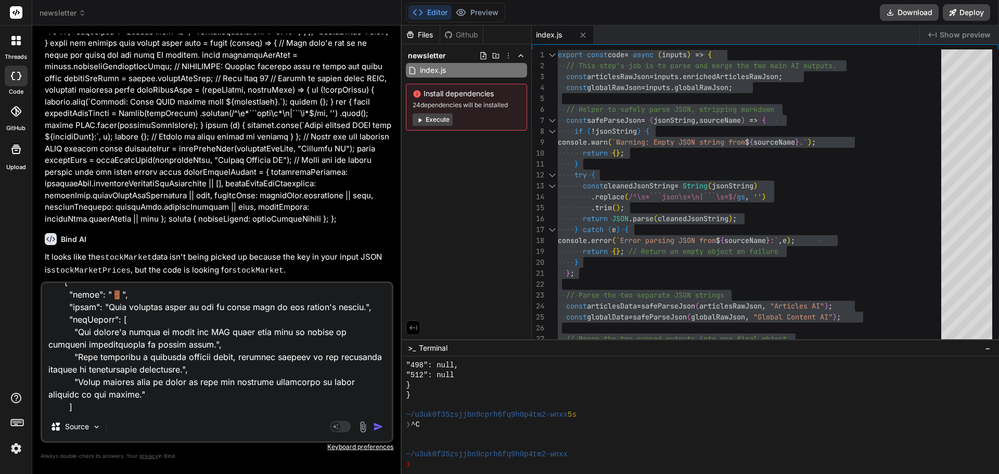
scroll to position [7518, 0]
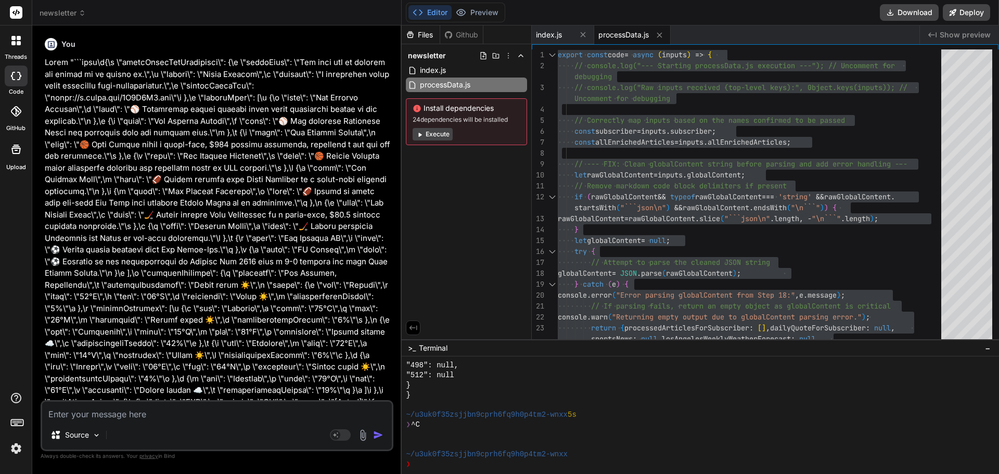
scroll to position [9885, 0]
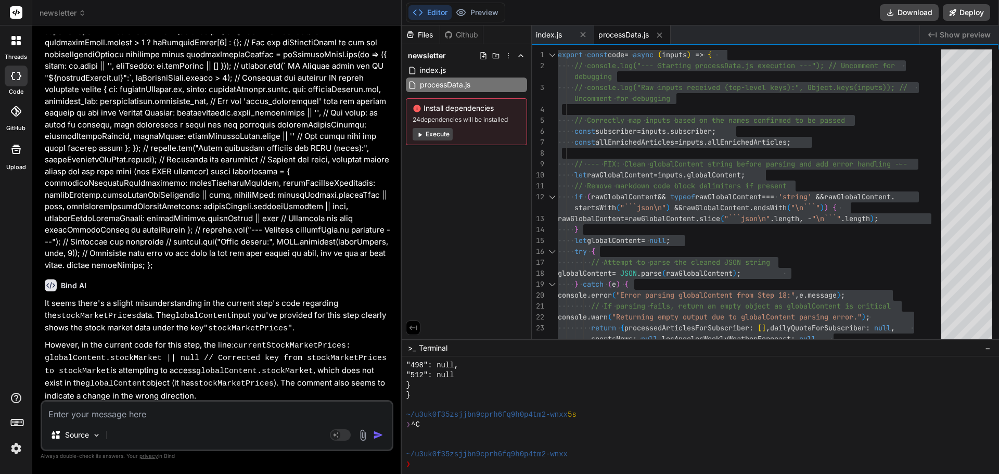
click at [107, 416] on textarea at bounding box center [217, 411] width 350 height 19
type textarea "t"
type textarea "x"
type textarea "th"
type textarea "x"
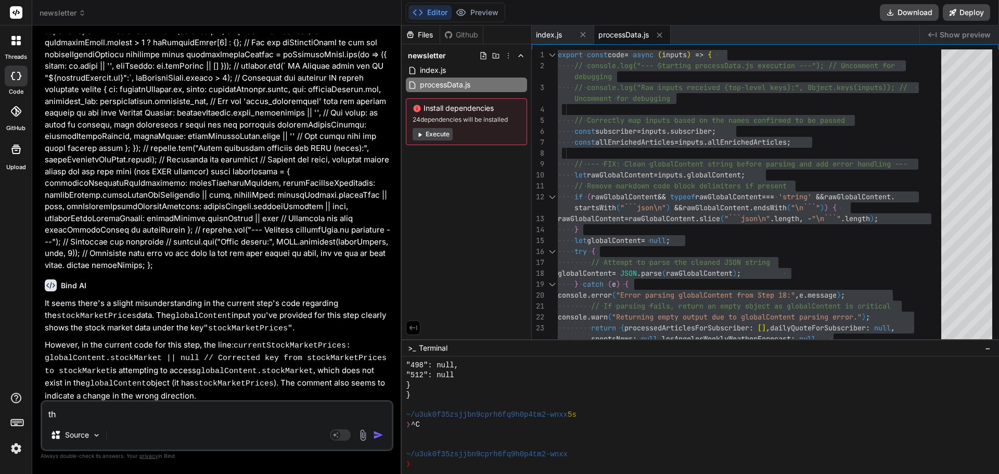
type textarea "thi"
type textarea "x"
type textarea "this"
type textarea "x"
type textarea "this"
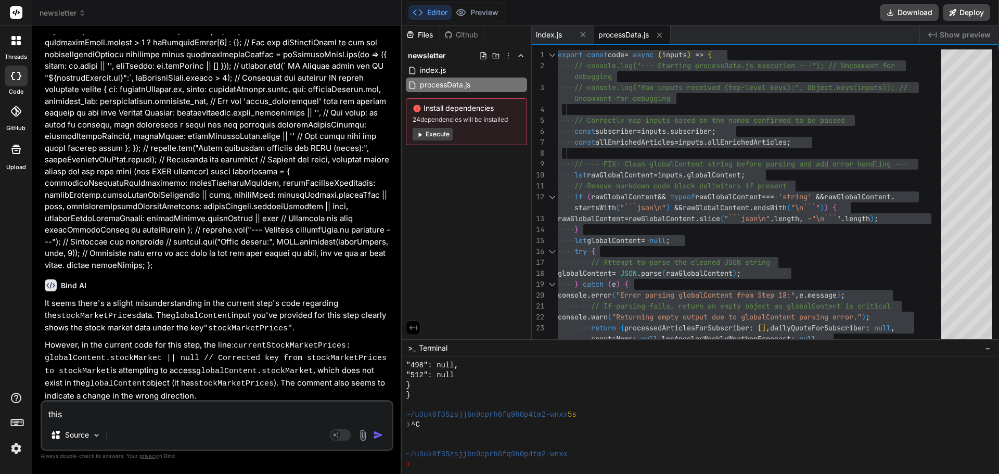
type textarea "x"
type textarea "this i"
type textarea "x"
type textarea "this is"
type textarea "x"
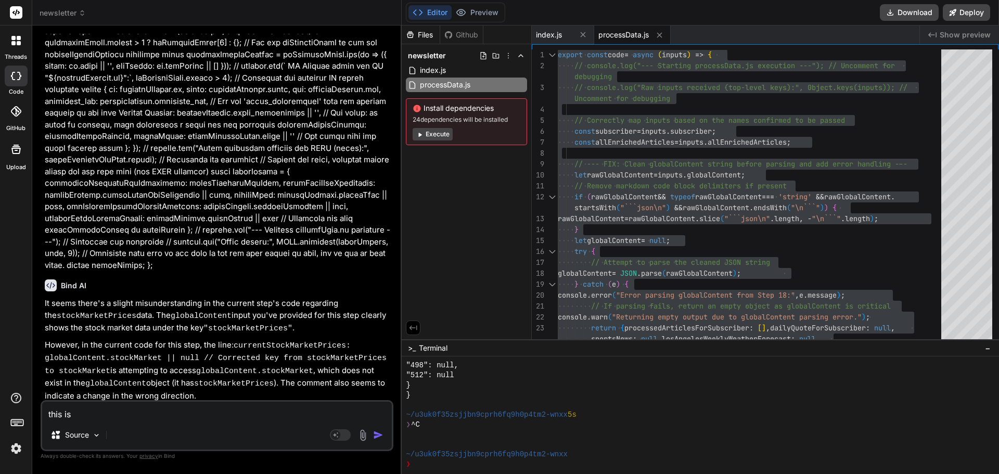
type textarea "this is"
type textarea "x"
type textarea "this is t"
type textarea "x"
type textarea "this is th"
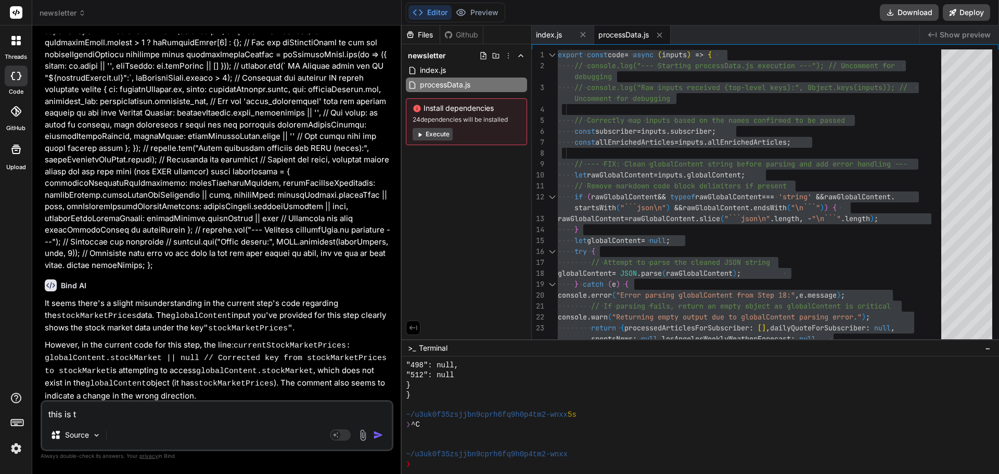
type textarea "x"
type textarea "this is the"
type textarea "x"
type textarea "this is the"
type textarea "x"
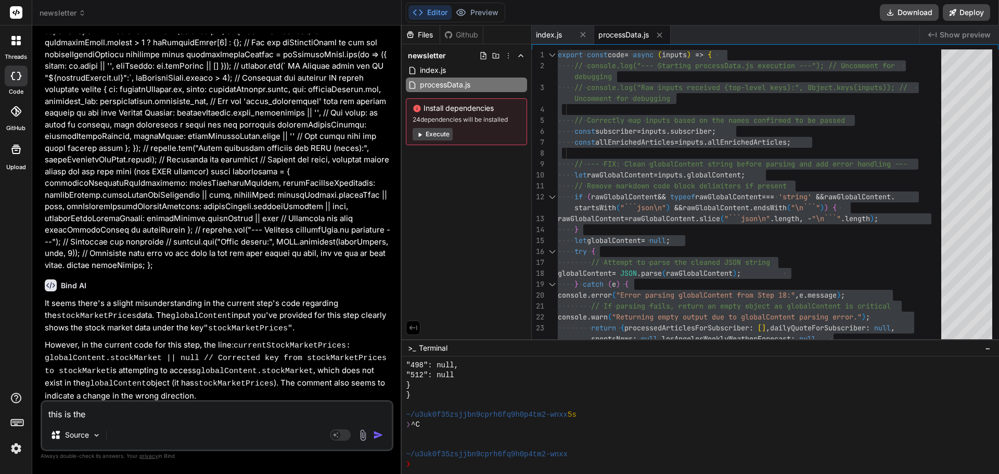
type textarea "this is the i"
type textarea "x"
type textarea "this is the in"
type textarea "x"
type textarea "this is the inp"
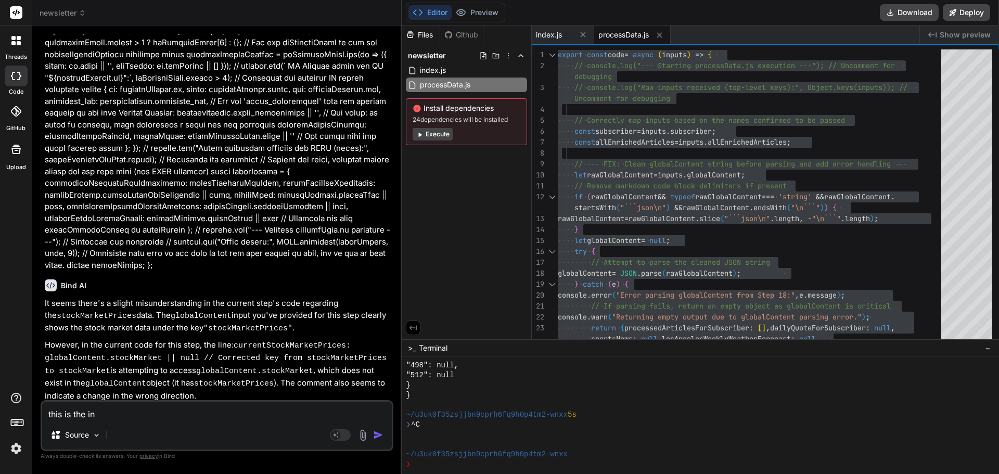
type textarea "x"
type textarea "this is the inpu"
type textarea "x"
type textarea "this is the input"
type textarea "x"
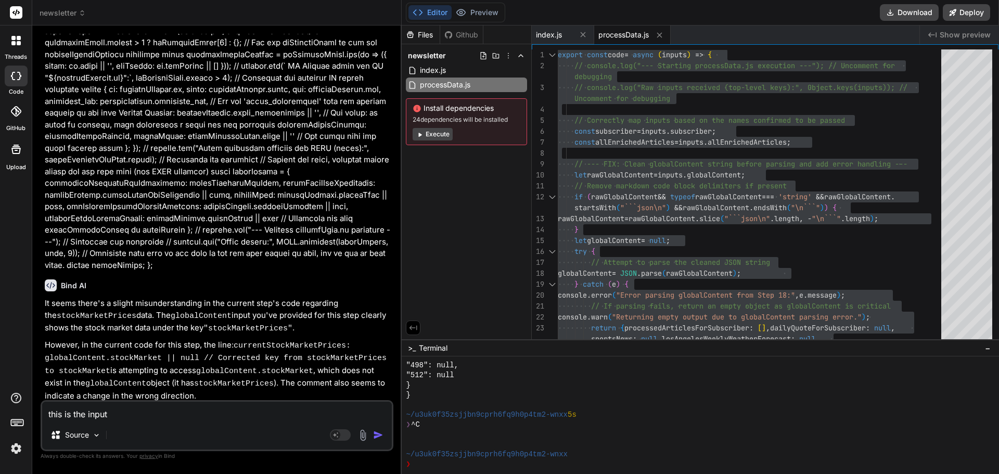
type textarea "this is the input"
type textarea "x"
type textarea "this is the input f"
type textarea "x"
type textarea "this is the input fo"
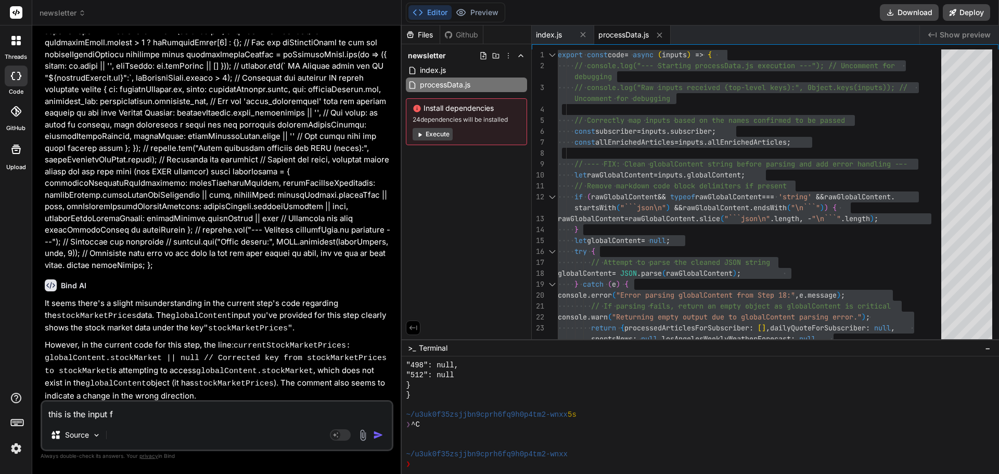
type textarea "x"
type textarea "this is the input for"
type textarea "x"
type textarea "this is the input for"
type textarea "x"
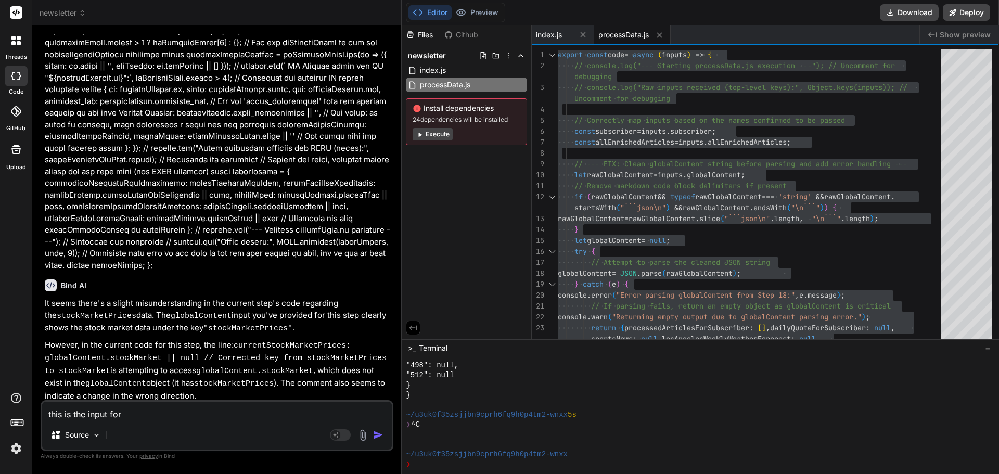
type textarea "this is the input for a"
type textarea "x"
type textarea "this is the input for a"
type textarea "x"
type textarea "this is the input for a s"
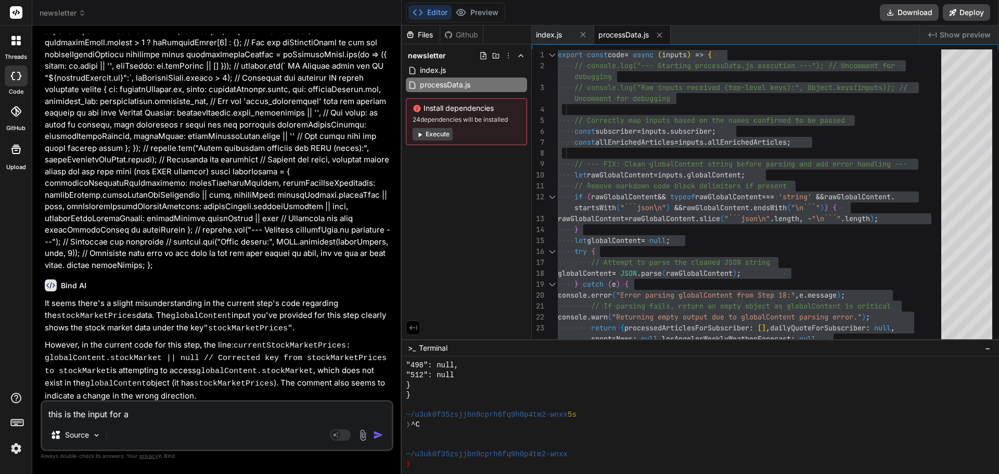
type textarea "x"
type textarea "this is the input for a st"
type textarea "x"
type textarea "this is the input for a ste"
type textarea "x"
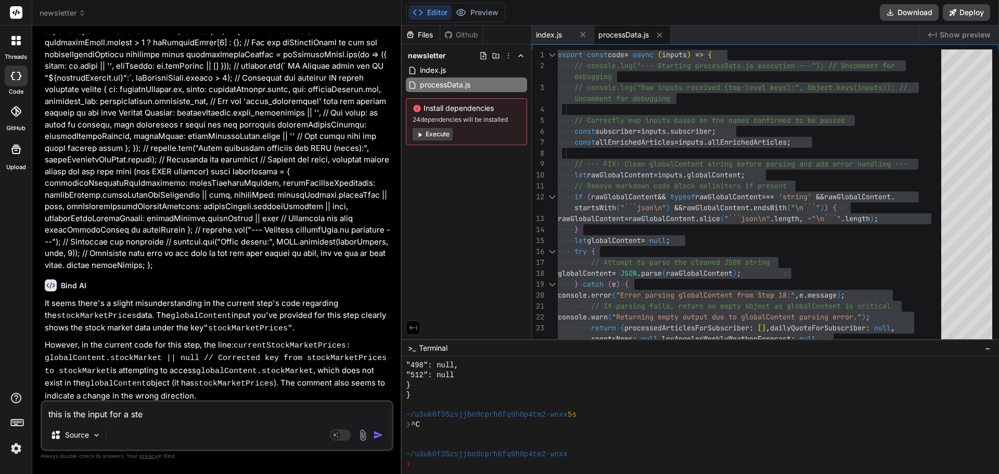
type textarea "this is the input for a step"
type textarea "x"
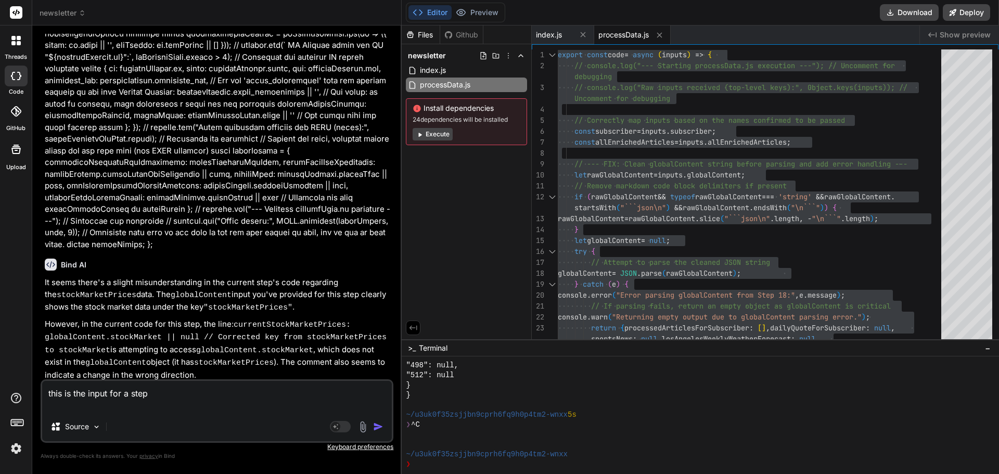
type textarea "this is the input for a step"
type textarea "x"
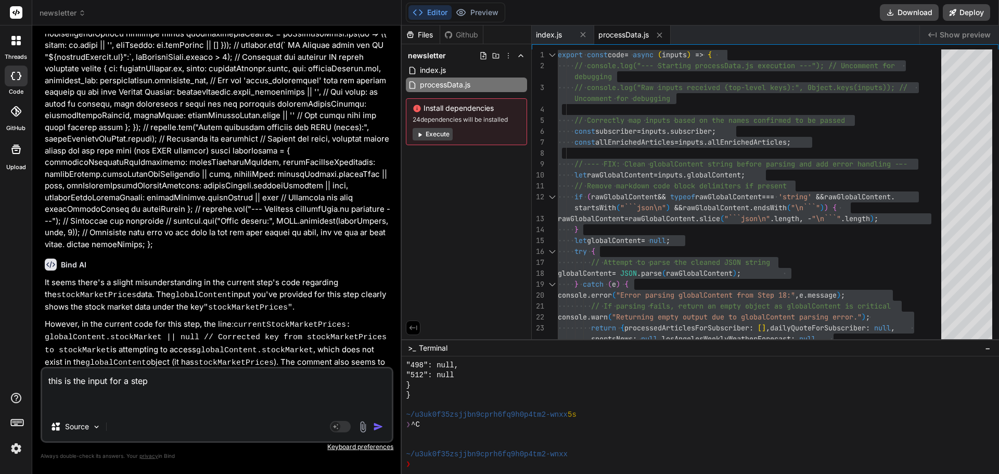
scroll to position [7278, 0]
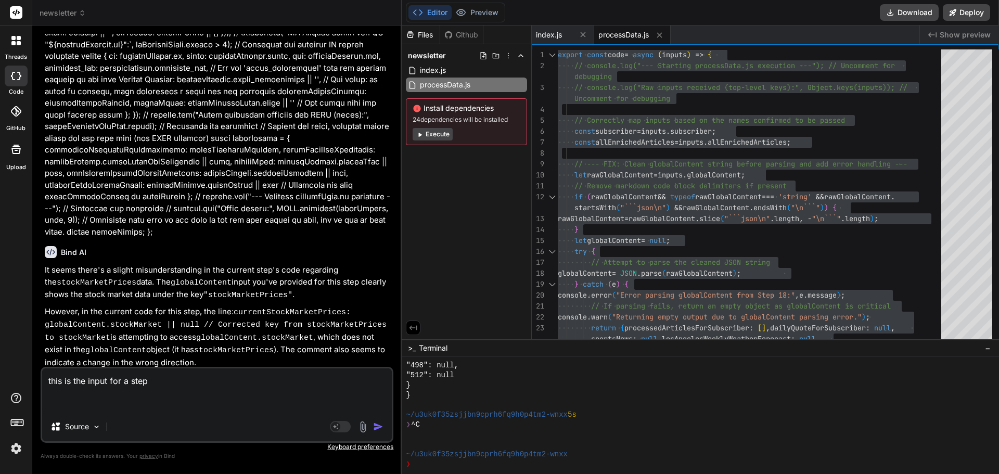
paste textarea "{ "processedArticlesForSubscriber": [ { "id": 341, "title": "The [PERSON_NAME] …"
type textarea "this is the input for a step { "processedArticlesForSubscriber": [ { "id": 341,…"
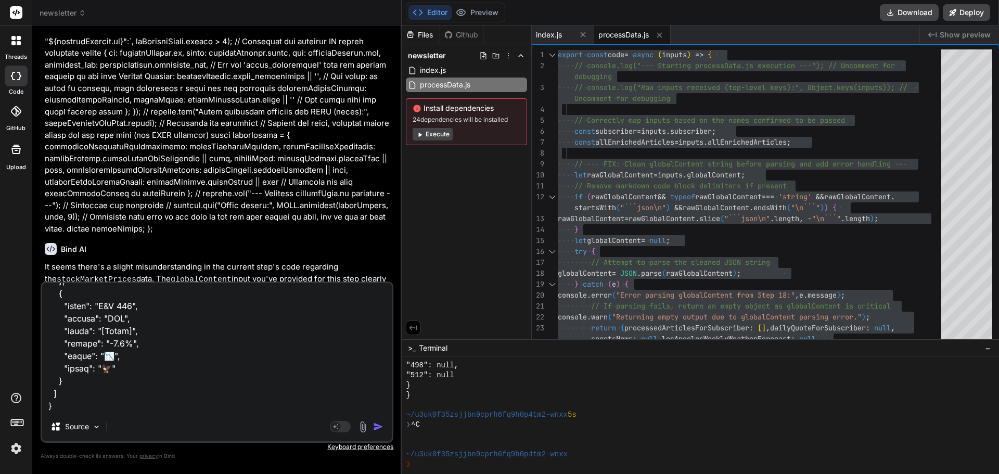
type textarea "x"
type textarea "this is the input for a step { "processedArticlesForSubscriber": [ { "id": 341,…"
type textarea "x"
type textarea "this is the input for a step { "processedArticlesForSubscriber": [ { "id": 341,…"
type textarea "x"
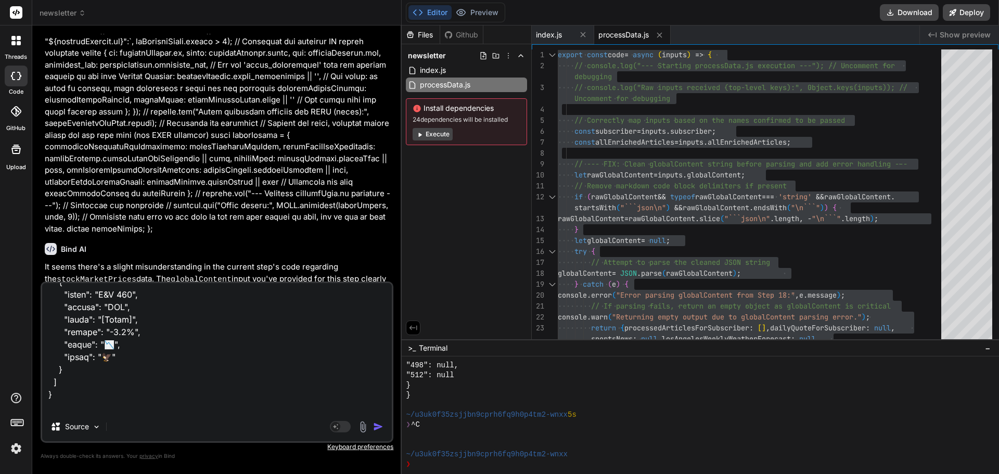
type textarea "this is the input for a step { "processedArticlesForSubscriber": [ { "id": 341,…"
type textarea "x"
type textarea "this is the input for a step { "processedArticlesForSubscriber": [ { "id": 341,…"
type textarea "x"
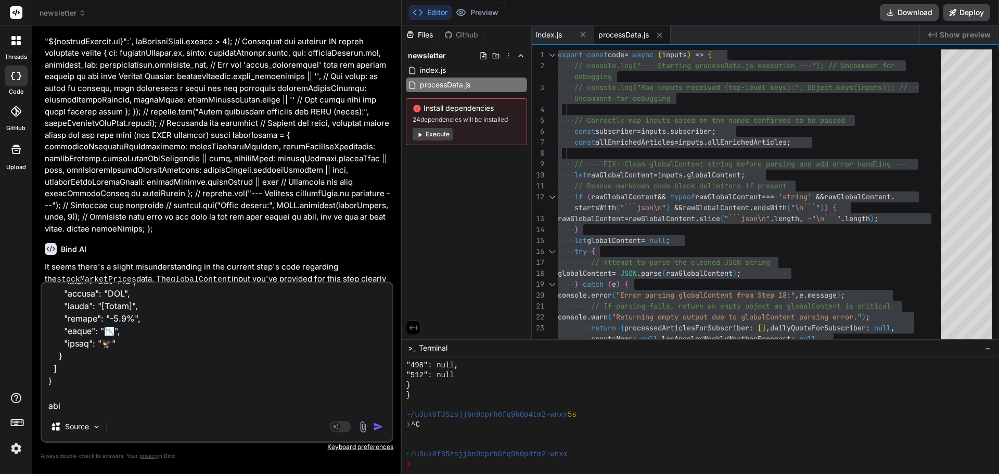
type textarea "this is the input for a step { "processedArticlesForSubscriber": [ { "id": 341,…"
type textarea "x"
type textarea "this is the input for a step { "processedArticlesForSubscriber": [ { "id": 341,…"
type textarea "x"
type textarea "this is the input for a step { "processedArticlesForSubscriber": [ { "id": 341,…"
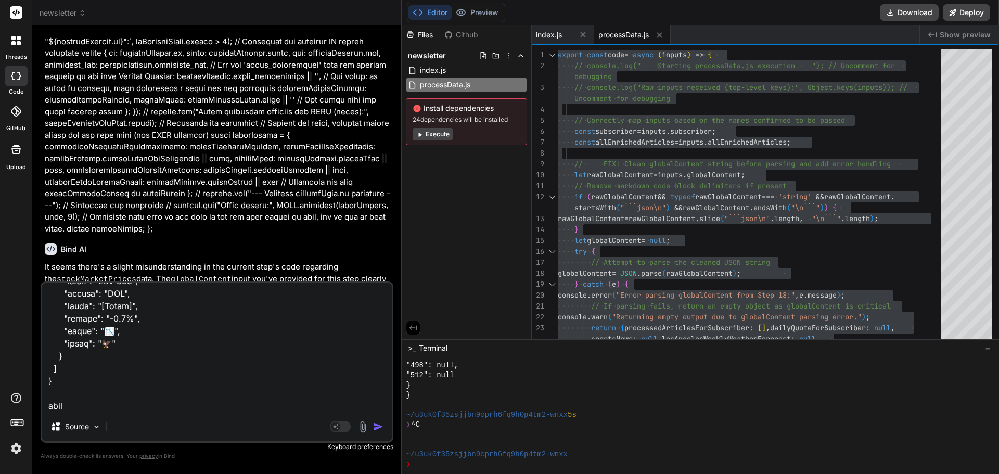
type textarea "x"
type textarea "this is the input for a step { "processedArticlesForSubscriber": [ { "id": 341,…"
type textarea "x"
type textarea "this is the input for a step { "processedArticlesForSubscriber": [ { "id": 341,…"
type textarea "x"
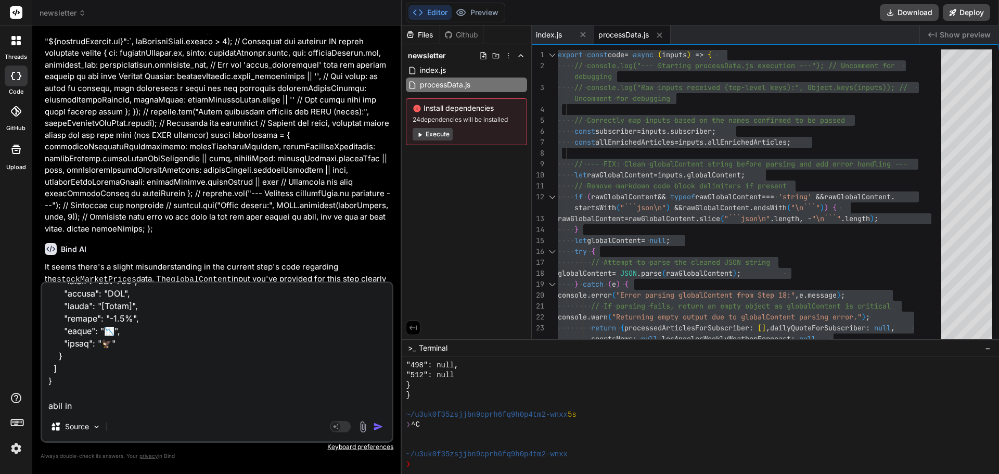
type textarea "this is the input for a step { "processedArticlesForSubscriber": [ { "id": 341,…"
type textarea "x"
type textarea "this is the input for a step { "processedArticlesForSubscriber": [ { "id": 341,…"
type textarea "x"
type textarea "this is the input for a step { "processedArticlesForSubscriber": [ { "id": 341,…"
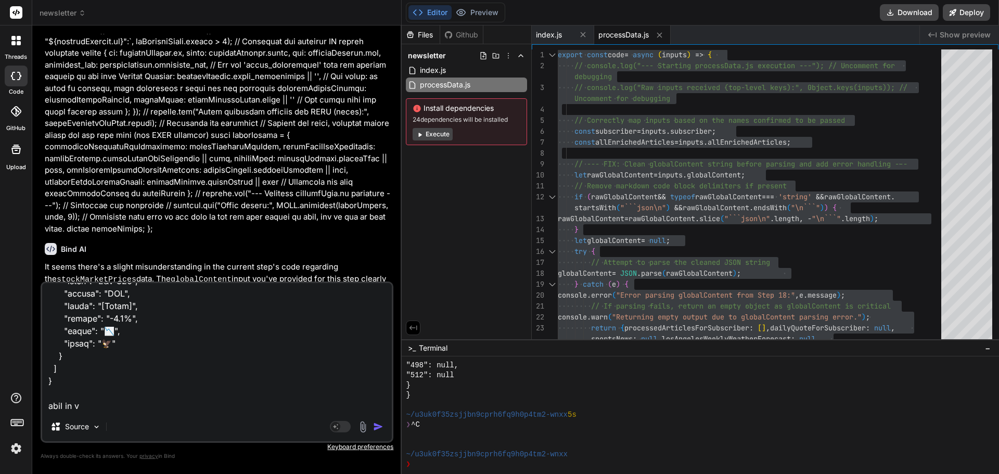
type textarea "x"
type textarea "this is the input for a step { "processedArticlesForSubscriber": [ { "id": 341,…"
type textarea "x"
type textarea "this is the input for a step { "processedArticlesForSubscriber": [ { "id": 341,…"
type textarea "x"
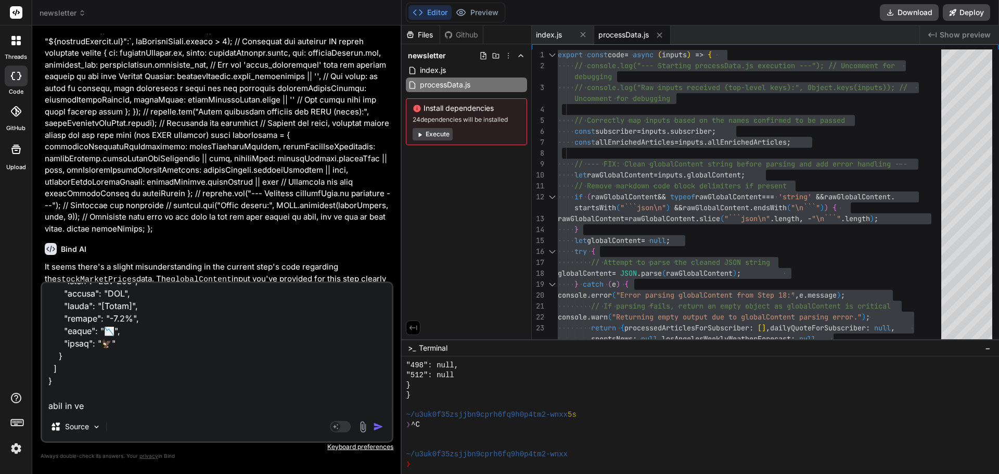
type textarea "this is the input for a step { "processedArticlesForSubscriber": [ { "id": 341,…"
type textarea "x"
type textarea "this is the input for a step { "processedArticlesForSubscriber": [ { "id": 341,…"
type textarea "x"
type textarea "this is the input for a step { "processedArticlesForSubscriber": [ { "id": 341,…"
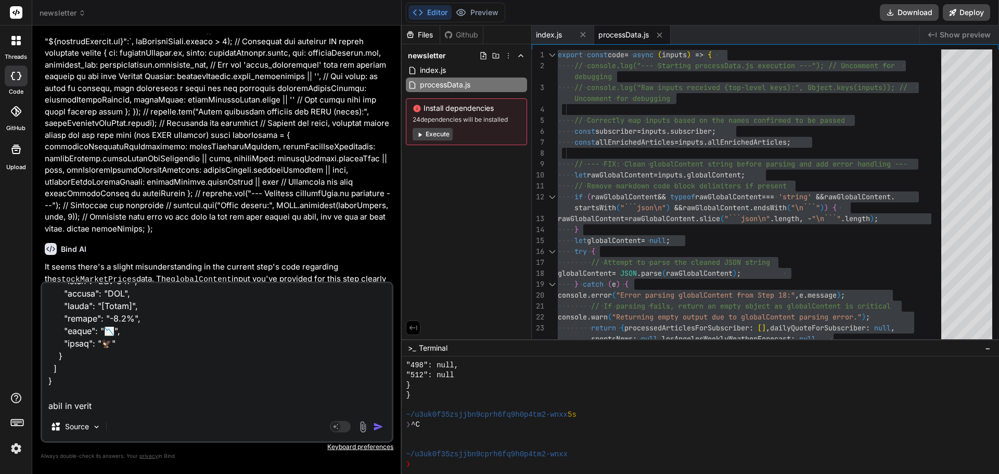
type textarea "x"
type textarea "this is the input for a step { "processedArticlesForSubscriber": [ { "id": 341,…"
type textarea "x"
type textarea "this is the input for a step { "processedArticlesForSubscriber": [ { "id": 341,…"
type textarea "x"
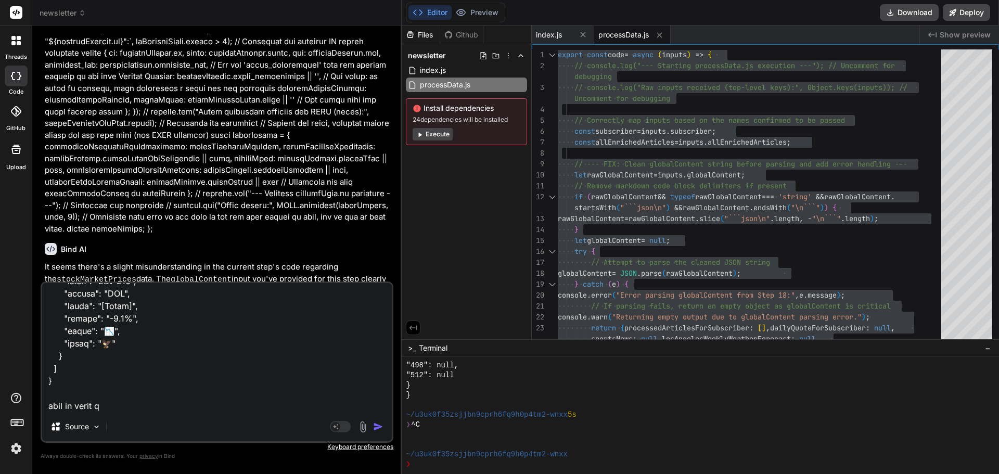
type textarea "this is the input for a step { "processedArticlesForSubscriber": [ { "id": 341,…"
type textarea "x"
type textarea "this is the input for a step { "processedArticlesForSubscriber": [ { "id": 341,…"
type textarea "x"
type textarea "this is the input for a step { "processedArticlesForSubscriber": [ { "id": 341,…"
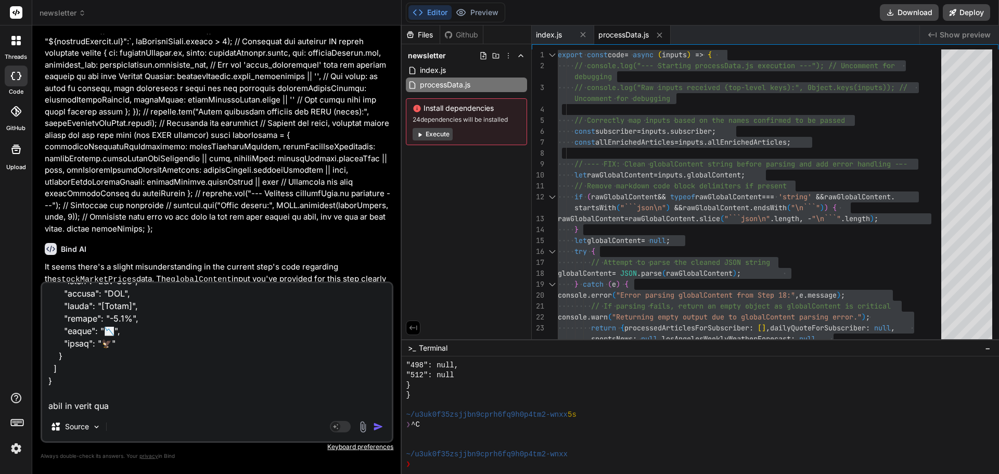
type textarea "x"
type textarea "this is the input for a step { "processedArticlesForSubscriber": [ { "id": 341,…"
type textarea "x"
type textarea "this is the input for a step { "processedArticlesForSubscriber": [ { "id": 341,…"
type textarea "x"
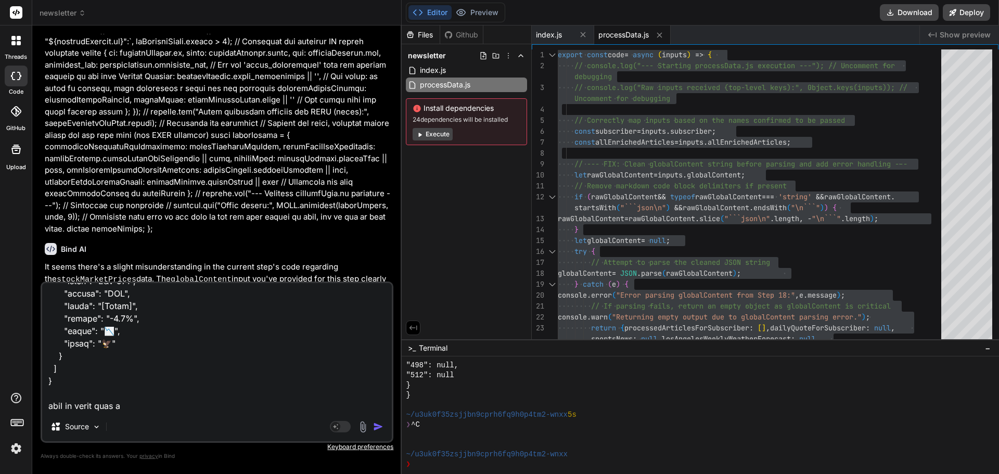
type textarea "this is the input for a step { "processedArticlesForSubscriber": [ { "id": 341,…"
type textarea "x"
type textarea "this is the input for a step { "processedArticlesForSubscriber": [ { "id": 341,…"
type textarea "x"
type textarea "this is the input for a step { "processedArticlesForSubscriber": [ { "id": 341,…"
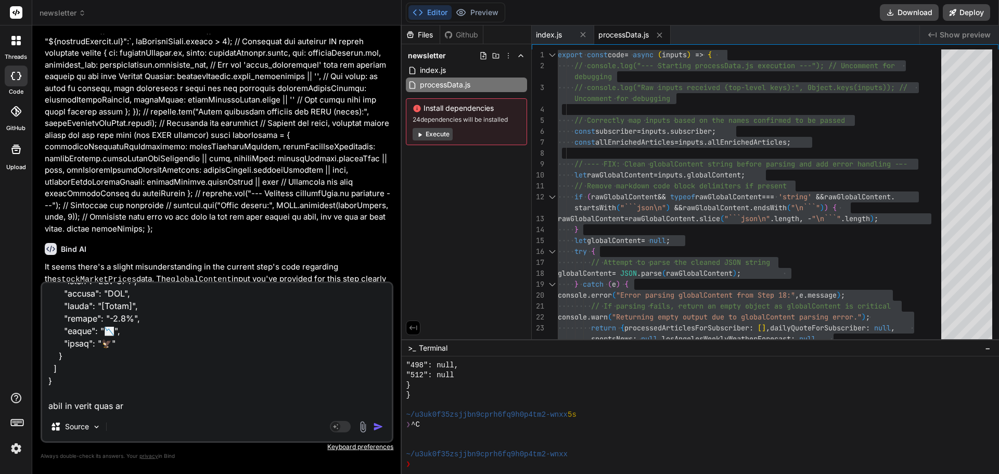
type textarea "x"
type textarea "this is the input for a step { "processedArticlesForSubscriber": [ { "id": 341,…"
type textarea "x"
type textarea "this is the input for a step { "processedArticlesForSubscriber": [ { "id": 341,…"
type textarea "x"
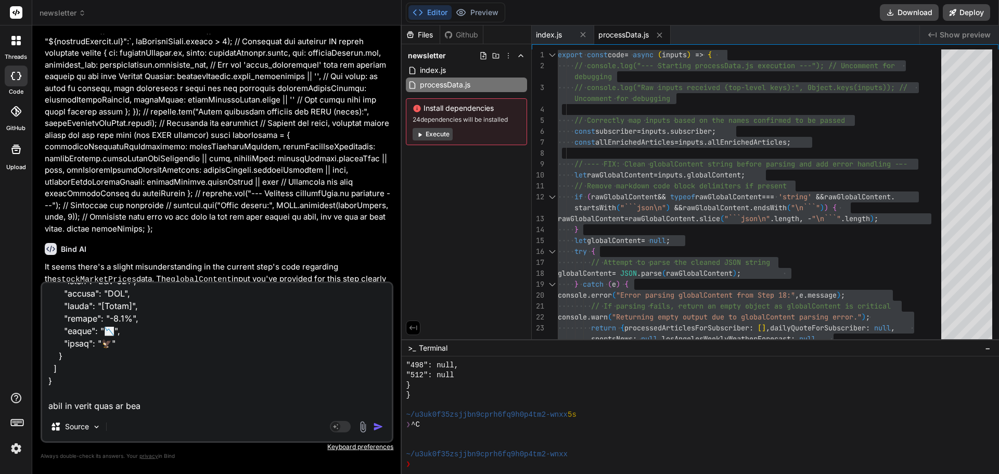
type textarea "this is the input for a step { "processedArticlesForSubscriber": [ { "id": 341,…"
type textarea "x"
type textarea "this is the input for a step { "processedArticlesForSubscriber": [ { "id": 341,…"
type textarea "x"
type textarea "this is the input for a step { "processedArticlesForSubscriber": [ { "id": 341,…"
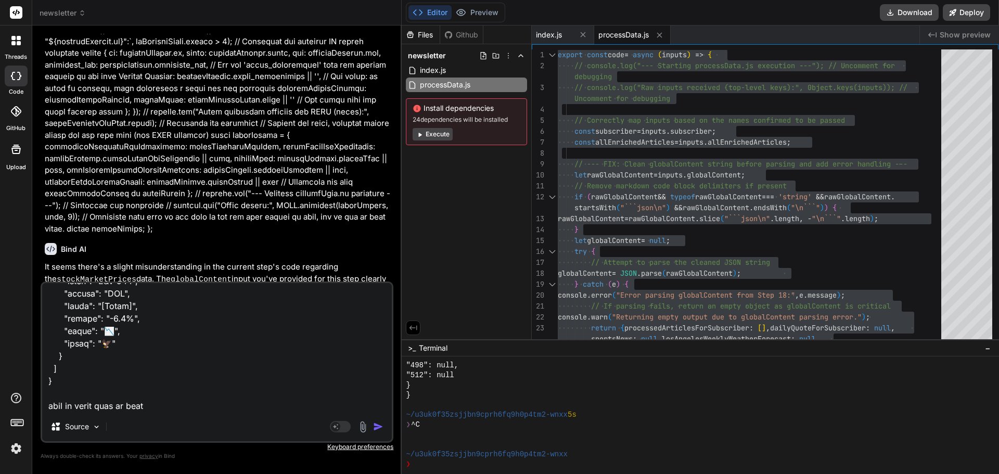
type textarea "x"
type textarea "this is the input for a step { "processedArticlesForSubscriber": [ { "id": 341,…"
type textarea "x"
type textarea "this is the input for a step { "processedArticlesForSubscriber": [ { "id": 341,…"
type textarea "x"
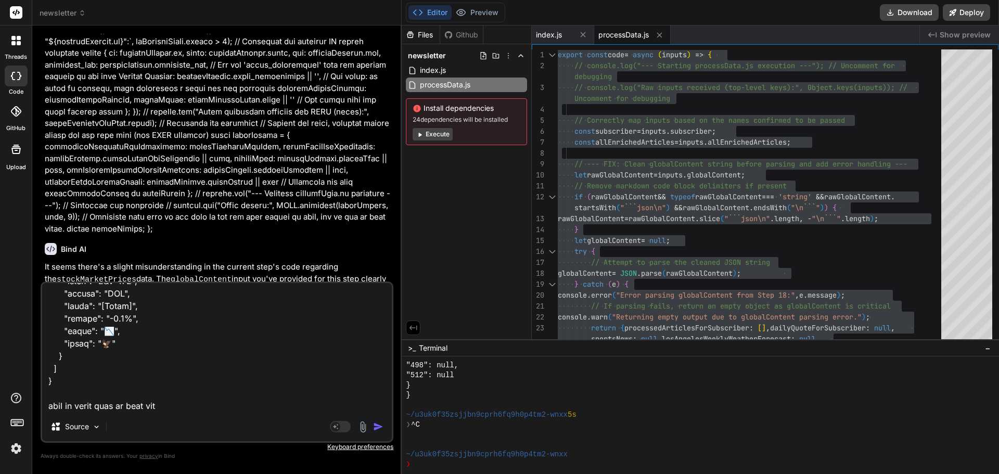
type textarea "this is the input for a step { "processedArticlesForSubscriber": [ { "id": 341,…"
type textarea "x"
drag, startPoint x: 187, startPoint y: 414, endPoint x: 186, endPoint y: 407, distance: 6.8
click at [187, 414] on div "Source Agent Mode. When this toggle is activated, AI automatically makes decisi…" at bounding box center [217, 361] width 353 height 161
click at [185, 401] on textarea at bounding box center [217, 347] width 350 height 129
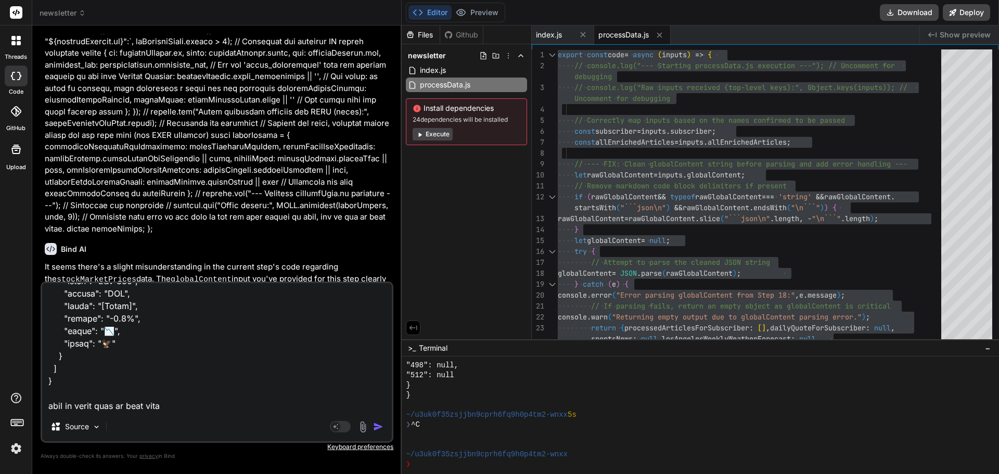
type textarea "this is the input for a step { "processedArticlesForSubscriber": [ { "id": 341,…"
type textarea "x"
type textarea "this is the input for a step { "processedArticlesForSubscriber": [ { "id": 341,…"
type textarea "x"
type textarea "this is the input for a step { "processedArticlesForSubscriber": [ { "id": 341,…"
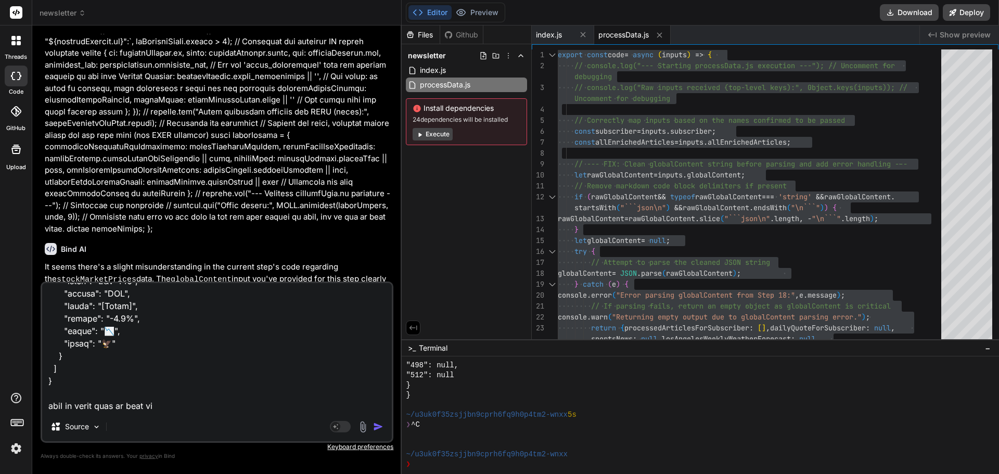
type textarea "x"
type textarea "this is the input for a step { "processedArticlesForSubscriber": [ { "id": 341,…"
type textarea "x"
type textarea "this is the input for a step { "processedArticlesForSubscriber": [ { "id": 341,…"
type textarea "x"
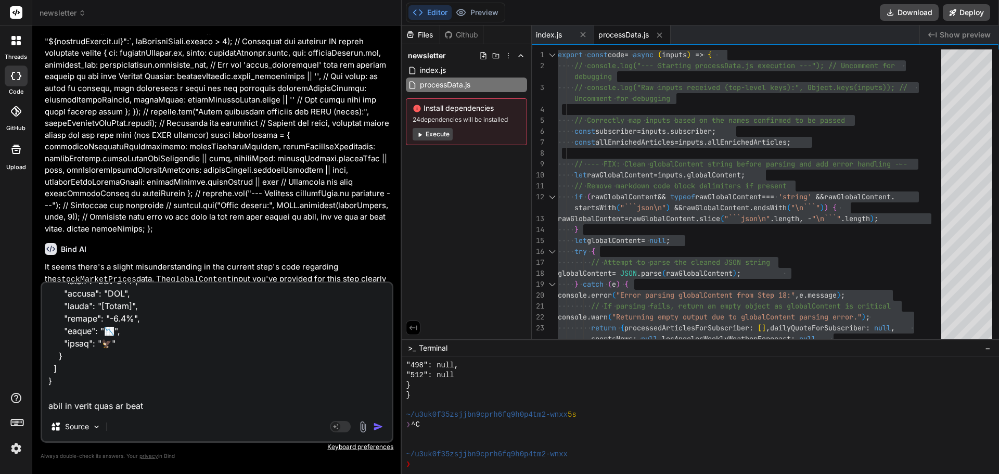
type textarea "this is the input for a step { "processedArticlesForSubscriber": [ { "id": 341,…"
type textarea "x"
type textarea "this is the input for a step { "processedArticlesForSubscriber": [ { "id": 341,…"
type textarea "x"
type textarea "this is the input for a step { "processedArticlesForSubscriber": [ { "id": 341,…"
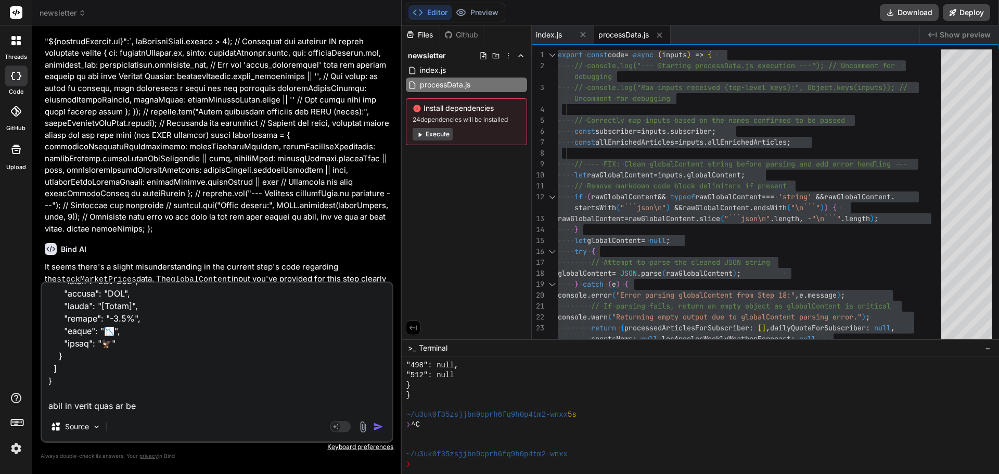
type textarea "x"
type textarea "this is the input for a step { "processedArticlesForSubscriber": [ { "id": 341,…"
type textarea "x"
type textarea "this is the input for a step { "processedArticlesForSubscriber": [ { "id": 341,…"
type textarea "x"
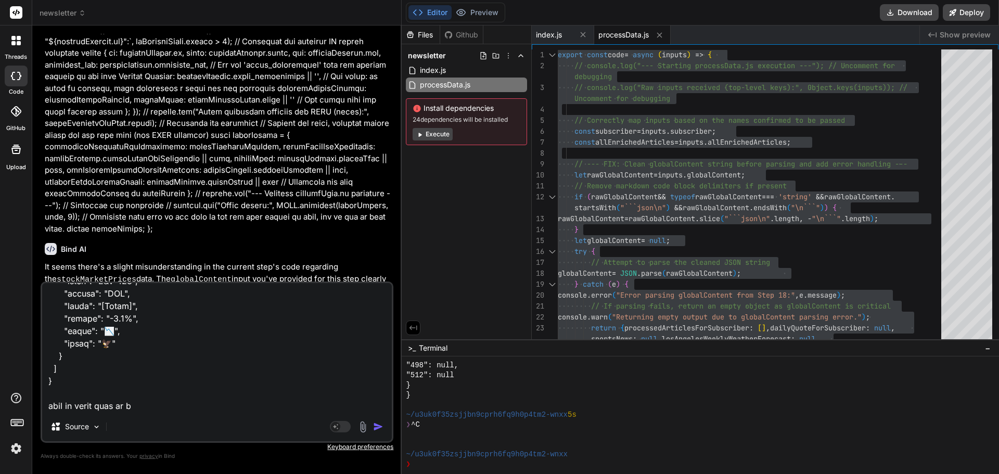
type textarea "this is the input for a step { "processedArticlesForSubscriber": [ { "id": 341,…"
type textarea "x"
type textarea "this is the input for a step { "processedArticlesForSubscriber": [ { "id": 341,…"
type textarea "x"
type textarea "this is the input for a step { "processedArticlesForSubscriber": [ { "id": 341,…"
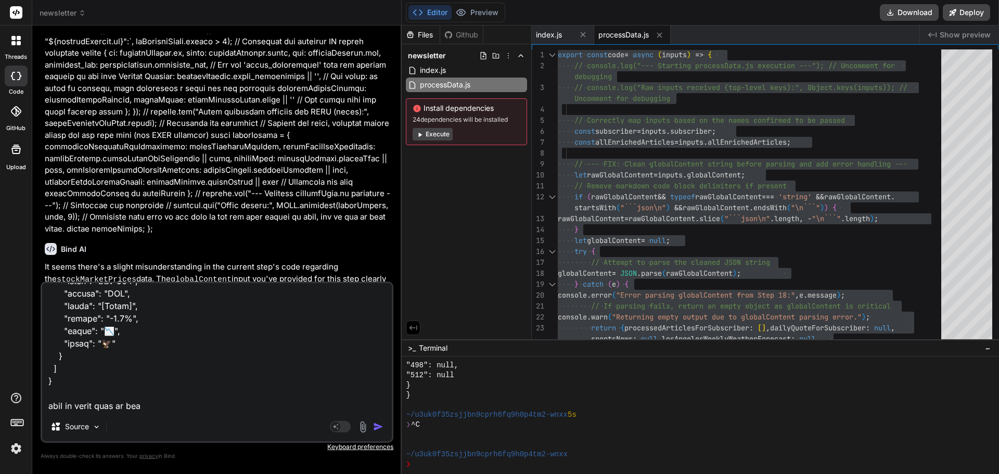
type textarea "x"
type textarea "this is the input for a step { "processedArticlesForSubscriber": [ { "id": 341,…"
type textarea "x"
type textarea "this is the input for a step { "processedArticlesForSubscriber": [ { "id": 341,…"
type textarea "x"
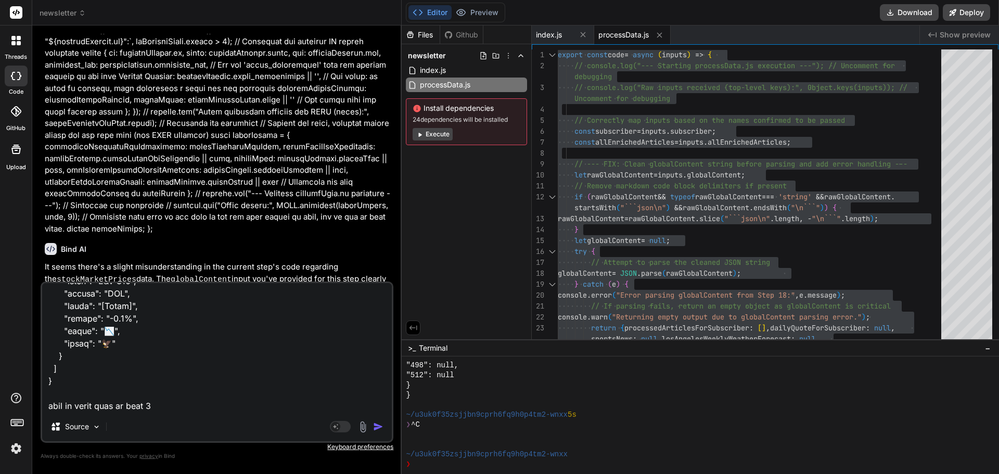
type textarea "this is the input for a step { "processedArticlesForSubscriber": [ { "id": 341,…"
type textarea "x"
type textarea "this is the input for a step { "processedArticlesForSubscriber": [ { "id": 341,…"
type textarea "x"
type textarea "this is the input for a step { "processedArticlesForSubscriber": [ { "id": 341,…"
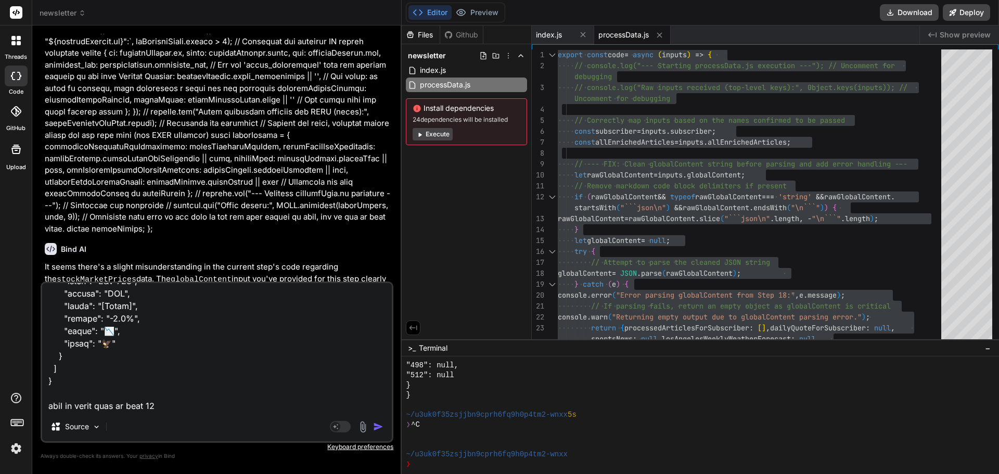
type textarea "x"
type textarea "this is the input for a step { "processedArticlesForSubscriber": [ { "id": 341,…"
type textarea "x"
type textarea "this is the input for a step { "processedArticlesForSubscriber": [ { "id": 341,…"
type textarea "x"
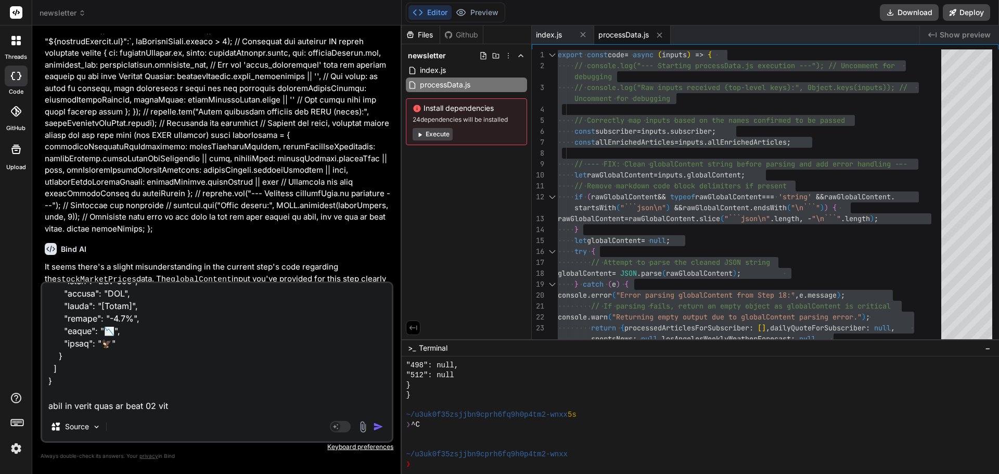
type textarea "this is the input for a step { "processedArticlesForSubscriber": [ { "id": 341,…"
type textarea "x"
type textarea "this is the input for a step { "processedArticlesForSubscriber": [ { "id": 341,…"
type textarea "x"
type textarea "this is the input for a step { "processedArticlesForSubscriber": [ { "id": 341,…"
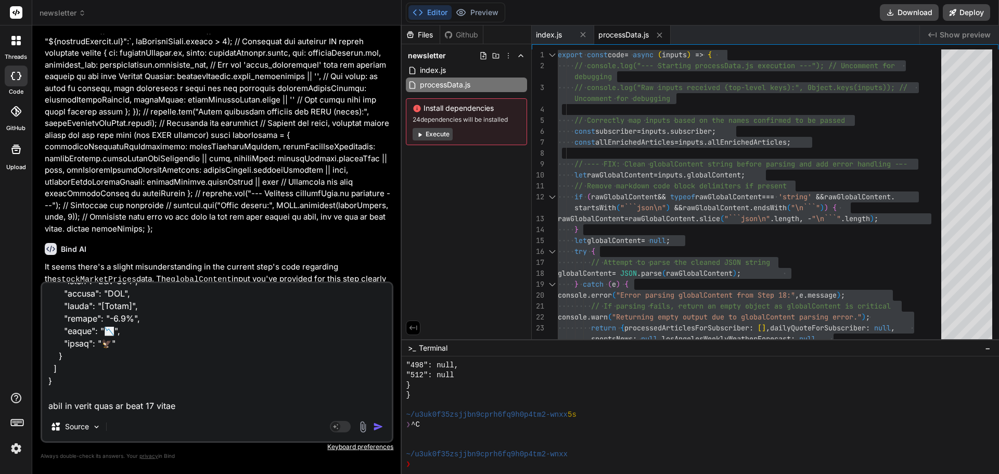
type textarea "x"
type textarea "this is the input for a step { "processedArticlesForSubscriber": [ { "id": 341,…"
type textarea "x"
type textarea "this is the input for a step { "processedArticlesForSubscriber": [ { "id": 341,…"
type textarea "x"
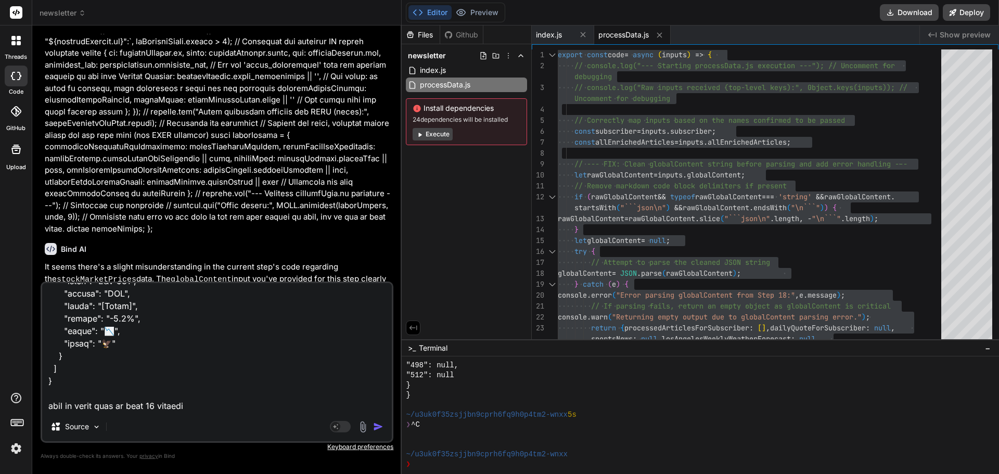
type textarea "this is the input for a step { "processedArticlesForSubscriber": [ { "id": 341,…"
type textarea "x"
type textarea "this is the input for a step { "processedArticlesForSubscriber": [ { "id": 341,…"
type textarea "x"
type textarea "this is the input for a step { "processedArticlesForSubscriber": [ { "id": 341,…"
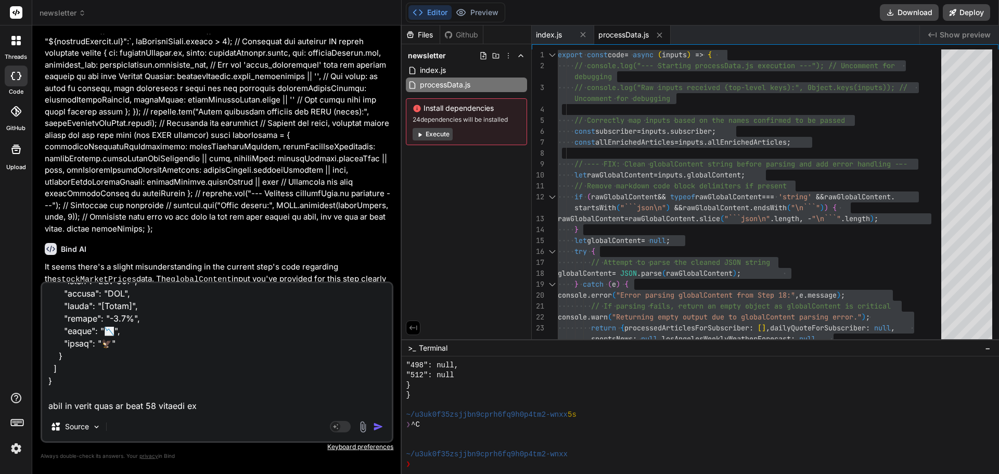
type textarea "x"
type textarea "this is the input for a step { "processedArticlesForSubscriber": [ { "id": 341,…"
type textarea "x"
type textarea "this is the input for a step { "processedArticlesForSubscriber": [ { "id": 341,…"
type textarea "x"
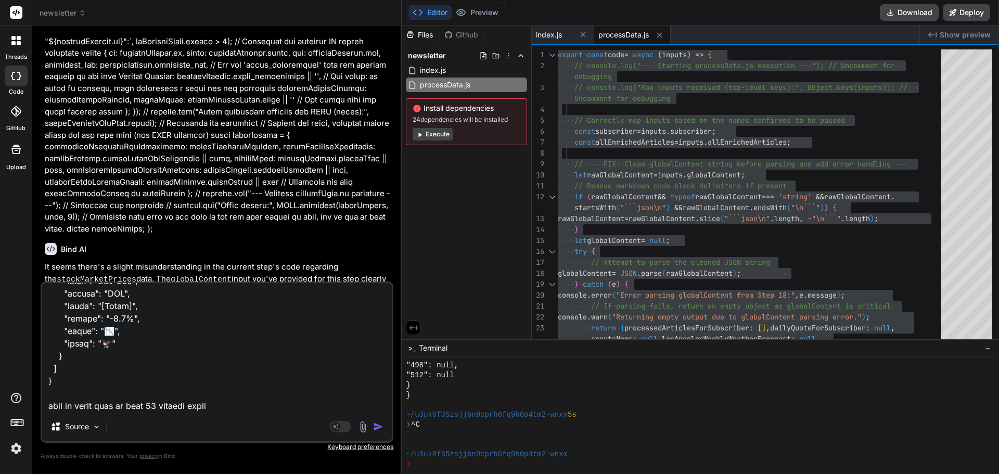
type textarea "this is the input for a step { "processedArticlesForSubscriber": [ { "id": 341,…"
type textarea "x"
type textarea "this is the input for a step { "processedArticlesForSubscriber": [ { "id": 341,…"
type textarea "x"
type textarea "this is the input for a step { "processedArticlesForSubscriber": [ { "id": 341,…"
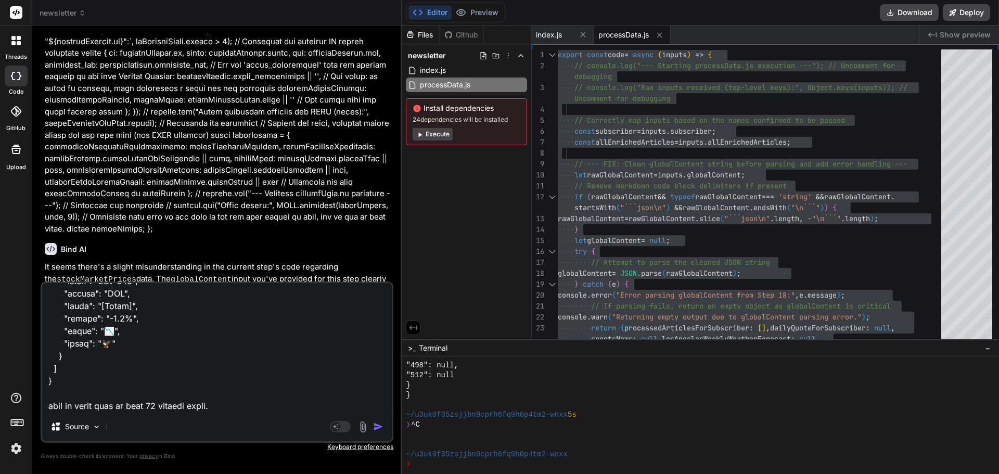
type textarea "x"
type textarea "this is the input for a step { "processedArticlesForSubscriber": [ { "id": 341,…"
type textarea "x"
type textarea "this is the input for a step { "processedArticlesForSubscriber": [ { "id": 341,…"
type textarea "x"
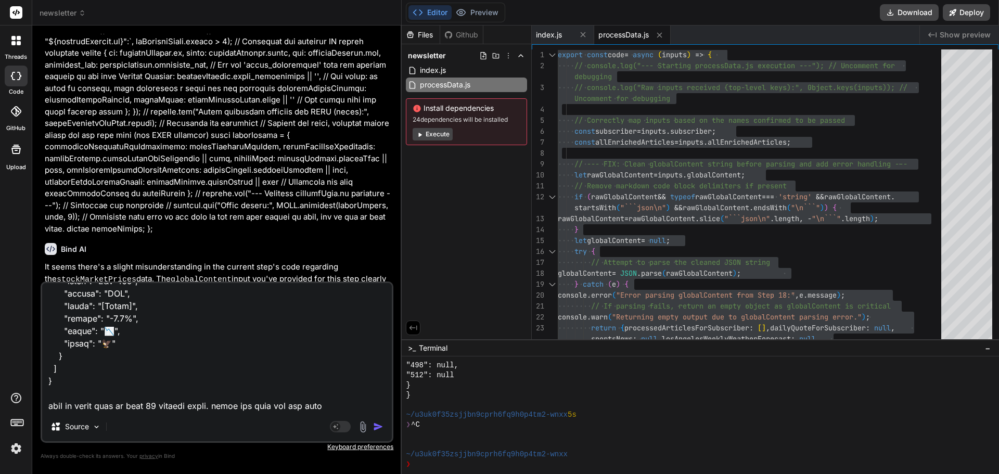
click at [342, 407] on textarea at bounding box center [217, 347] width 350 height 129
paste textarea "// ENHANCED NEWSLETTER BUILDER - With updated weather section const code = asyn…"
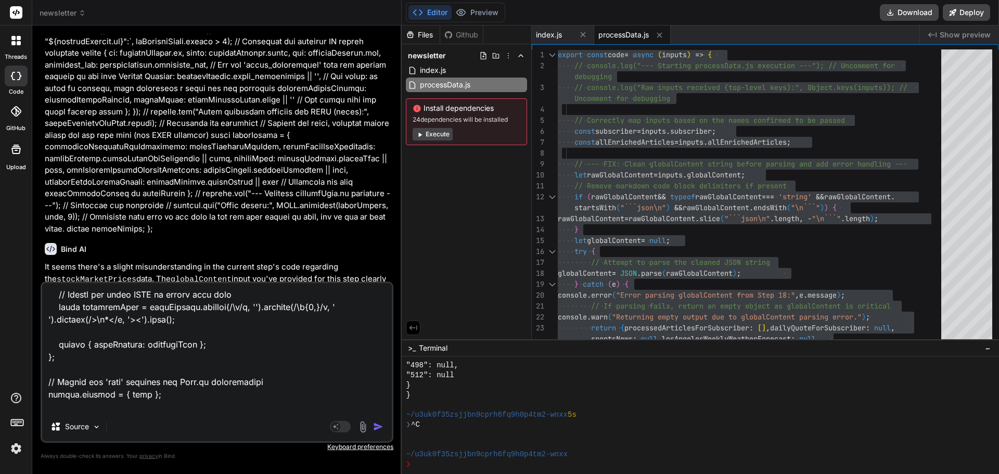
scroll to position [8355, 0]
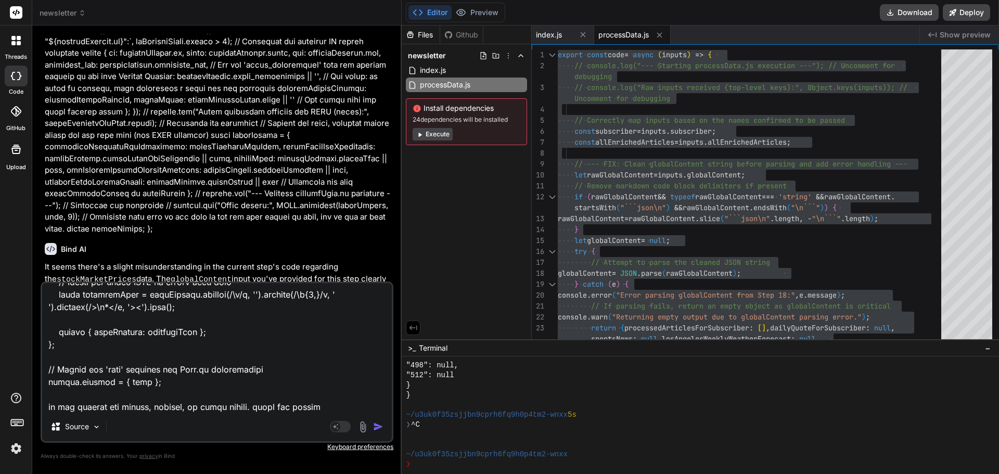
click at [326, 407] on textarea at bounding box center [217, 347] width 350 height 129
paste textarea "{ "htmlSnippet": "<!DOCTYPE html><html lang=\"en\"><head><meta charset=\"UTF-8\…"
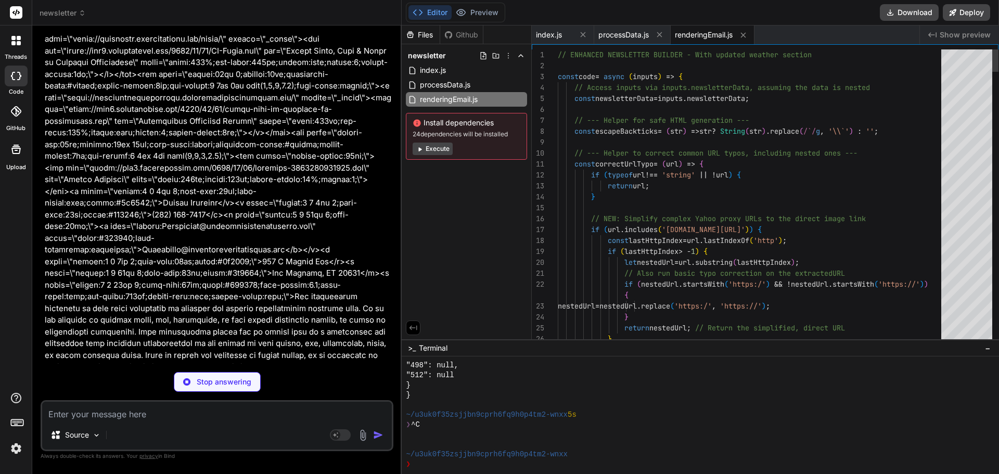
scroll to position [13485, 0]
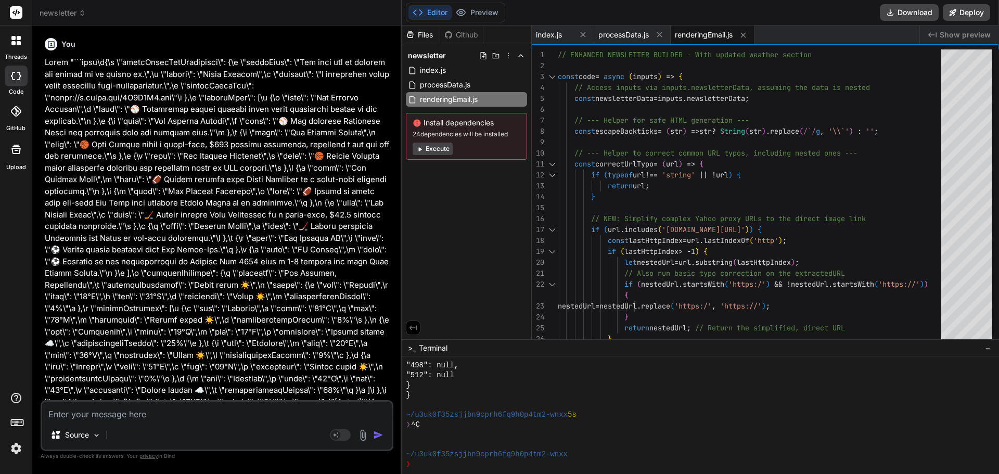
scroll to position [9885, 0]
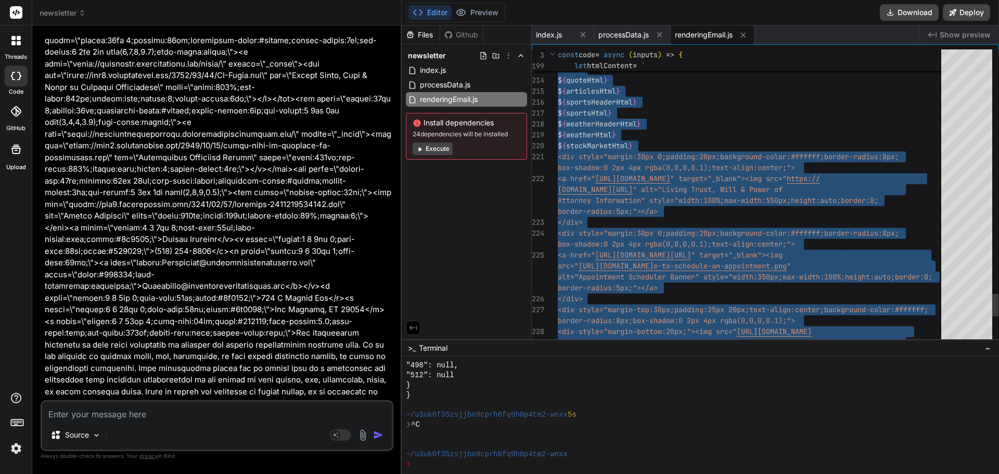
type textarea "toLocaleDateString('en-US',{weekday:'long',year:'numeric',month:'long',day:'num…"
